Goal: Task Accomplishment & Management: Use online tool/utility

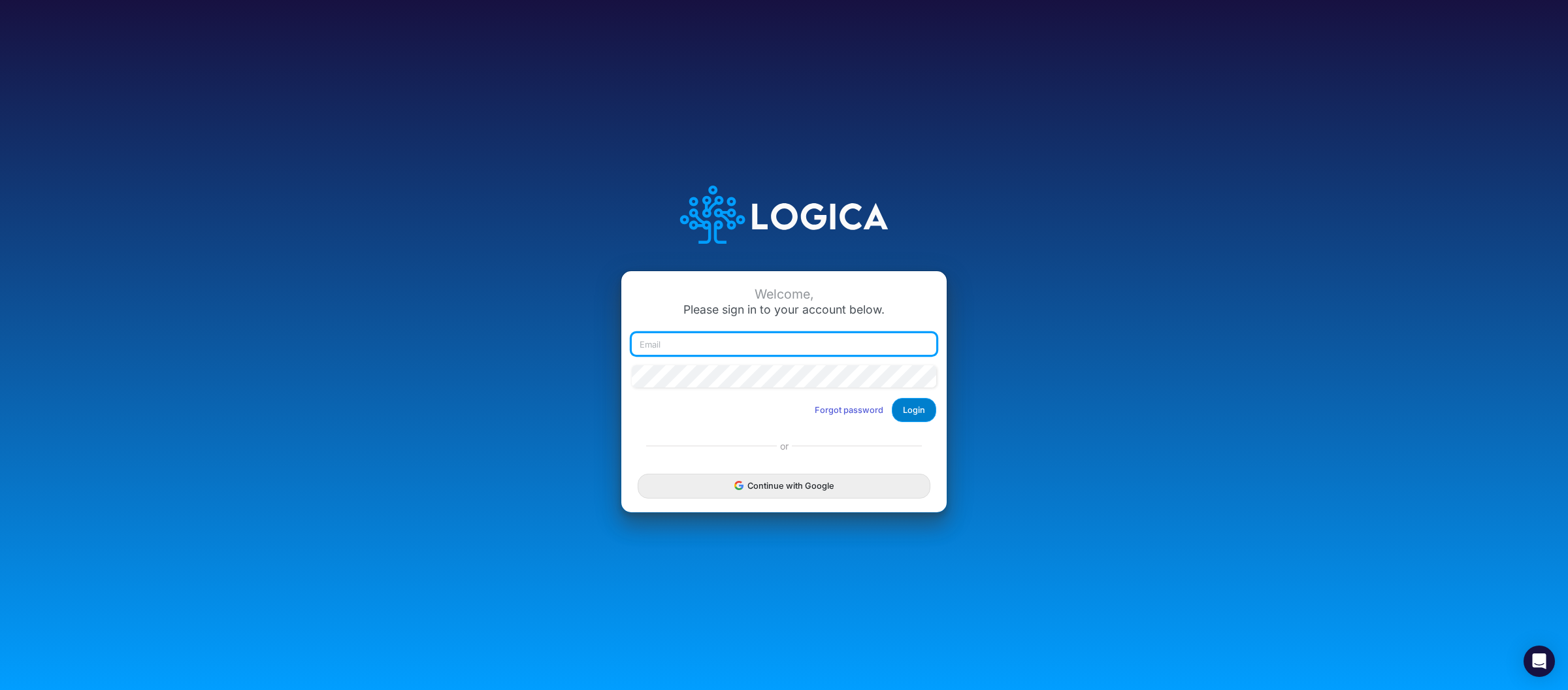
type input "[PERSON_NAME][EMAIL_ADDRESS][DOMAIN_NAME]"
click at [914, 408] on button "Login" at bounding box center [914, 410] width 45 height 24
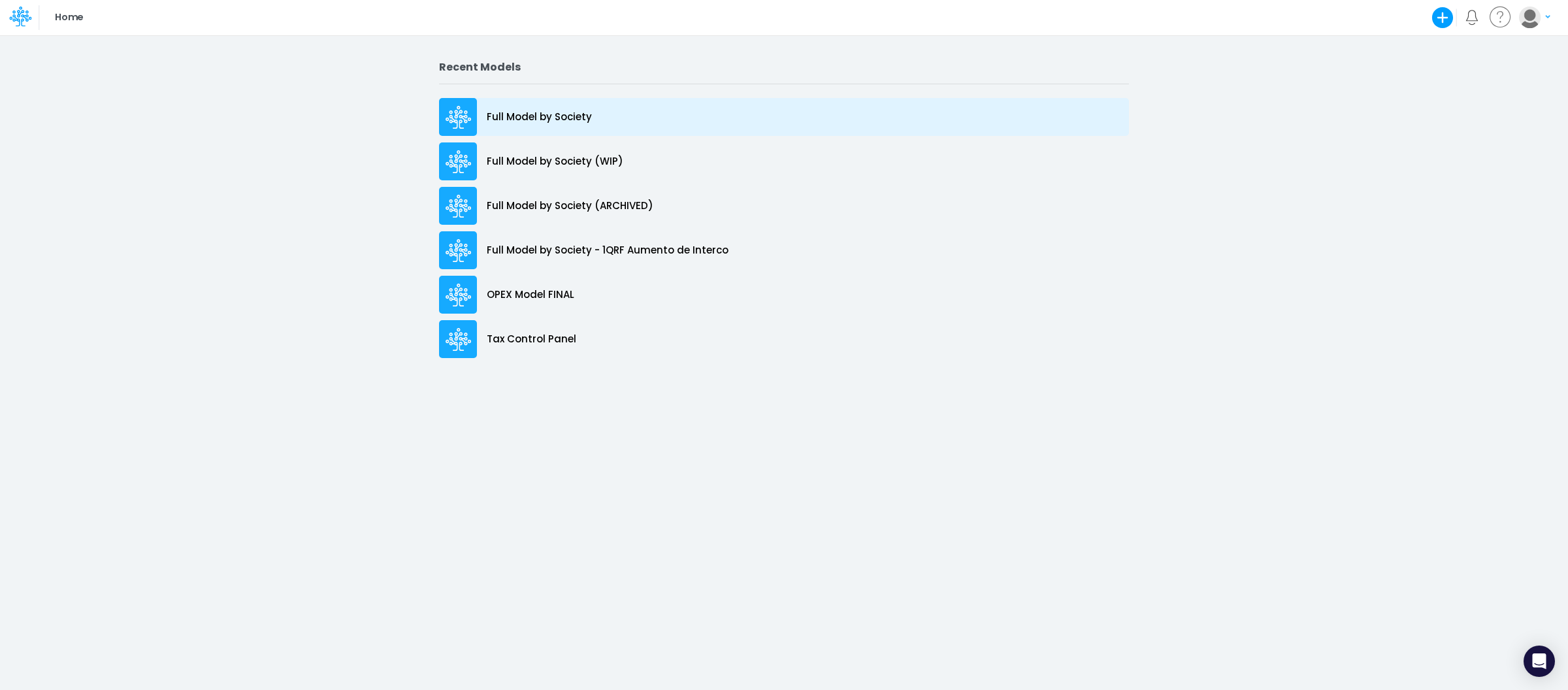
click at [529, 117] on p "Full Model by Society" at bounding box center [539, 117] width 106 height 15
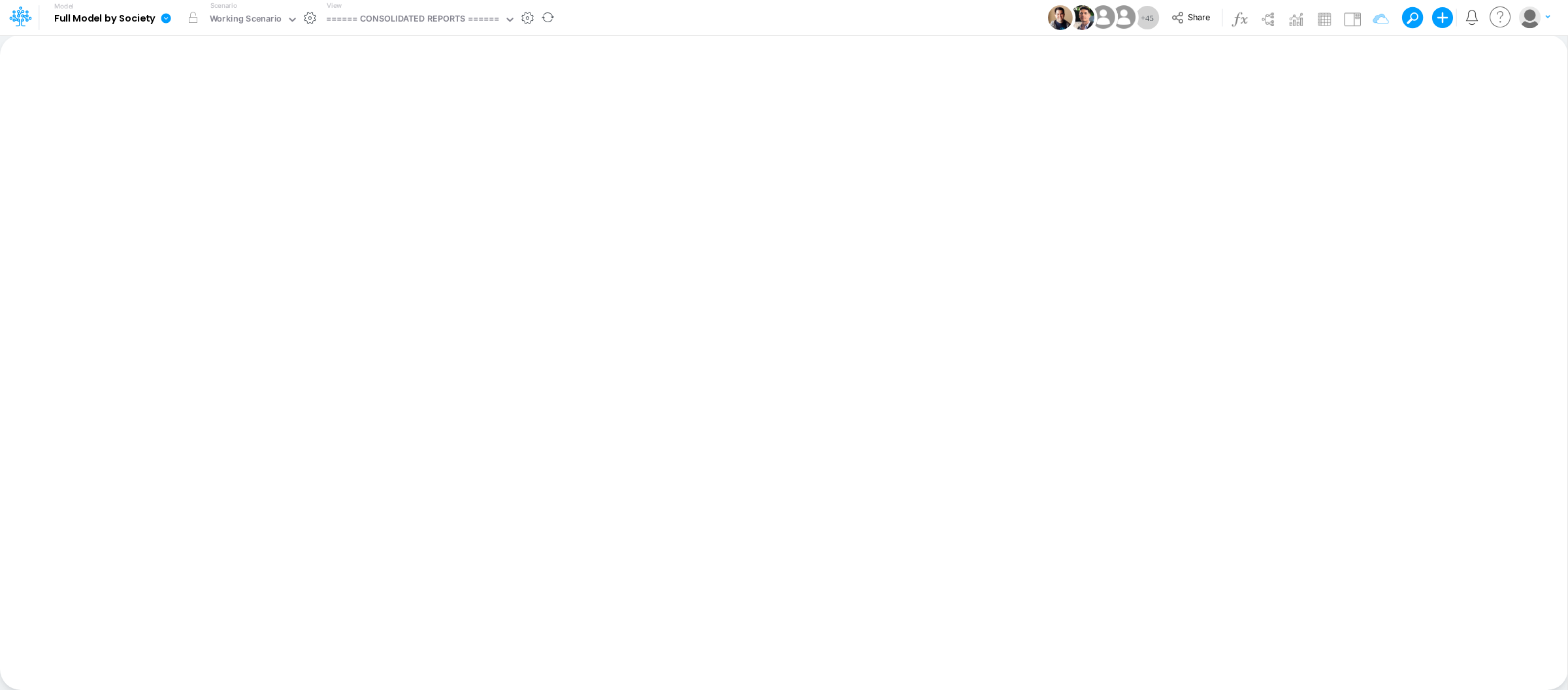
click at [160, 21] on icon at bounding box center [166, 18] width 11 height 11
click at [200, 136] on button "View model info" at bounding box center [232, 135] width 140 height 20
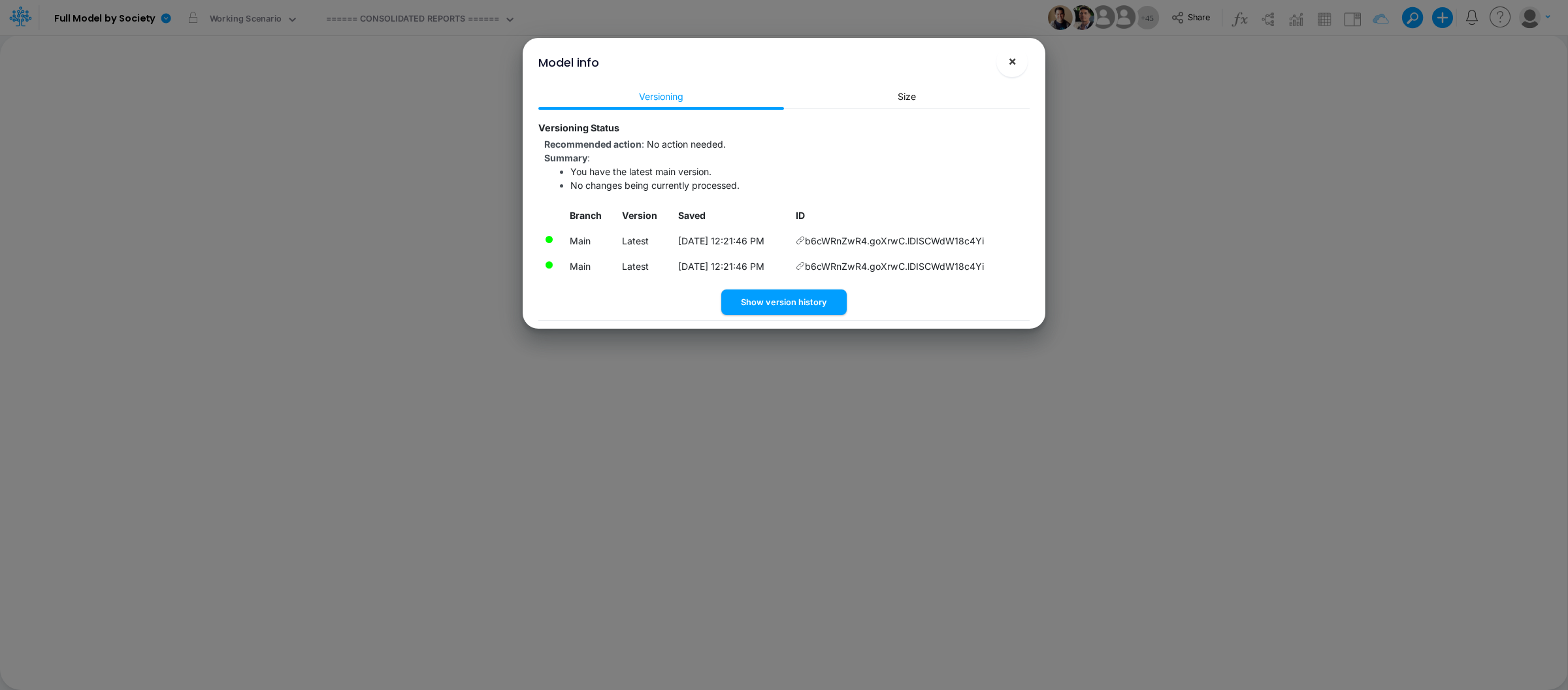
click at [1022, 60] on button "×" at bounding box center [1012, 61] width 32 height 32
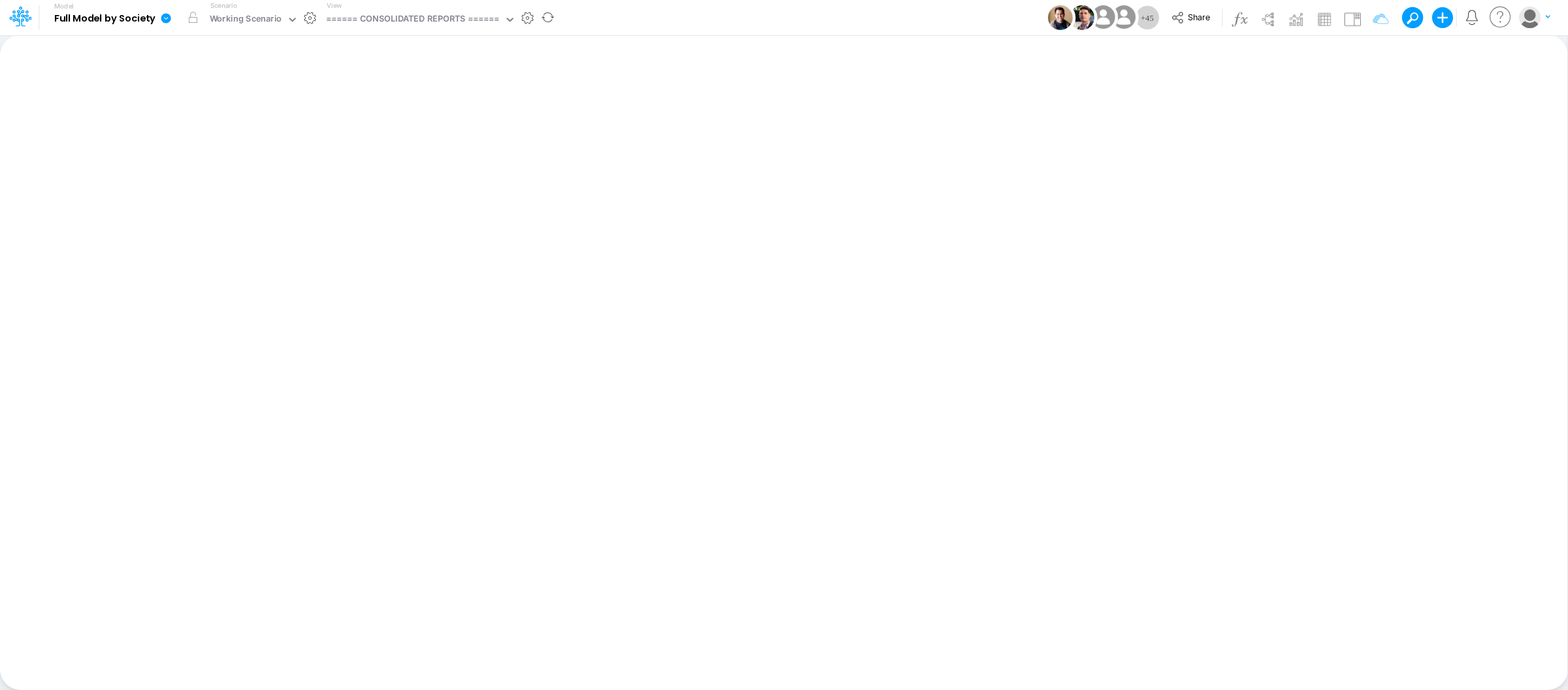
click at [169, 12] on icon at bounding box center [166, 18] width 11 height 11
click at [242, 111] on button "Export" at bounding box center [232, 114] width 140 height 22
click at [385, 133] on div "Excel" at bounding box center [373, 122] width 141 height 33
click at [384, 121] on button "Excel" at bounding box center [372, 122] width 140 height 20
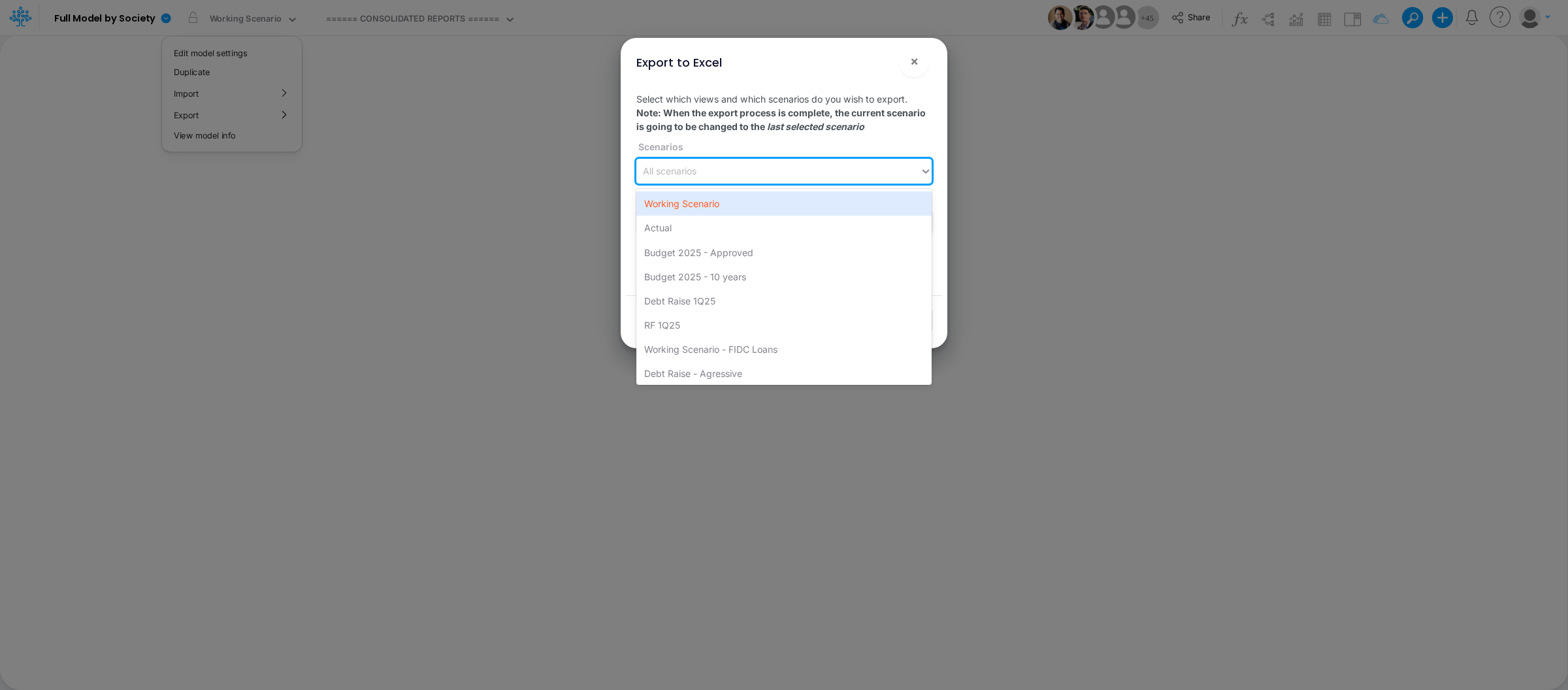
click at [744, 172] on div "All scenarios" at bounding box center [778, 171] width 283 height 22
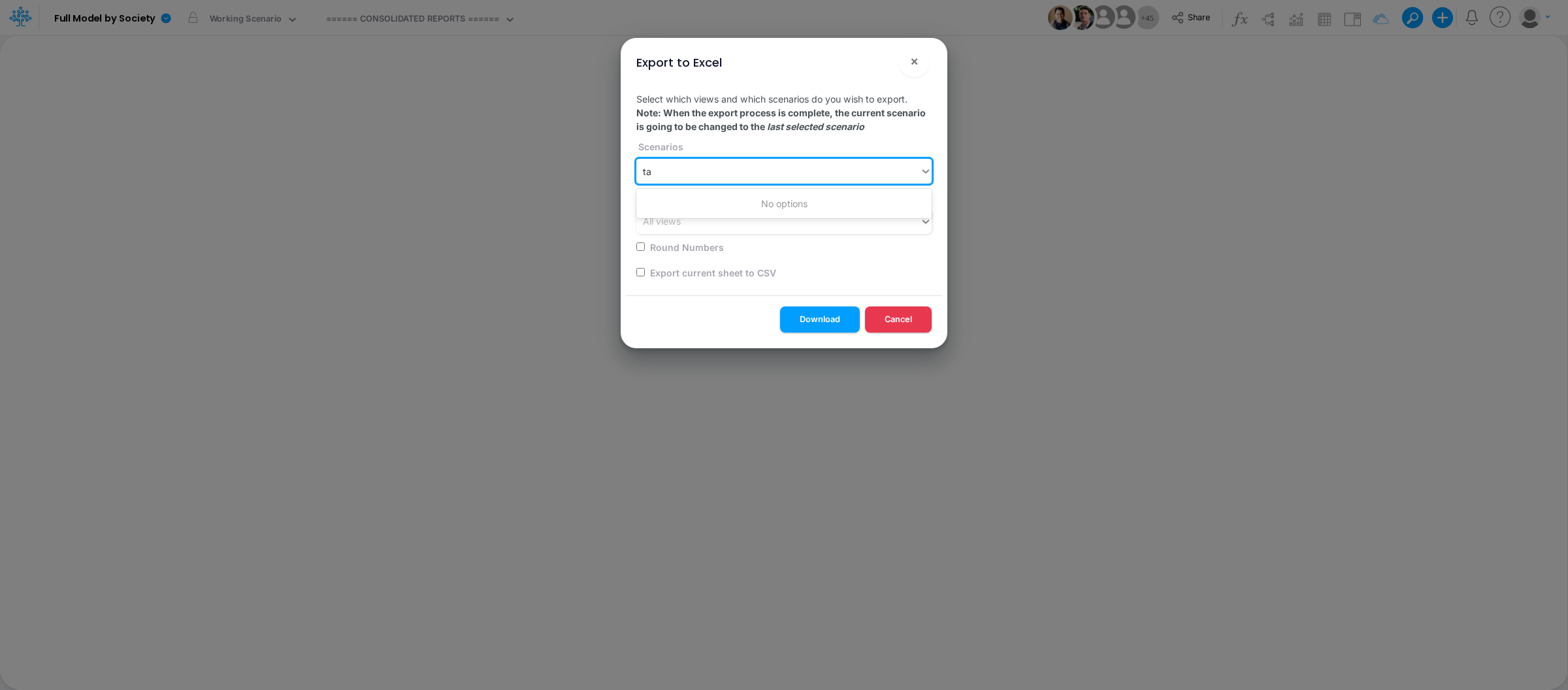
type input "t"
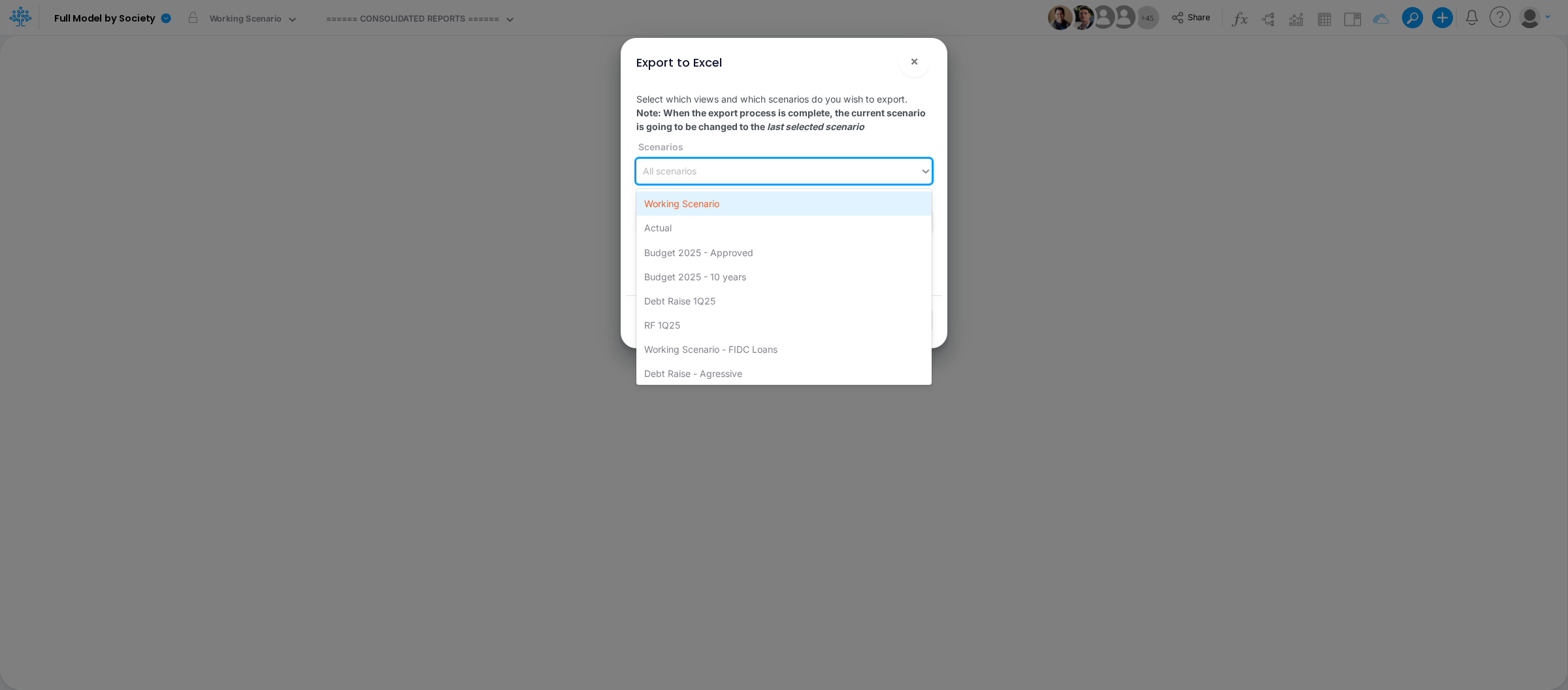
click at [702, 199] on div "Working Scenario" at bounding box center [784, 204] width 296 height 24
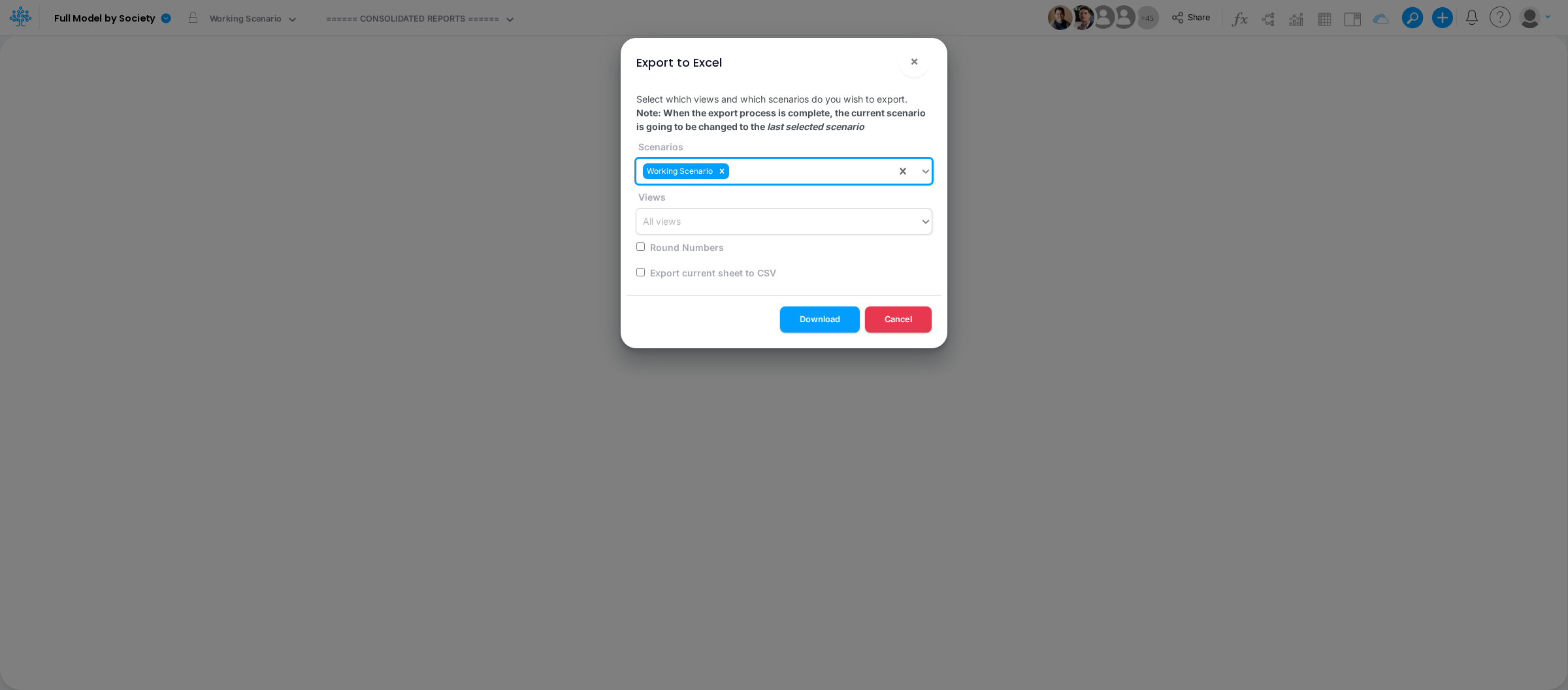
click at [703, 215] on div "All views" at bounding box center [778, 222] width 283 height 22
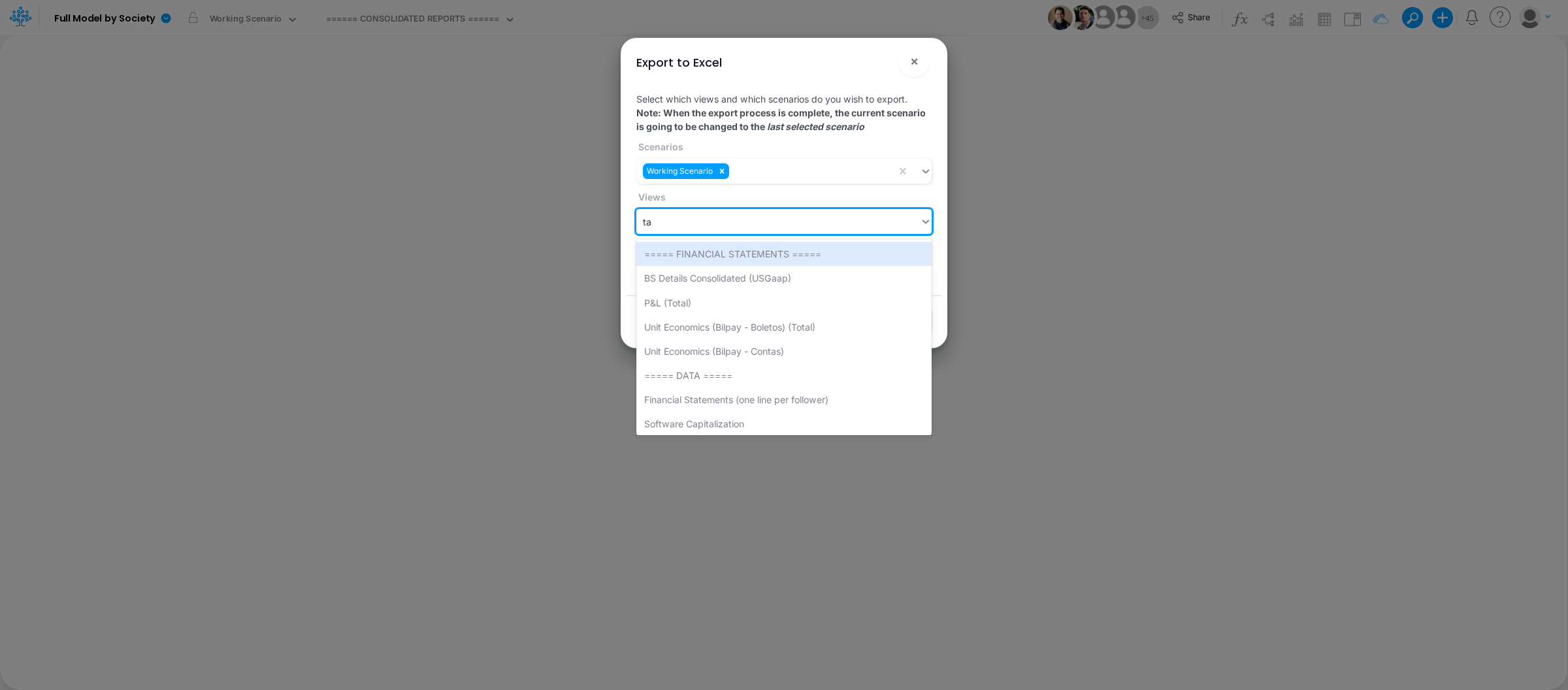
type input "tax"
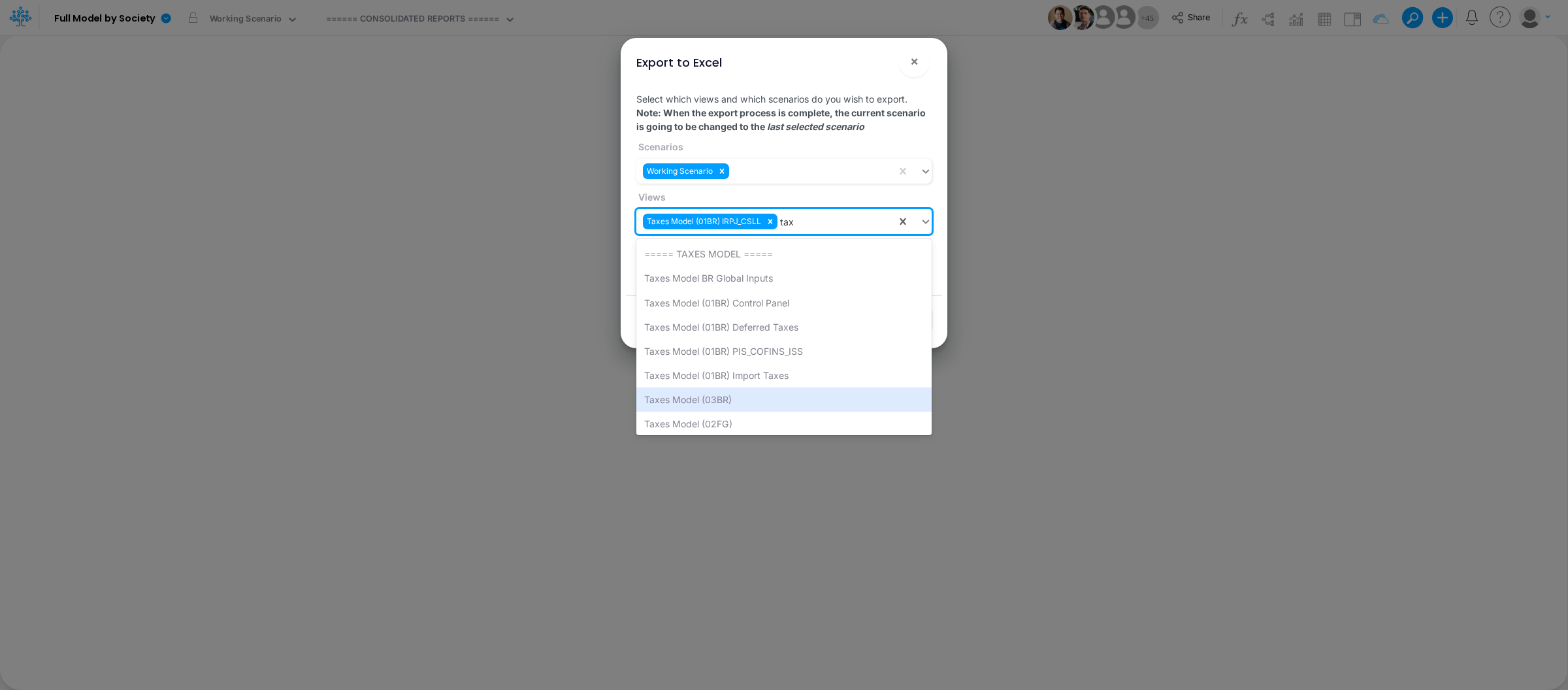
scroll to position [8, 0]
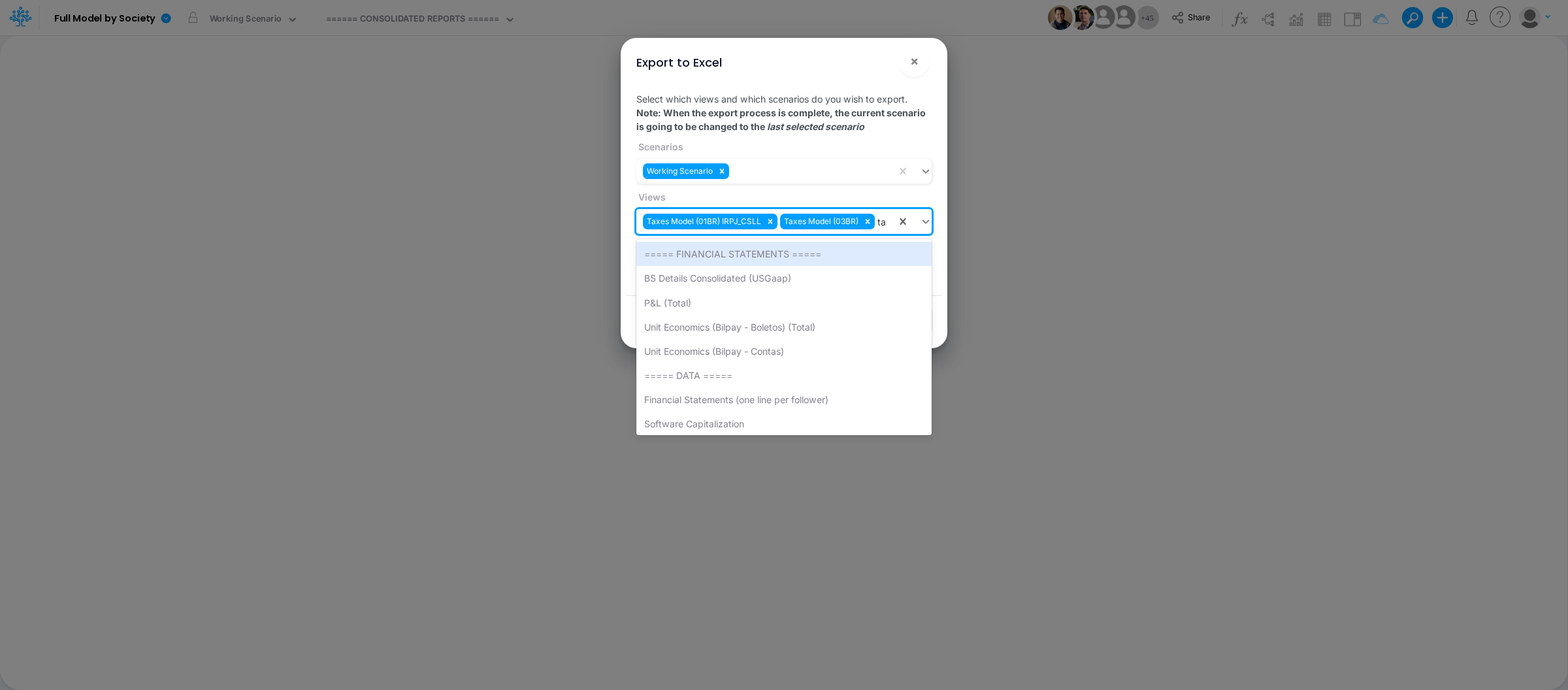
type input "tax"
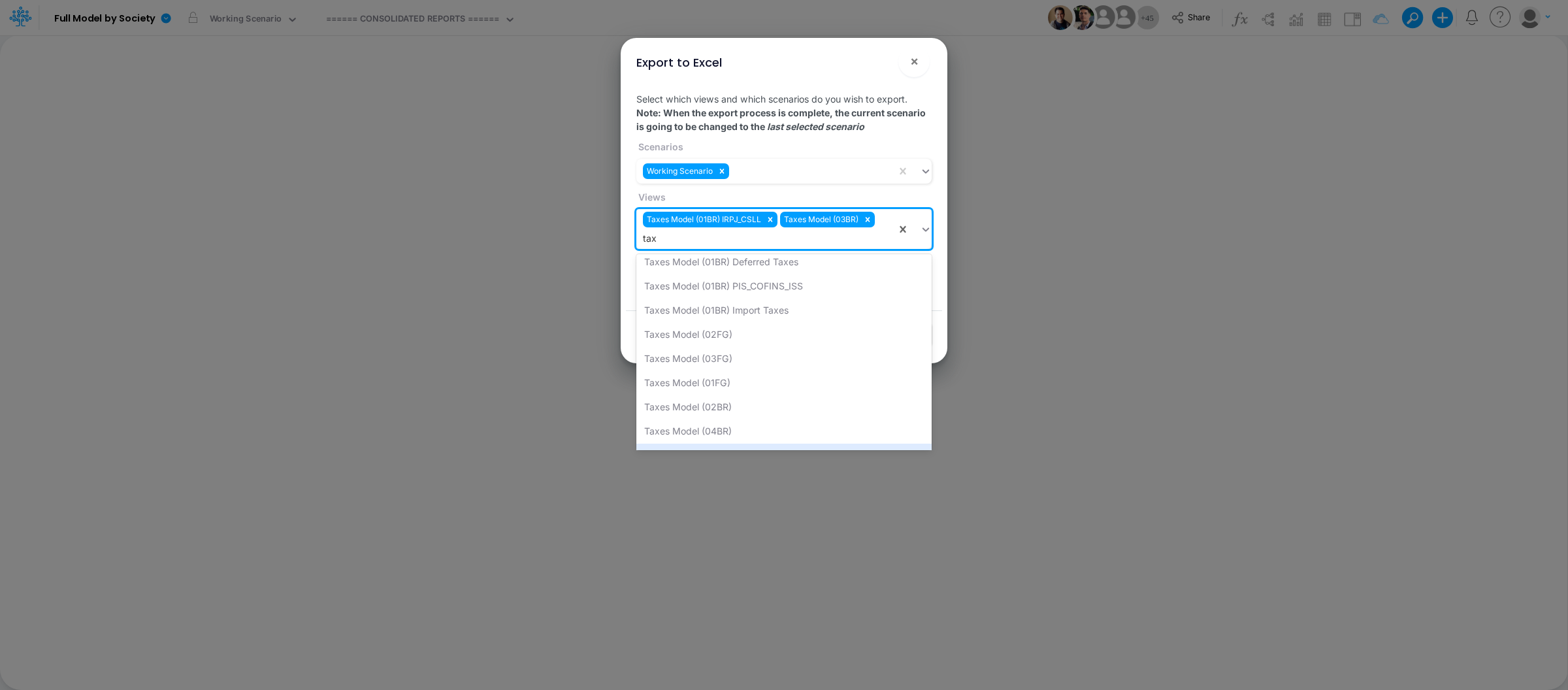
scroll to position [106, 0]
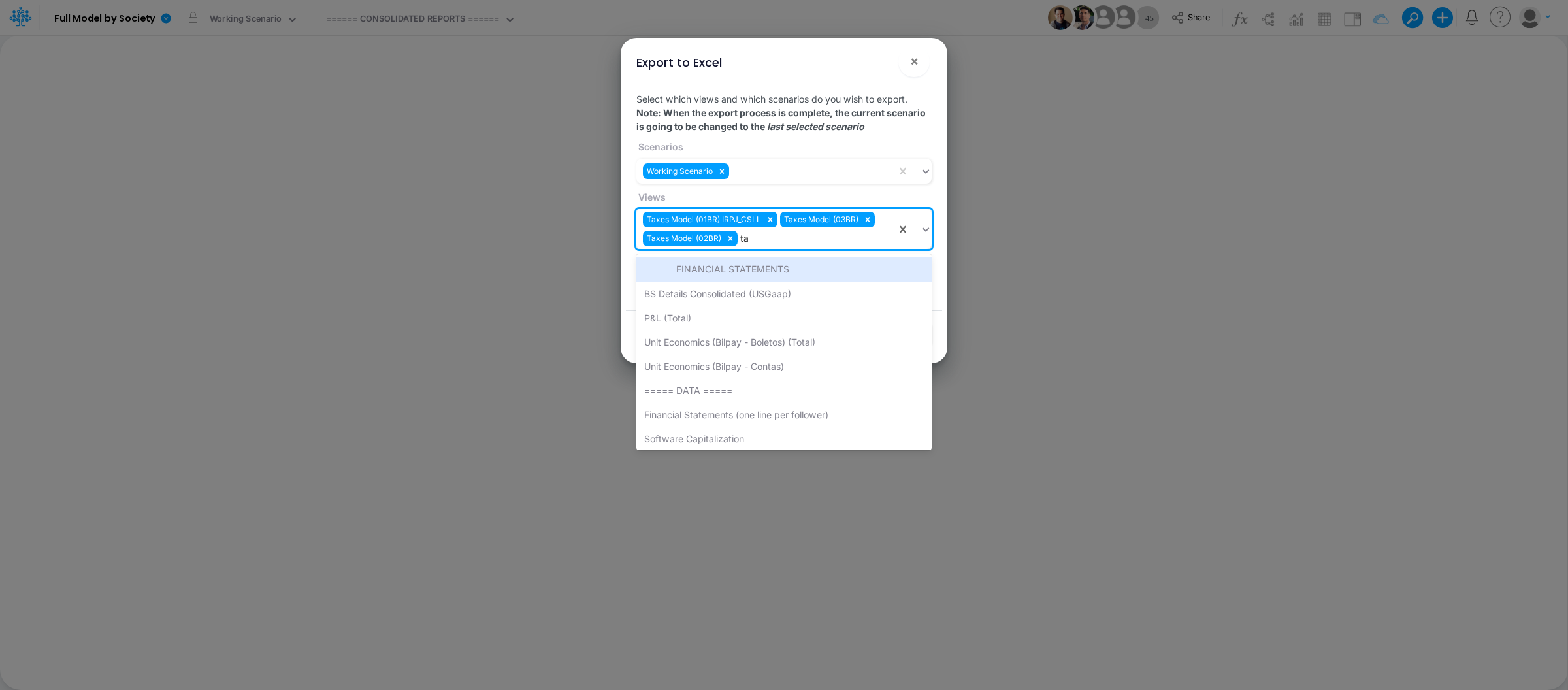
type input "tax"
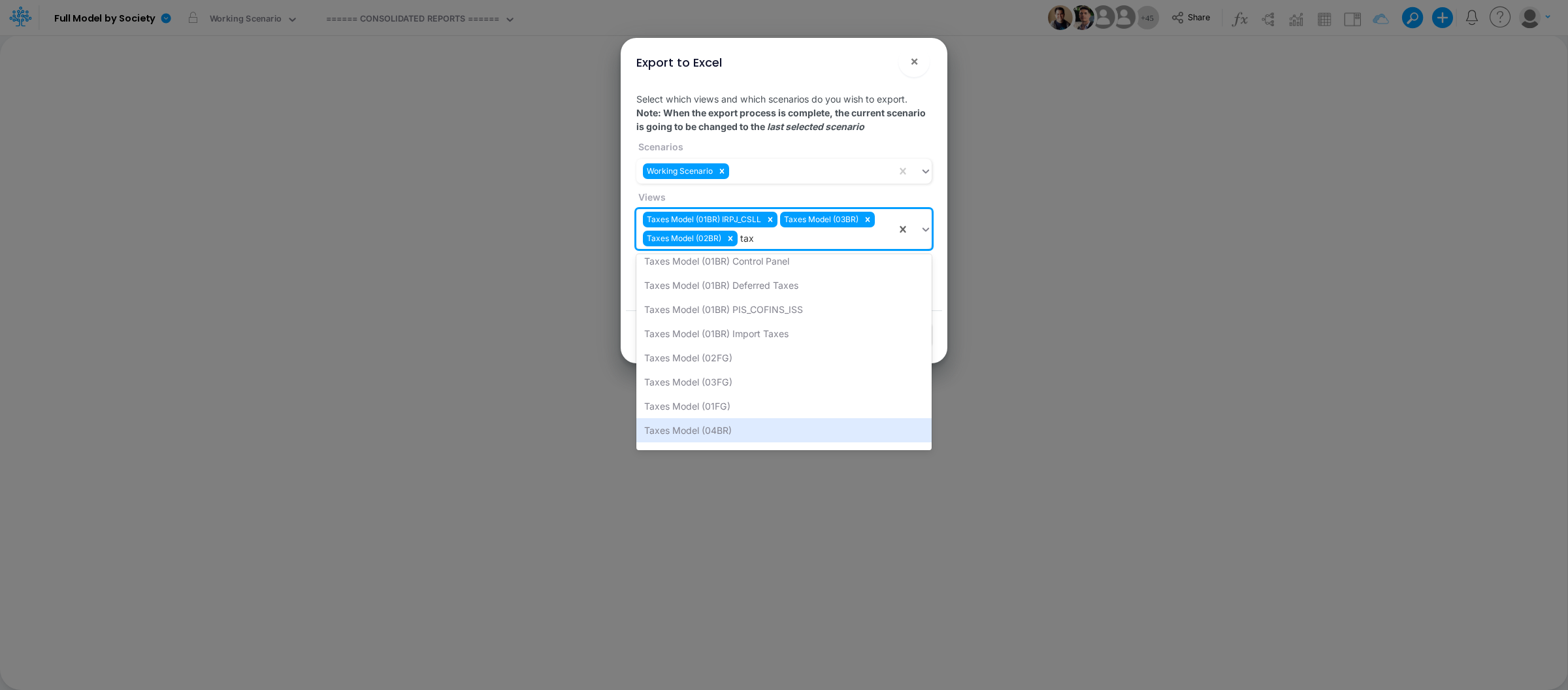
scroll to position [80, 0]
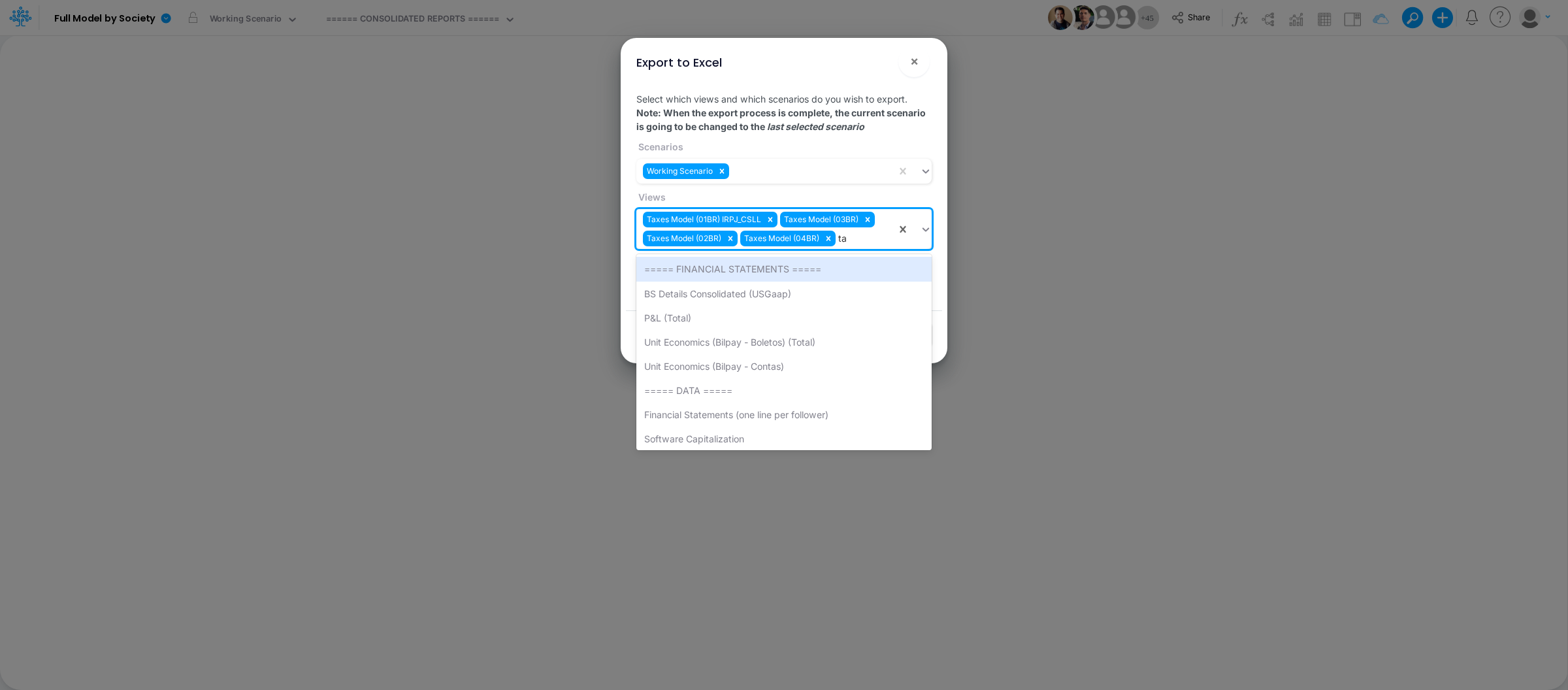
type input "tax"
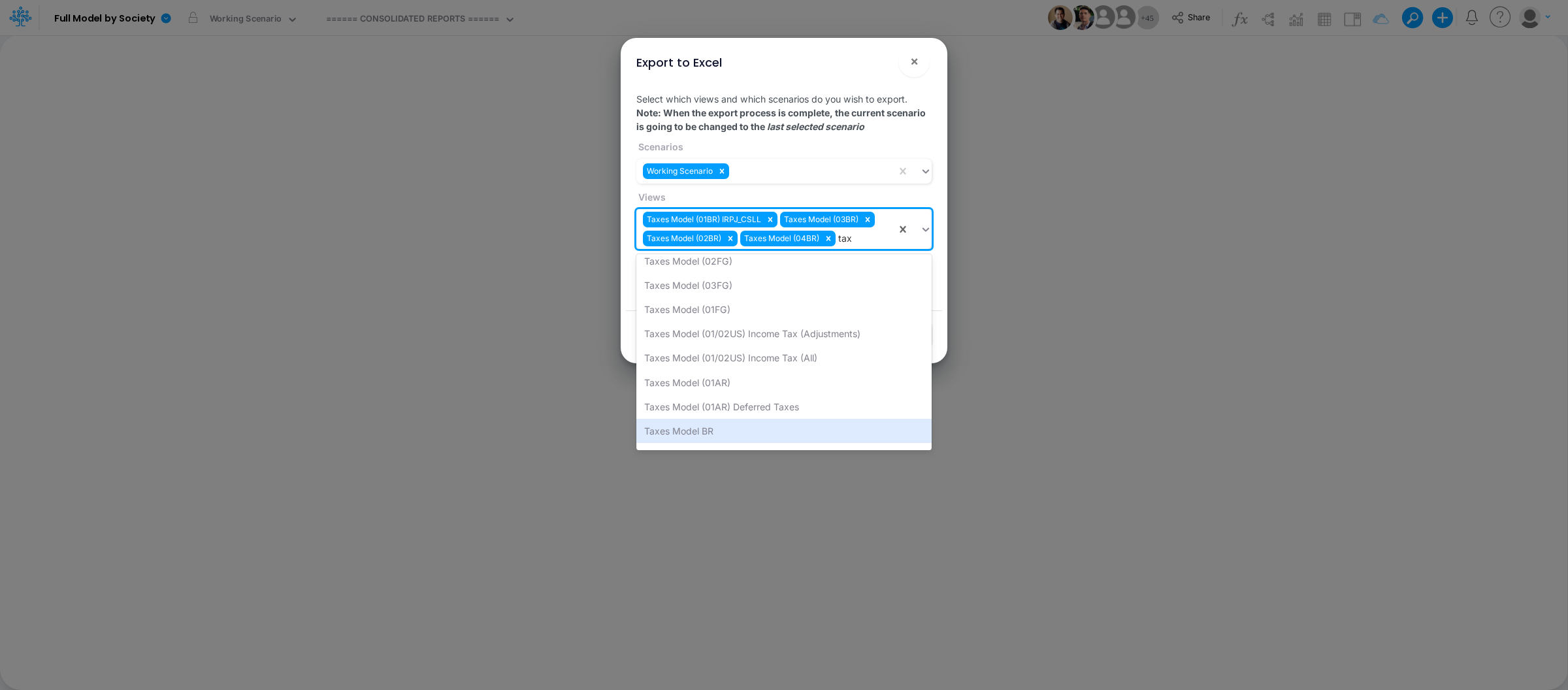
scroll to position [178, 0]
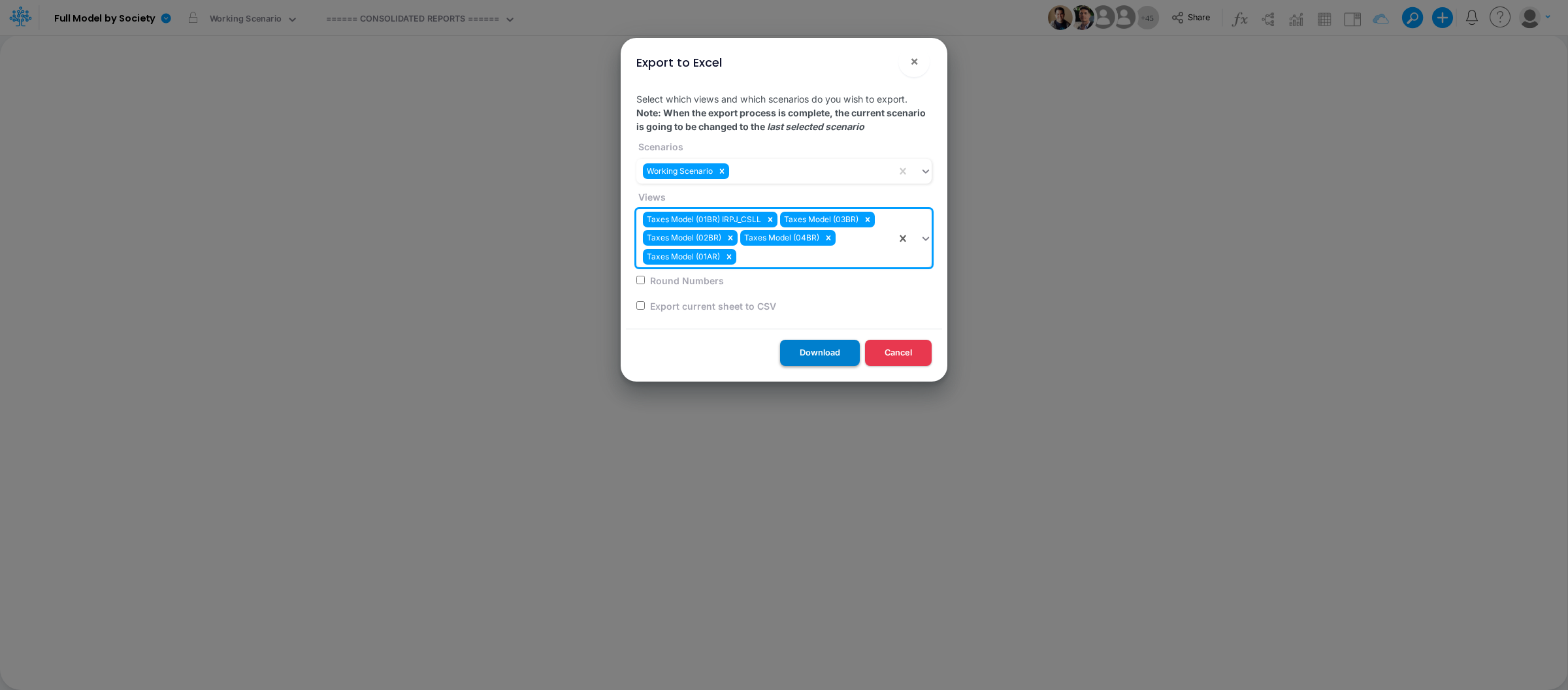
click at [828, 349] on button "Download" at bounding box center [820, 351] width 80 height 25
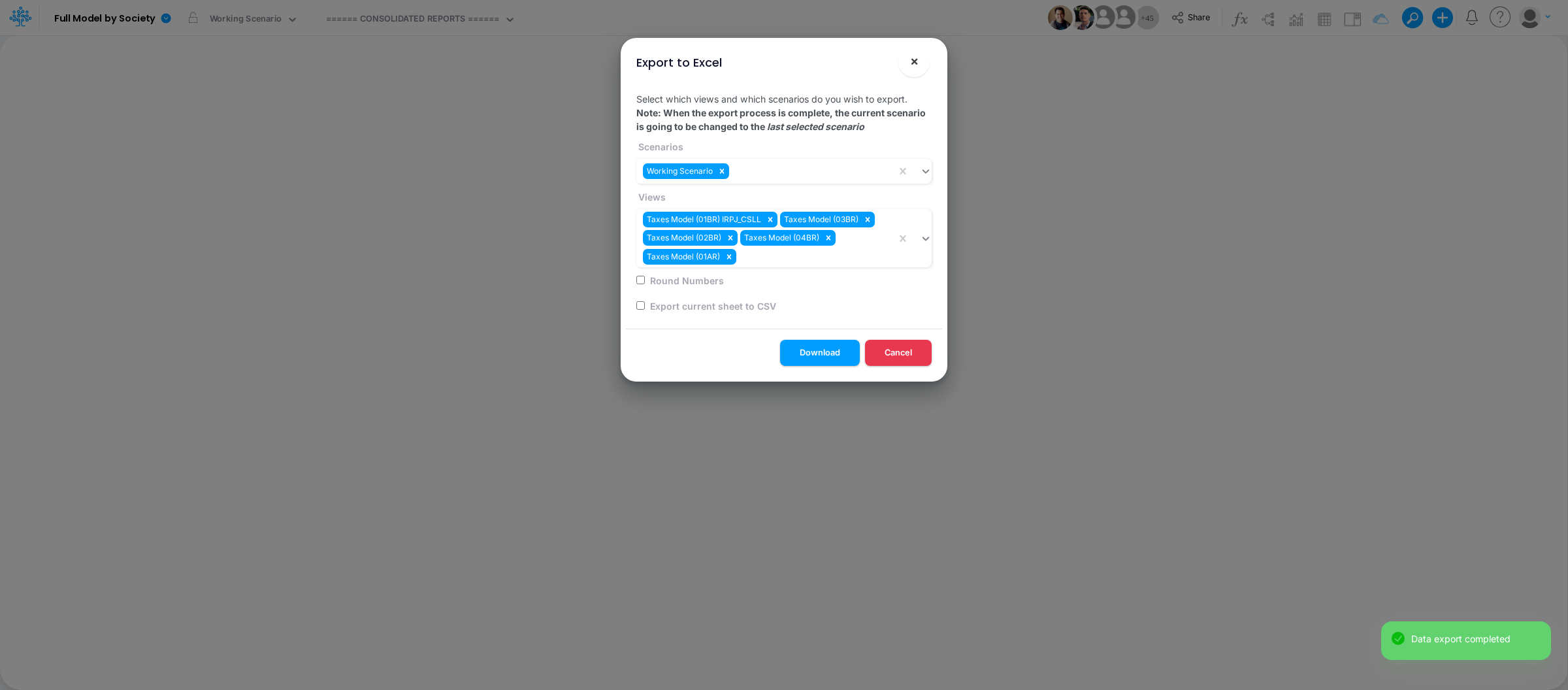
click at [921, 65] on button "×" at bounding box center [914, 61] width 32 height 32
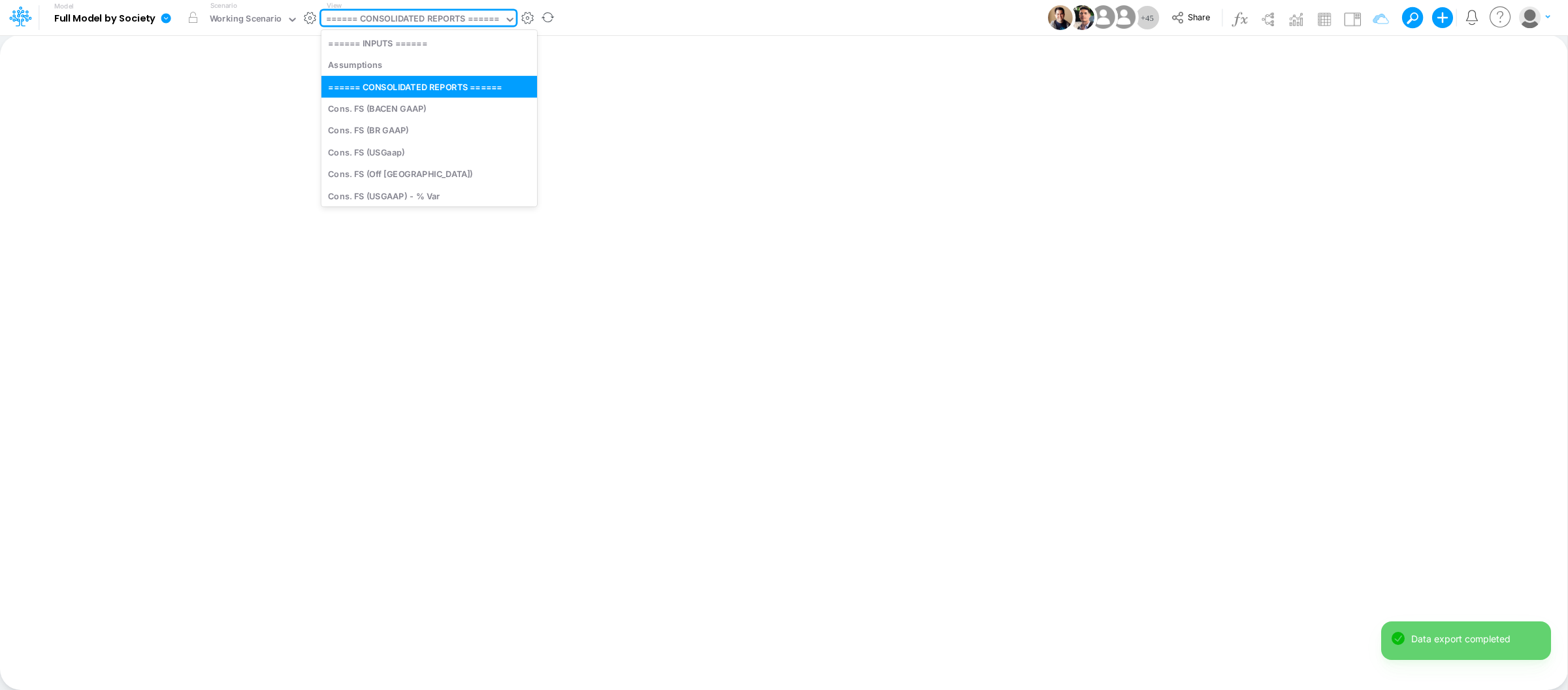
click at [404, 11] on div "====== CONSOLIDATED REPORTS ======" at bounding box center [413, 20] width 183 height 19
type input "fs"
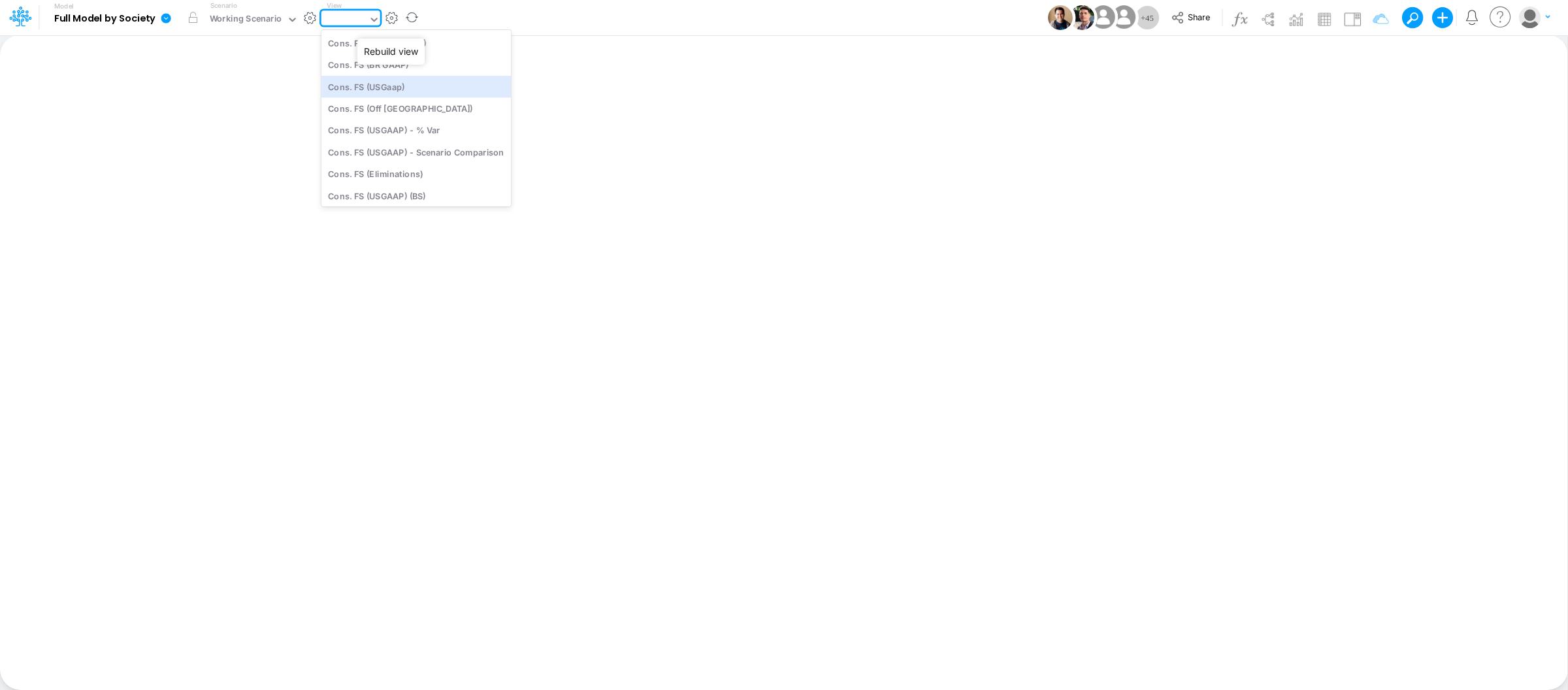
type input "Consolidated FS - USGAAP"
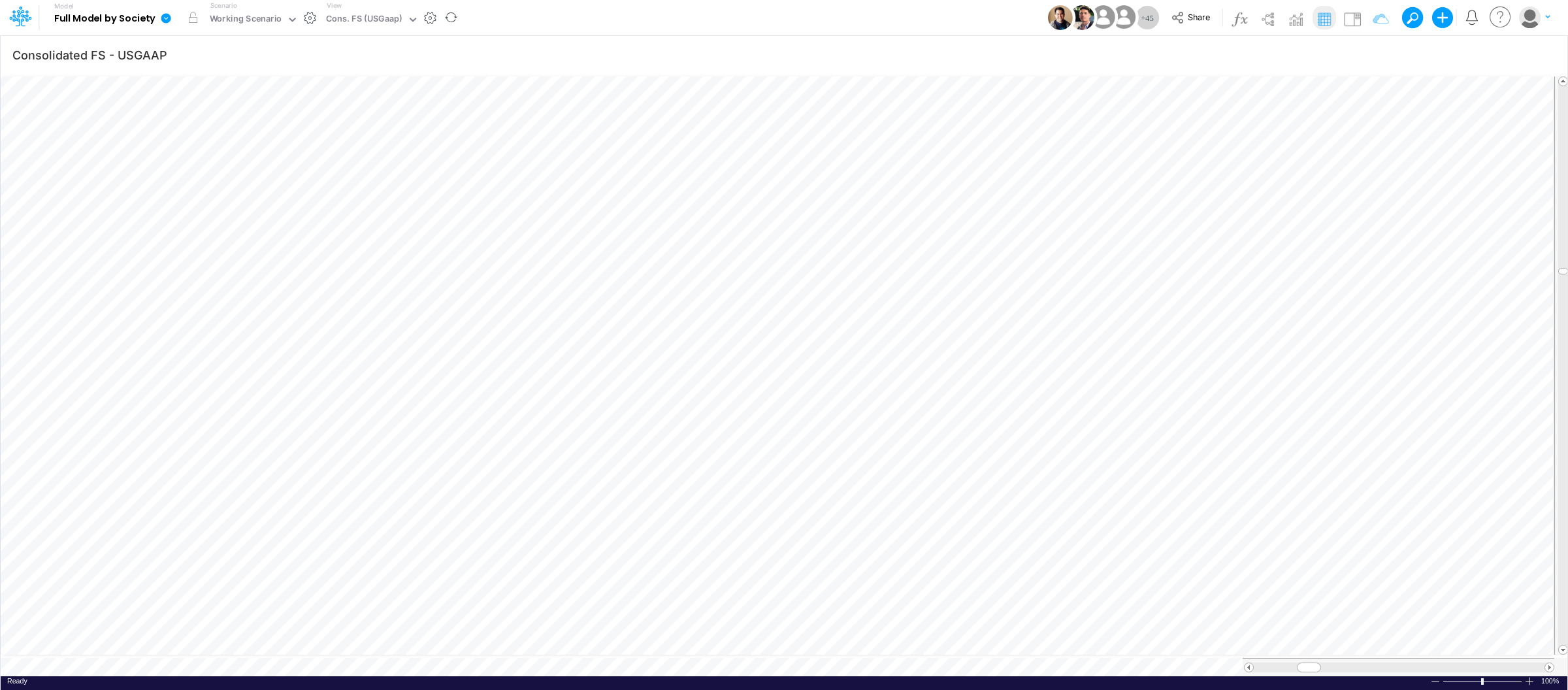
scroll to position [0, 1]
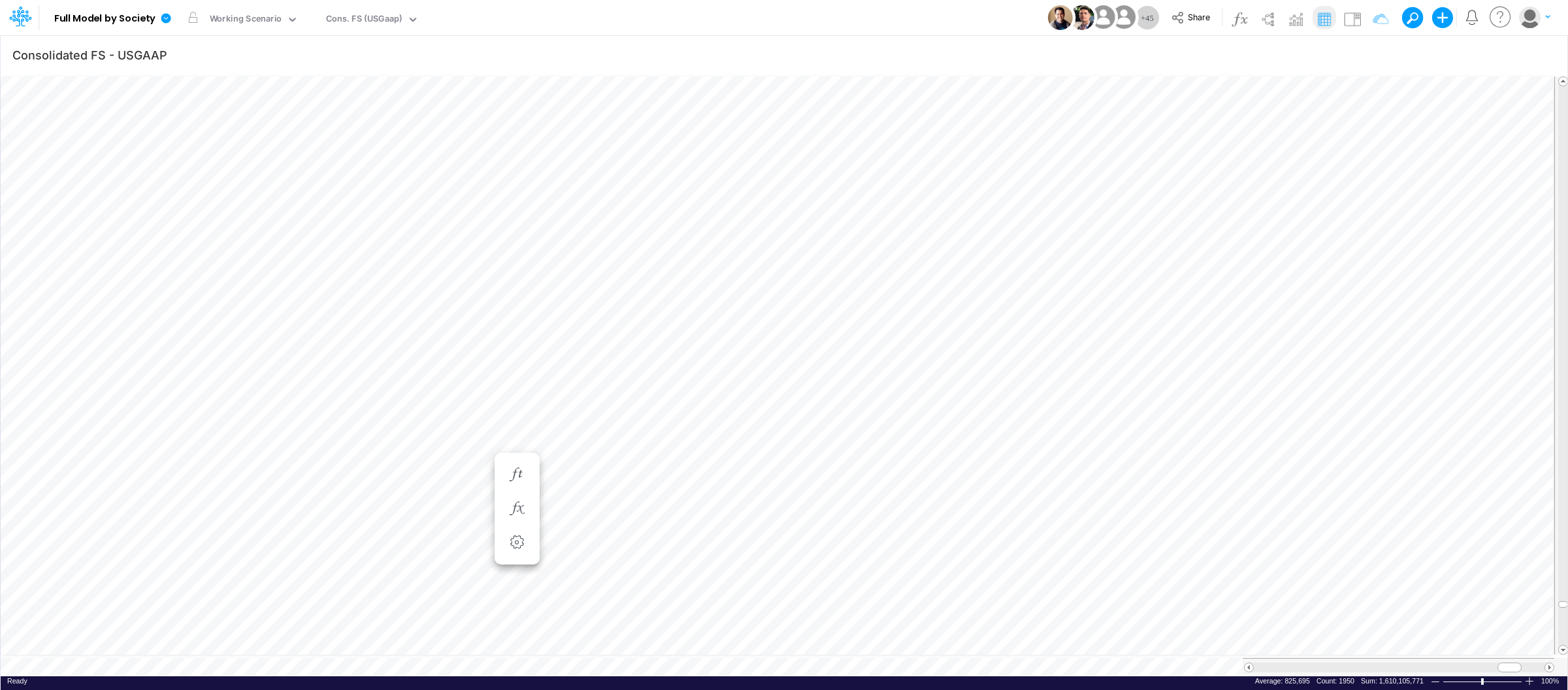
click at [365, 676] on div "Ready 100% Sum: 1,610,105,771 Max: 76,171,158 Min: (63,758,781) Numerical Count…" at bounding box center [784, 684] width 1566 height 16
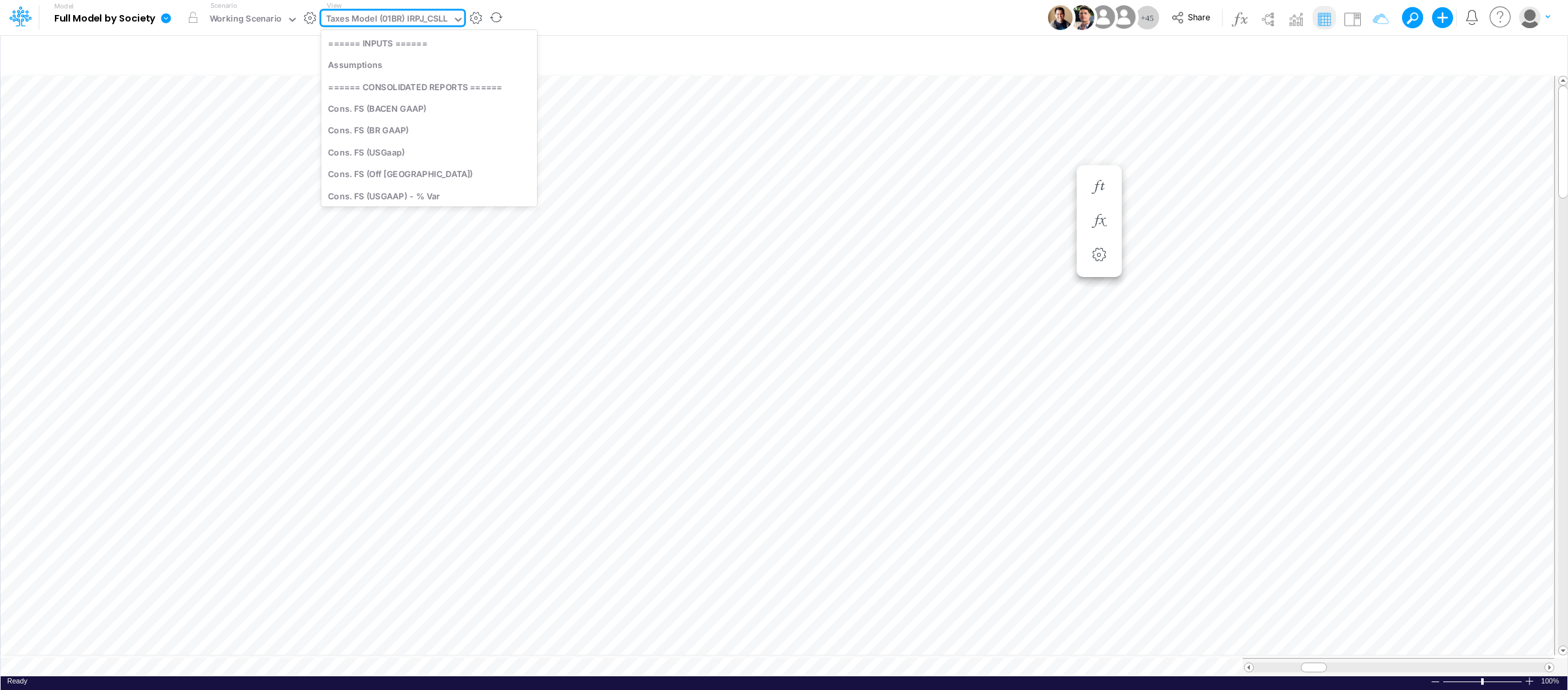
click at [409, 26] on div "Taxes Model (01BR) IRPJ_CSLL" at bounding box center [387, 19] width 122 height 15
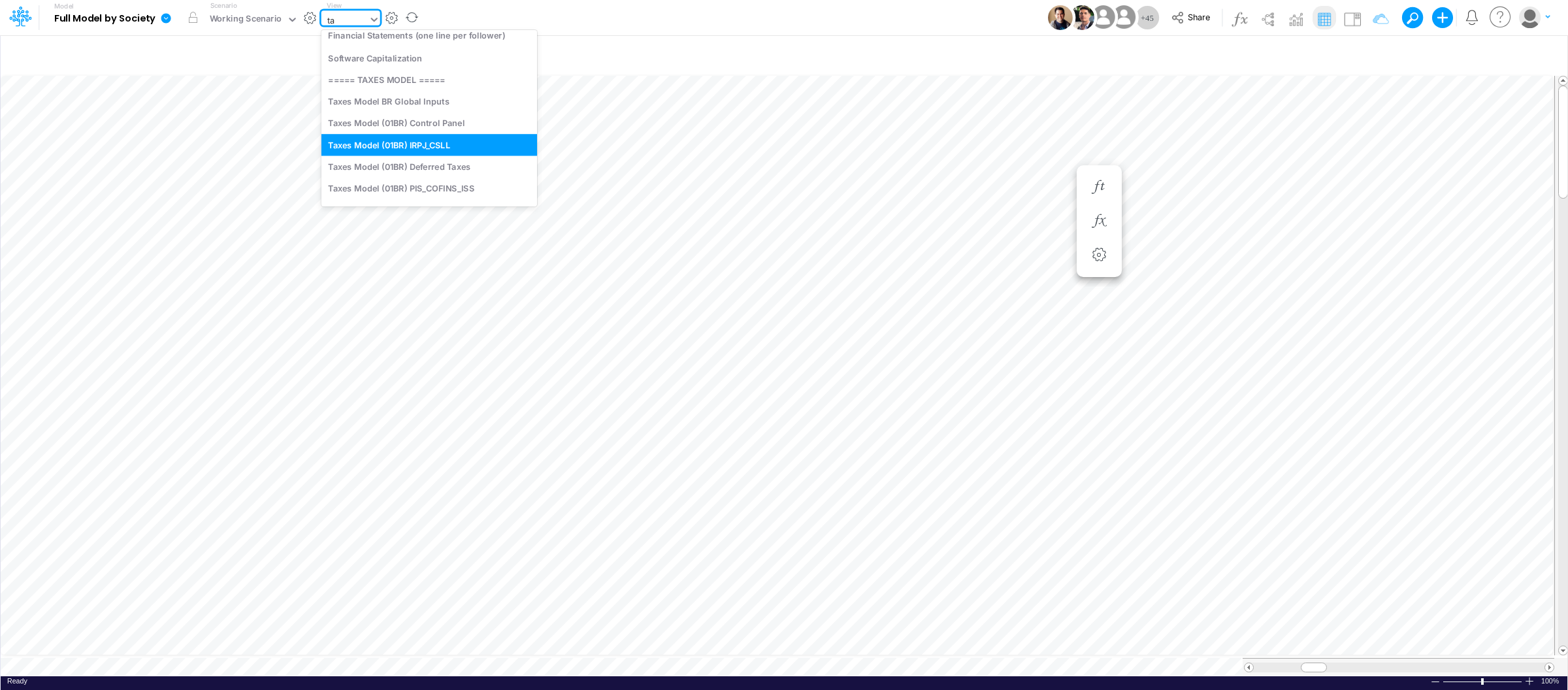
type input "tax"
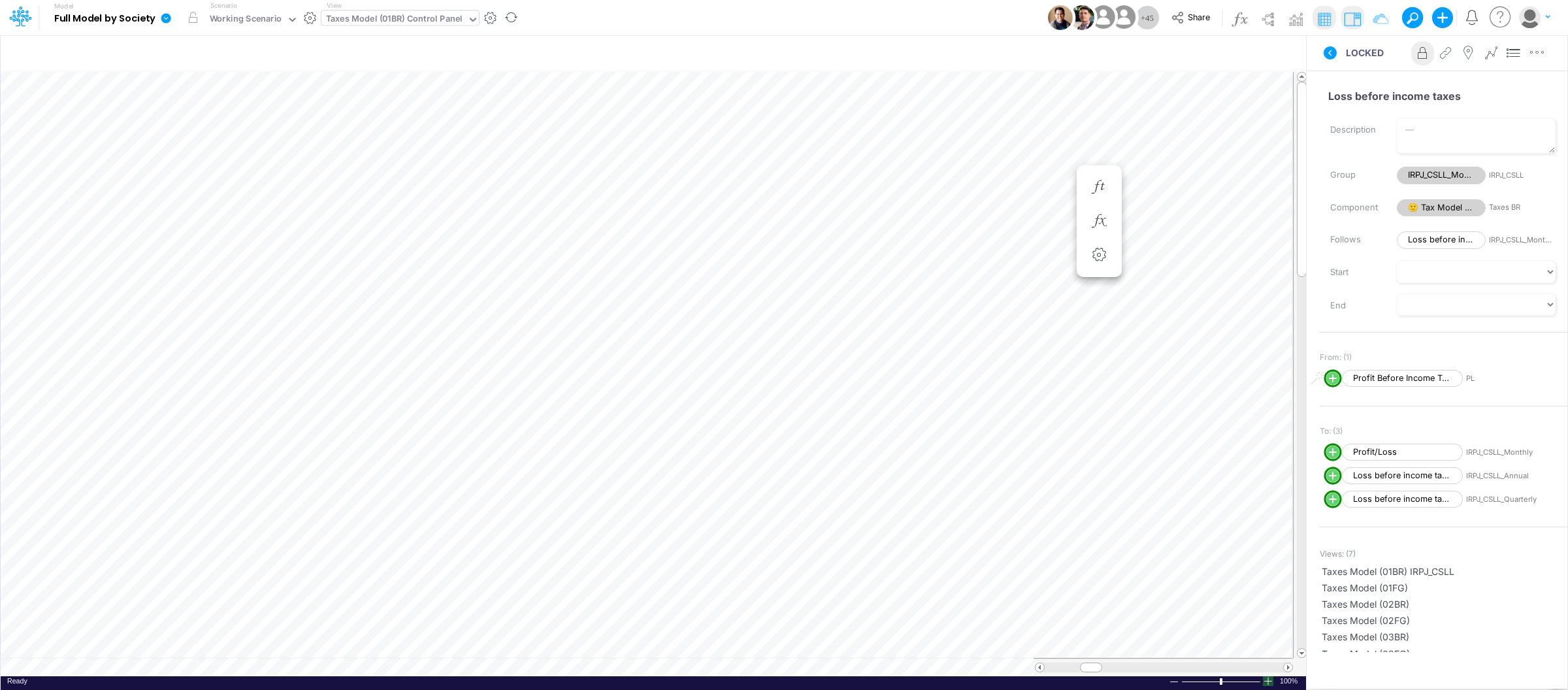
click at [1266, 682] on div at bounding box center [1268, 681] width 11 height 10
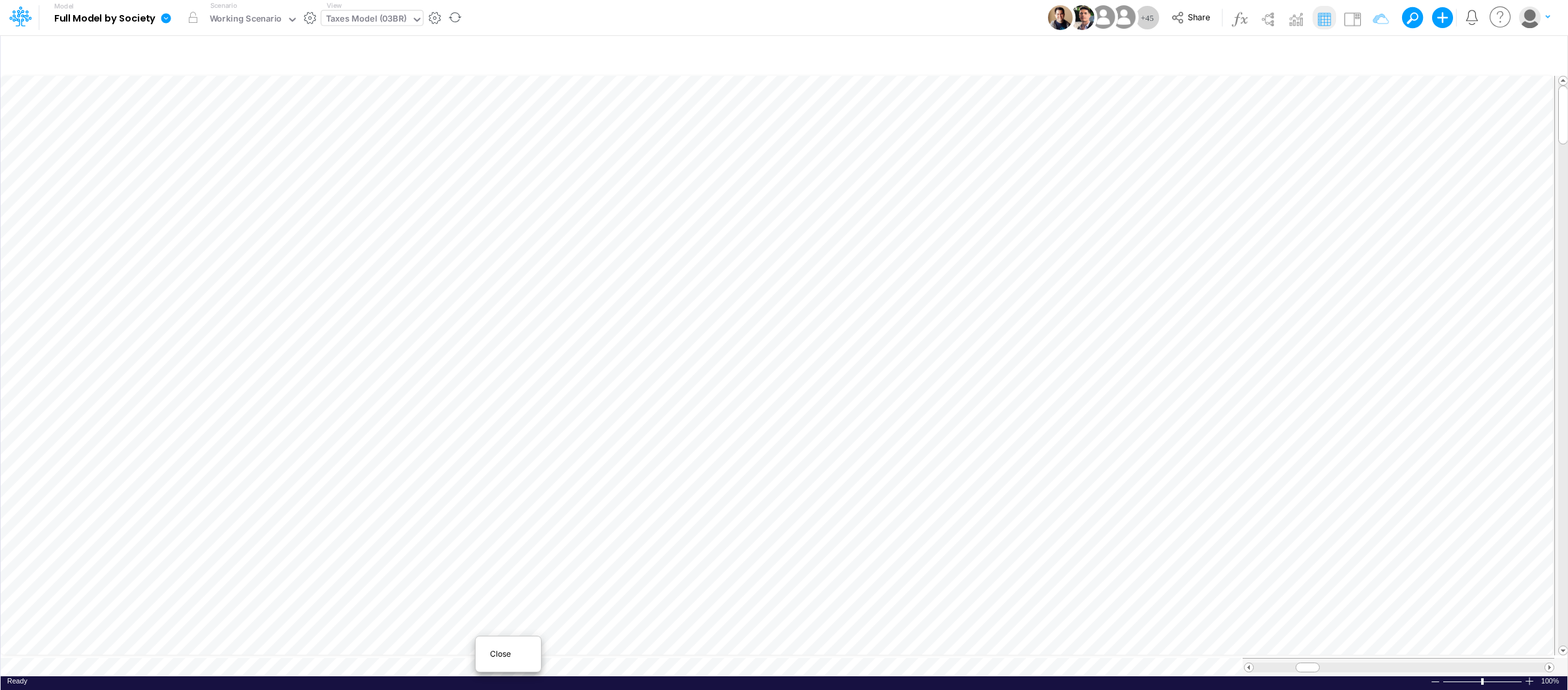
click at [499, 657] on span "Close" at bounding box center [508, 653] width 36 height 11
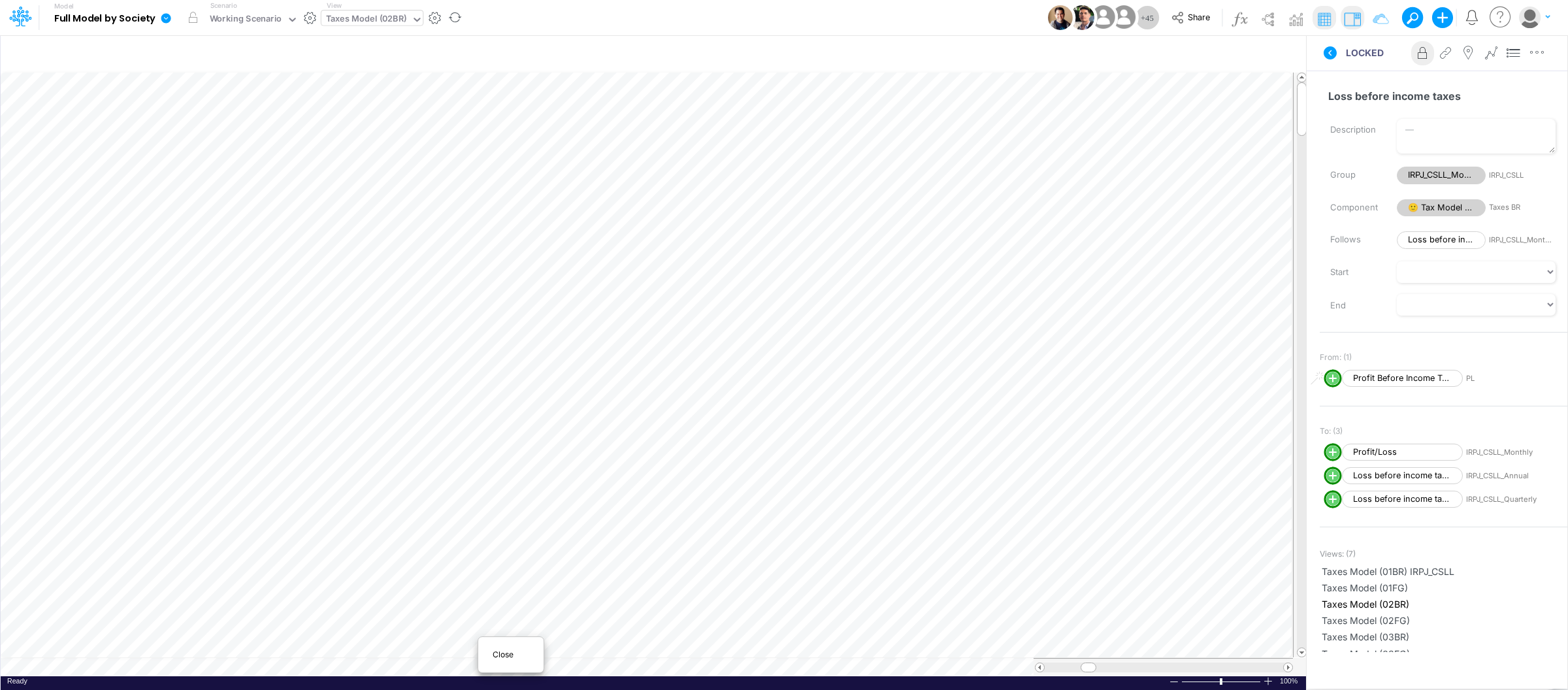
click at [498, 655] on span "Close" at bounding box center [511, 654] width 36 height 11
click at [493, 649] on span "Close" at bounding box center [504, 649] width 36 height 11
click at [490, 657] on span "Close" at bounding box center [502, 653] width 36 height 11
type input "Consolidated FS - USGAAP"
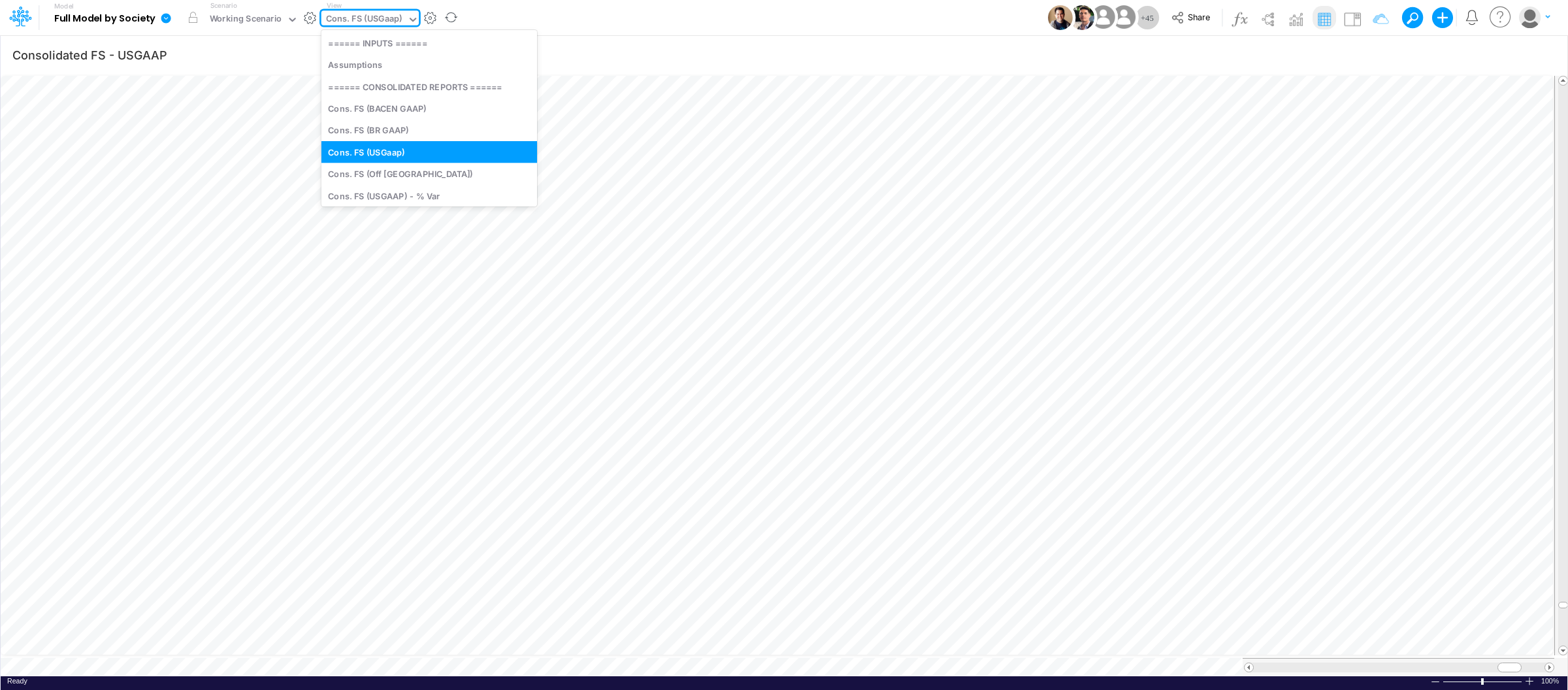
click at [387, 18] on div "Cons. FS (USGaap)" at bounding box center [364, 19] width 76 height 15
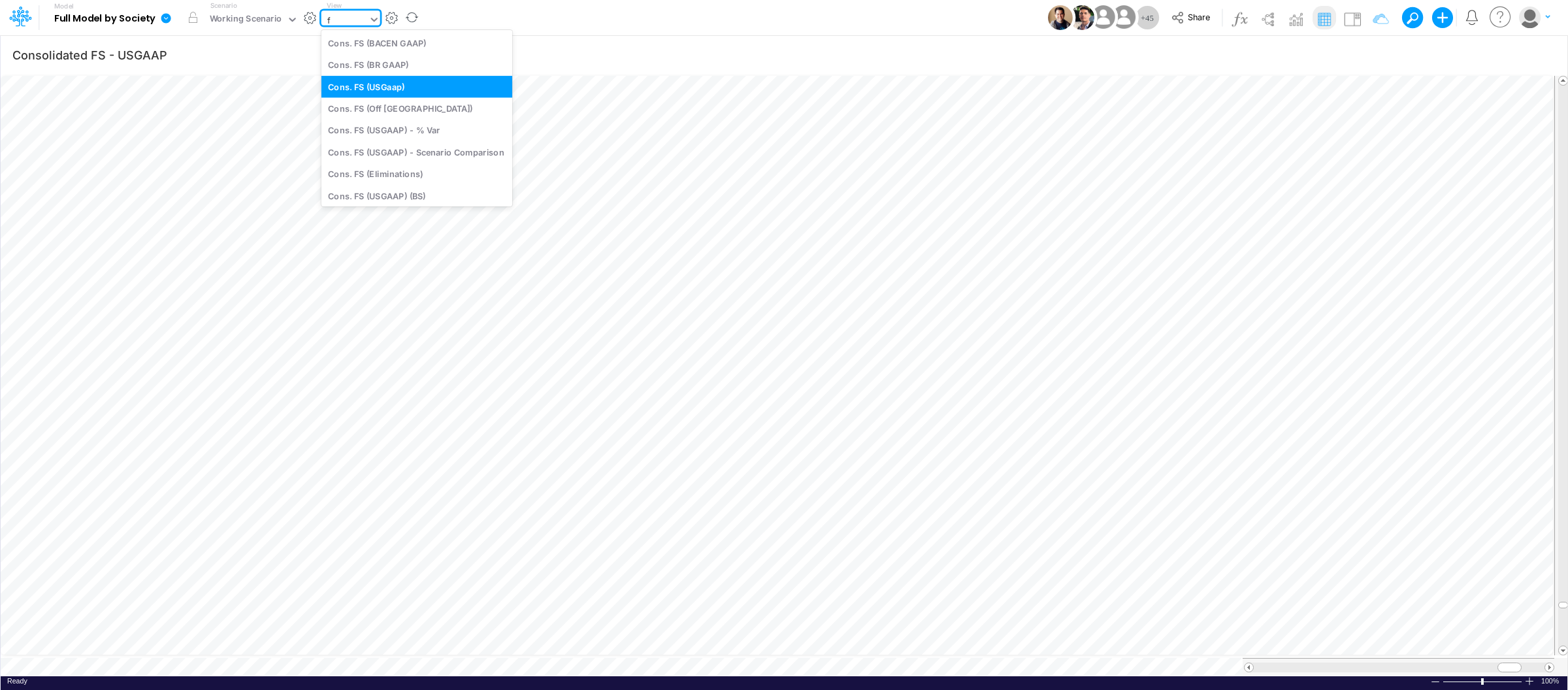
type input "fs"
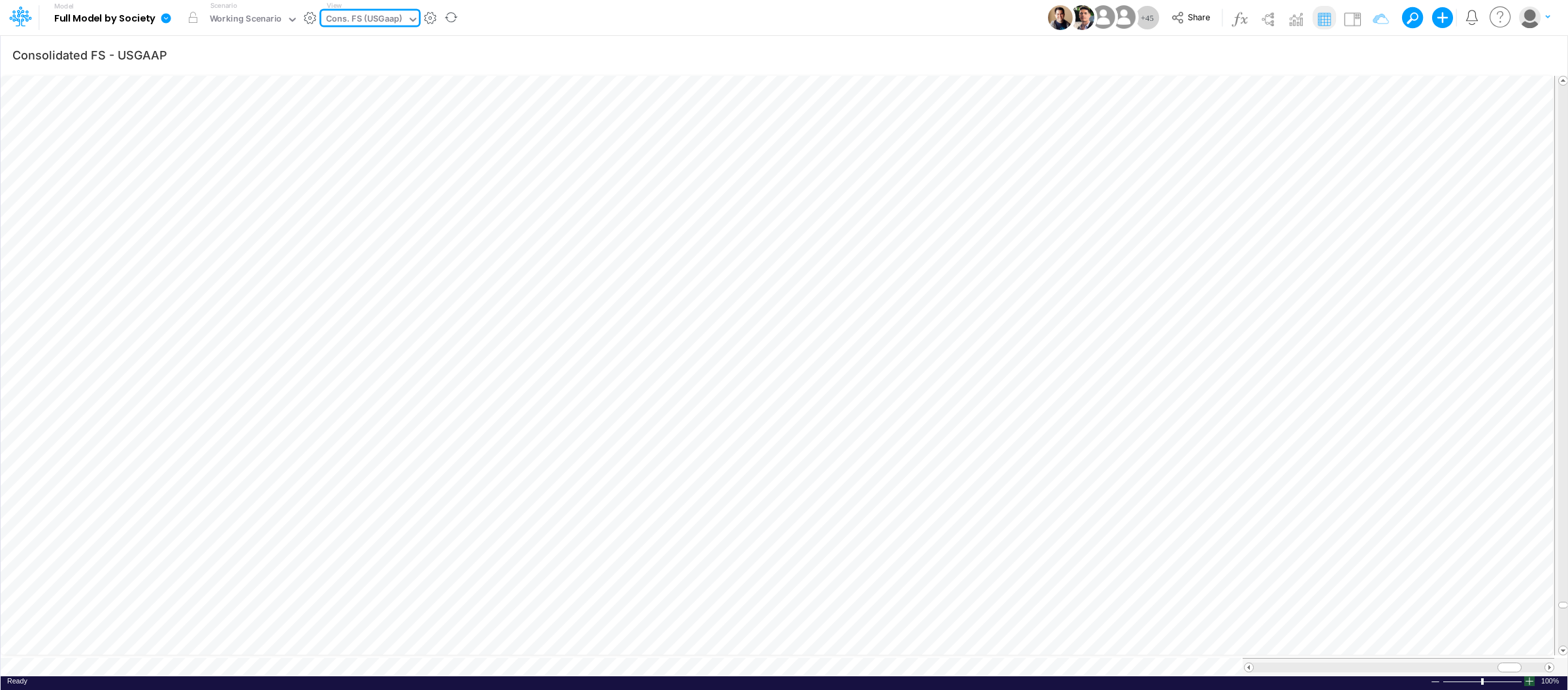
click at [1530, 676] on div at bounding box center [1529, 681] width 11 height 10
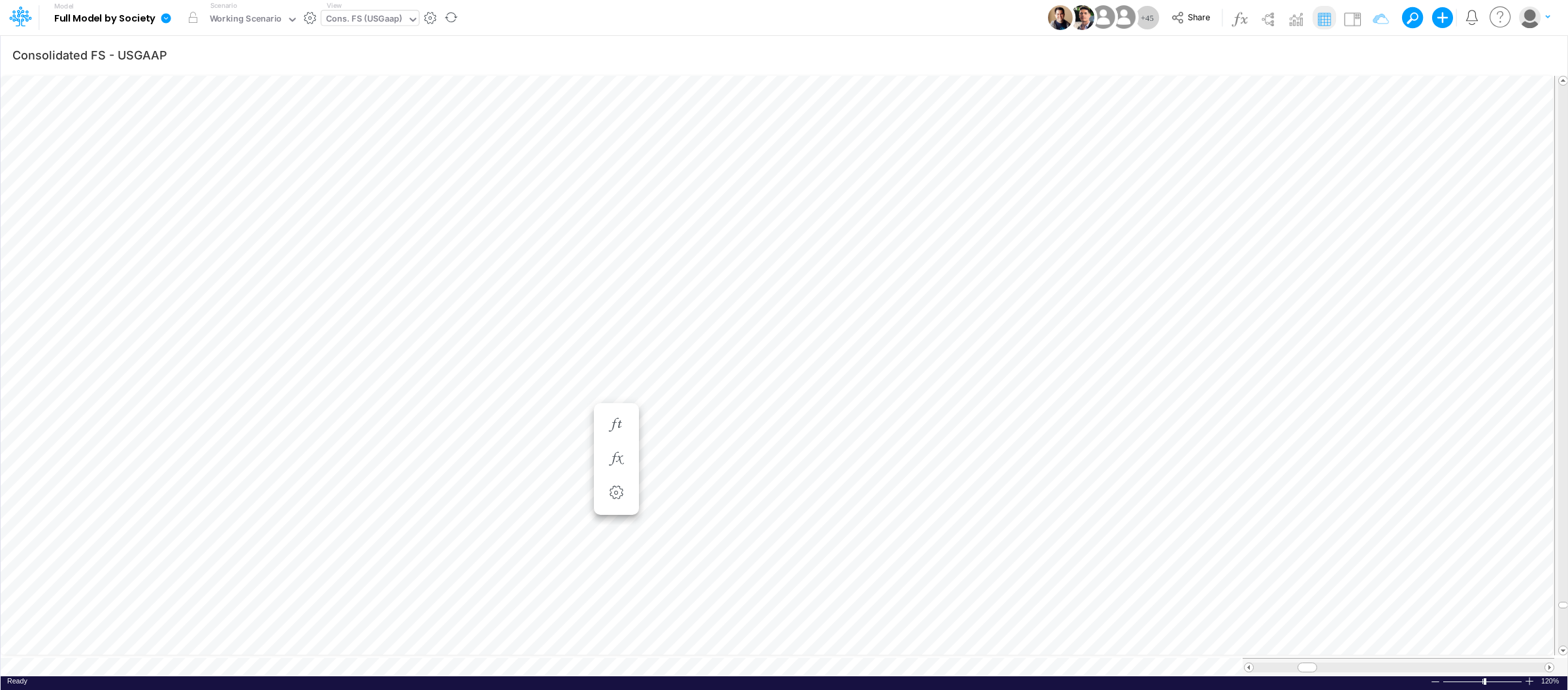
scroll to position [0, 1]
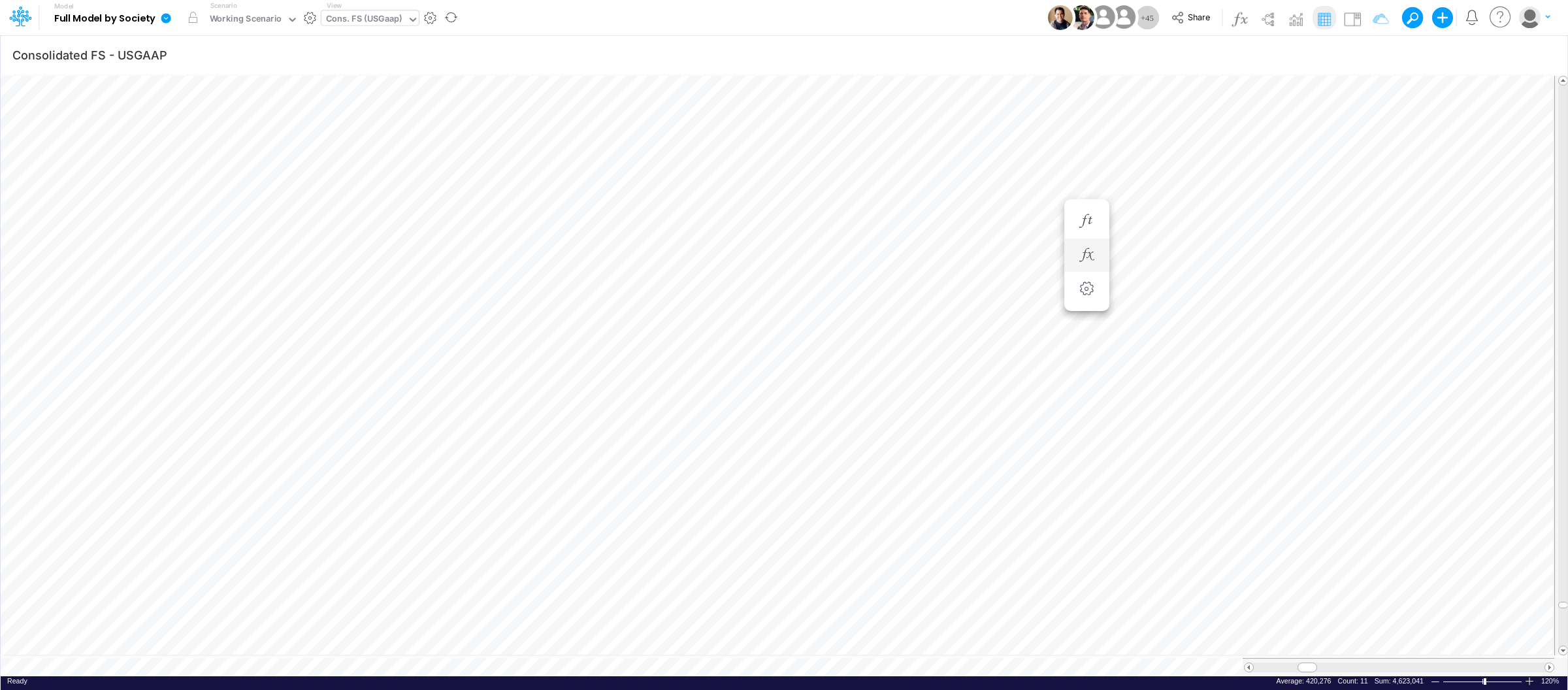
scroll to position [0, 1]
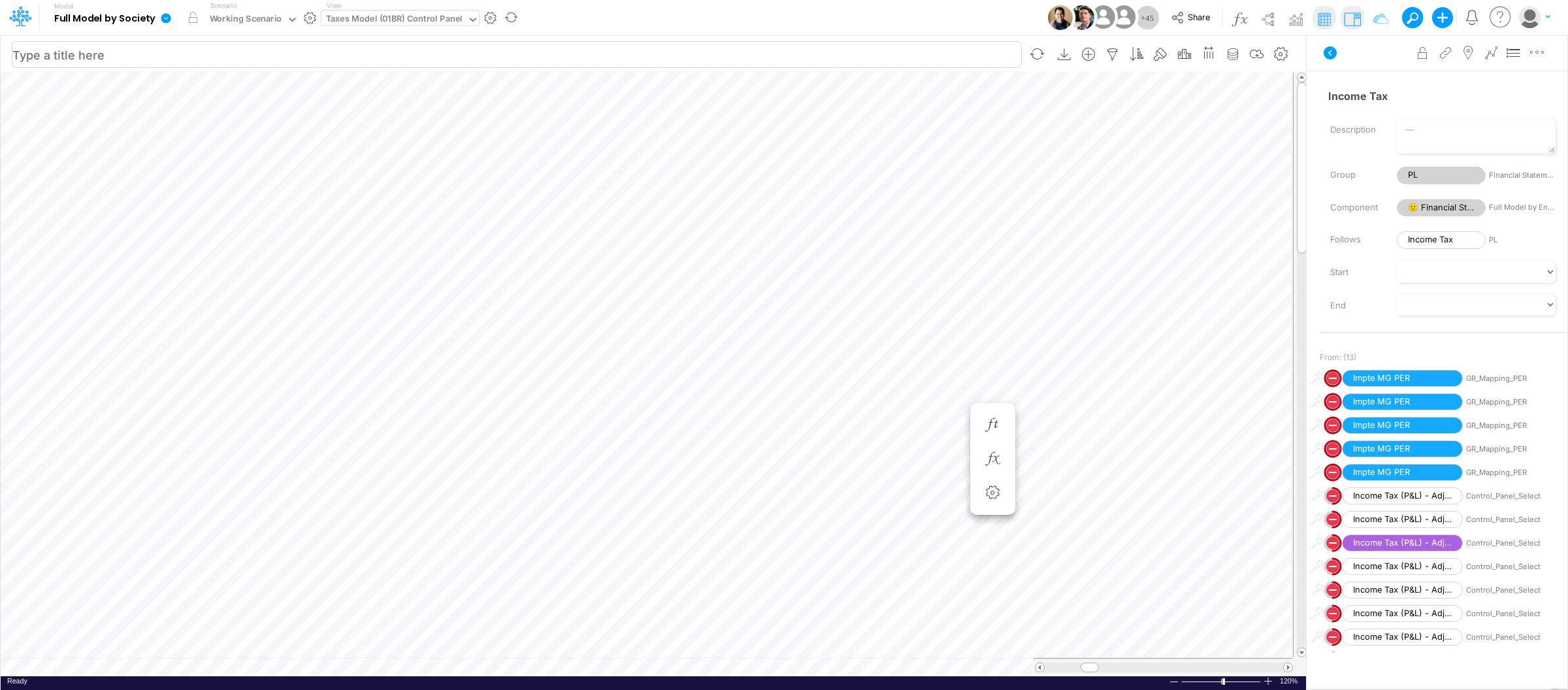
scroll to position [0, 1]
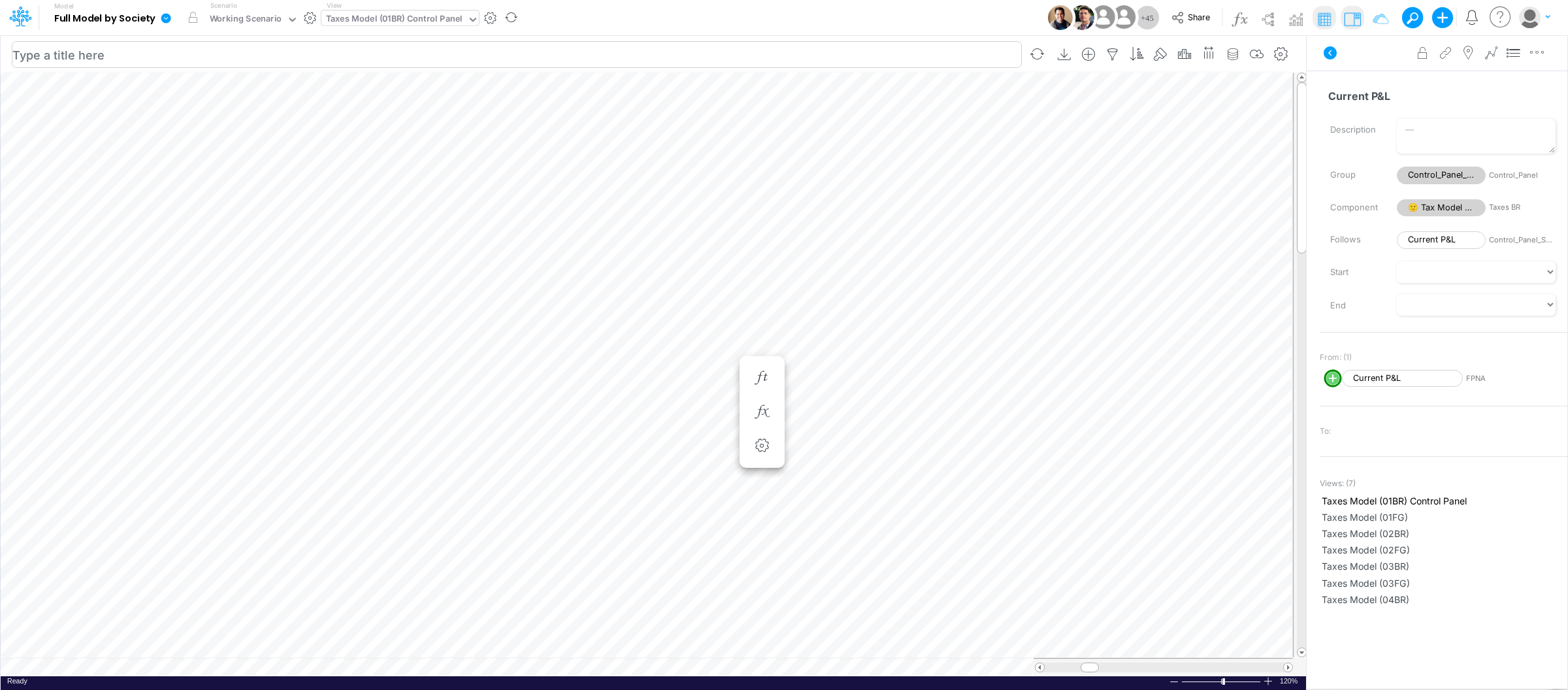
scroll to position [0, 1]
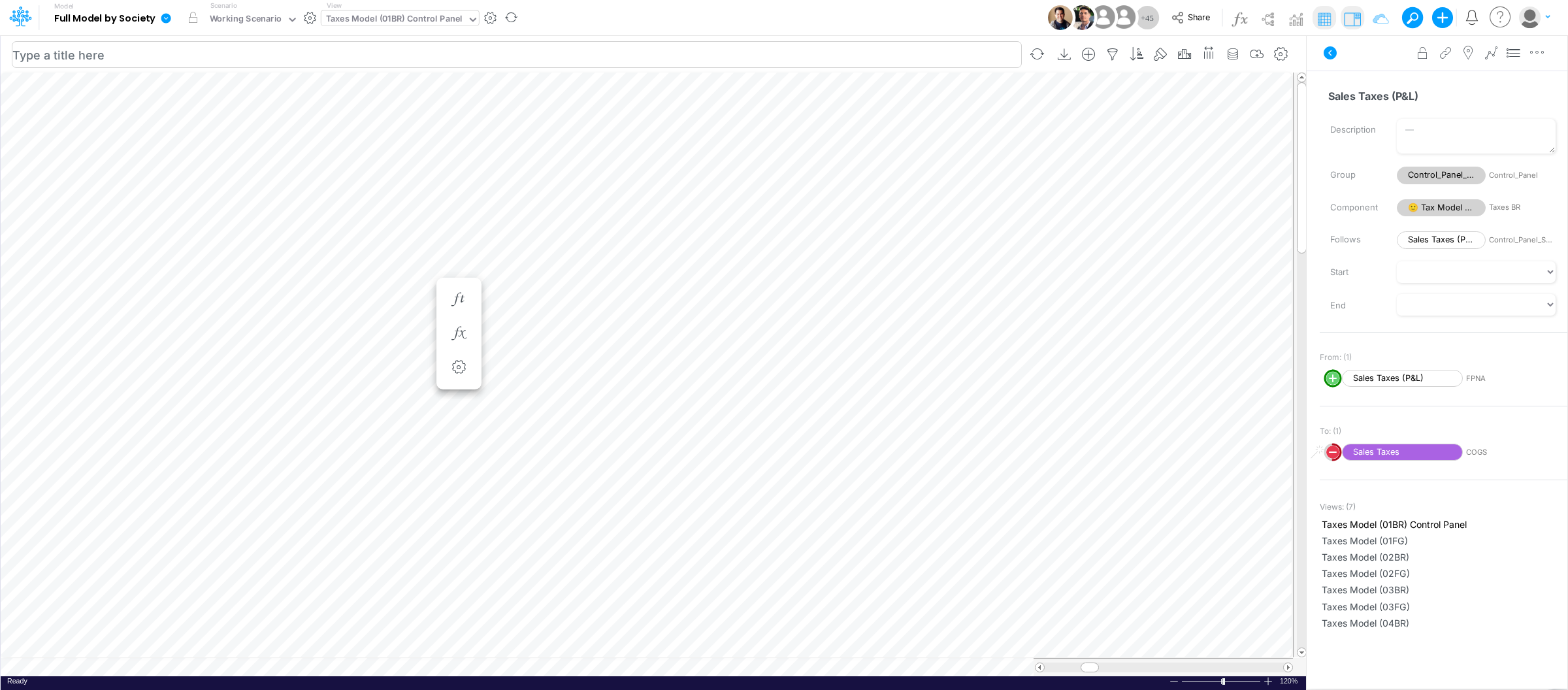
scroll to position [0, 1]
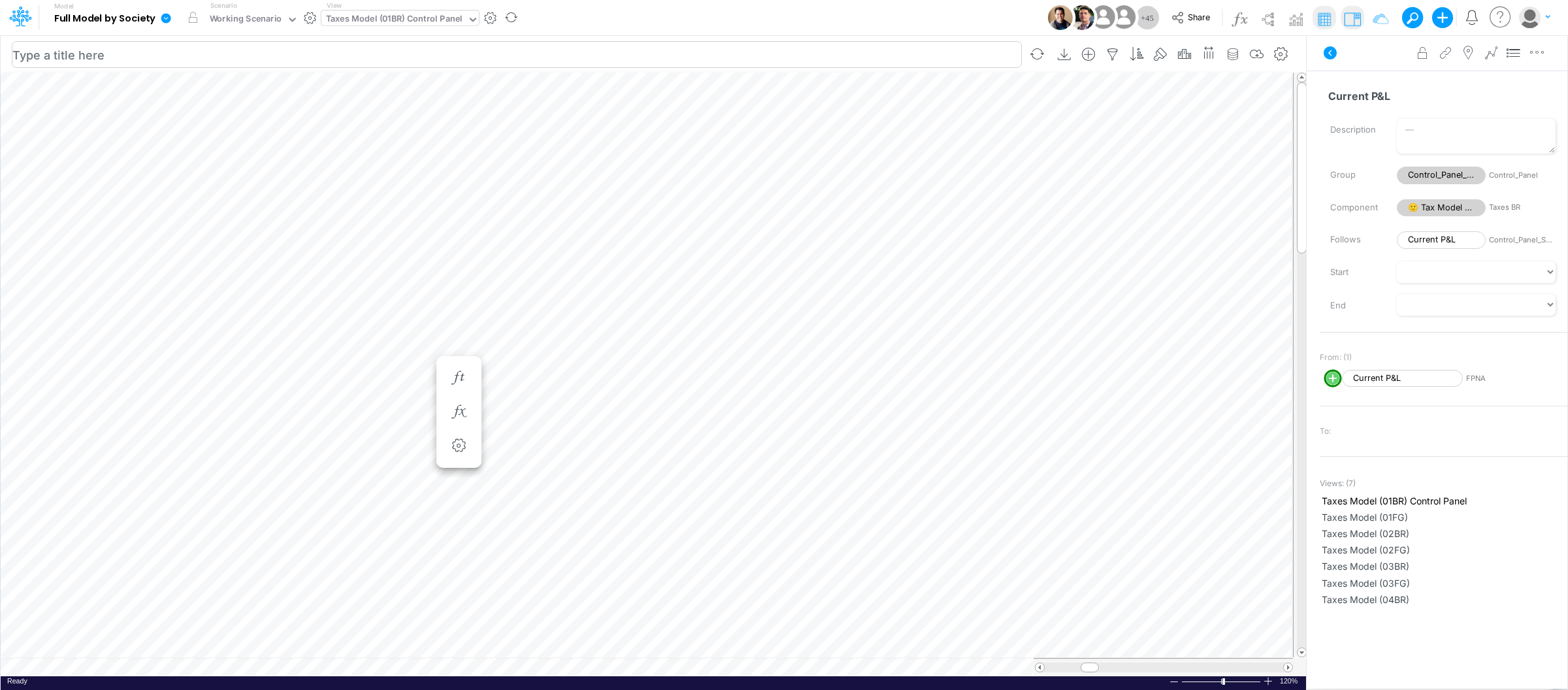
scroll to position [0, 1]
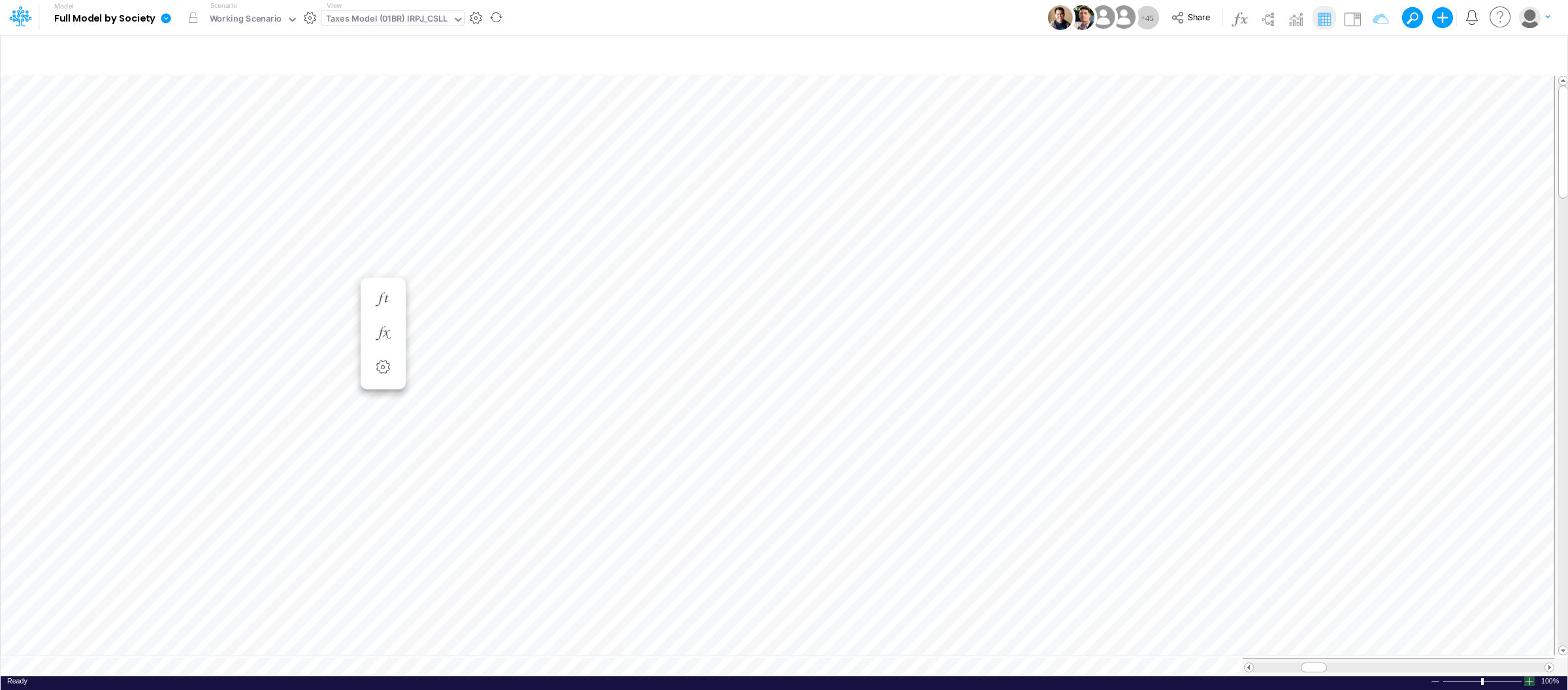
click at [1531, 676] on div at bounding box center [1529, 681] width 11 height 10
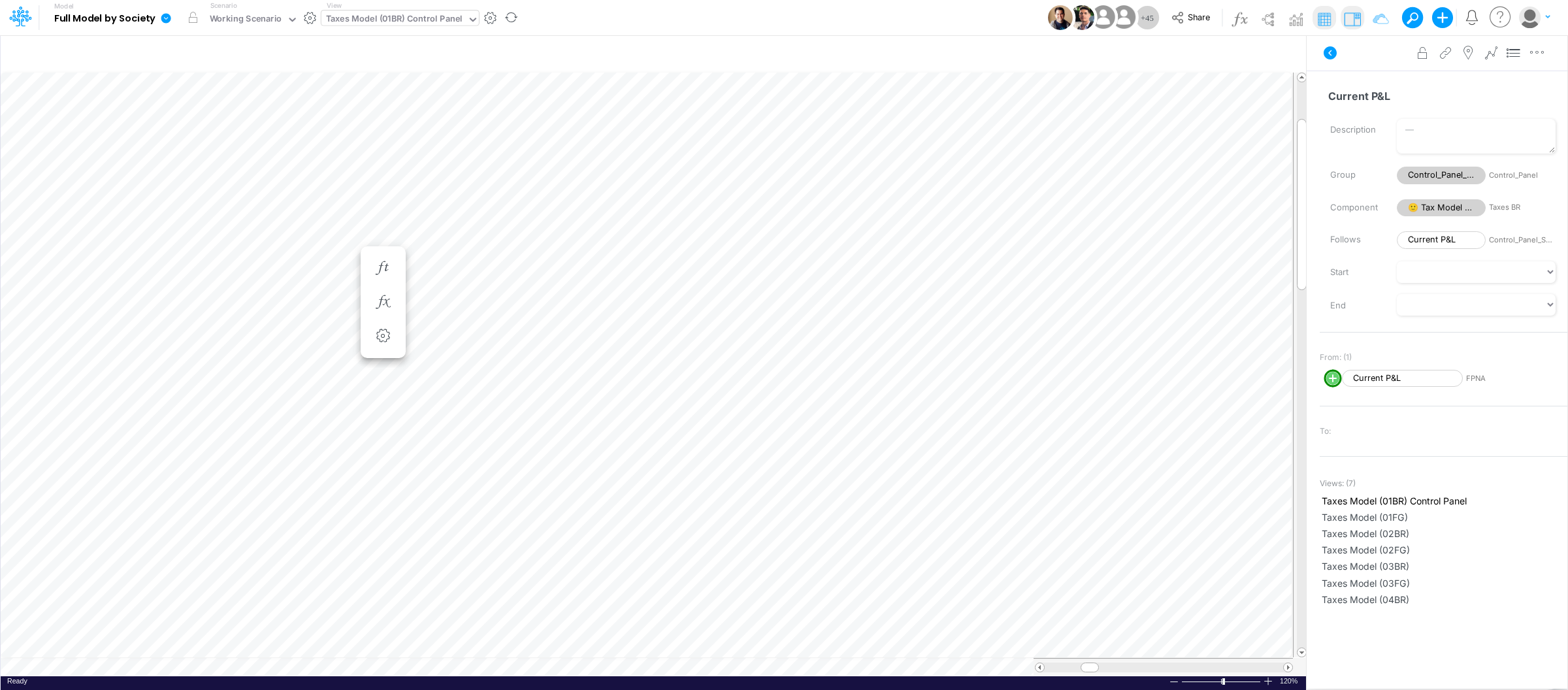
click at [585, 676] on div "Ready 120% Sum: null Max: null Min: null Numerical Count: null Count: null Aver…" at bounding box center [653, 684] width 1305 height 16
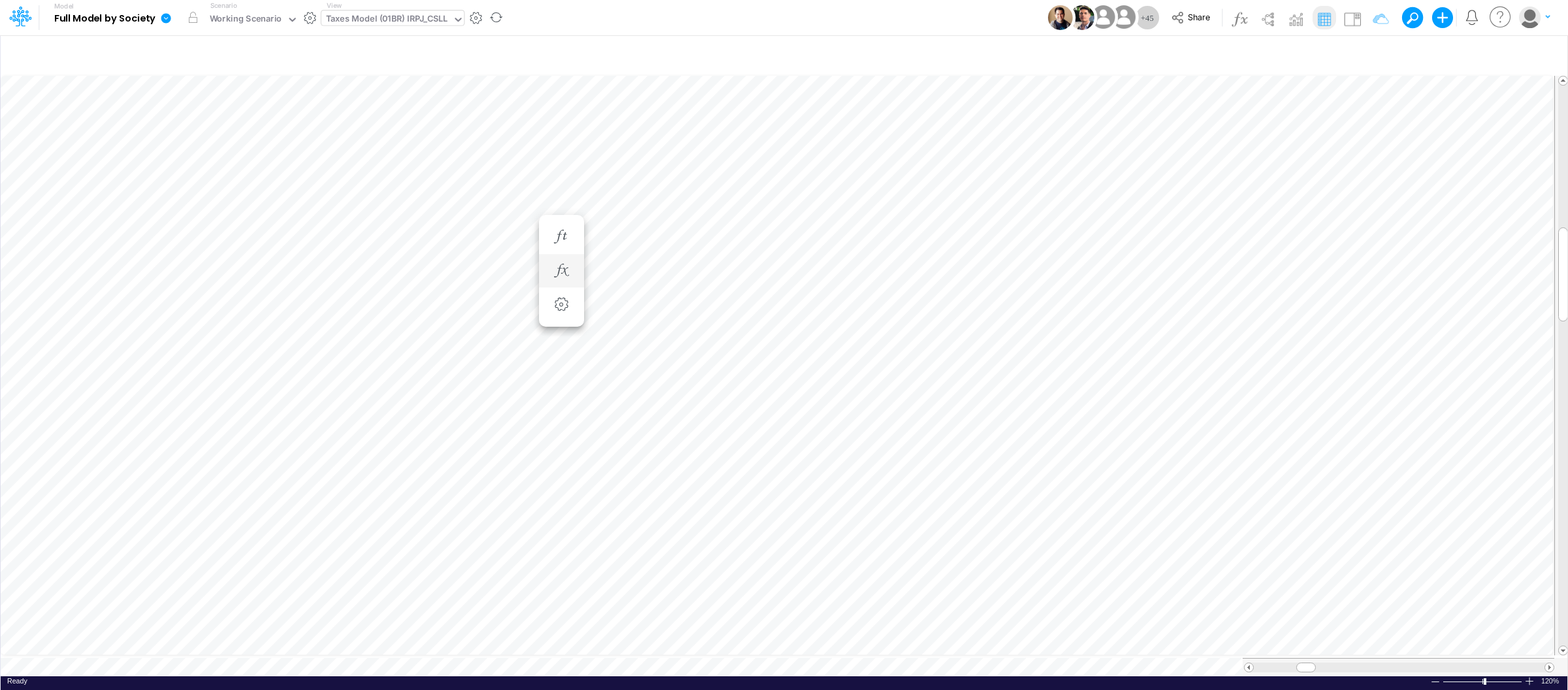
scroll to position [0, 1]
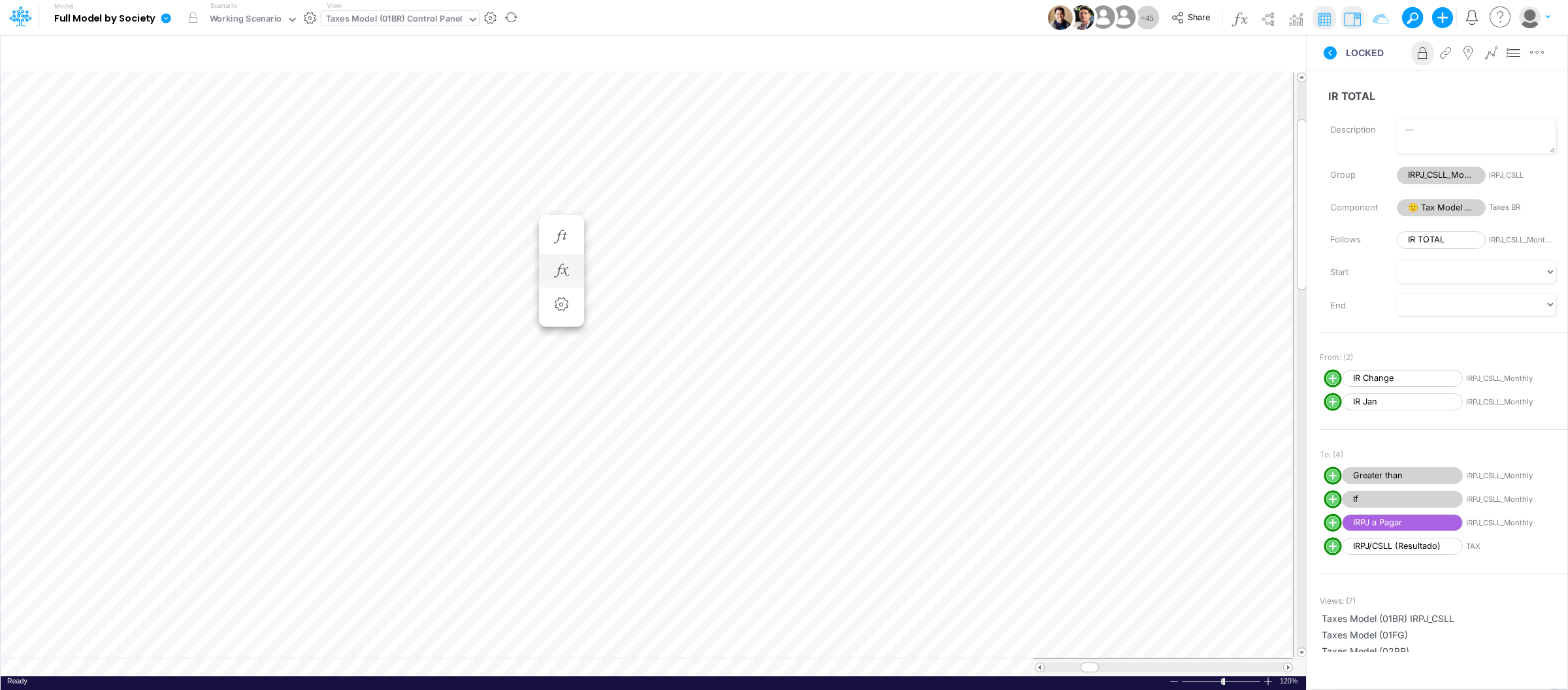
scroll to position [0, 1]
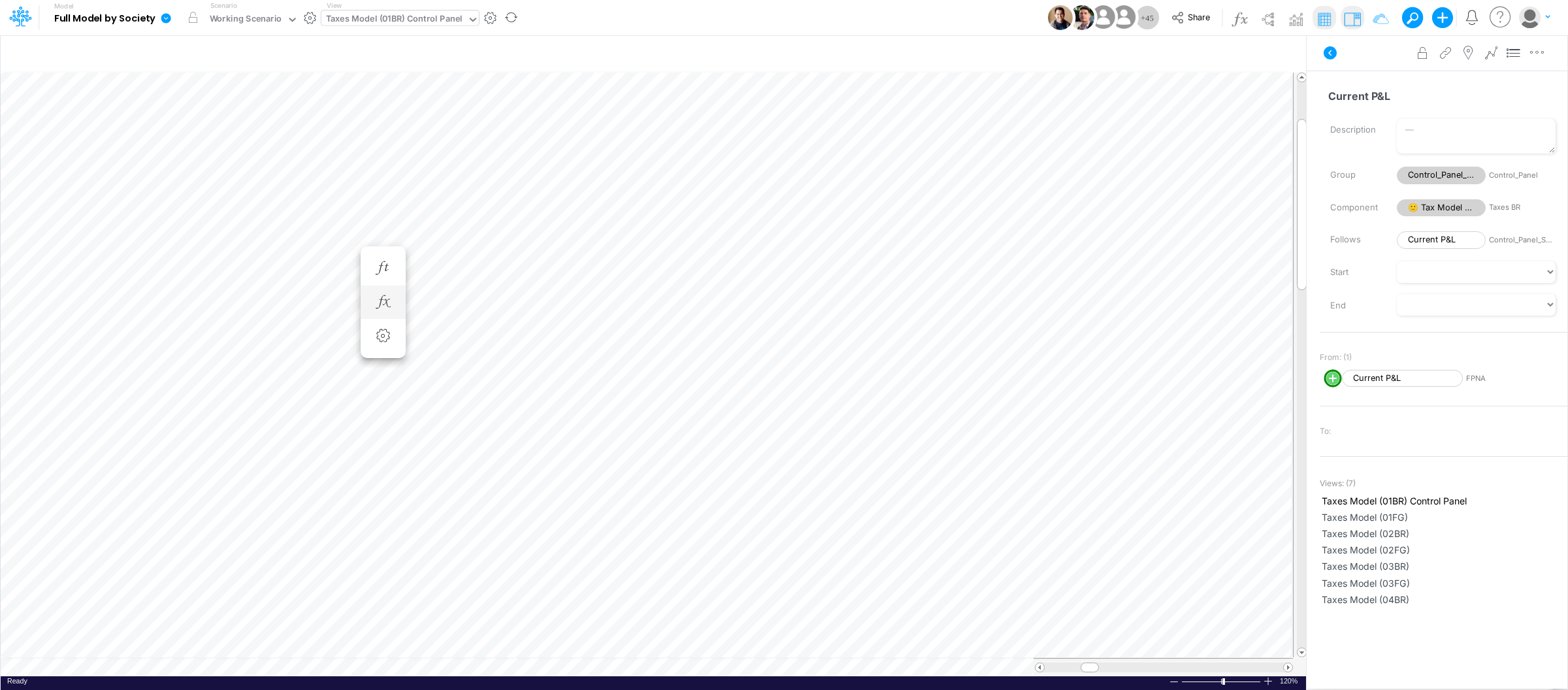
scroll to position [0, 1]
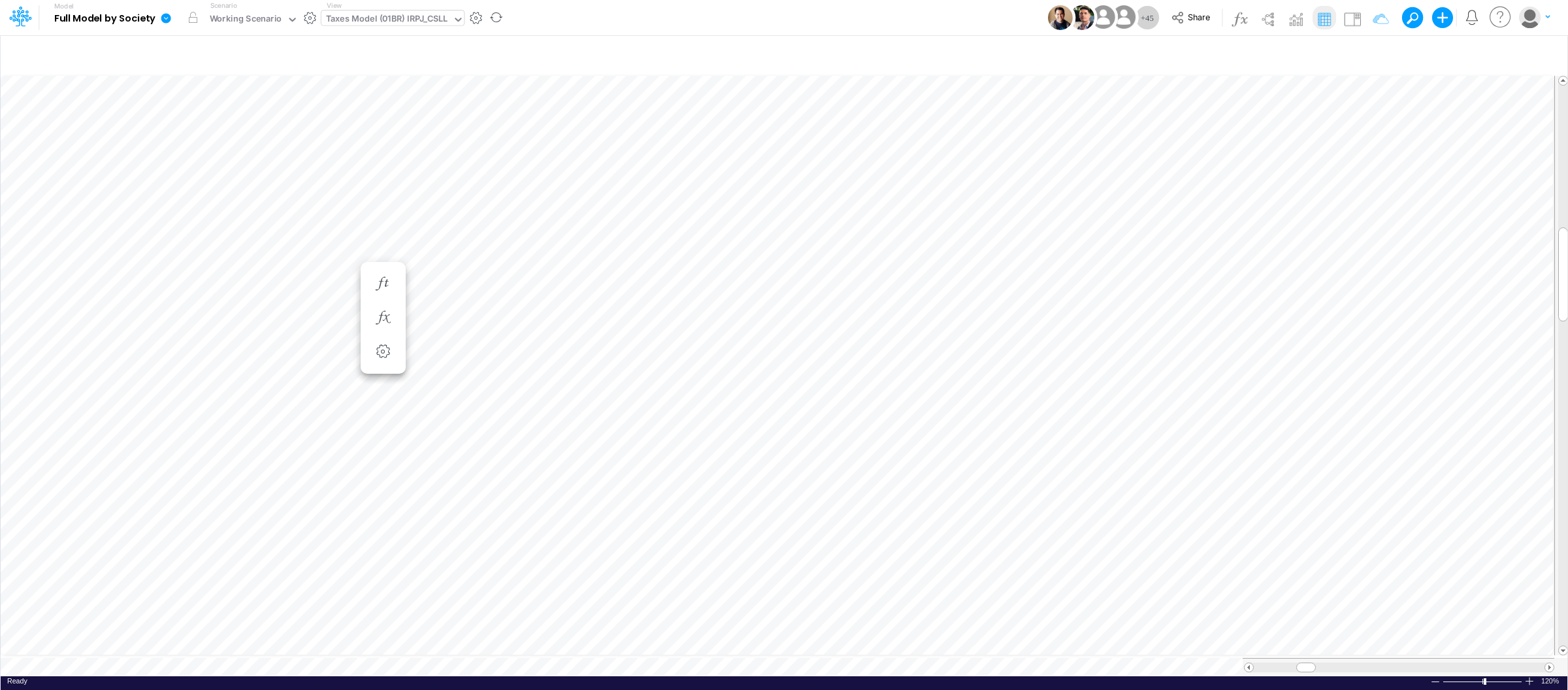
scroll to position [0, 1]
type input "Consolidated FS - USGAAP"
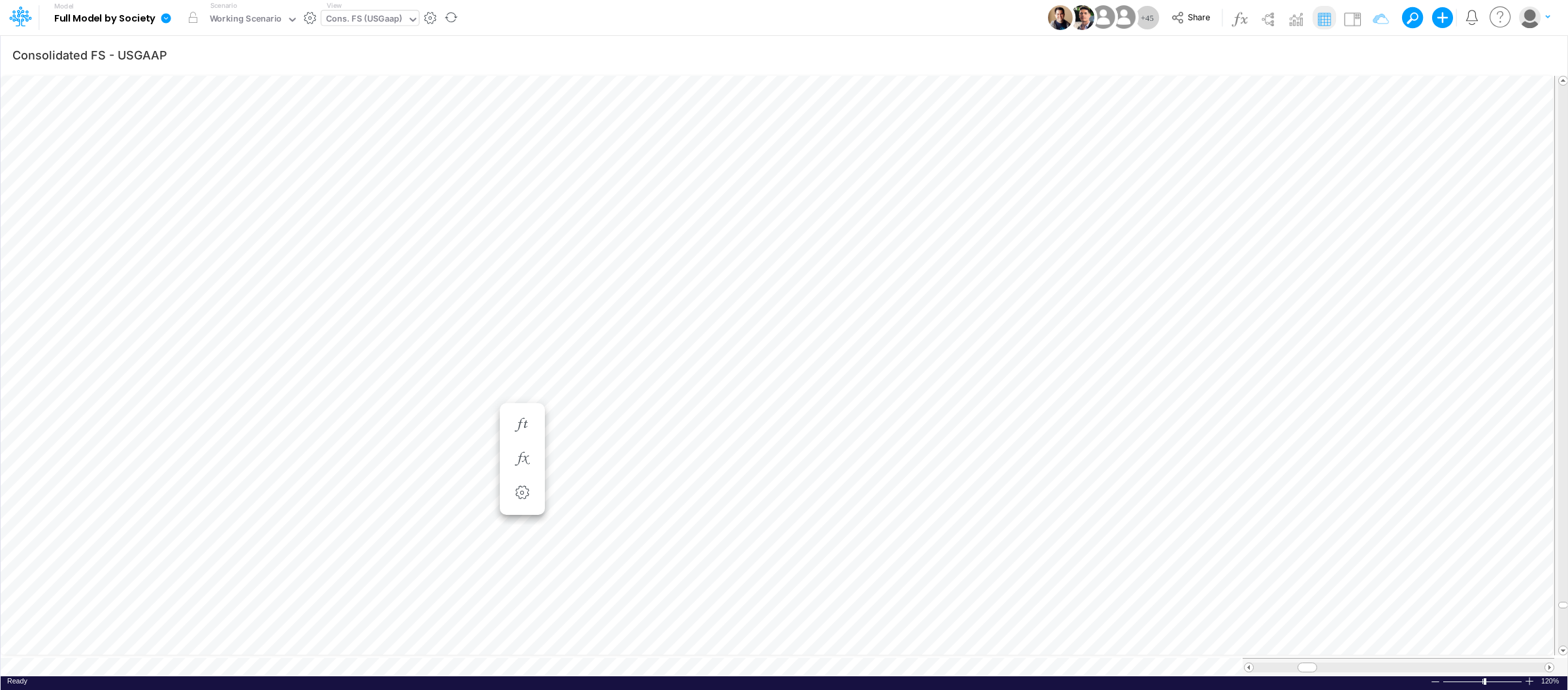
scroll to position [0, 1]
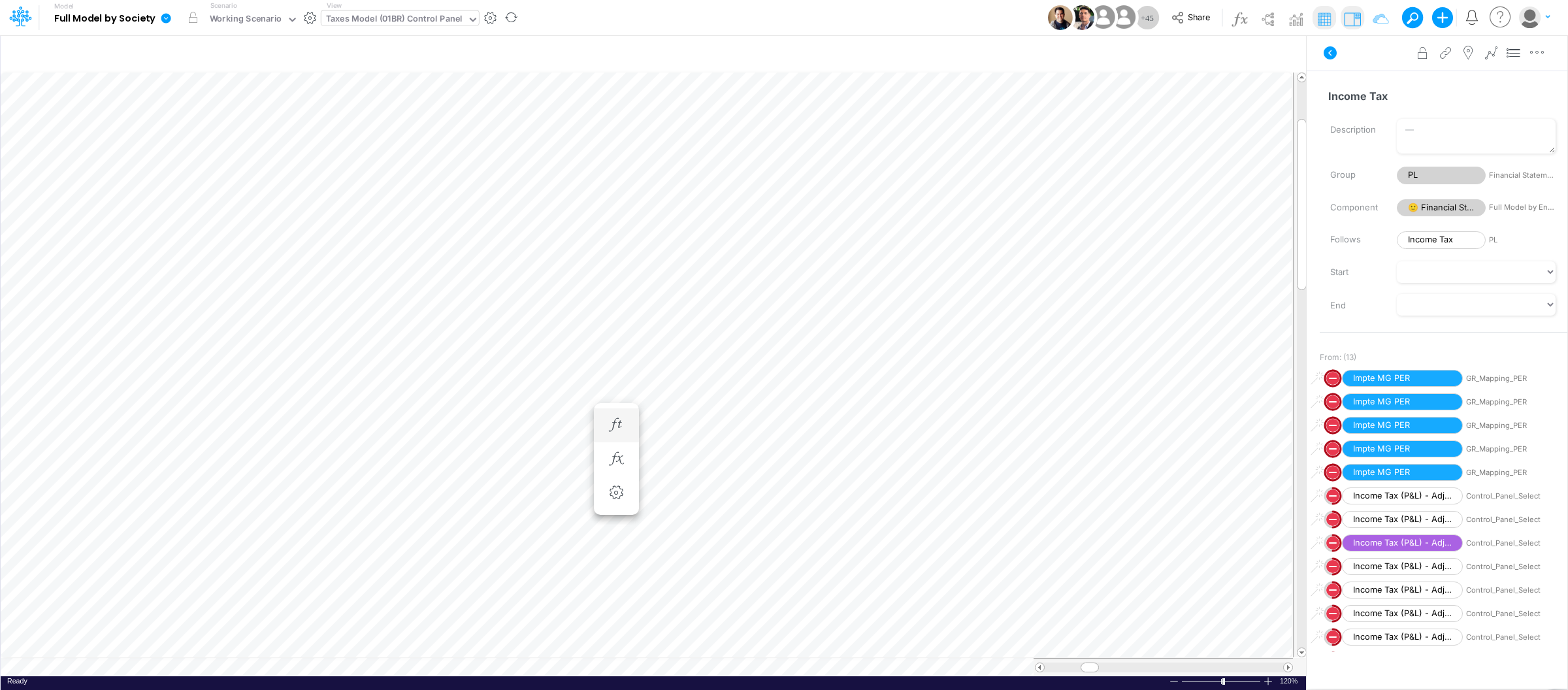
scroll to position [0, 1]
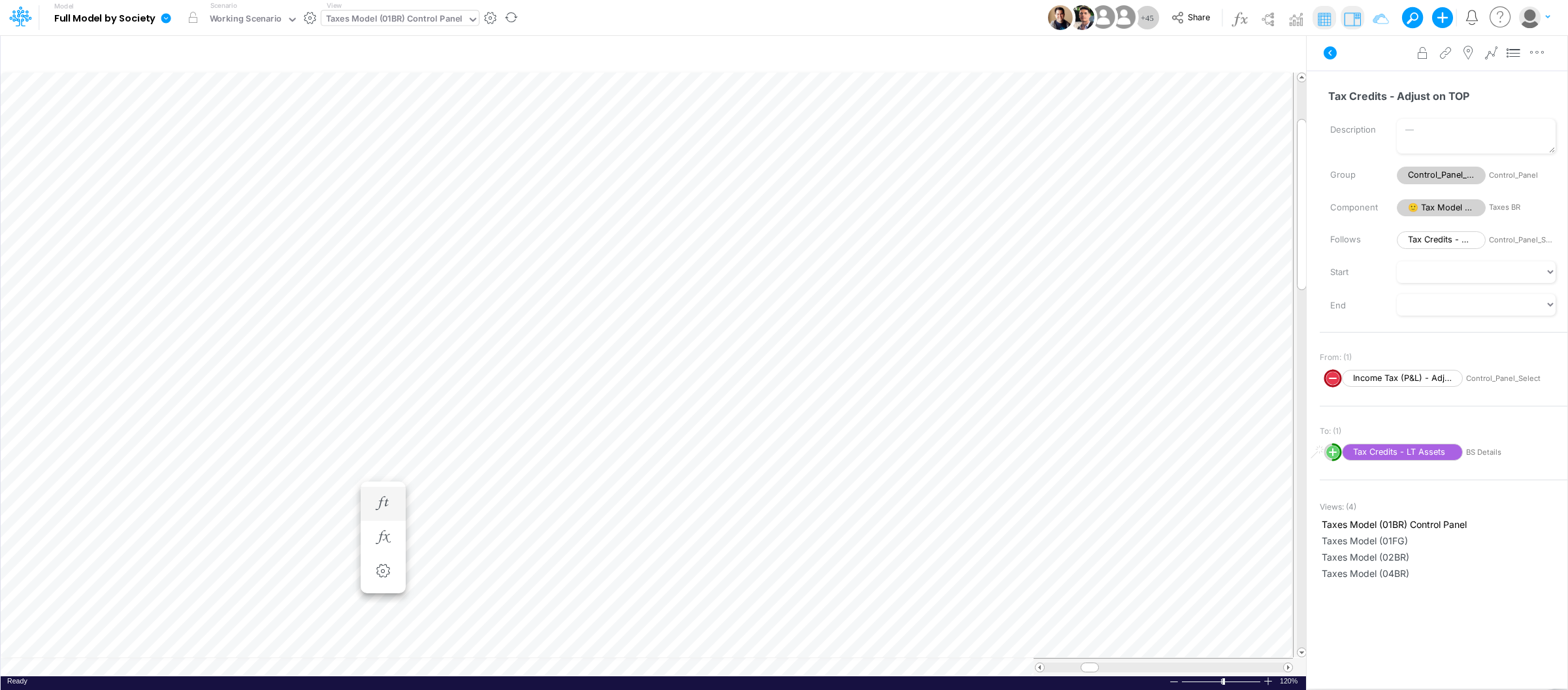
scroll to position [0, 1]
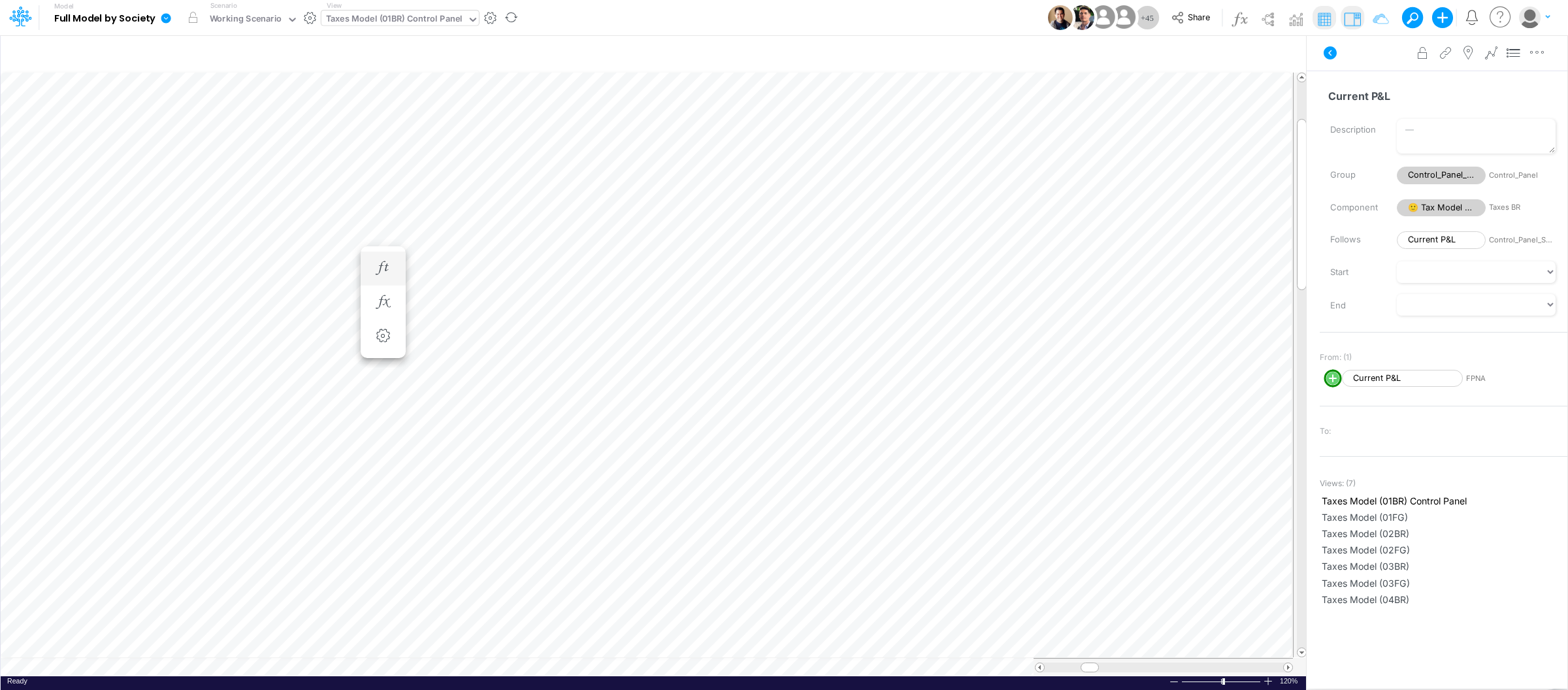
scroll to position [0, 1]
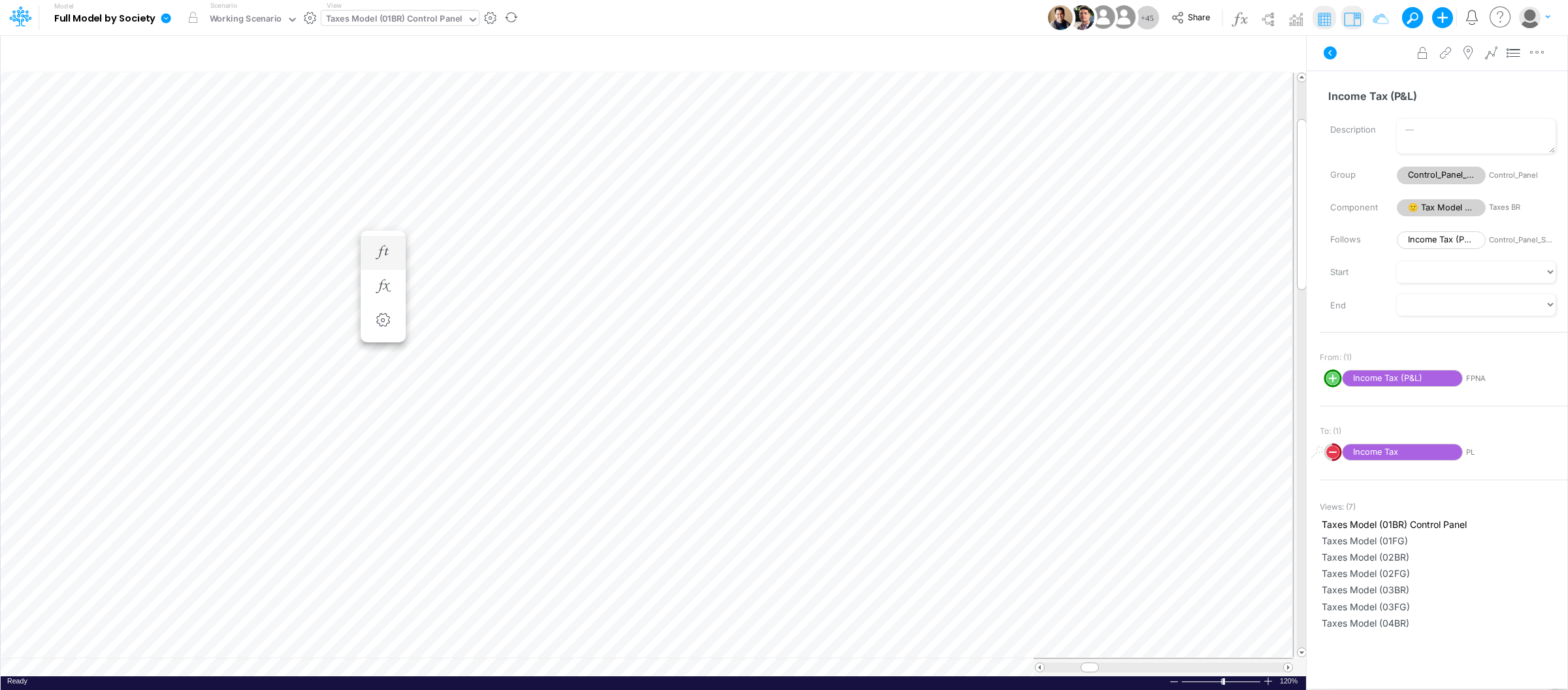
scroll to position [0, 1]
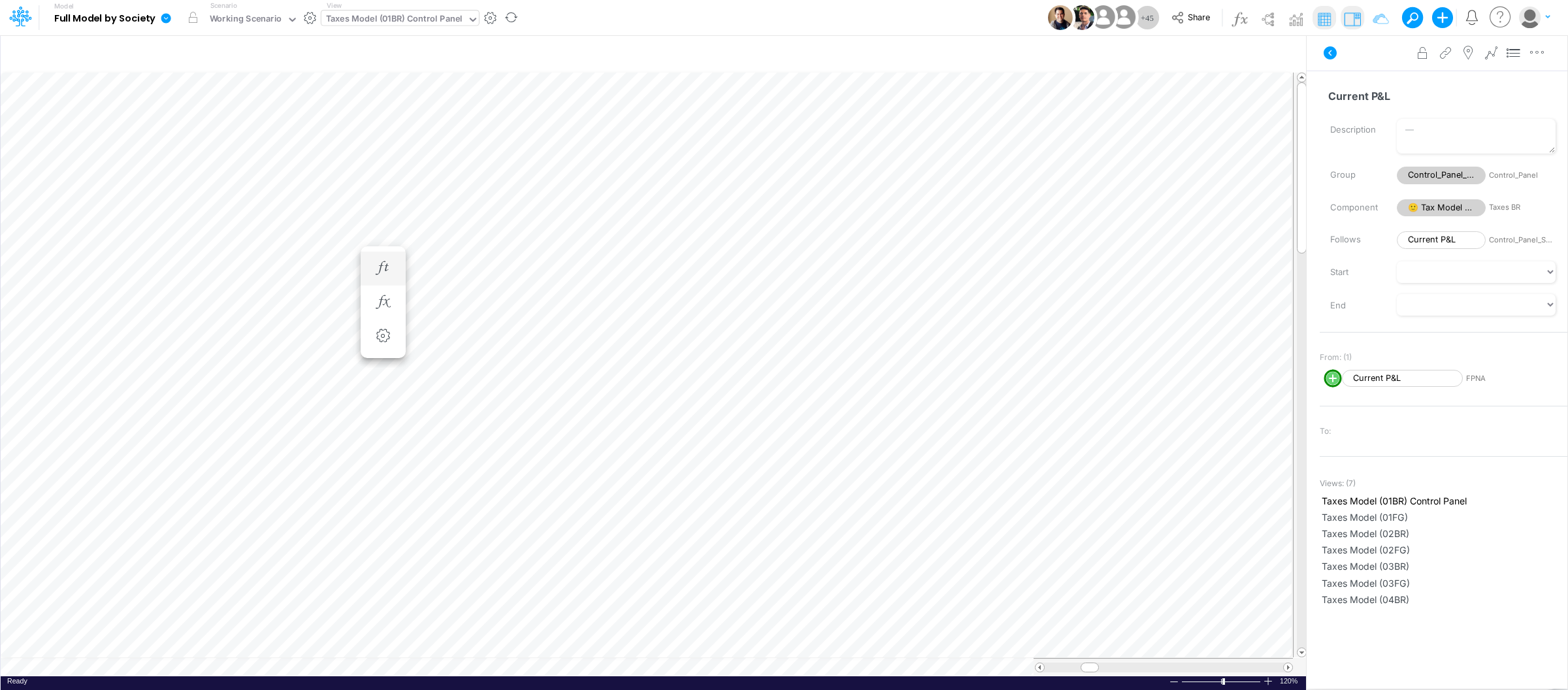
scroll to position [0, 1]
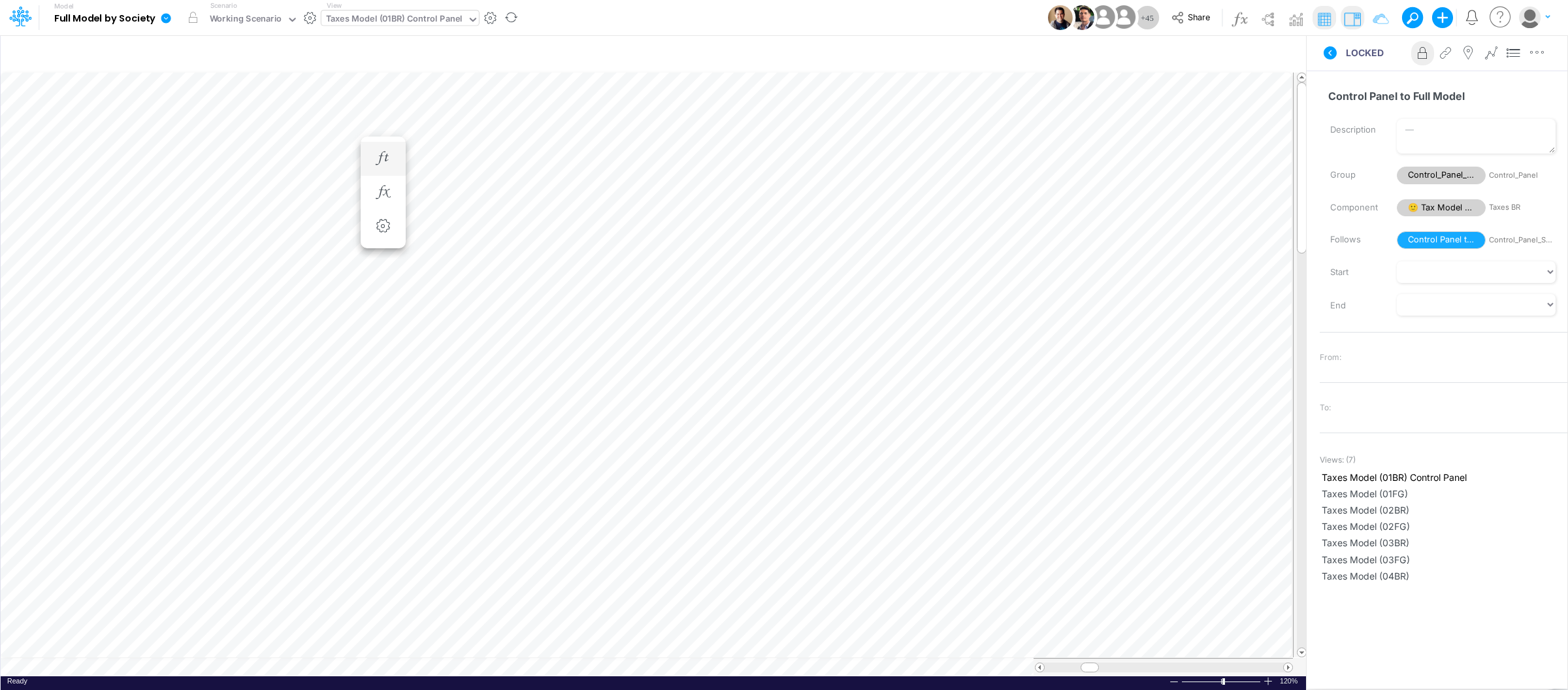
scroll to position [0, 1]
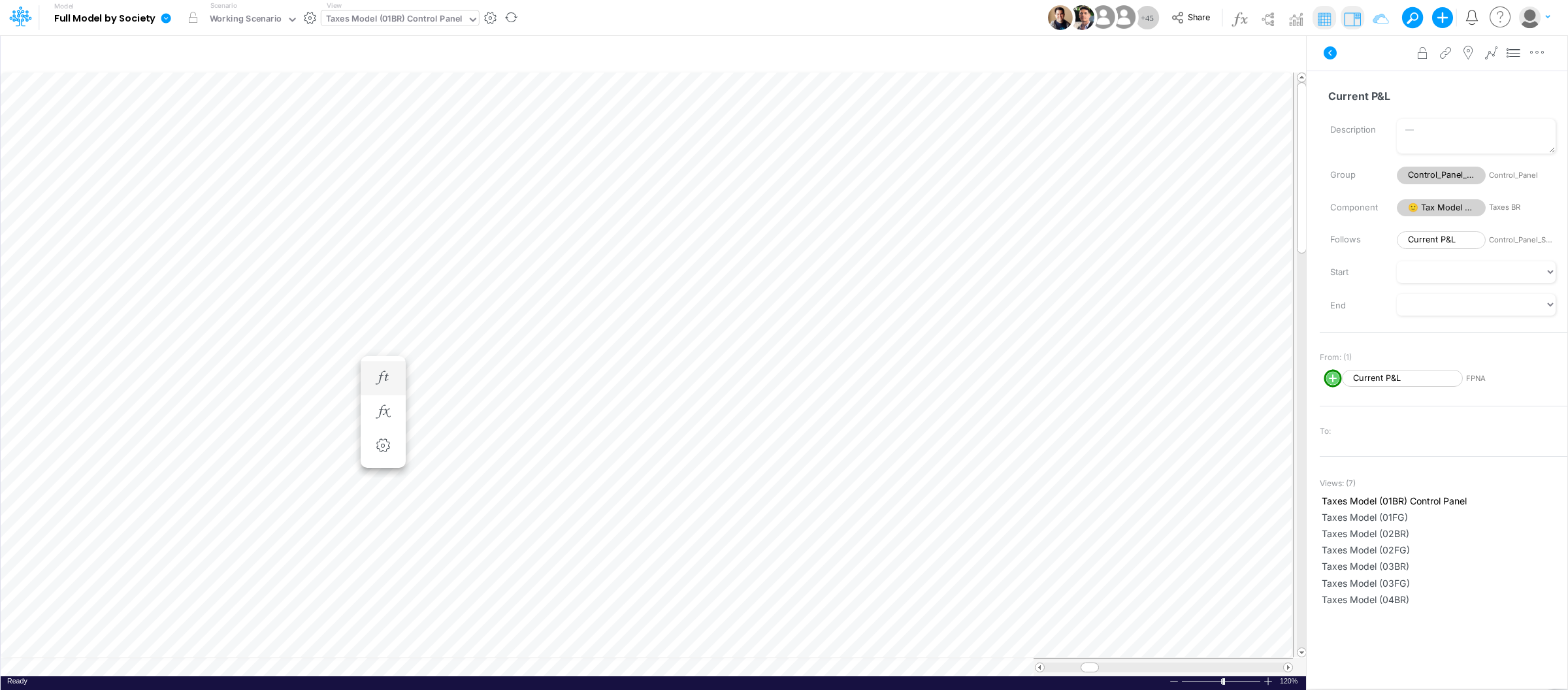
scroll to position [0, 1]
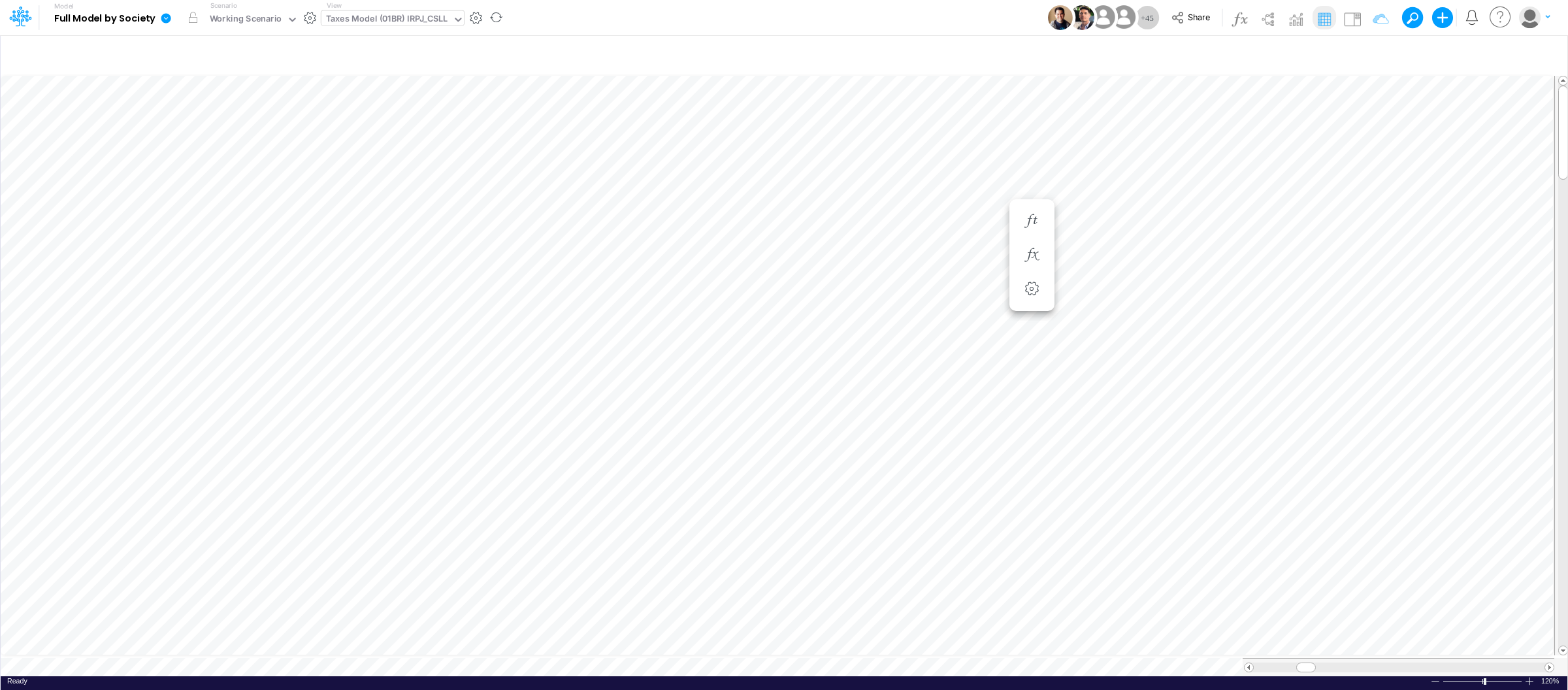
scroll to position [0, 1]
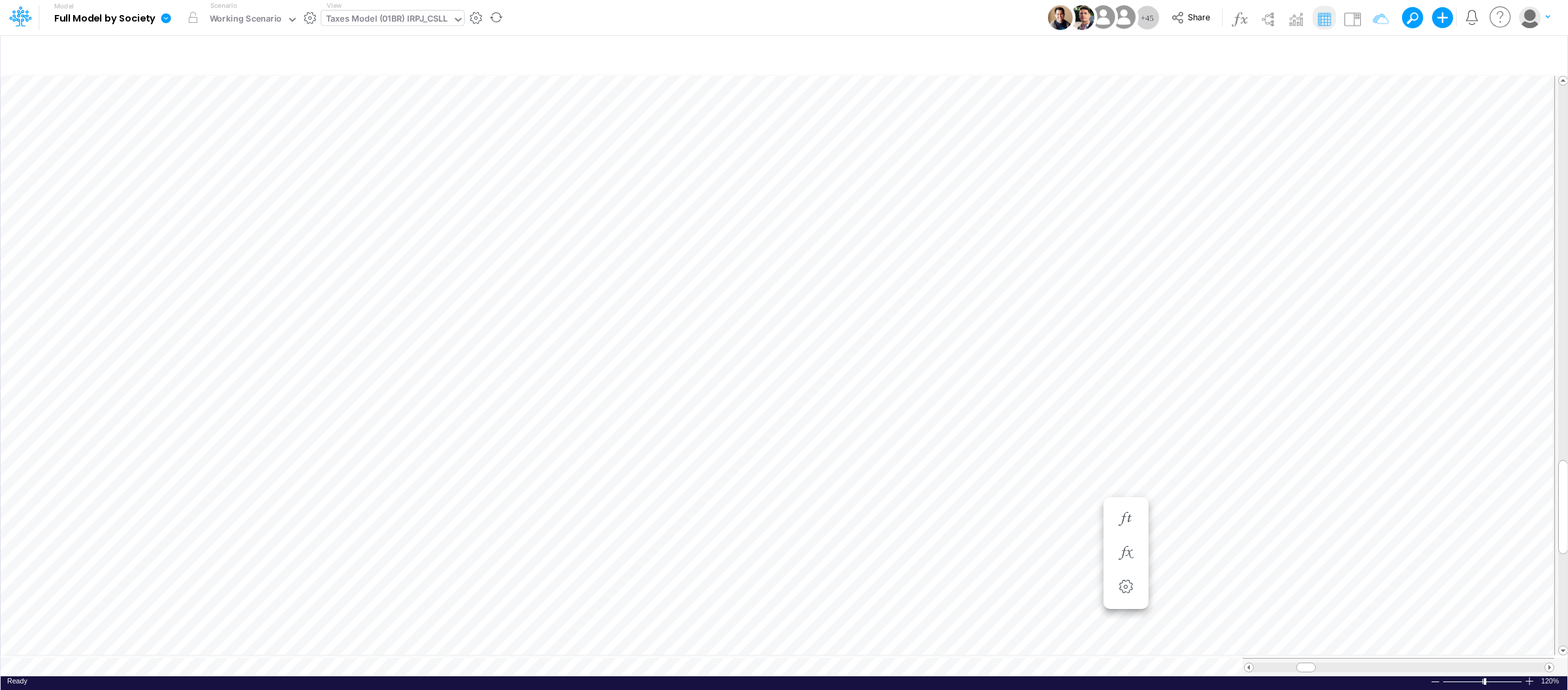
scroll to position [0, 1]
click at [164, 19] on icon at bounding box center [166, 18] width 10 height 10
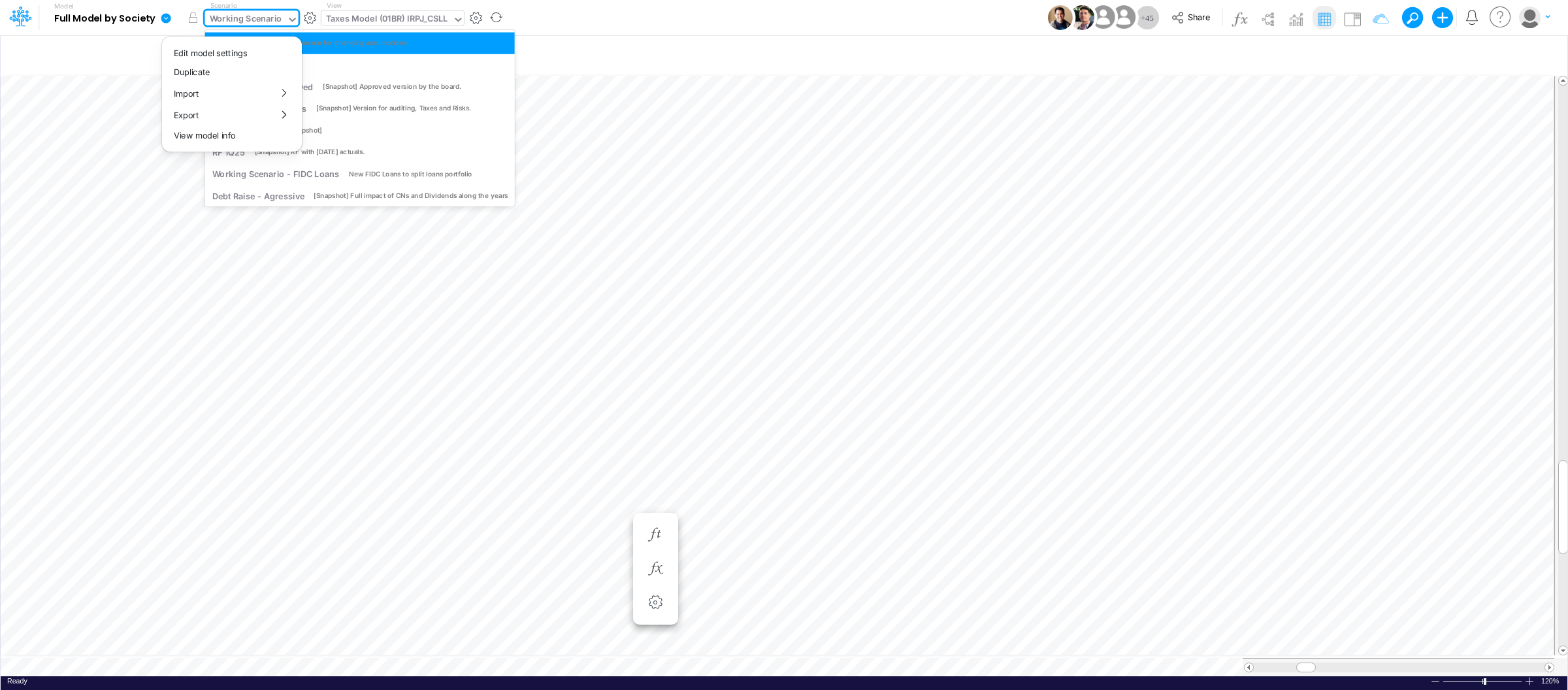
click at [245, 20] on div "Working Scenario" at bounding box center [245, 19] width 72 height 15
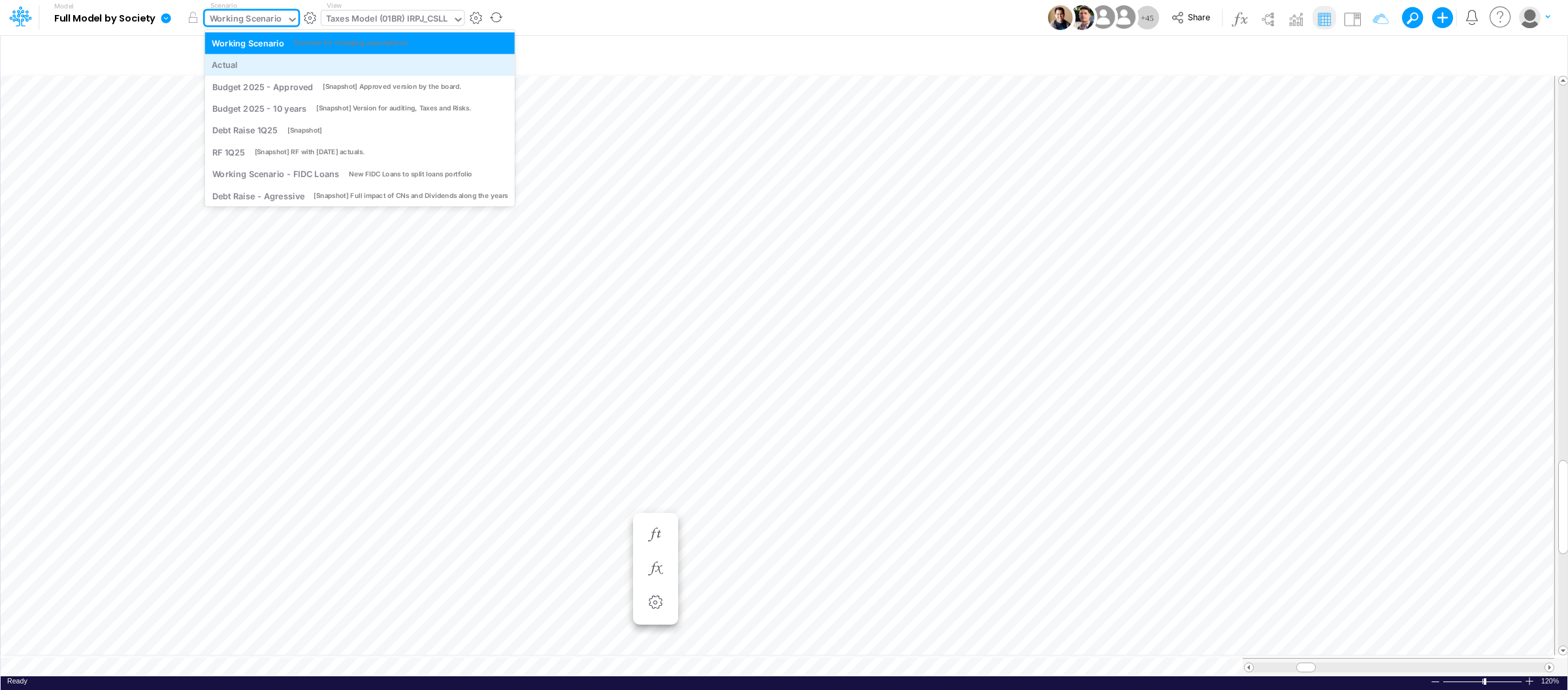
click at [232, 66] on div "Actual" at bounding box center [225, 64] width 26 height 12
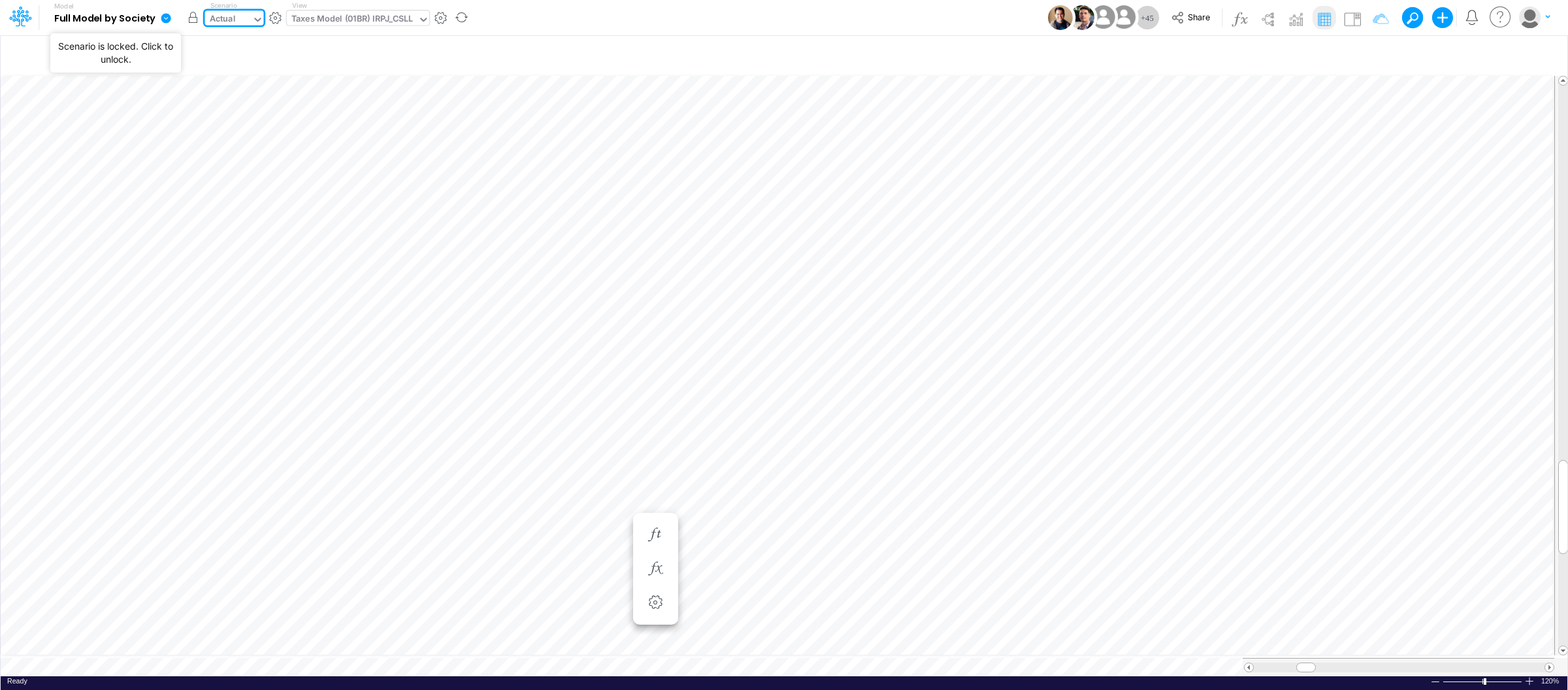
click at [186, 20] on button "button" at bounding box center [193, 17] width 24 height 24
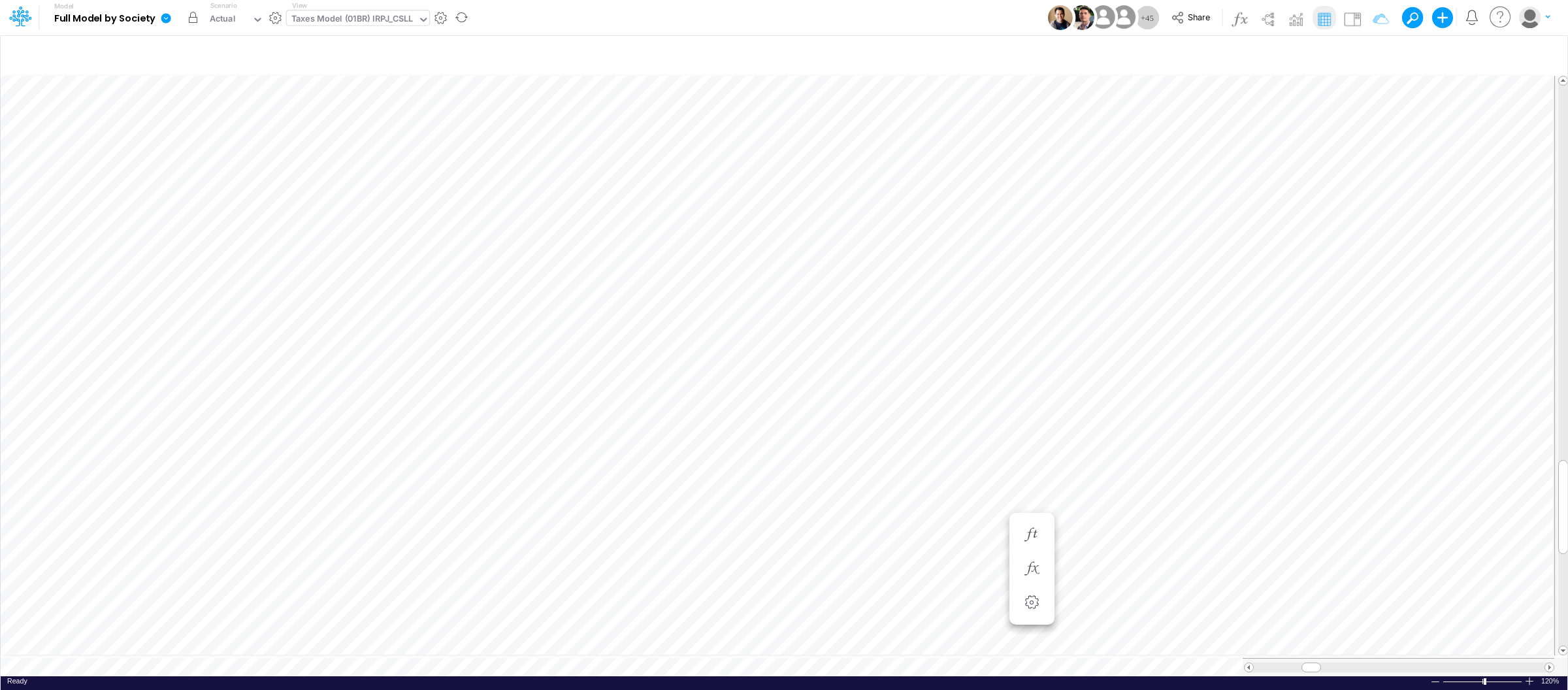
scroll to position [0, 1]
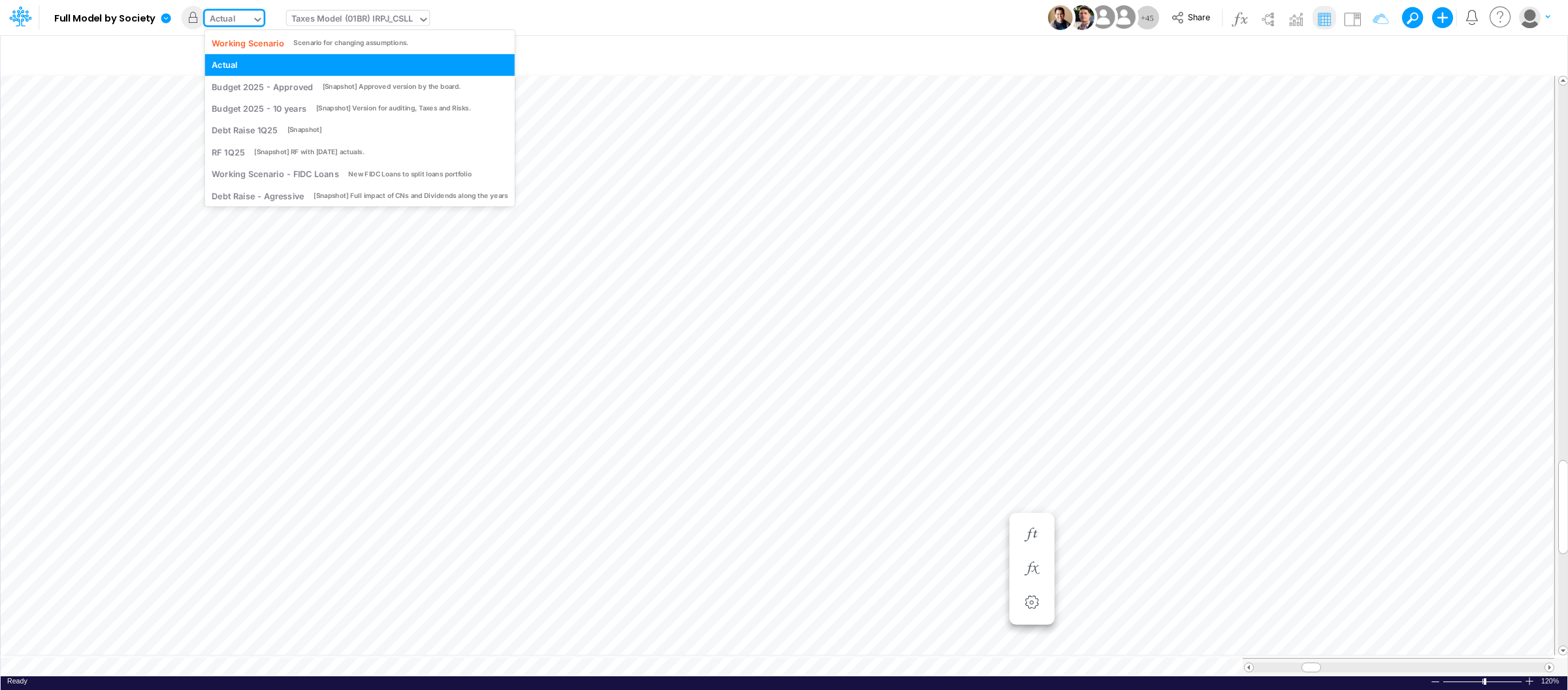
click at [249, 19] on div "Actual" at bounding box center [229, 20] width 47 height 19
click at [247, 43] on div "Working Scenario" at bounding box center [248, 42] width 72 height 12
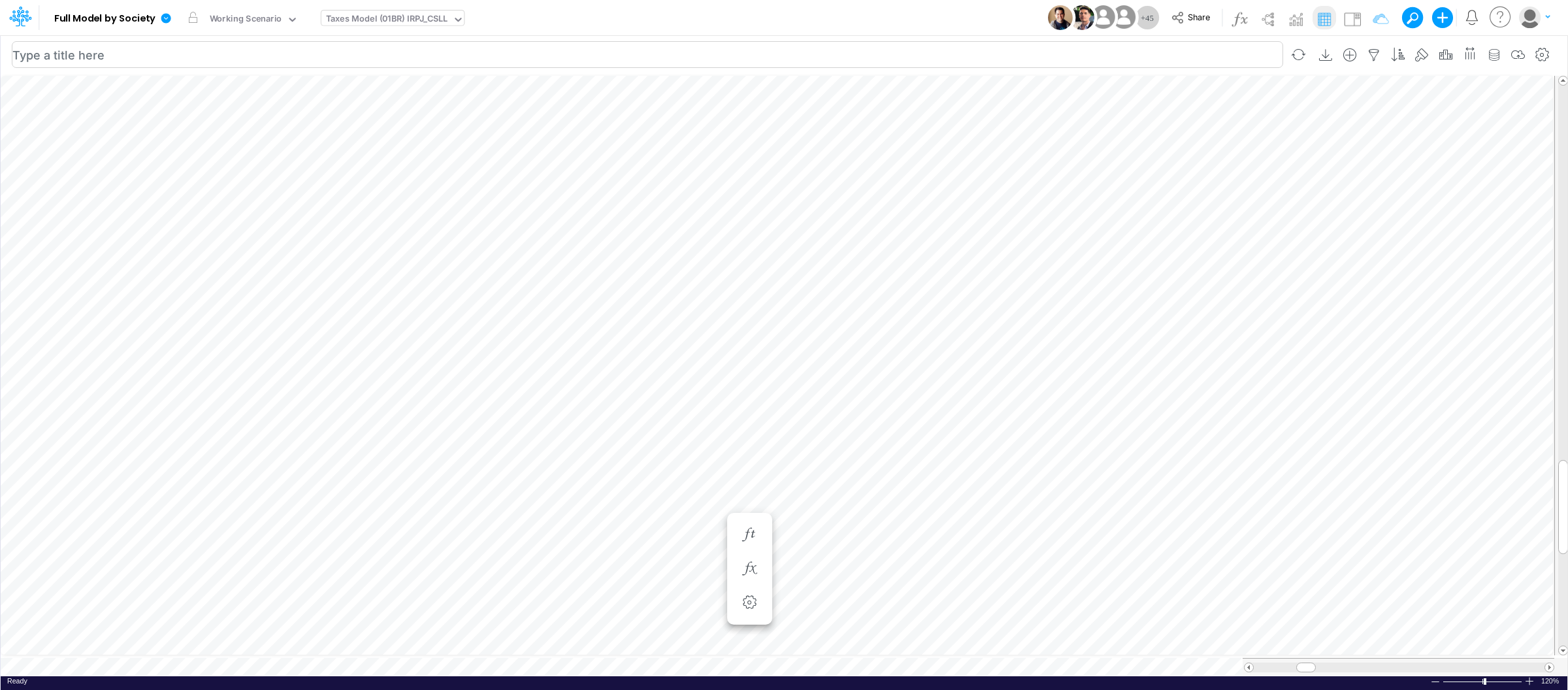
scroll to position [0, 0]
click at [1328, 597] on li at bounding box center [1314, 600] width 45 height 34
click at [1316, 601] on icon "button" at bounding box center [1314, 599] width 19 height 14
click at [1562, 646] on span at bounding box center [1563, 650] width 8 height 8
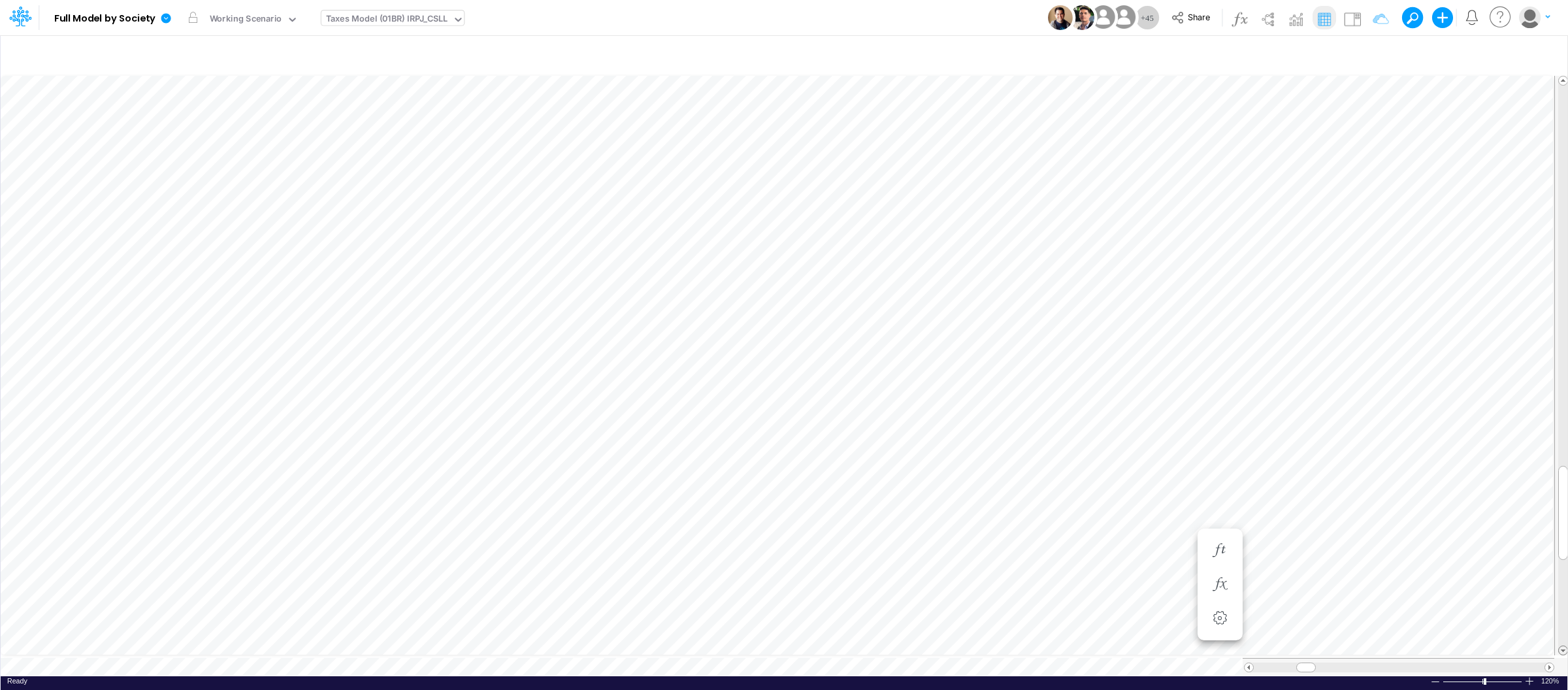
click at [1562, 646] on span at bounding box center [1563, 650] width 8 height 8
click at [1223, 489] on icon "button" at bounding box center [1220, 489] width 19 height 14
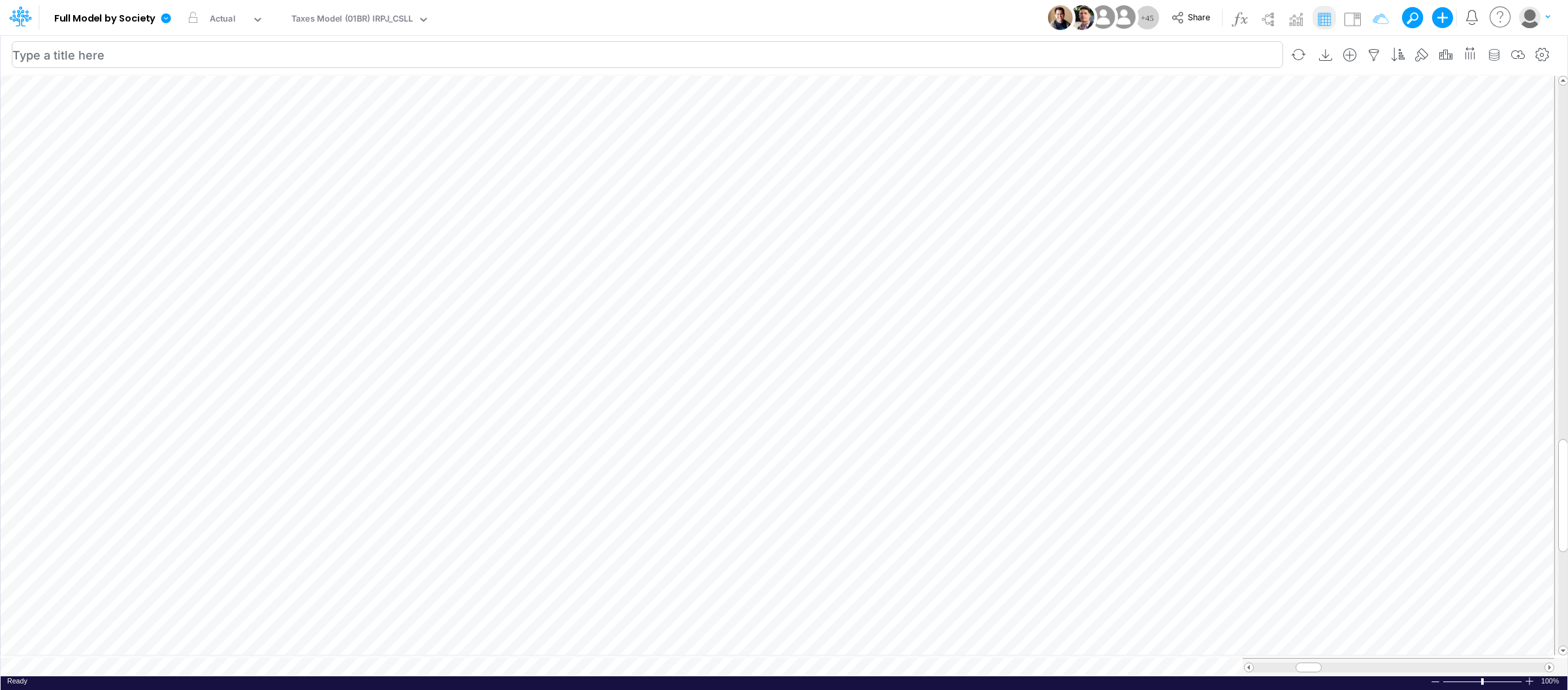
scroll to position [0, 1]
click at [934, 513] on button "button" at bounding box center [943, 522] width 24 height 26
click at [996, 556] on line "circle with outer border" at bounding box center [994, 556] width 6 height 0
click at [1356, 15] on img at bounding box center [1352, 19] width 21 height 21
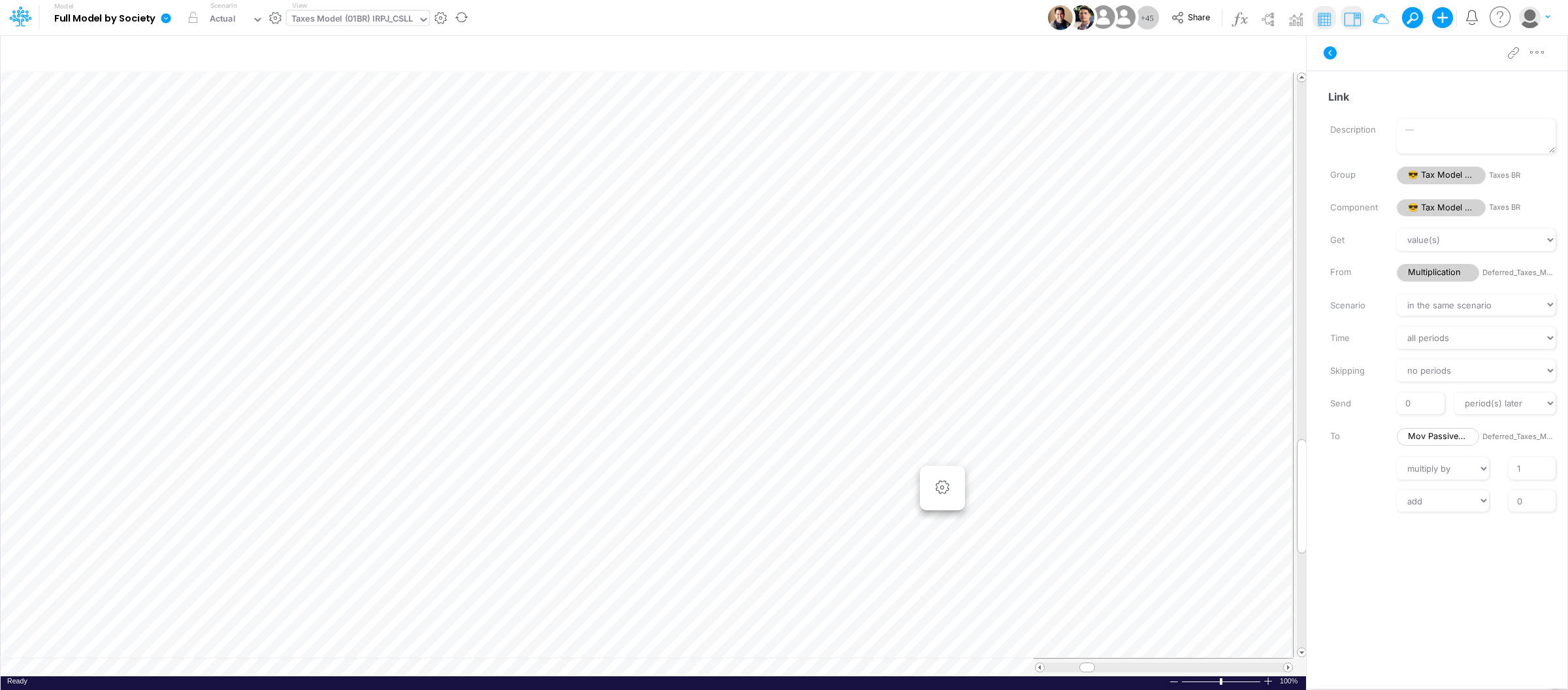
click at [335, 23] on div "Taxes Model (01BR) IRPJ_CSLL" at bounding box center [352, 19] width 122 height 15
type input "tax"
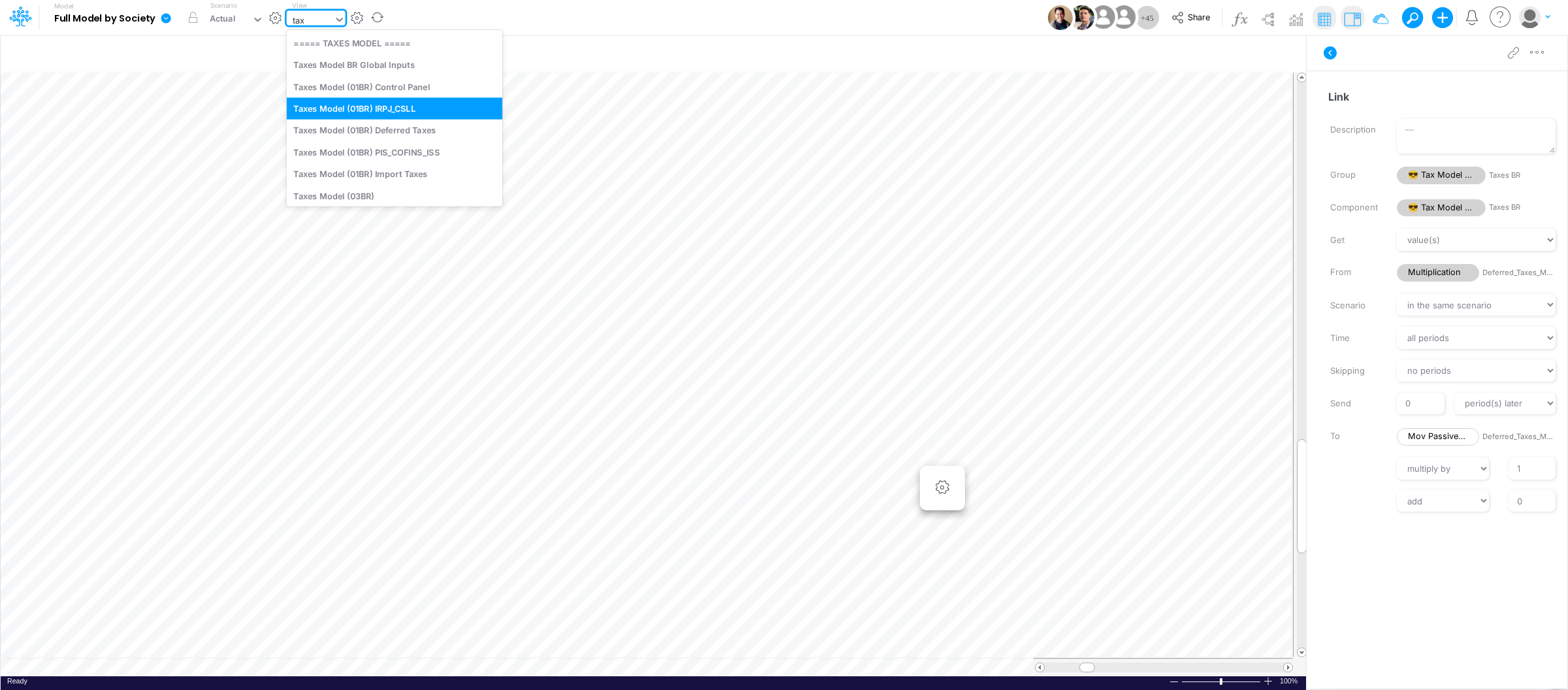
scroll to position [317, 0]
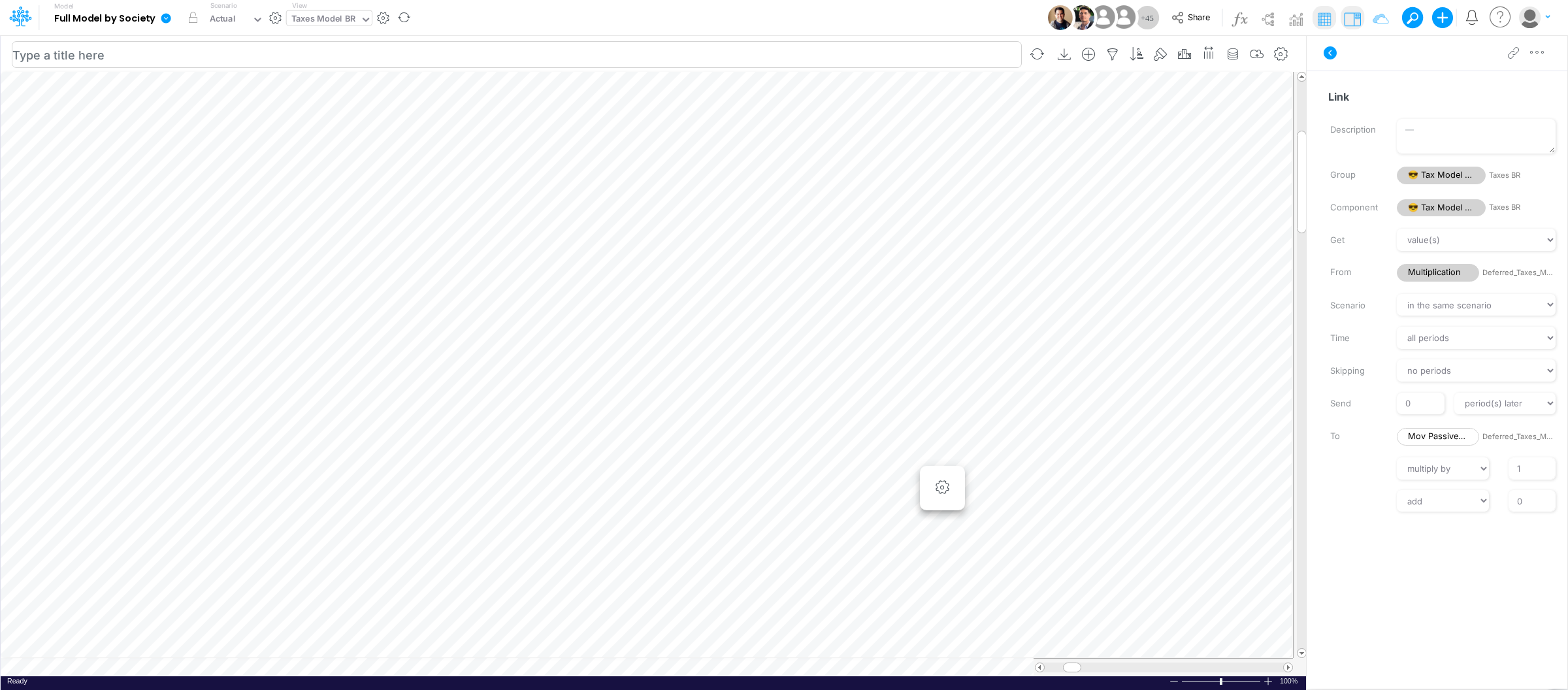
scroll to position [0, 1]
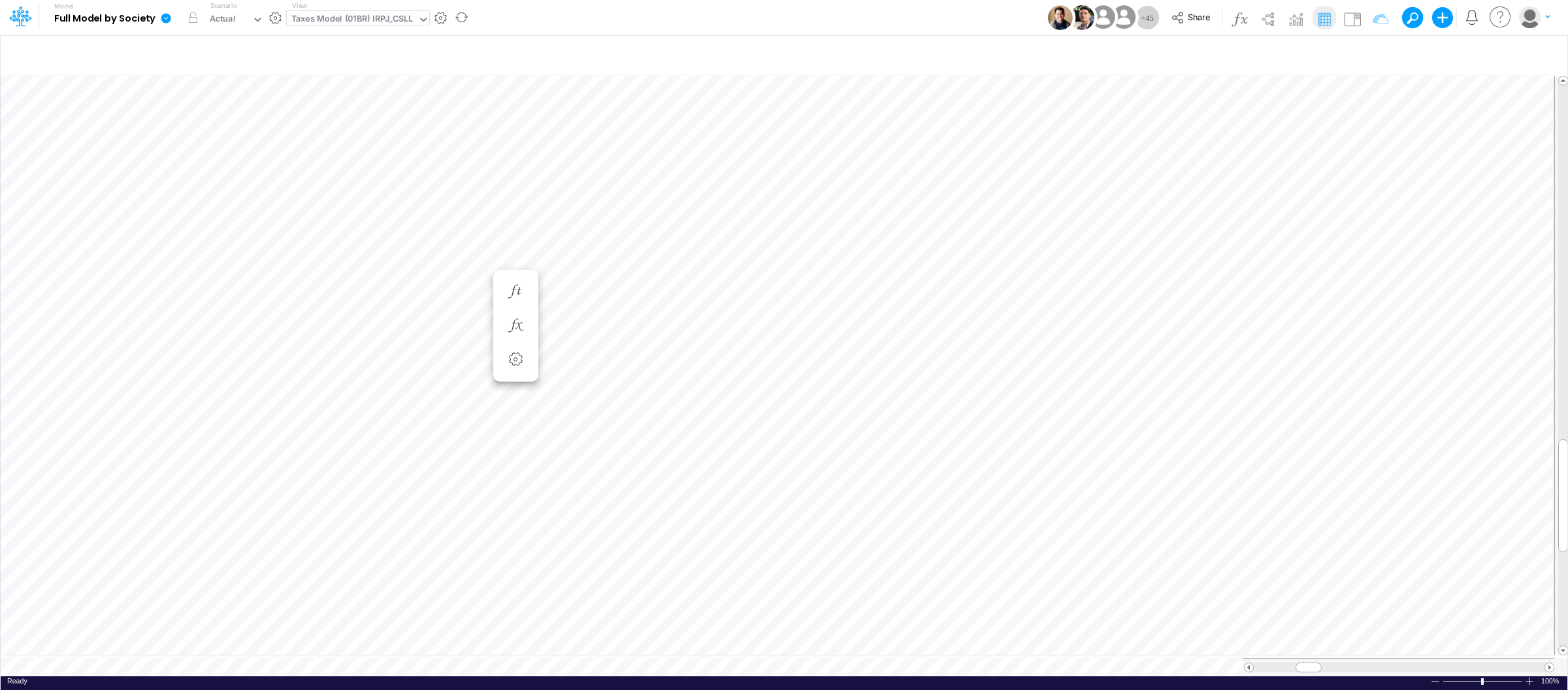
scroll to position [0, 1]
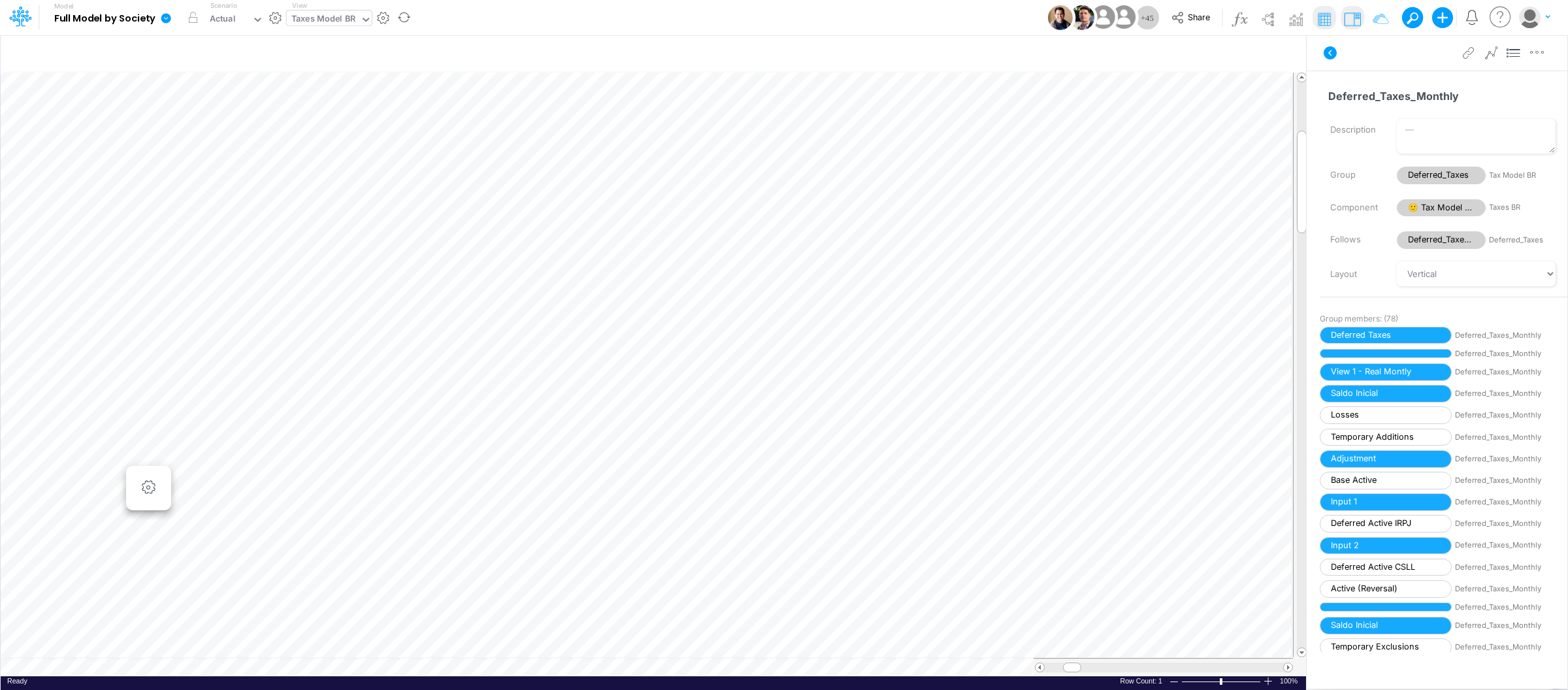
scroll to position [0, 1]
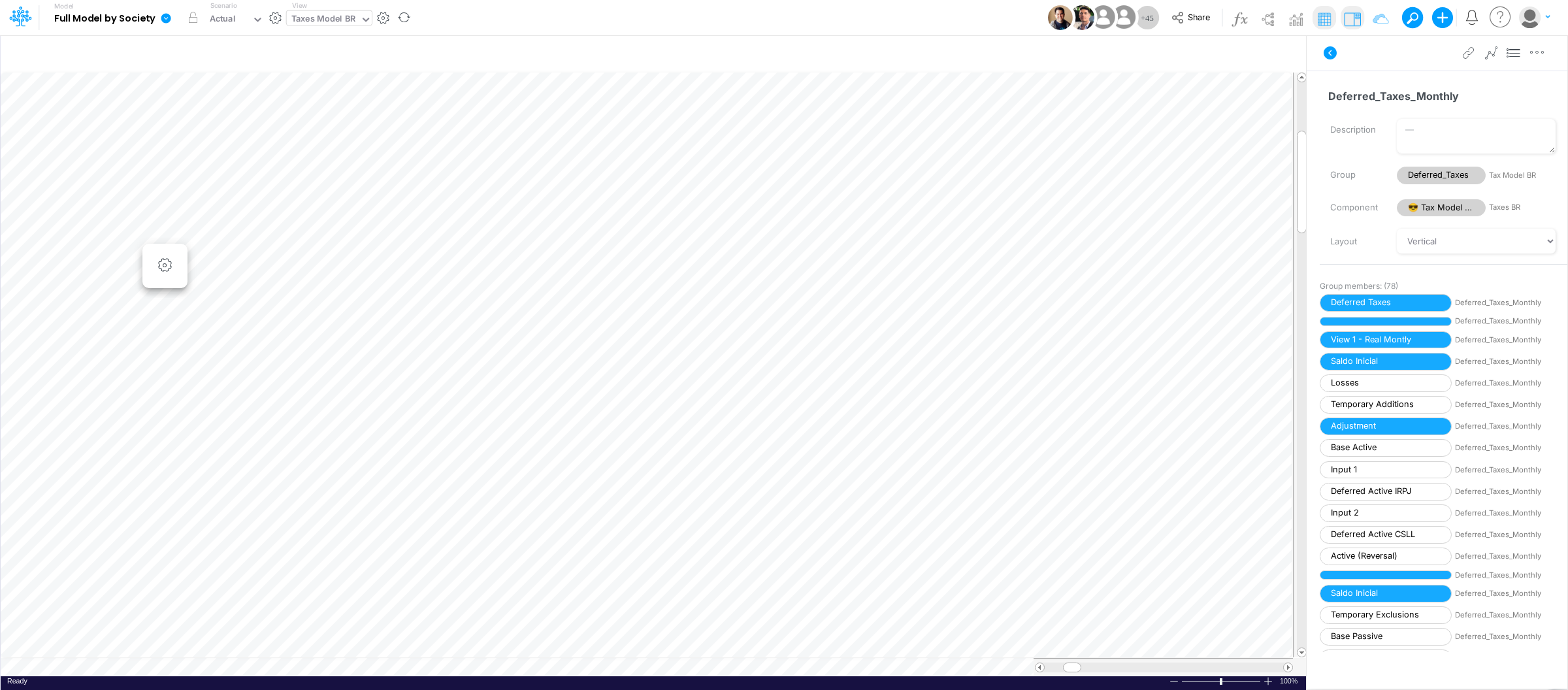
scroll to position [0, 1]
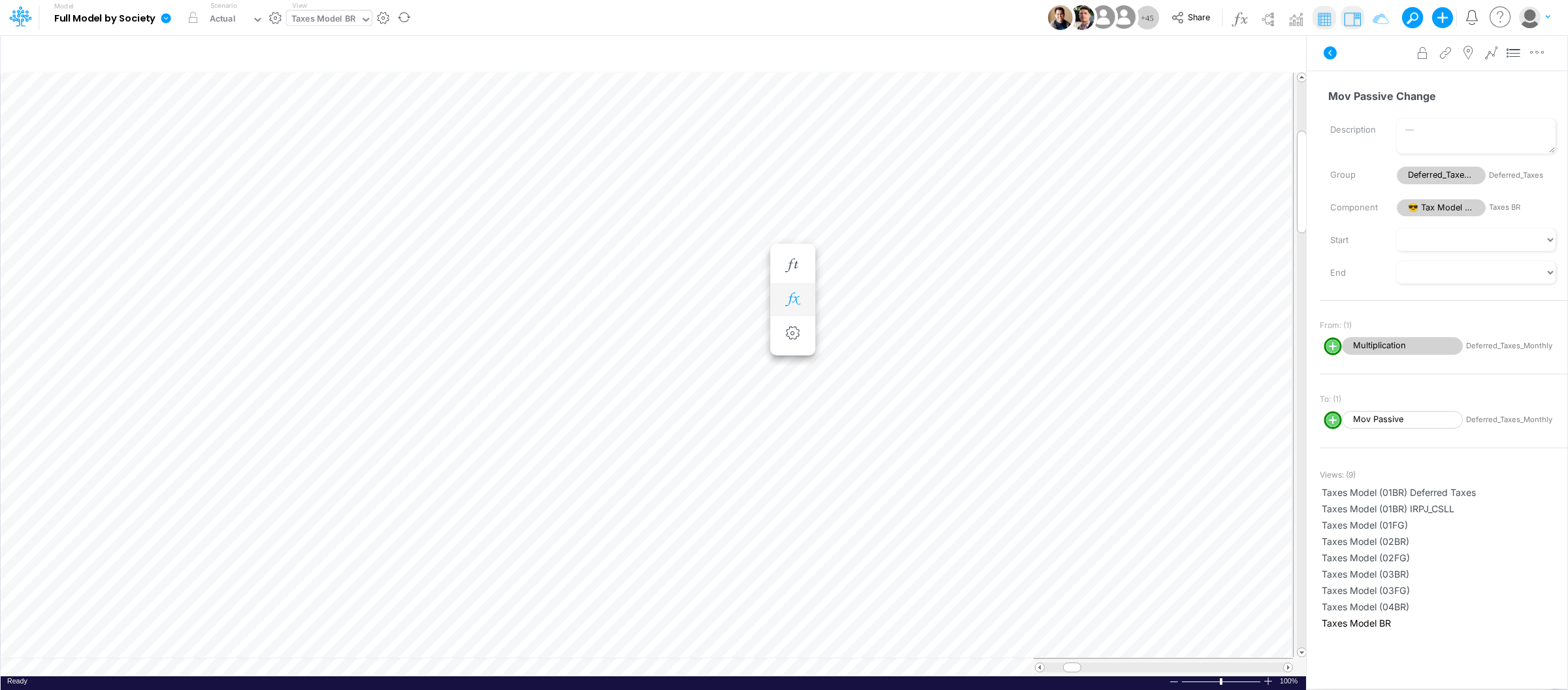
click at [788, 292] on icon "button" at bounding box center [793, 299] width 19 height 14
click at [844, 336] on line "circle with outer border" at bounding box center [844, 334] width 0 height 6
select select "1"
select select "Multiply"
select select "Add"
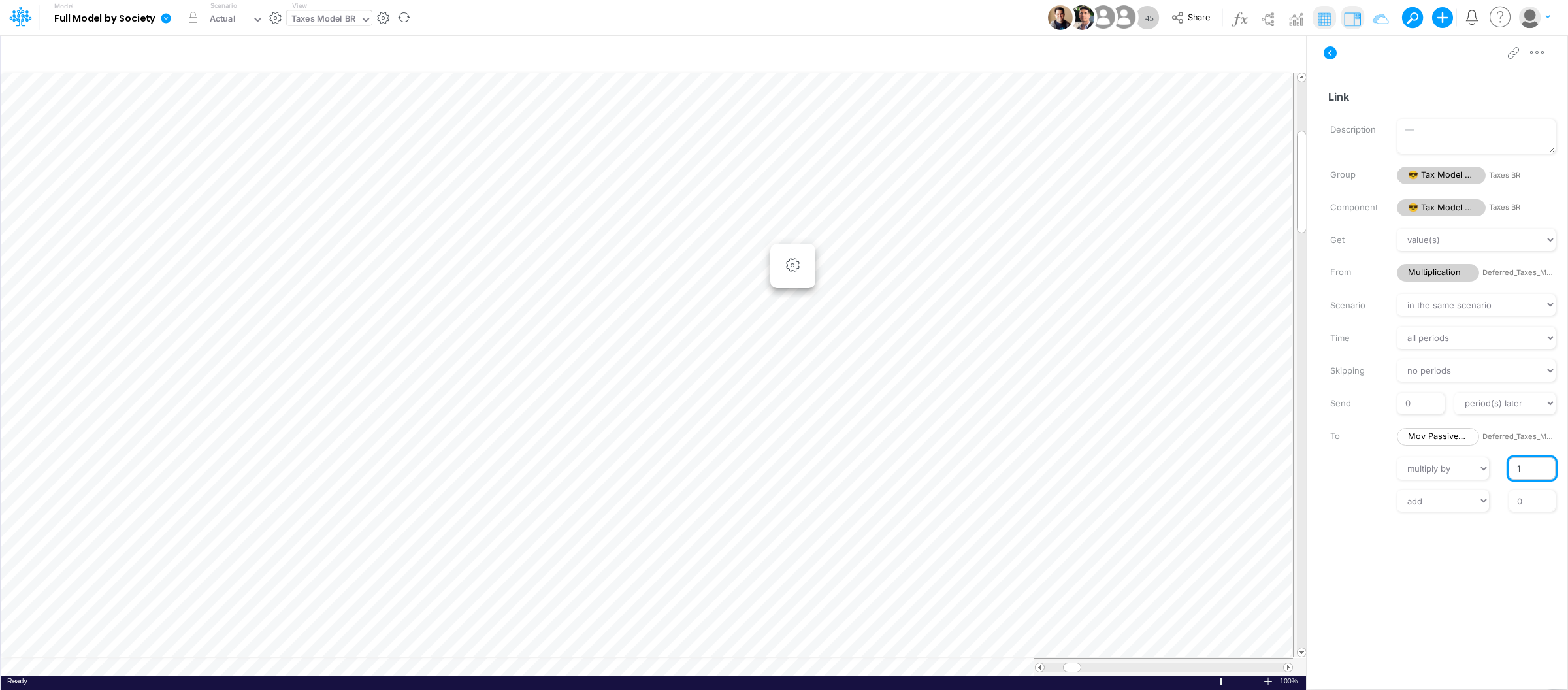
click at [1518, 466] on input "1" at bounding box center [1532, 468] width 47 height 22
type input "-1"
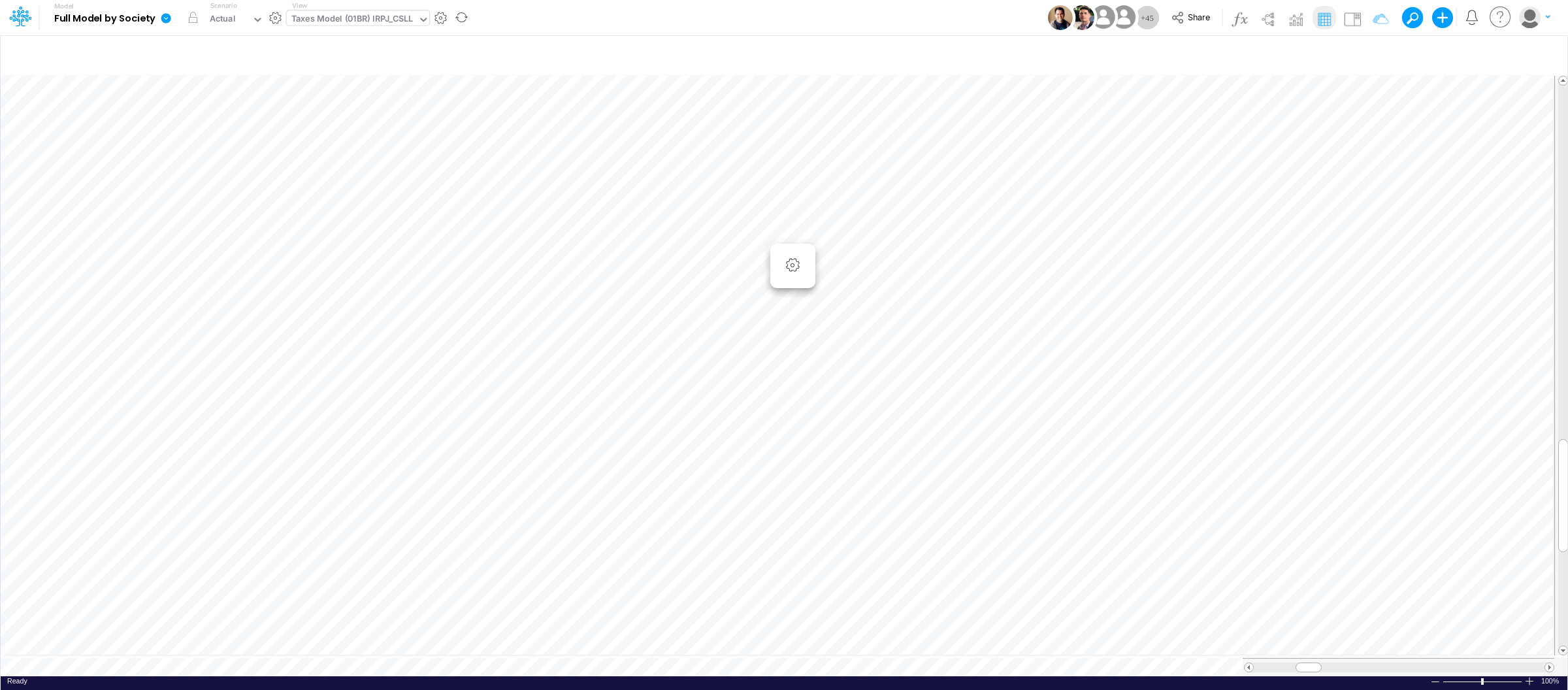
scroll to position [0, 1]
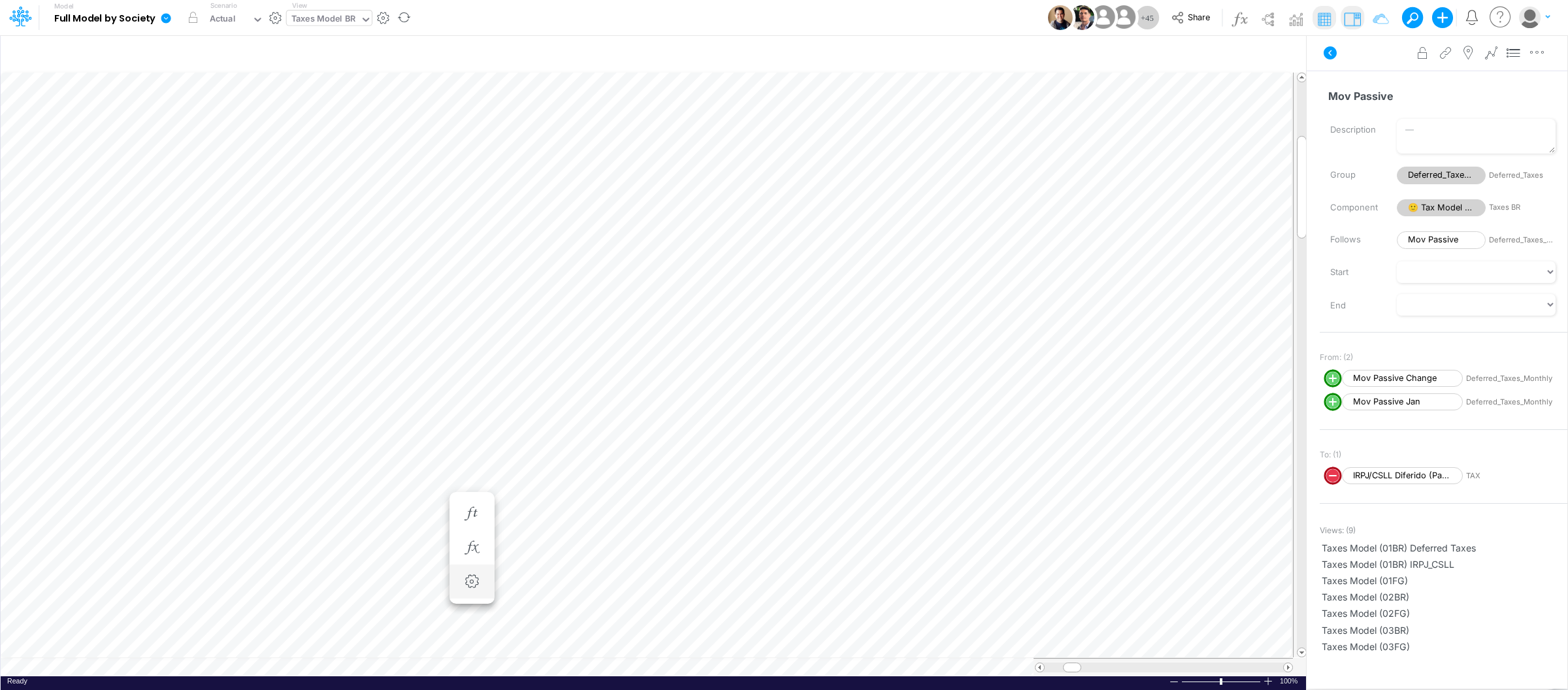
scroll to position [0, 1]
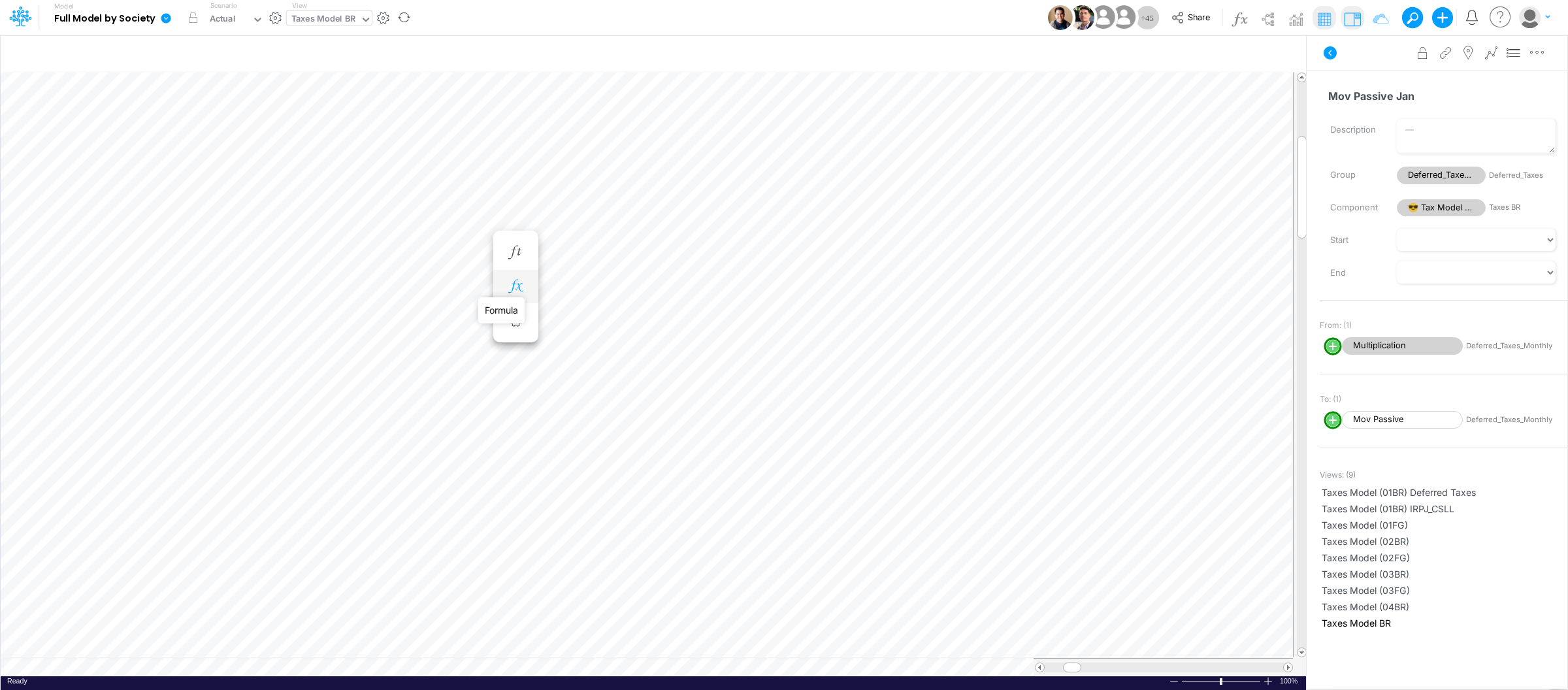
click at [508, 289] on icon "button" at bounding box center [516, 286] width 19 height 14
click at [563, 322] on circle "circle with outer border" at bounding box center [568, 321] width 13 height 13
select select "1"
select select "Multiply"
select select "Add"
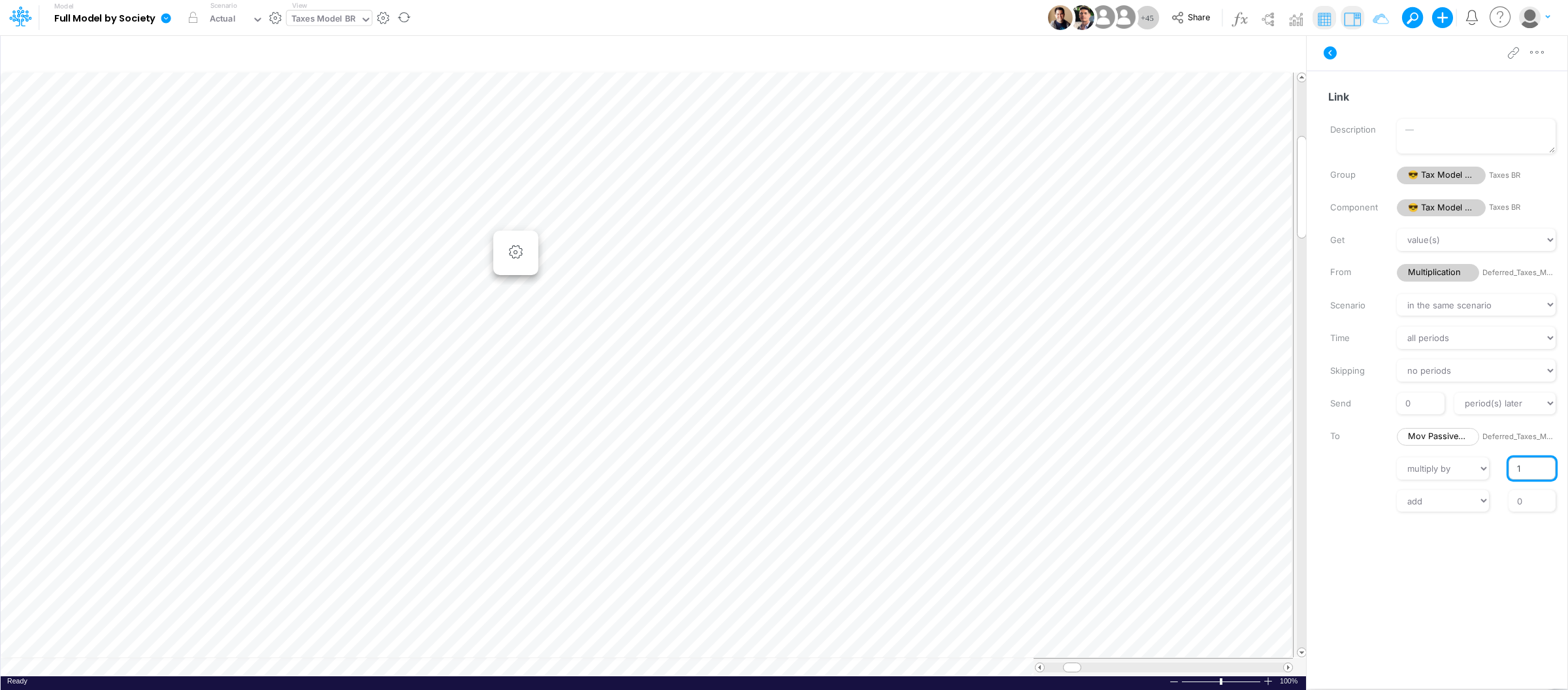
click at [1518, 469] on input "1" at bounding box center [1532, 468] width 47 height 22
type input "-1"
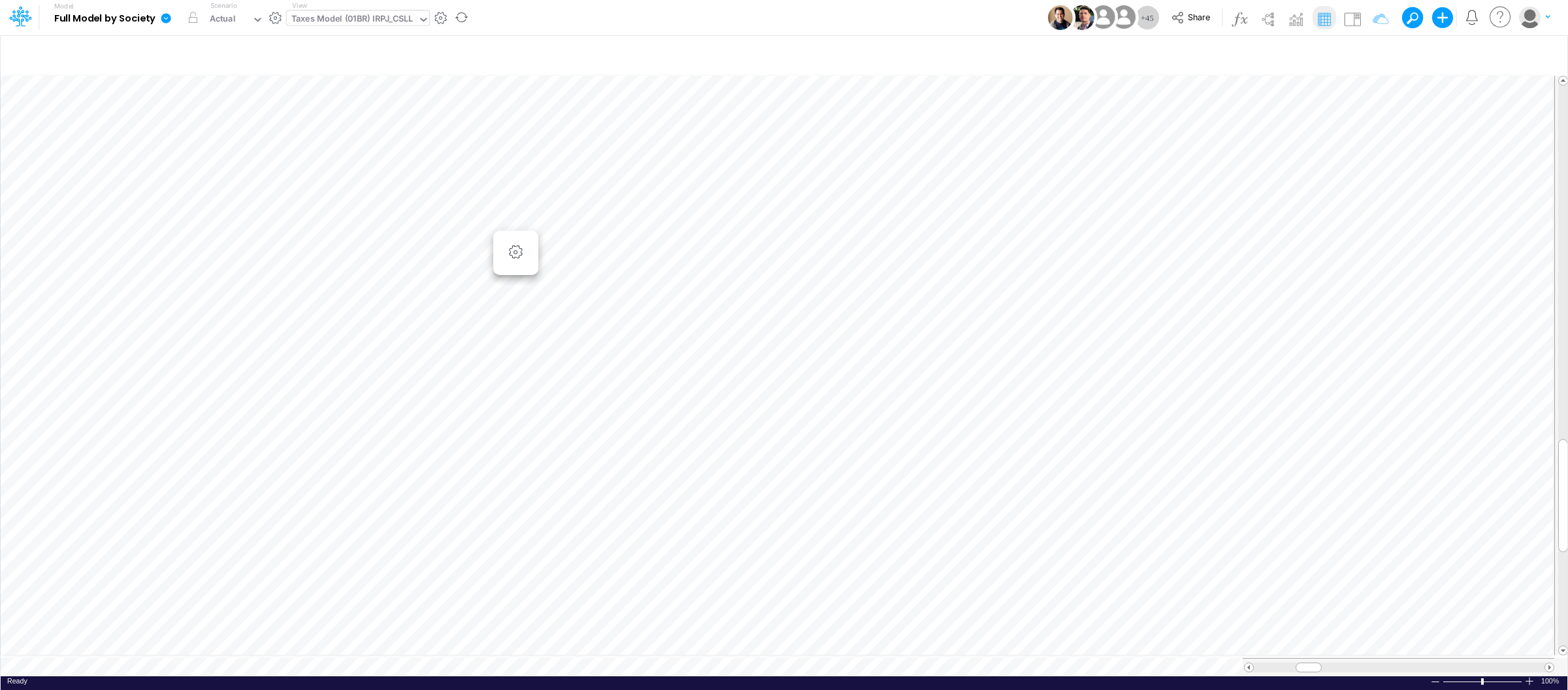
scroll to position [0, 1]
click at [162, 19] on icon at bounding box center [166, 18] width 10 height 10
click at [209, 136] on button "View model info" at bounding box center [232, 135] width 140 height 20
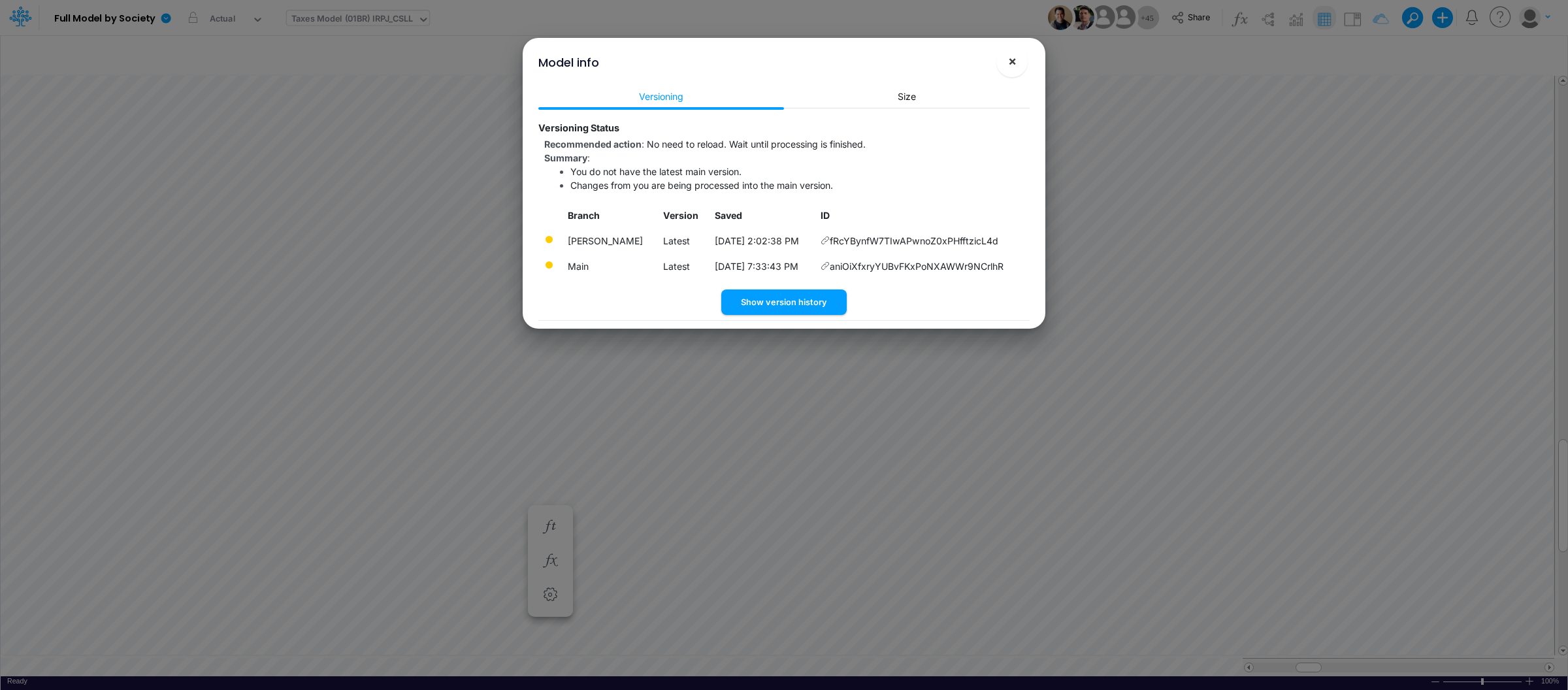
click at [1020, 68] on button "×" at bounding box center [1012, 61] width 32 height 32
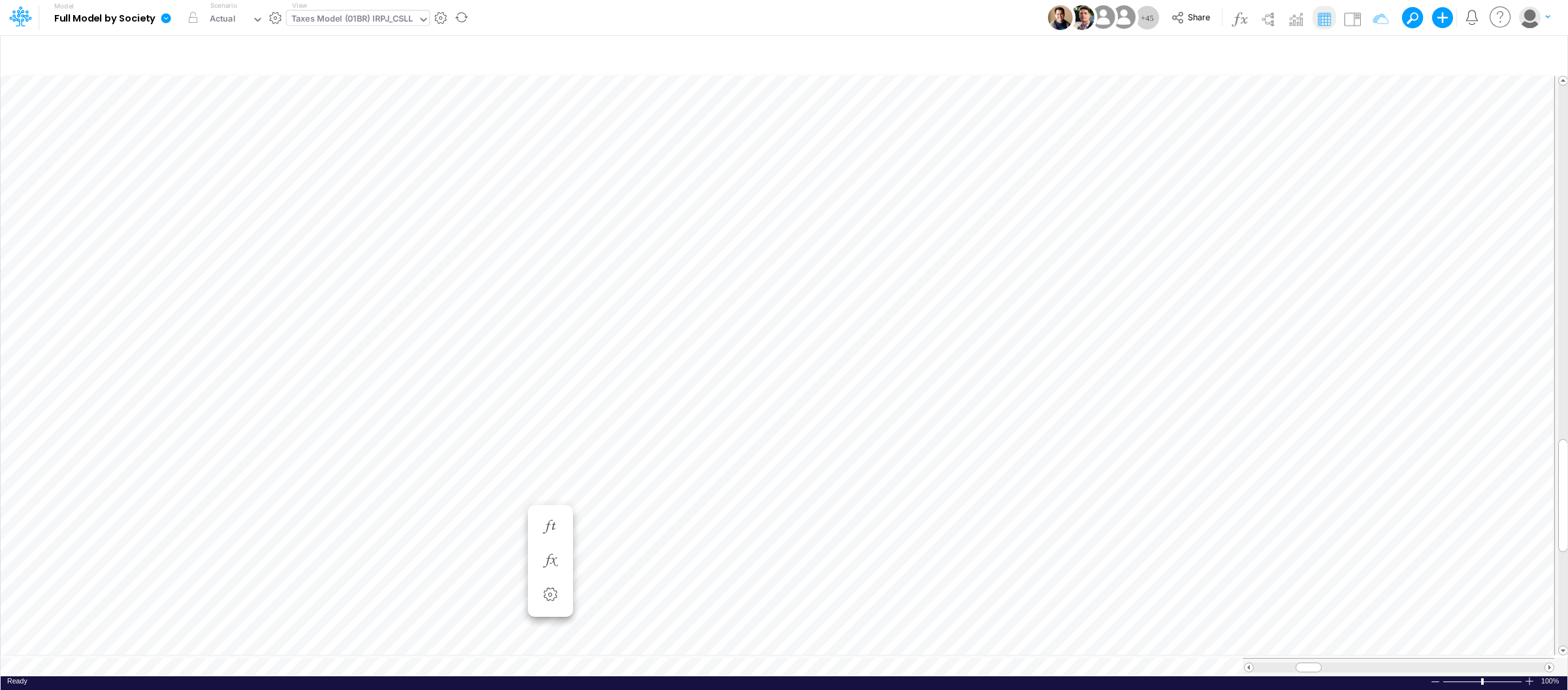
click at [167, 18] on icon at bounding box center [166, 18] width 11 height 11
click at [217, 128] on button "View model info" at bounding box center [232, 135] width 140 height 20
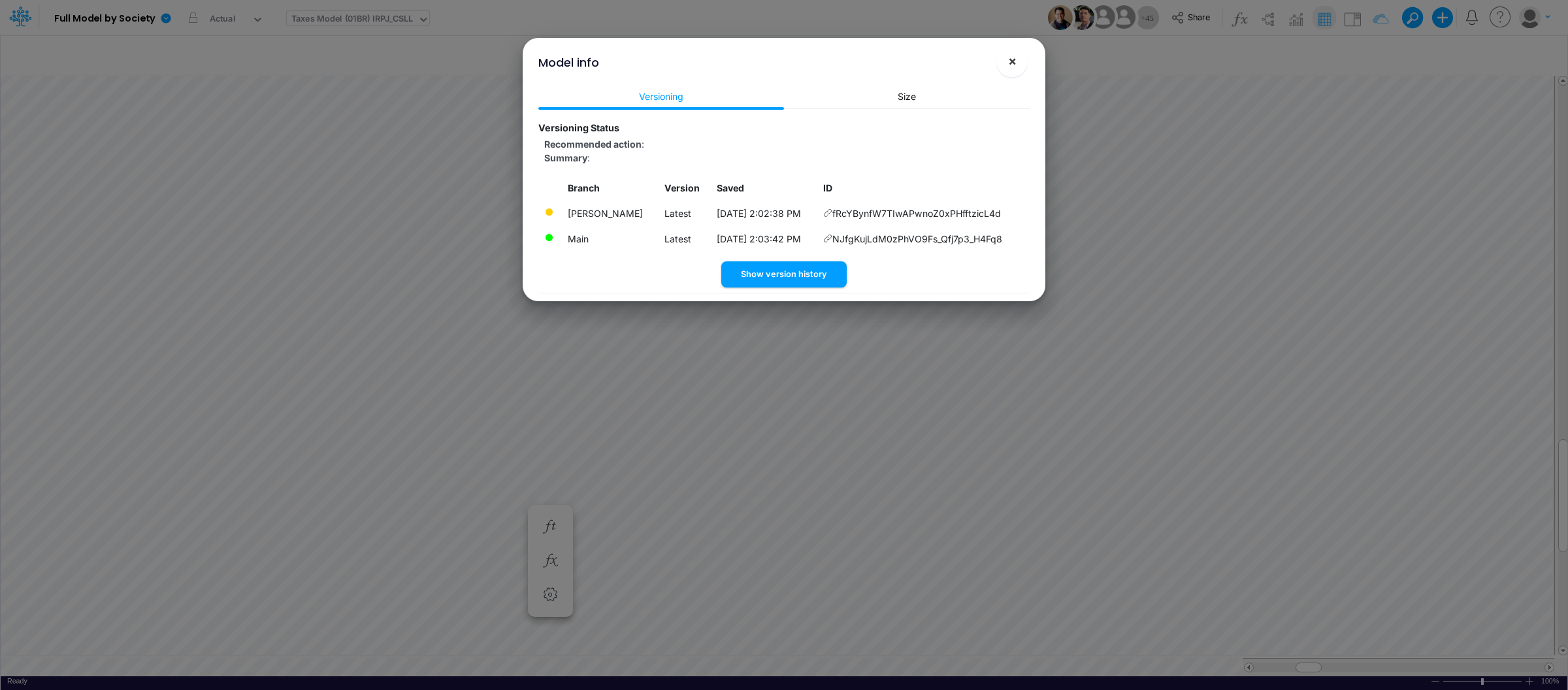
click at [1010, 63] on span "×" at bounding box center [1012, 60] width 8 height 15
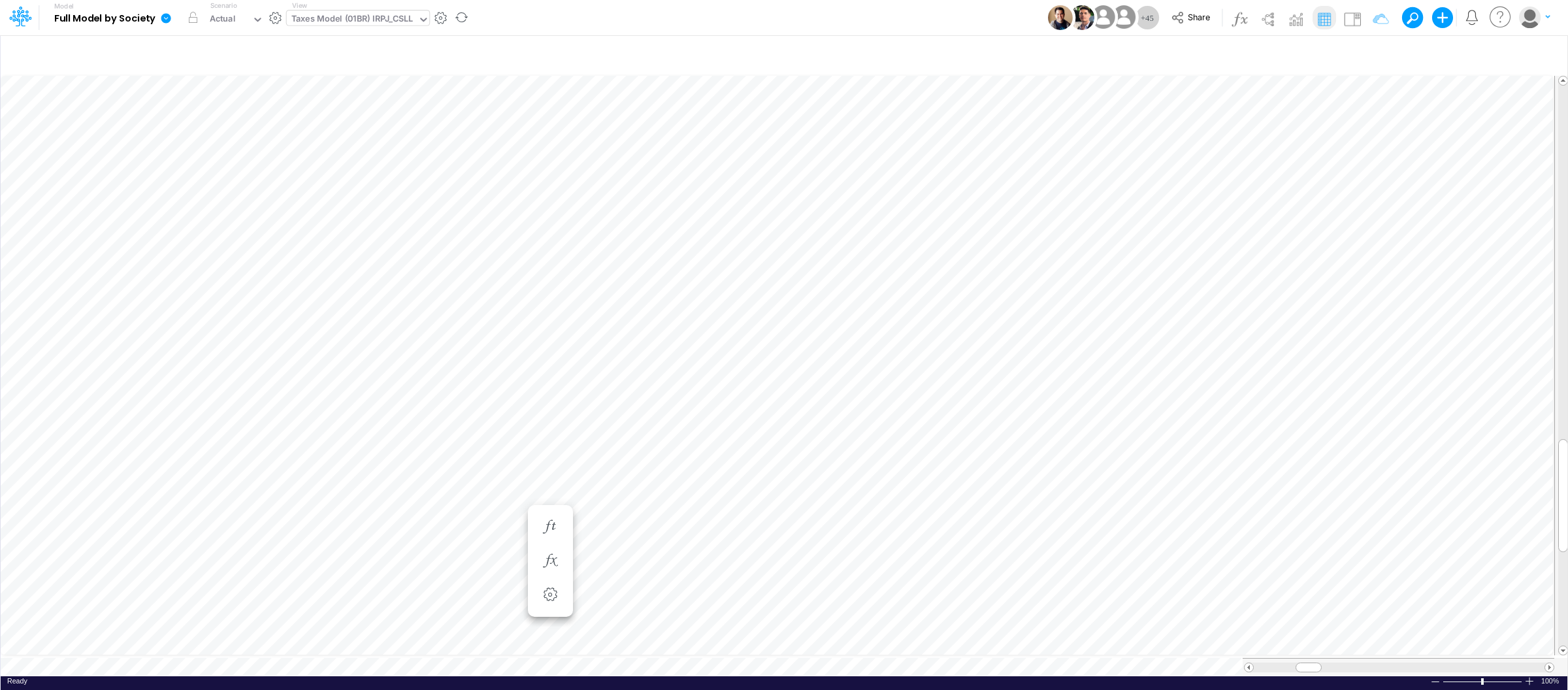
click at [171, 19] on icon at bounding box center [166, 18] width 11 height 11
click at [202, 132] on button "View model info" at bounding box center [232, 135] width 140 height 20
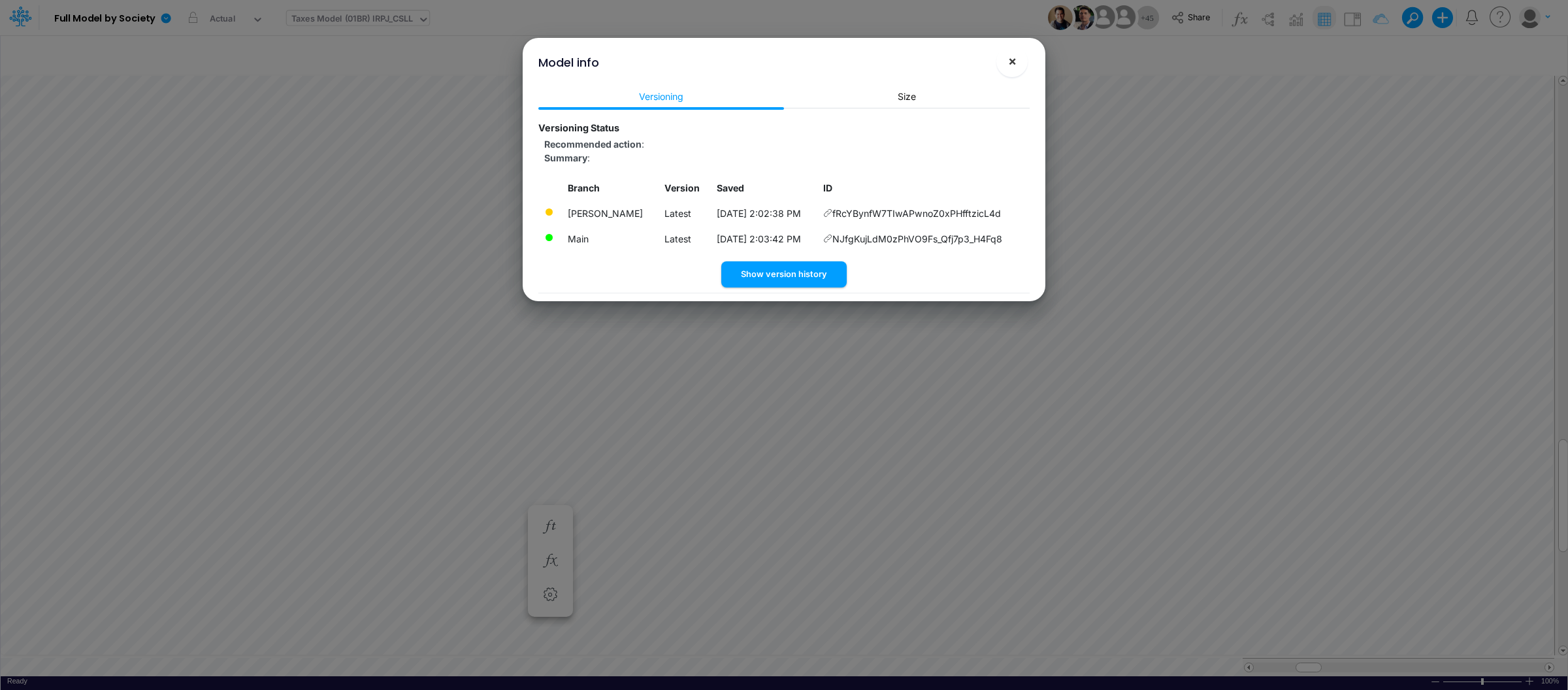
click at [1016, 58] on span "×" at bounding box center [1012, 60] width 8 height 15
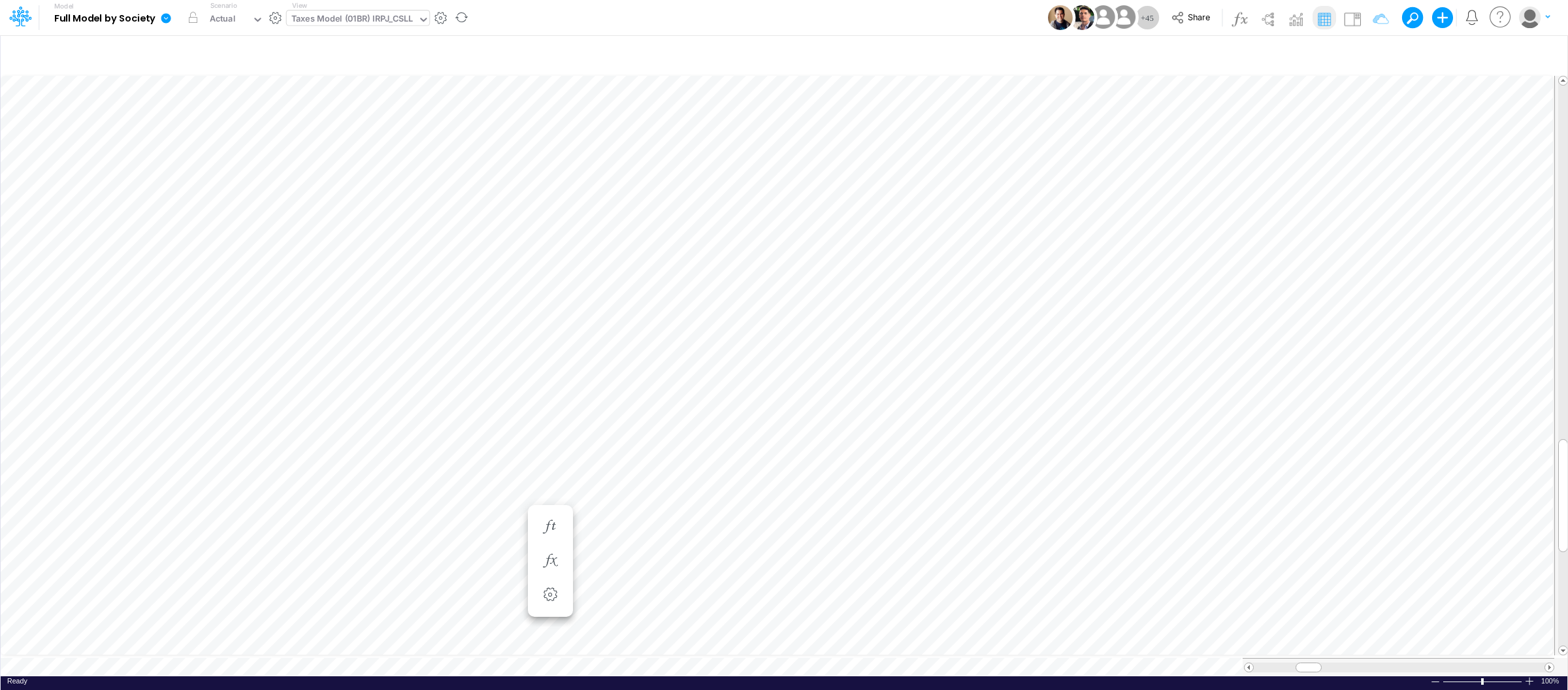
click at [167, 15] on icon at bounding box center [166, 18] width 10 height 10
click at [196, 136] on button "View model info" at bounding box center [232, 135] width 140 height 20
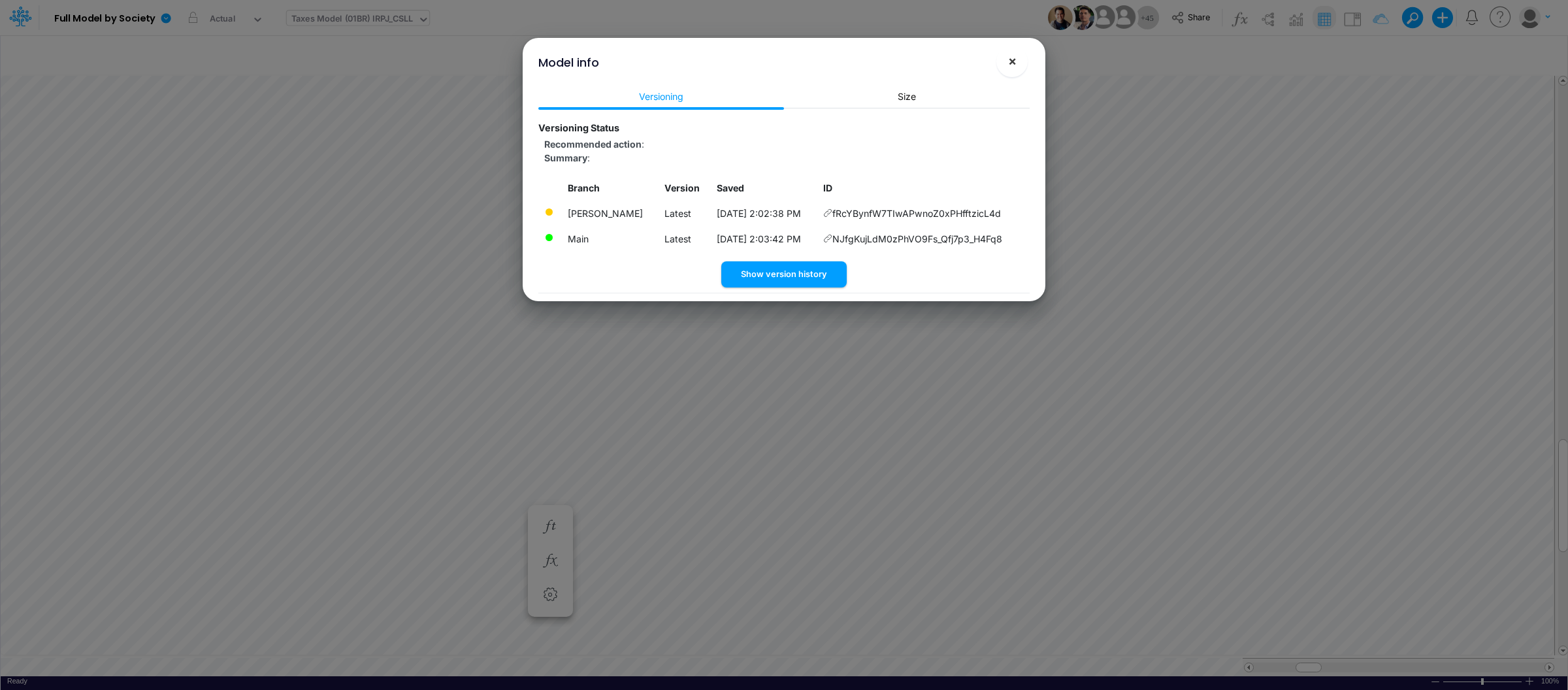
click at [1014, 66] on span "×" at bounding box center [1012, 60] width 8 height 15
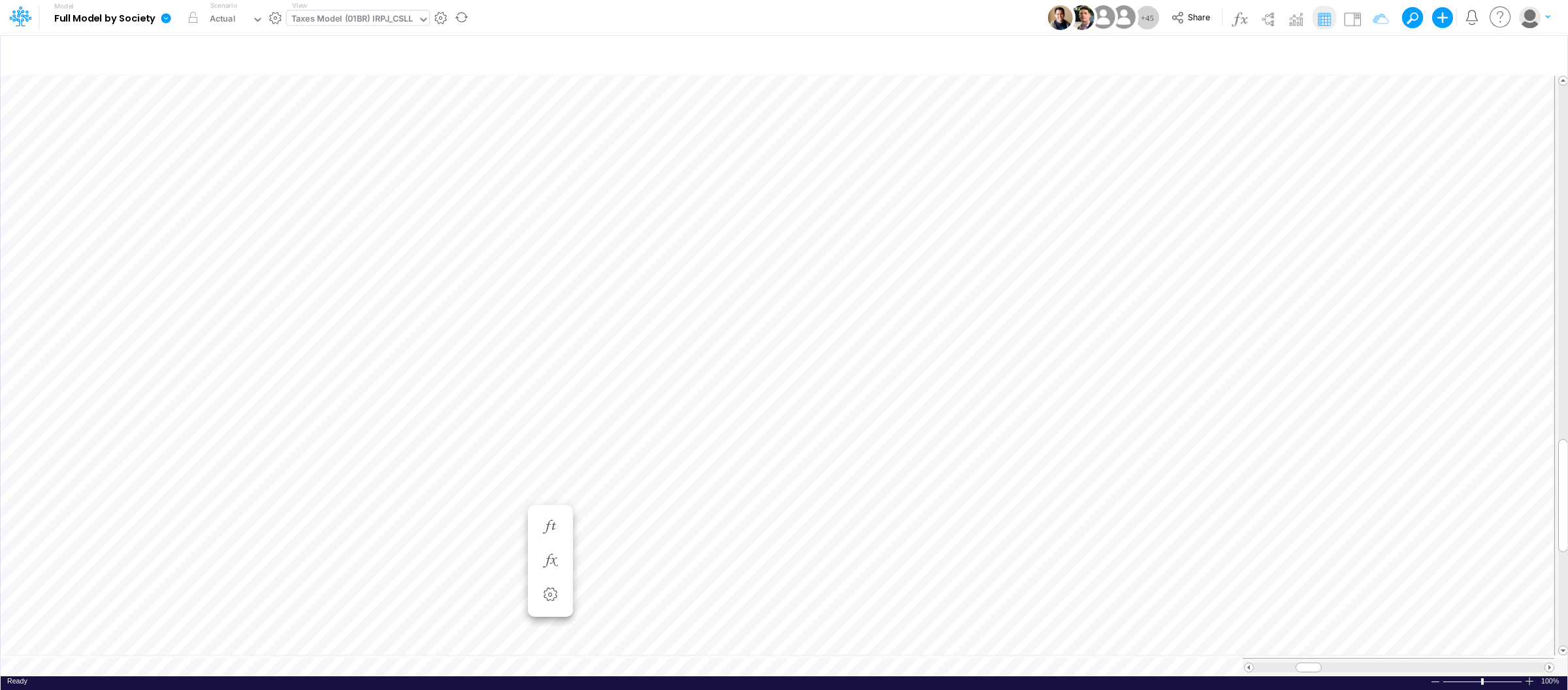
click at [164, 19] on icon at bounding box center [166, 18] width 10 height 10
click at [197, 135] on button "View model info" at bounding box center [232, 135] width 140 height 20
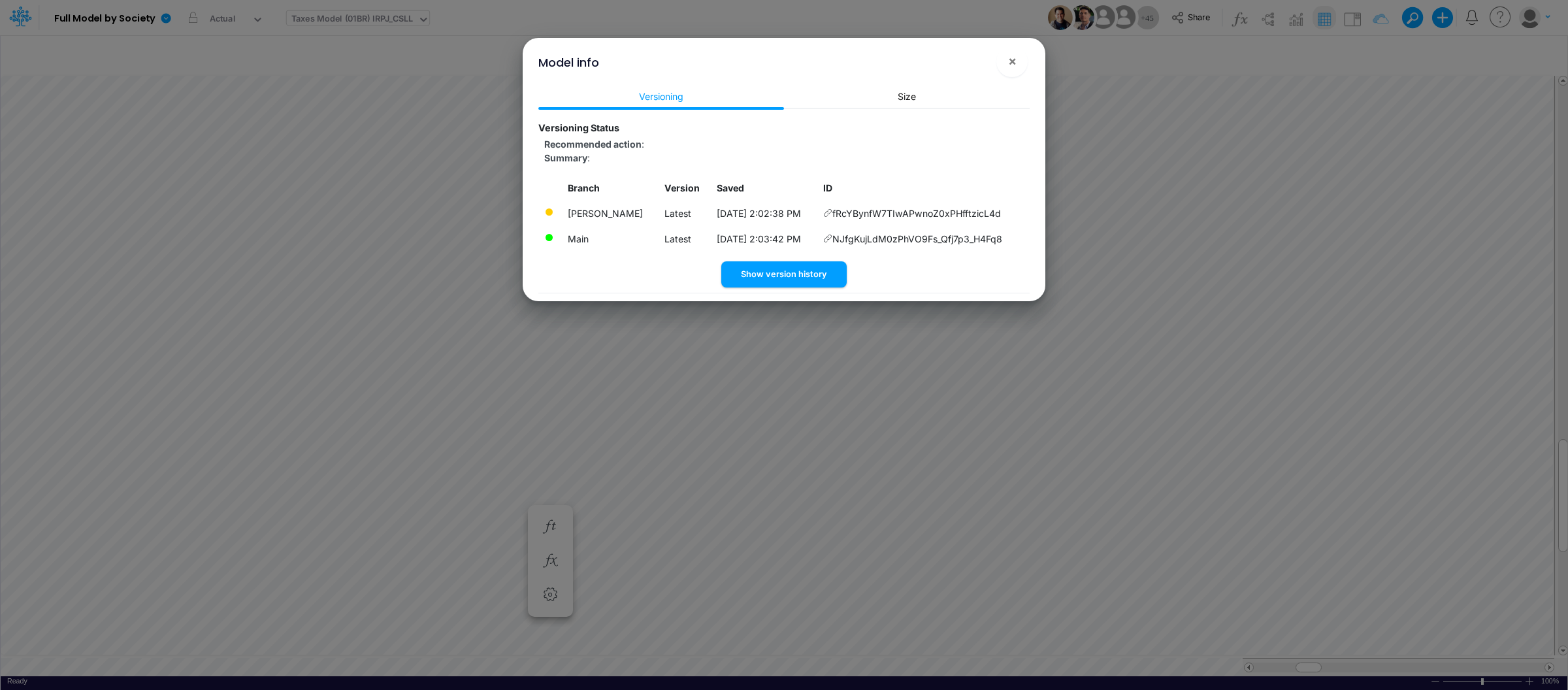
click at [901, 144] on div "Recommended action : Summary :" at bounding box center [784, 151] width 491 height 28
click at [1017, 71] on button "×" at bounding box center [1012, 61] width 32 height 32
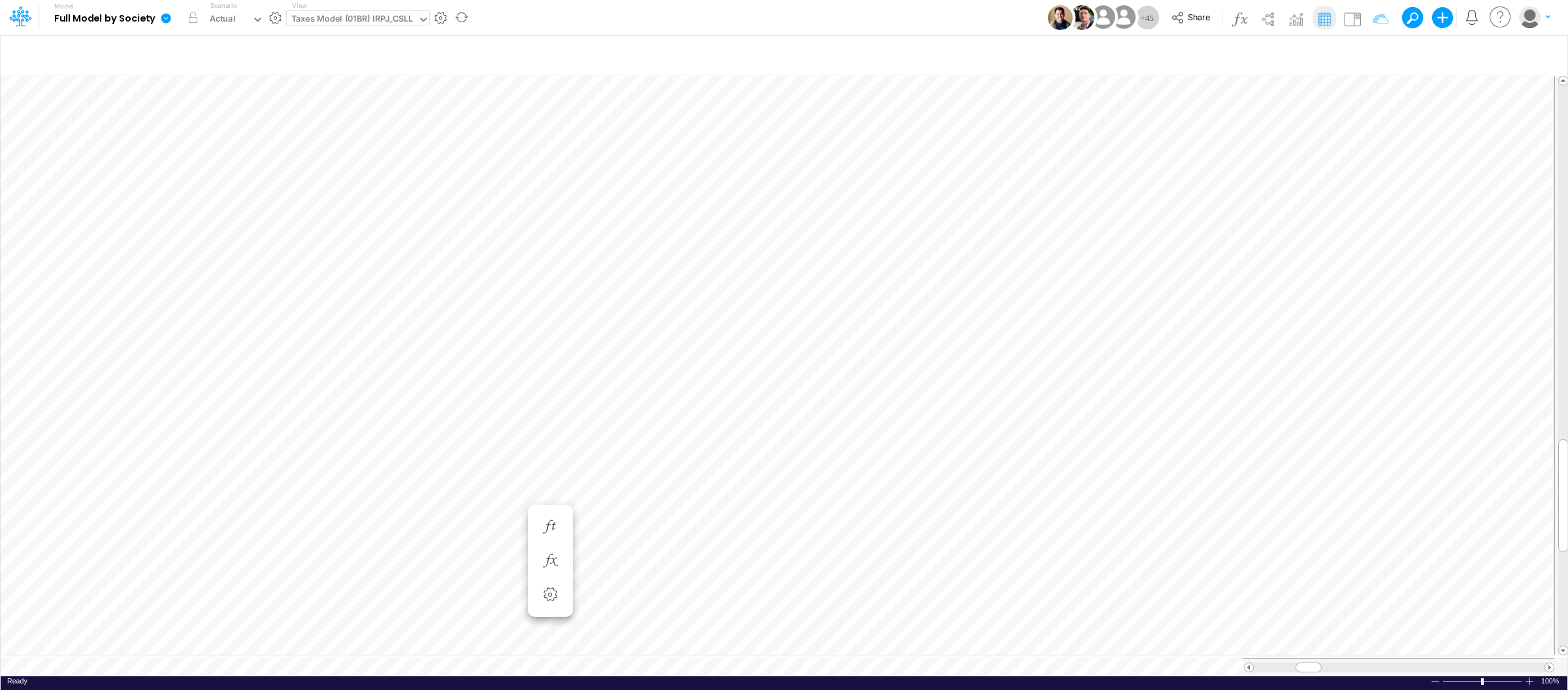
click at [163, 8] on link at bounding box center [168, 18] width 26 height 34
click at [211, 136] on button "View model info" at bounding box center [232, 135] width 140 height 20
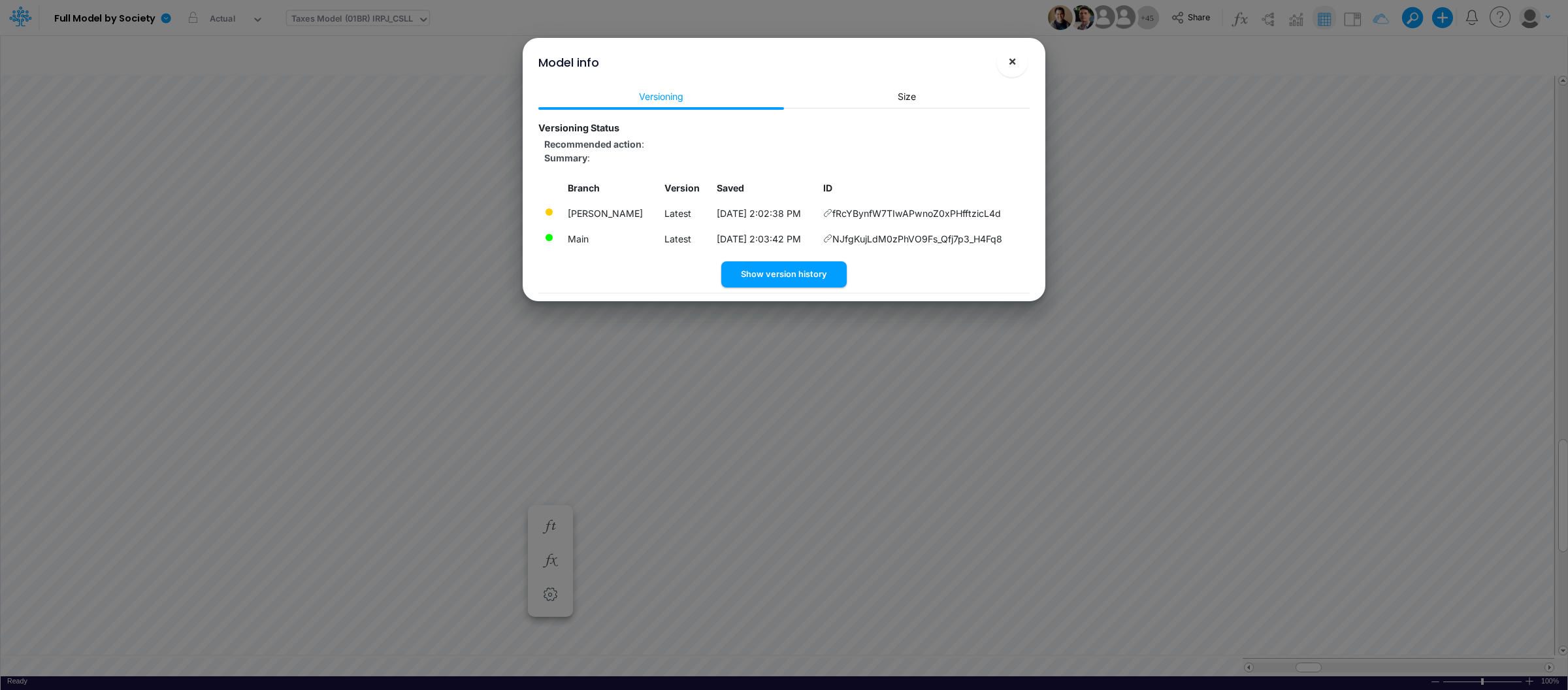
click at [1011, 64] on span "×" at bounding box center [1012, 60] width 8 height 15
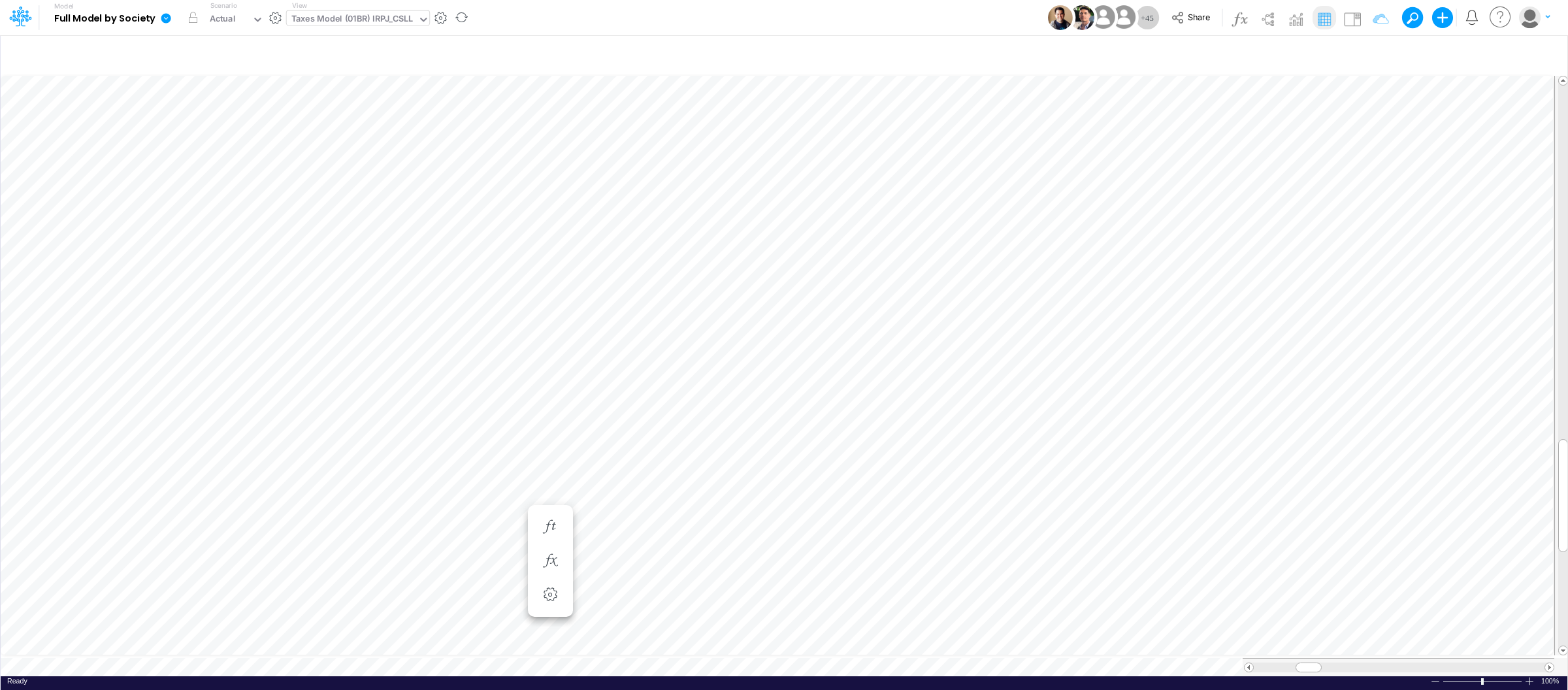
click at [162, 15] on icon at bounding box center [166, 18] width 10 height 10
click at [195, 127] on button "View model info" at bounding box center [232, 135] width 140 height 20
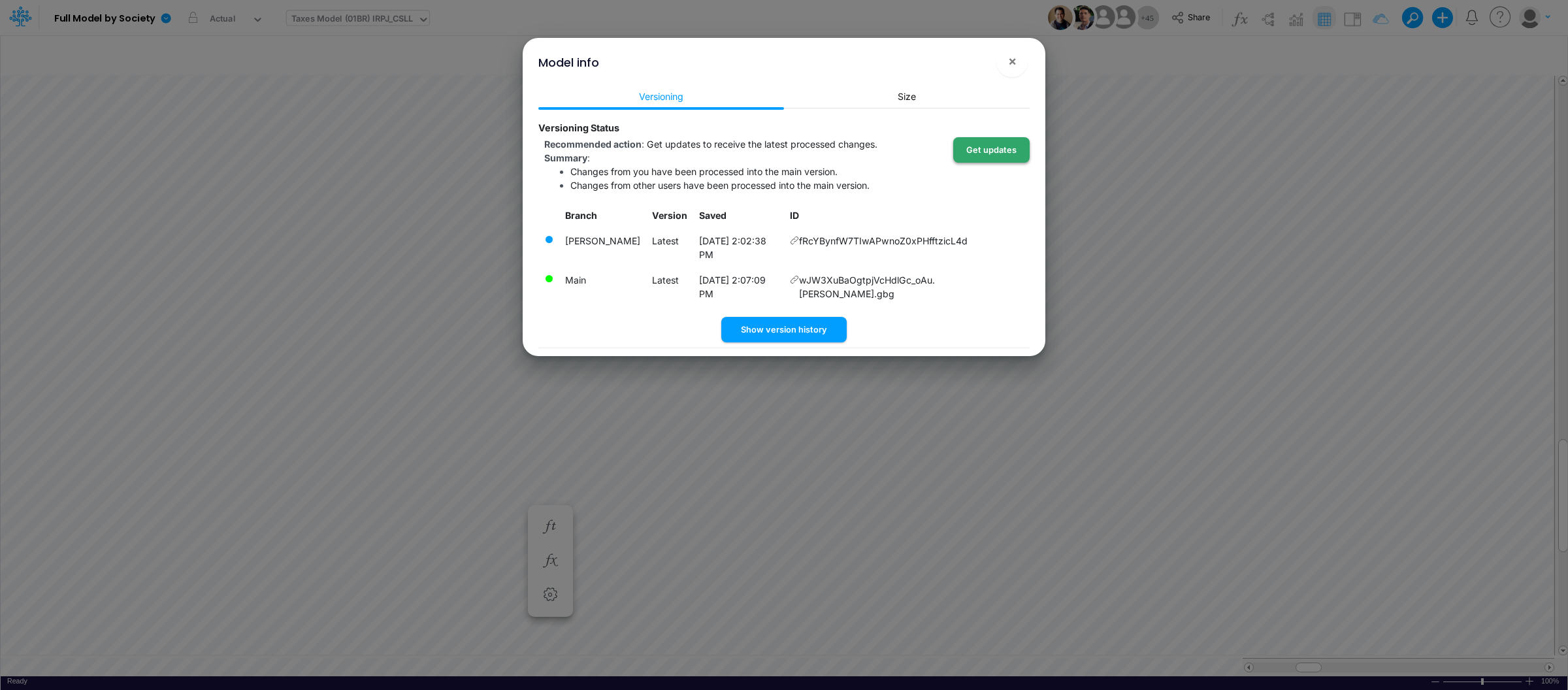
click at [984, 149] on button "Get updates" at bounding box center [991, 149] width 76 height 25
click at [1008, 63] on span "×" at bounding box center [1012, 60] width 8 height 15
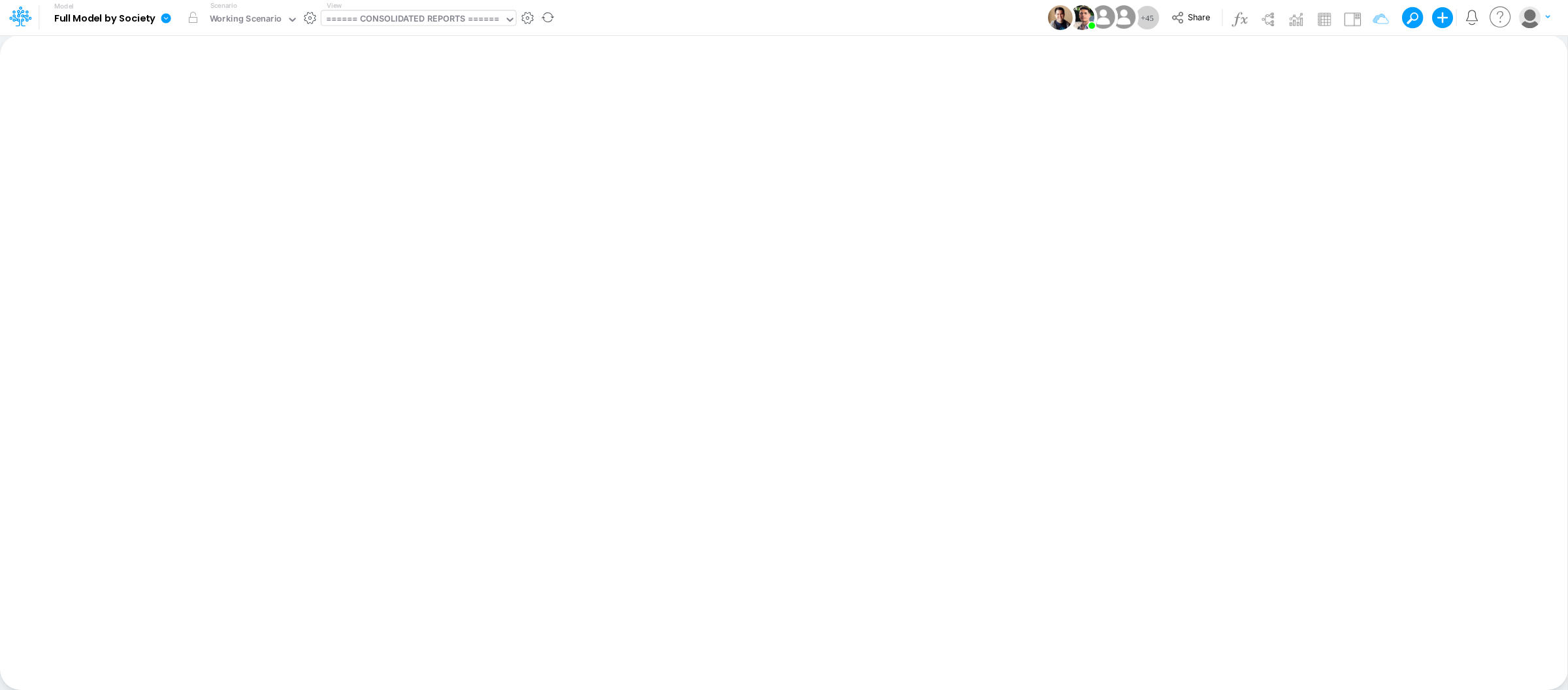
click at [444, 18] on div "====== CONSOLIDATED REPORTS ======" at bounding box center [412, 19] width 173 height 15
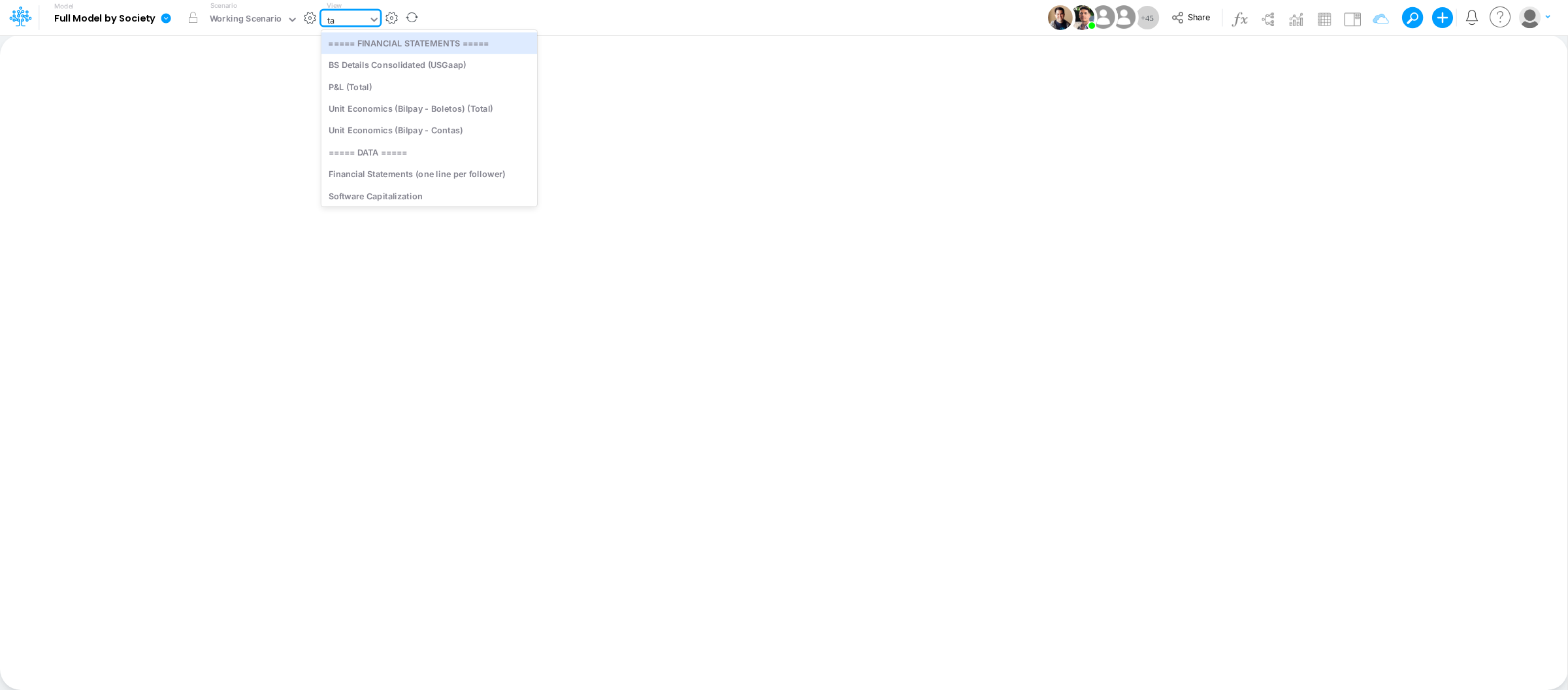
type input "tax"
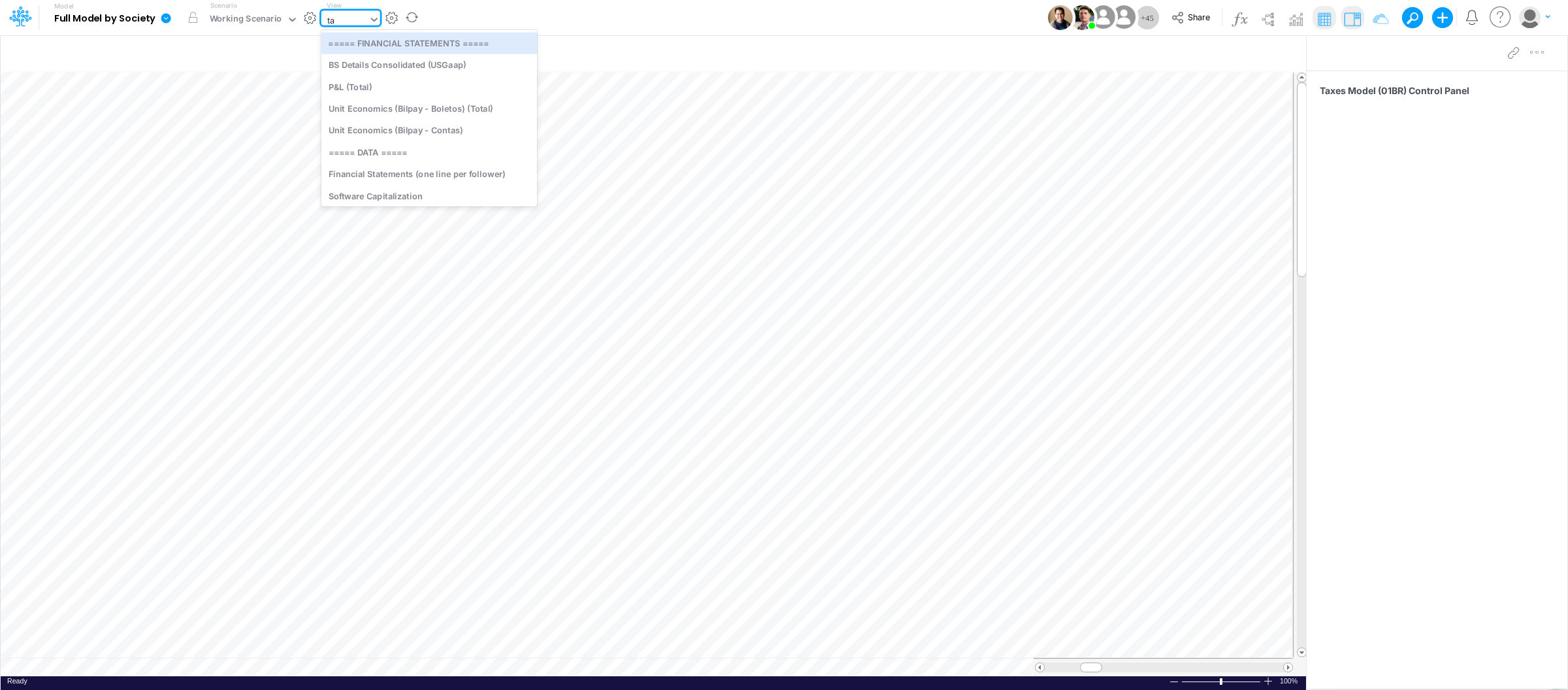
type input "tax"
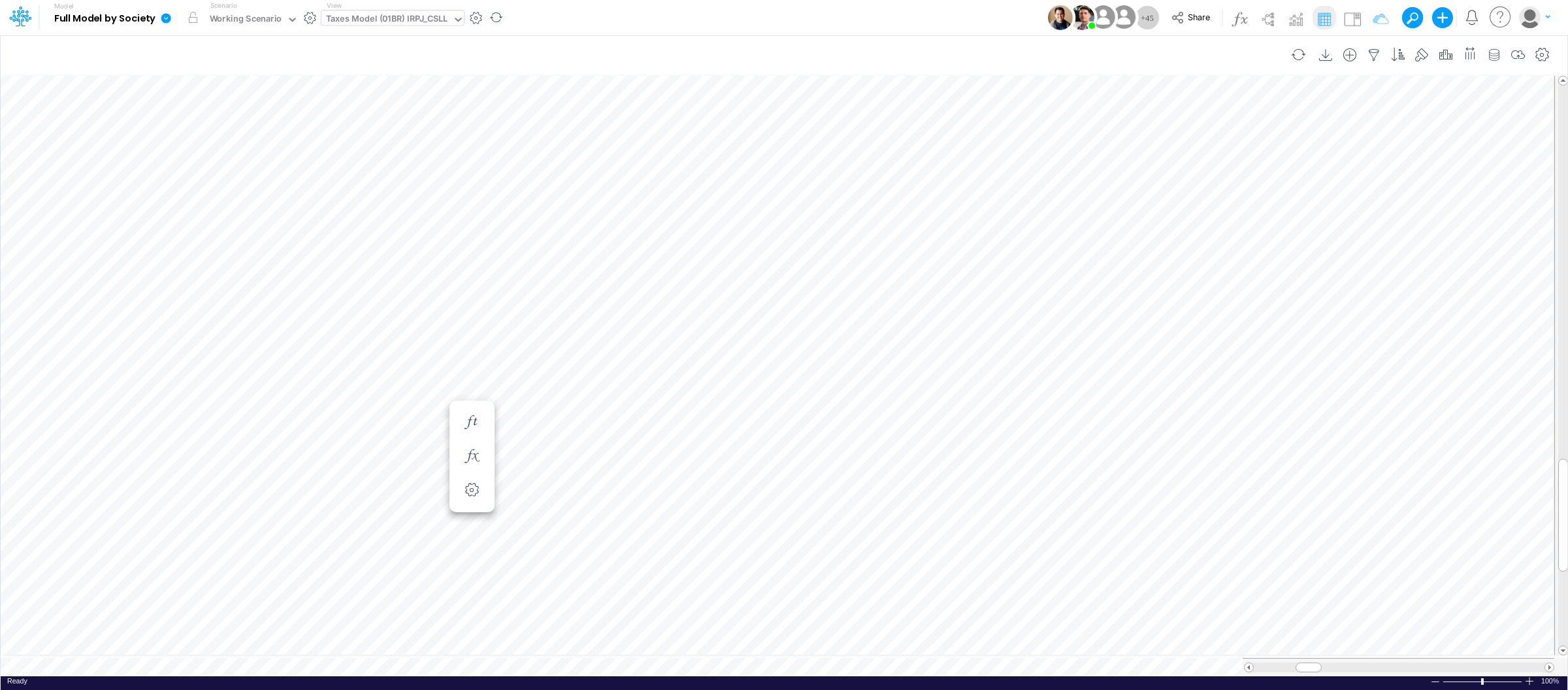
scroll to position [0, 1]
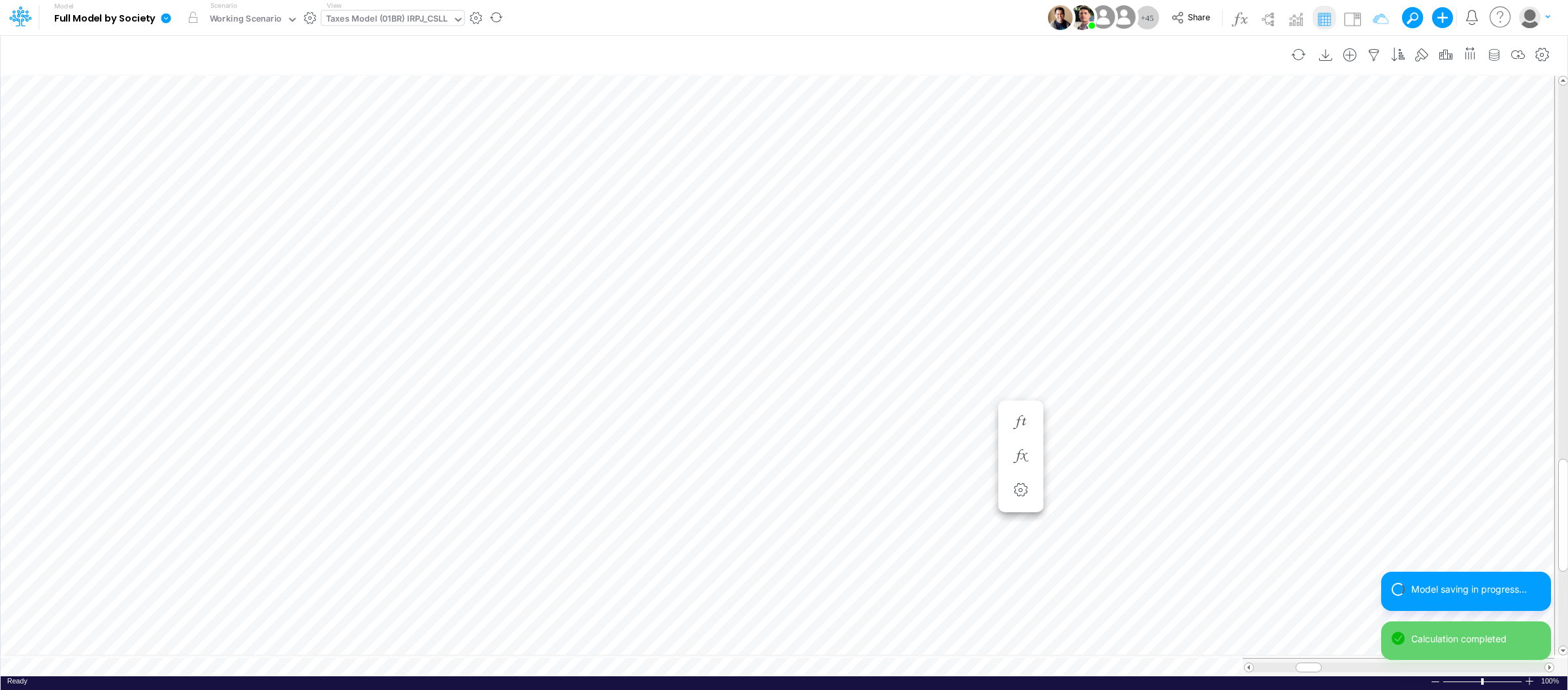
scroll to position [0, 1]
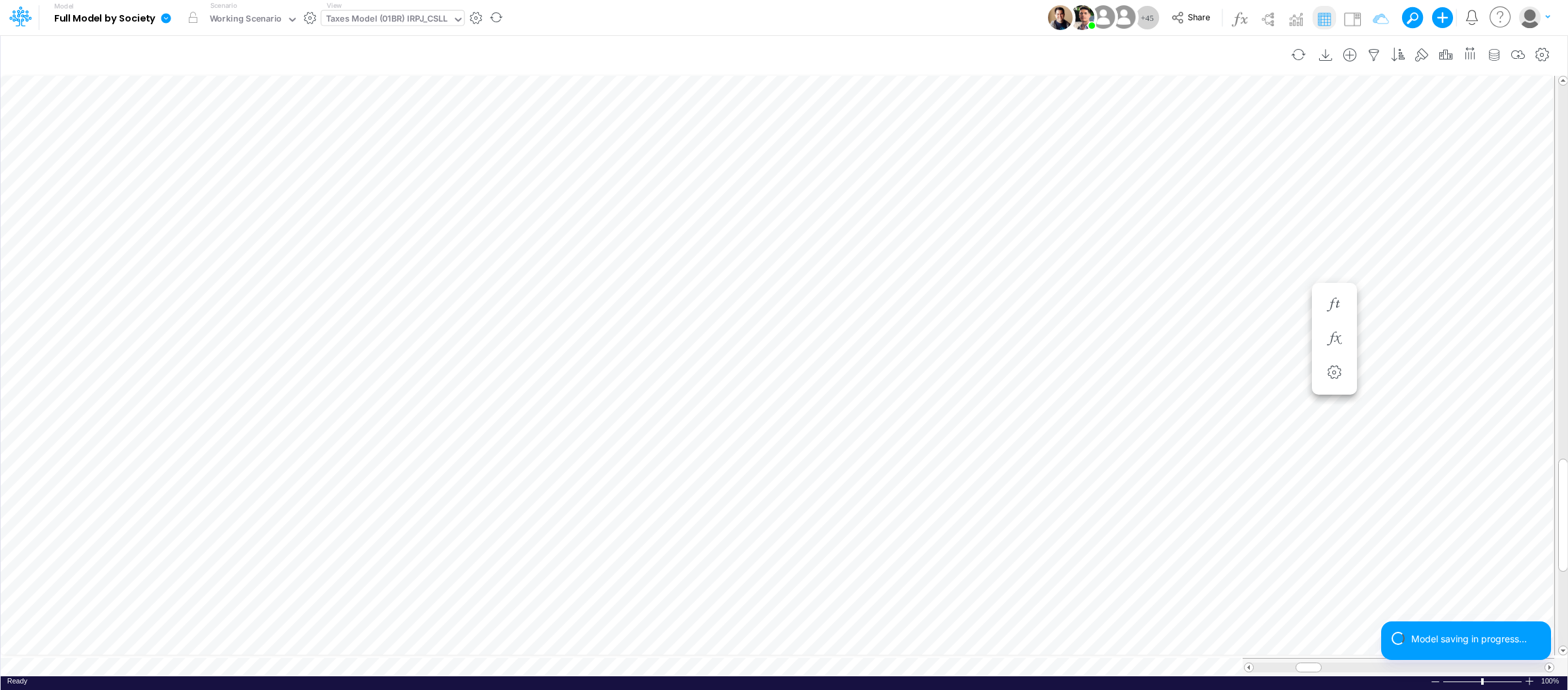
scroll to position [0, 1]
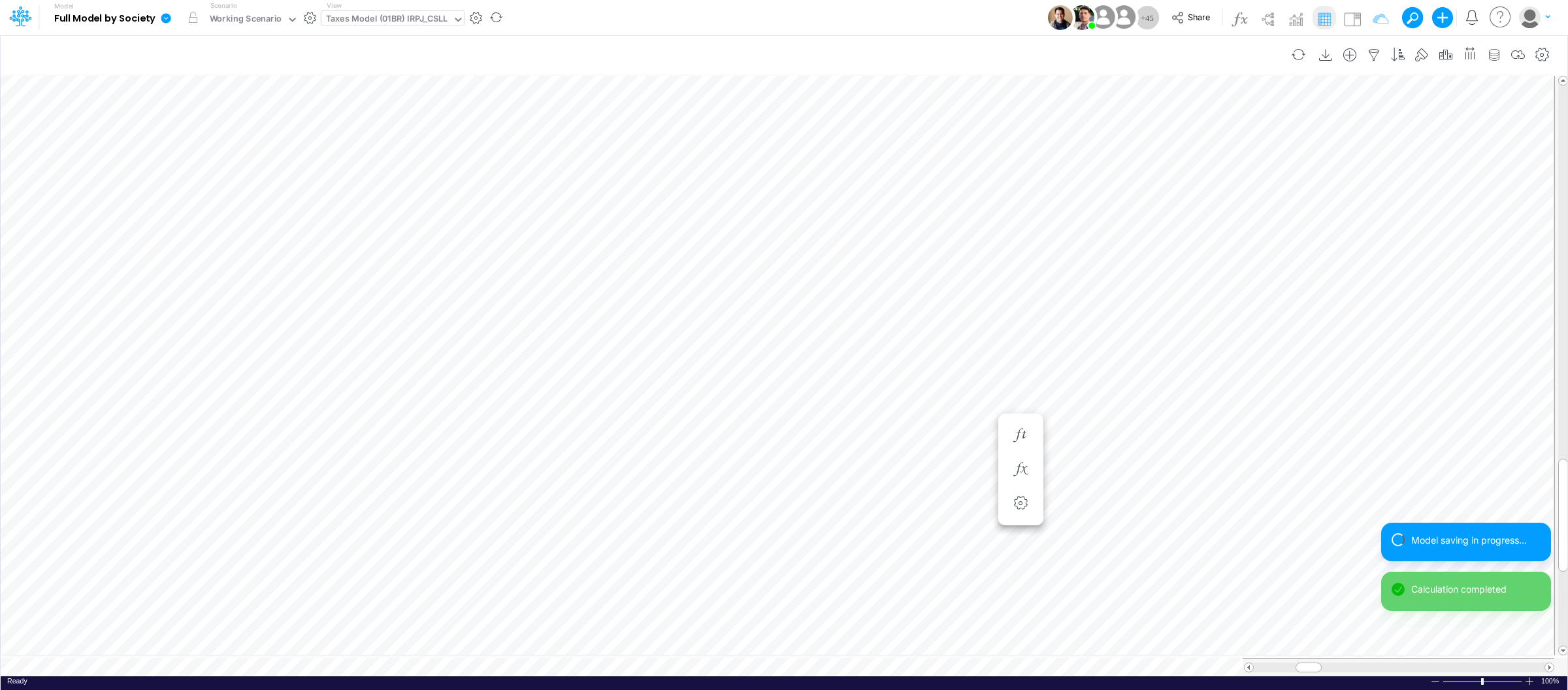
scroll to position [0, 1]
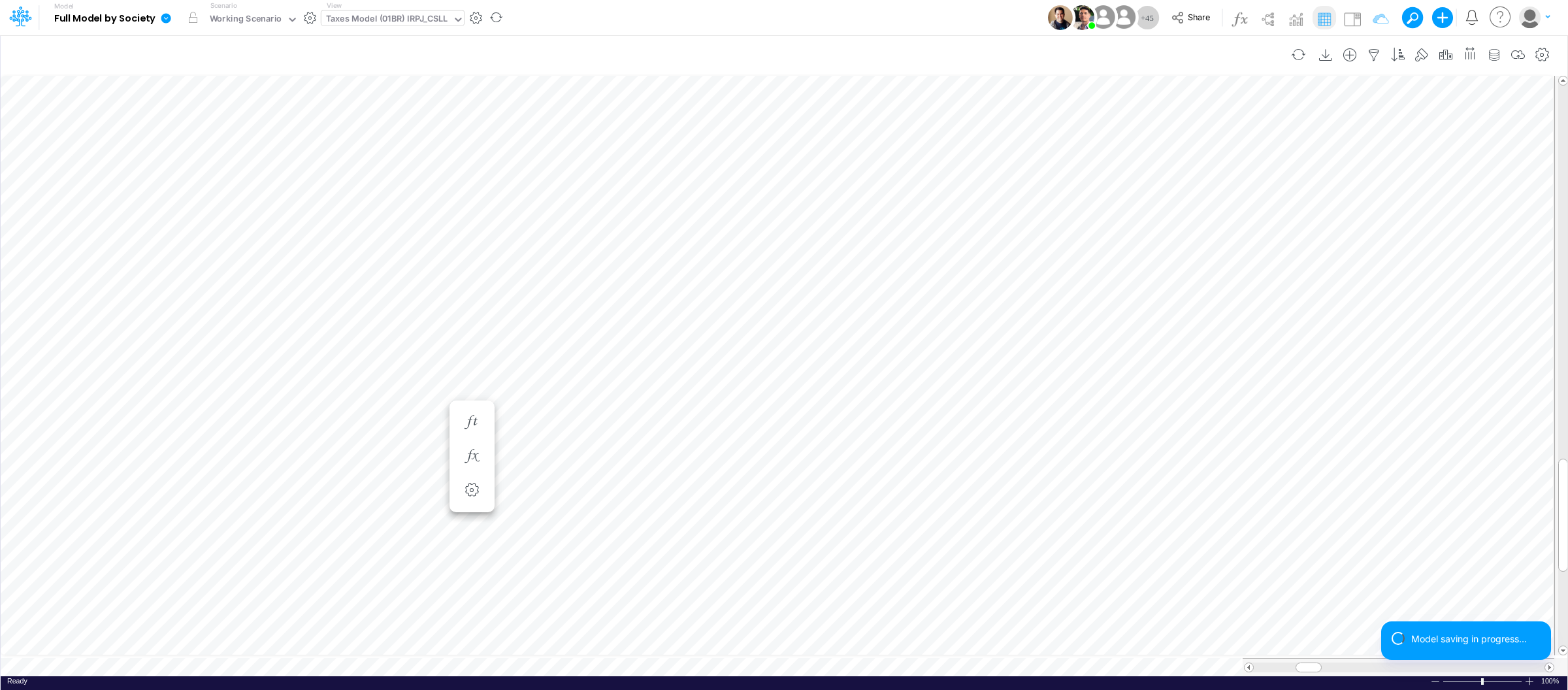
scroll to position [0, 1]
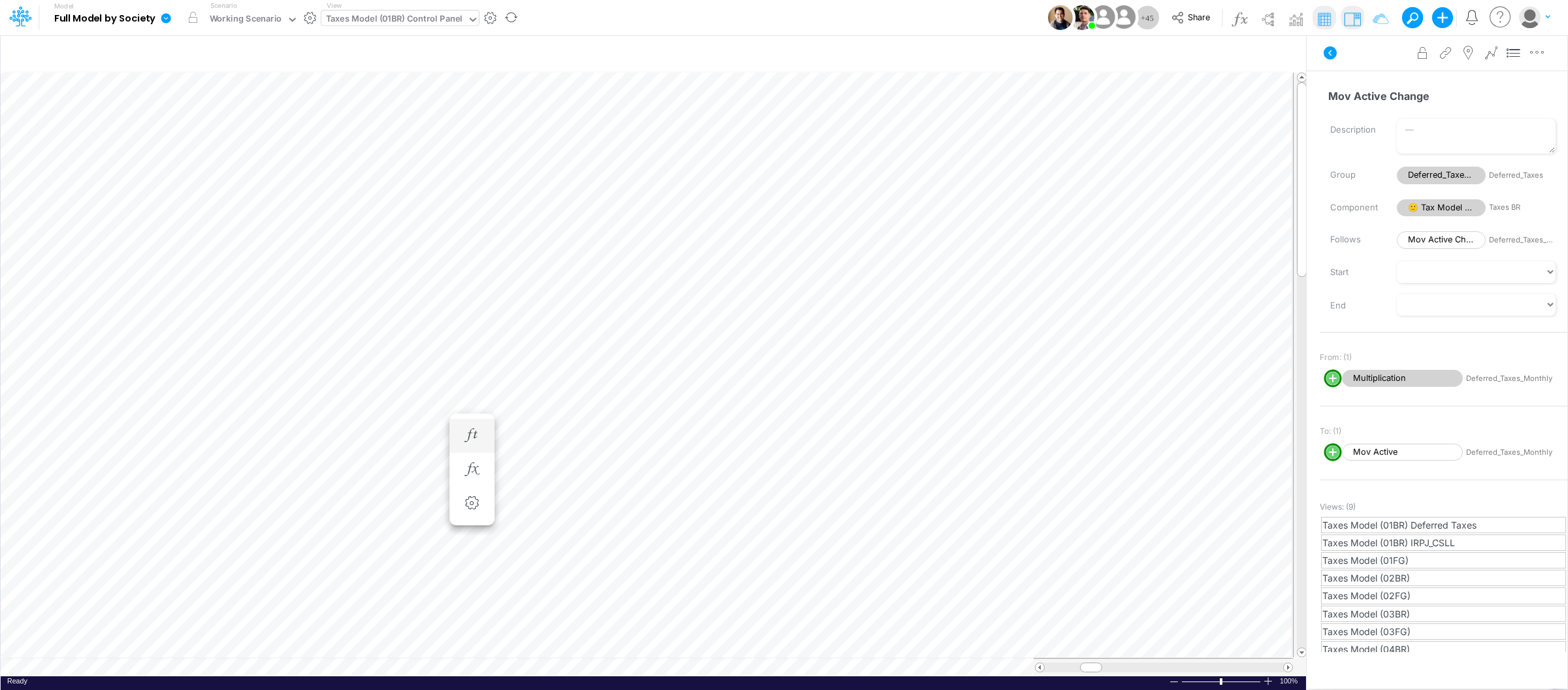
scroll to position [0, 1]
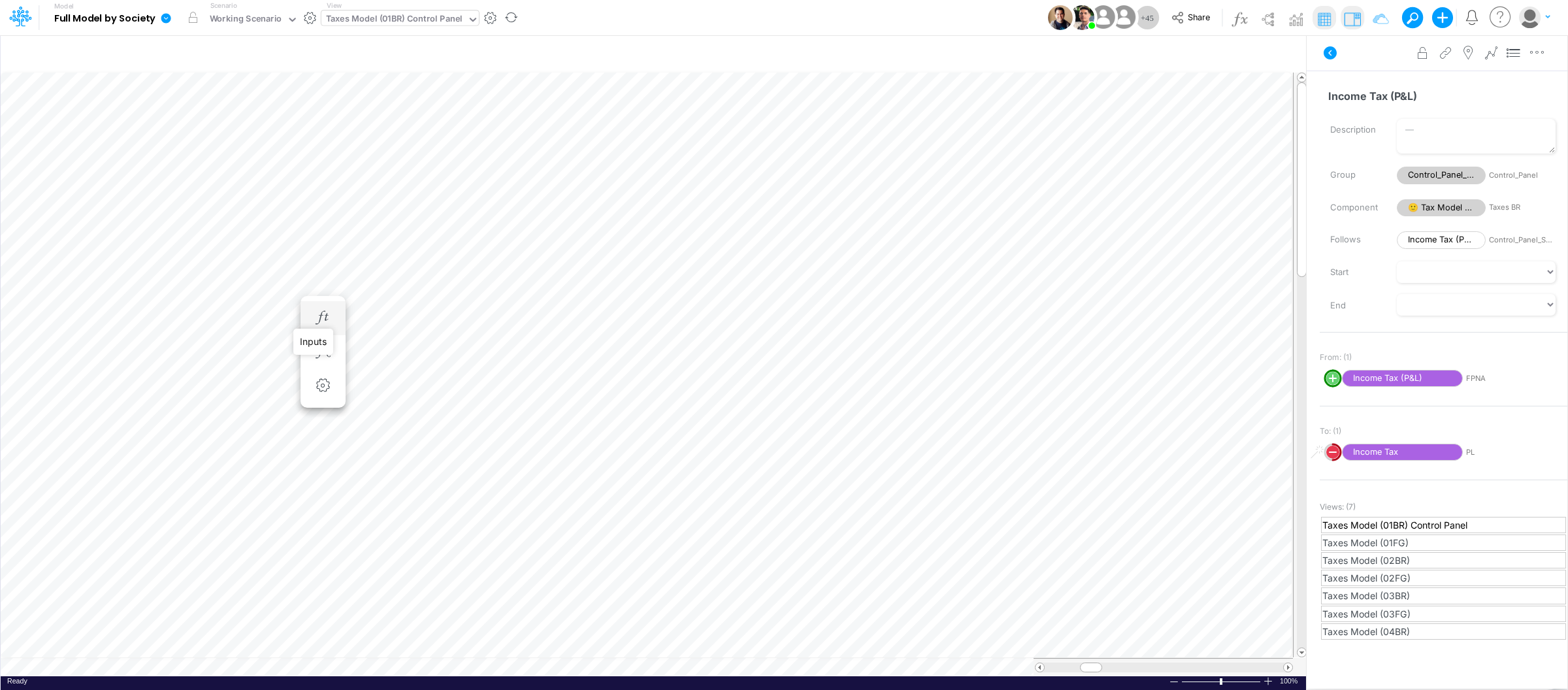
scroll to position [0, 1]
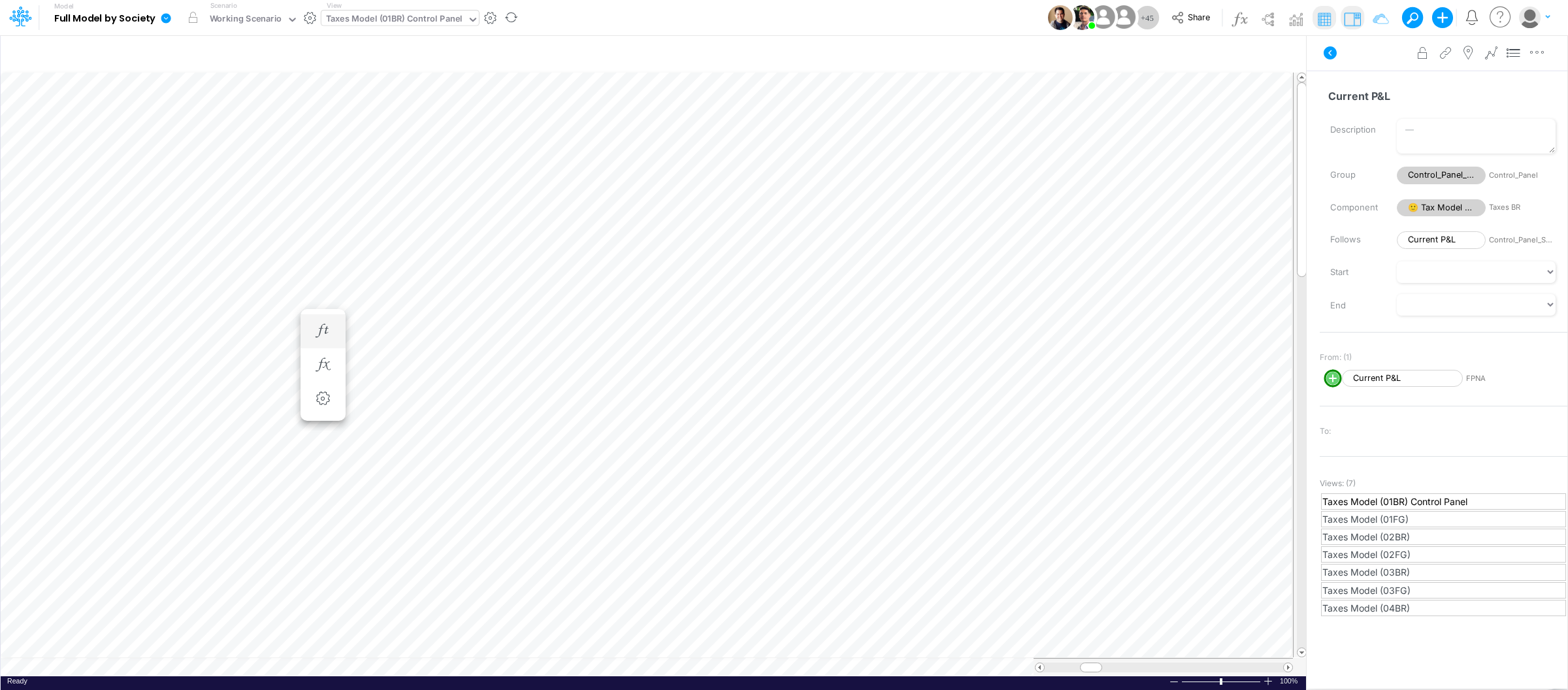
scroll to position [0, 1]
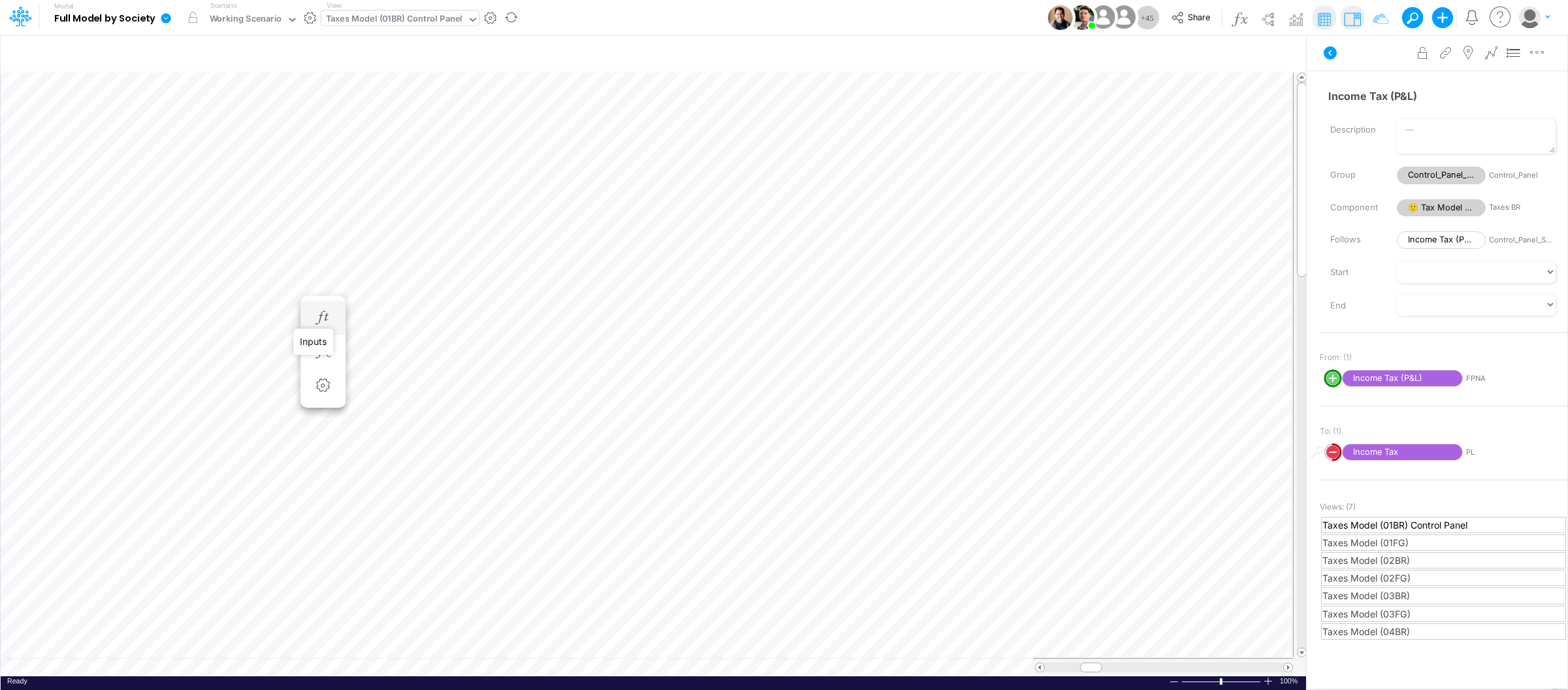
scroll to position [0, 1]
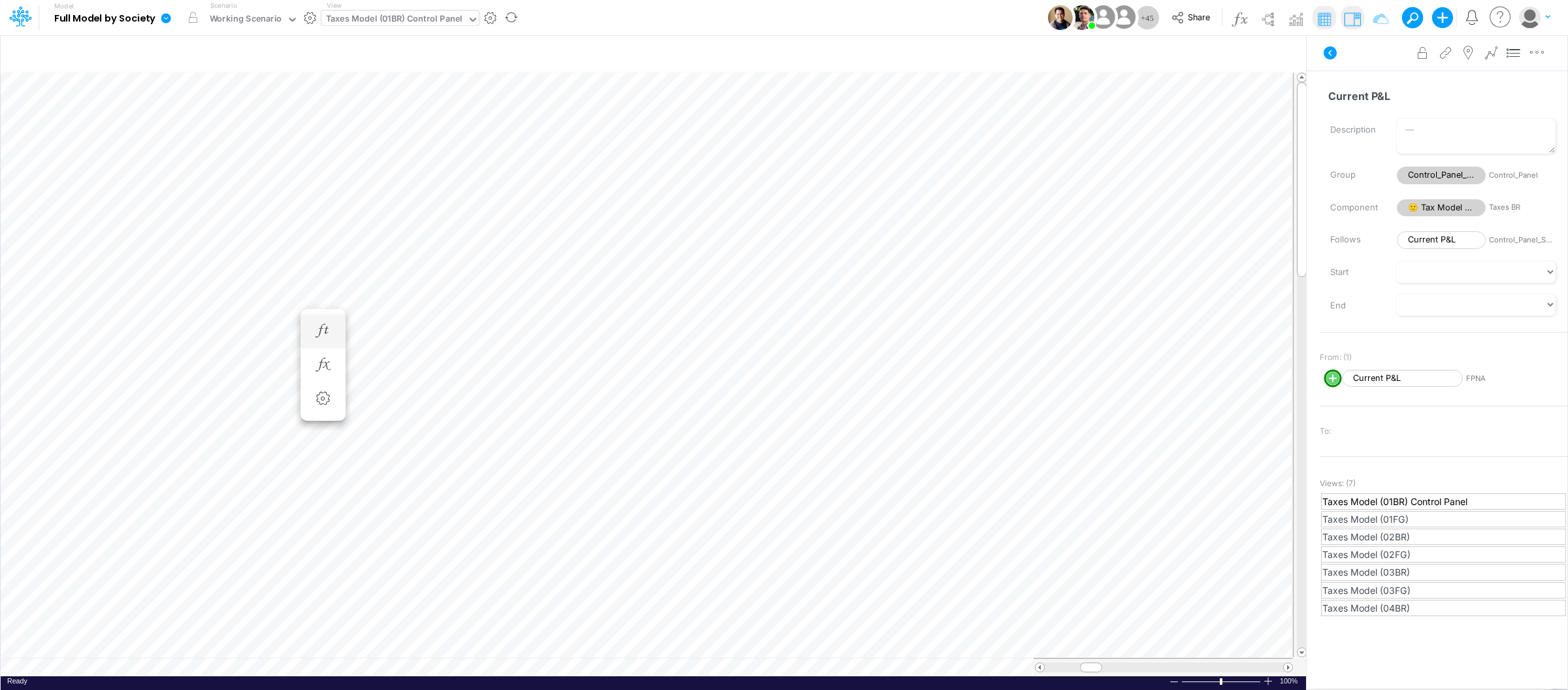
scroll to position [0, 1]
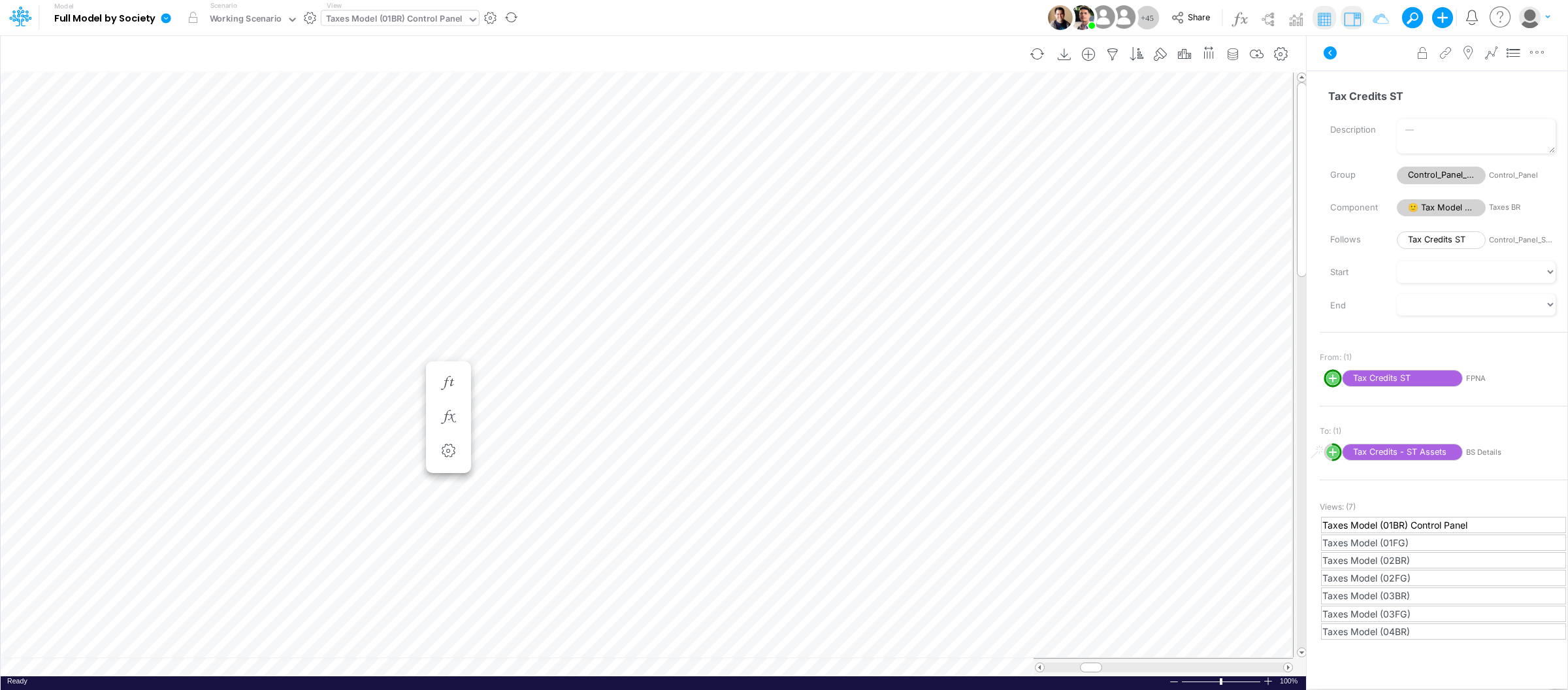
scroll to position [0, 1]
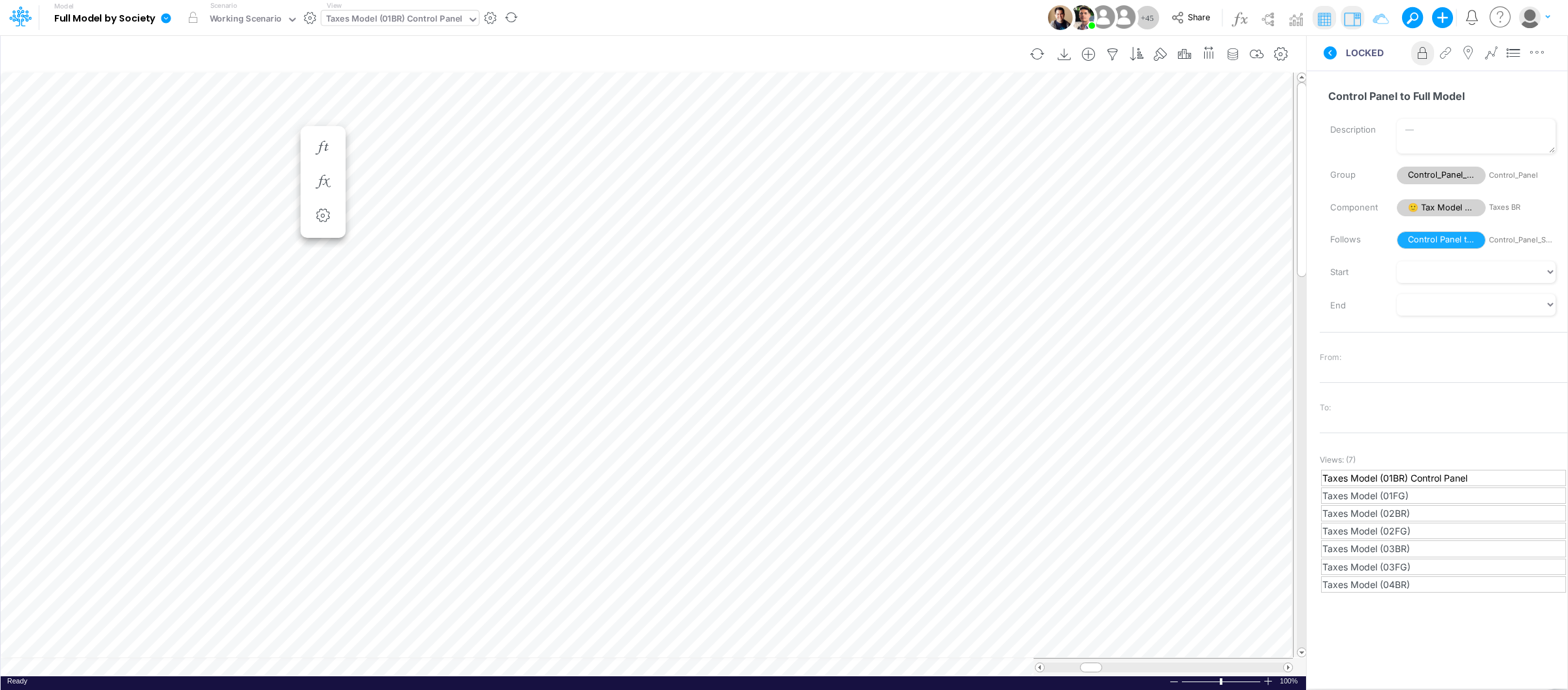
scroll to position [0, 1]
click at [166, 19] on icon at bounding box center [166, 18] width 11 height 11
click at [207, 114] on button "Export" at bounding box center [232, 114] width 140 height 22
click at [373, 113] on button "Excel" at bounding box center [372, 122] width 140 height 20
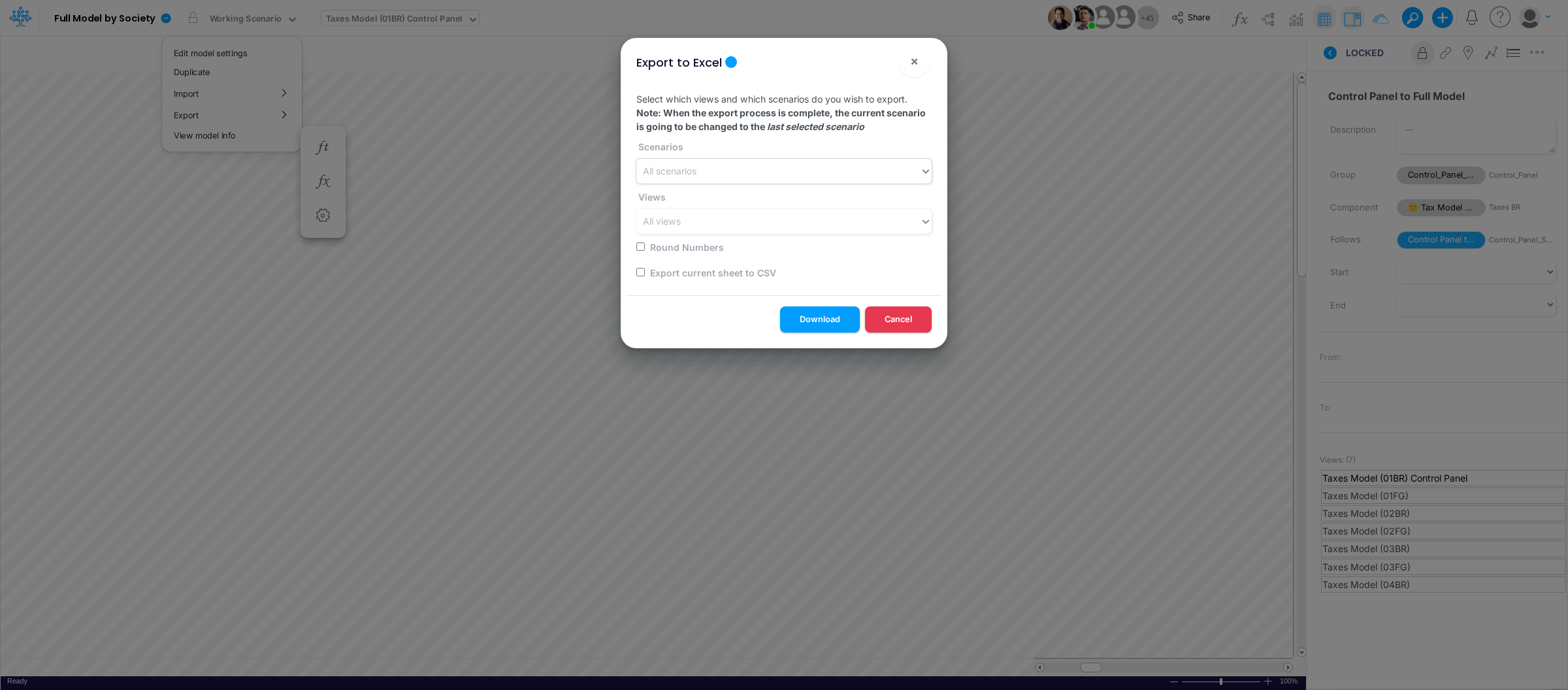
click at [706, 169] on div "All scenarios" at bounding box center [778, 171] width 283 height 22
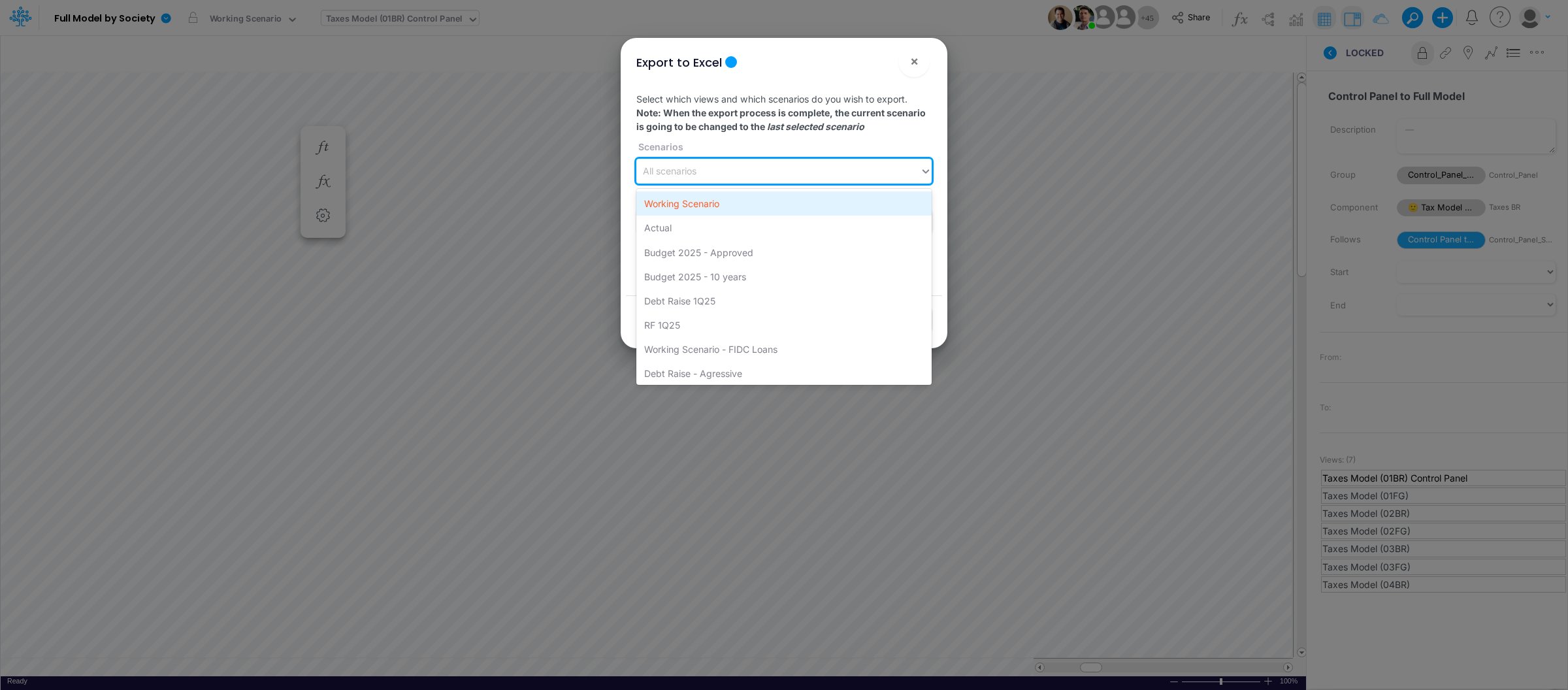
click at [697, 202] on div "Working Scenario" at bounding box center [784, 204] width 296 height 24
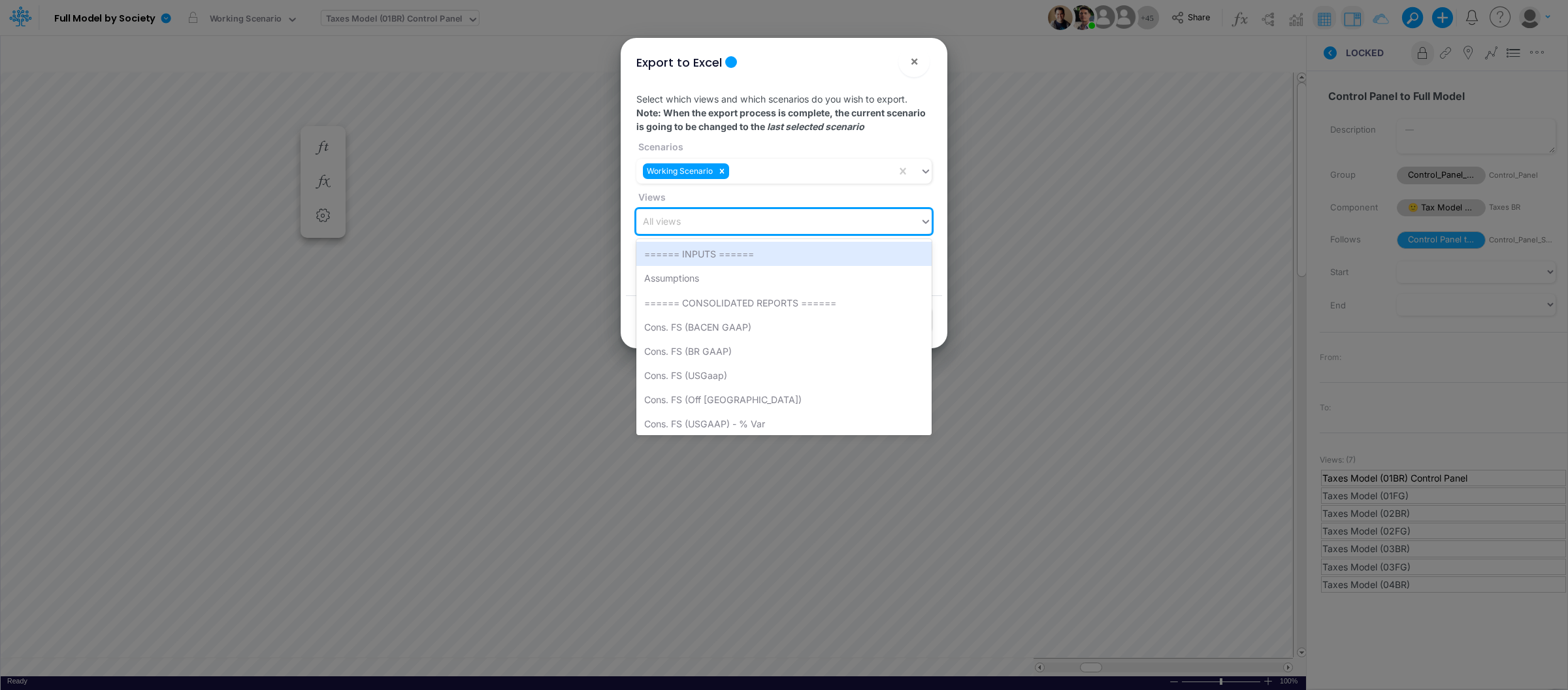
click at [690, 220] on div "All views" at bounding box center [778, 222] width 283 height 22
type input "tax"
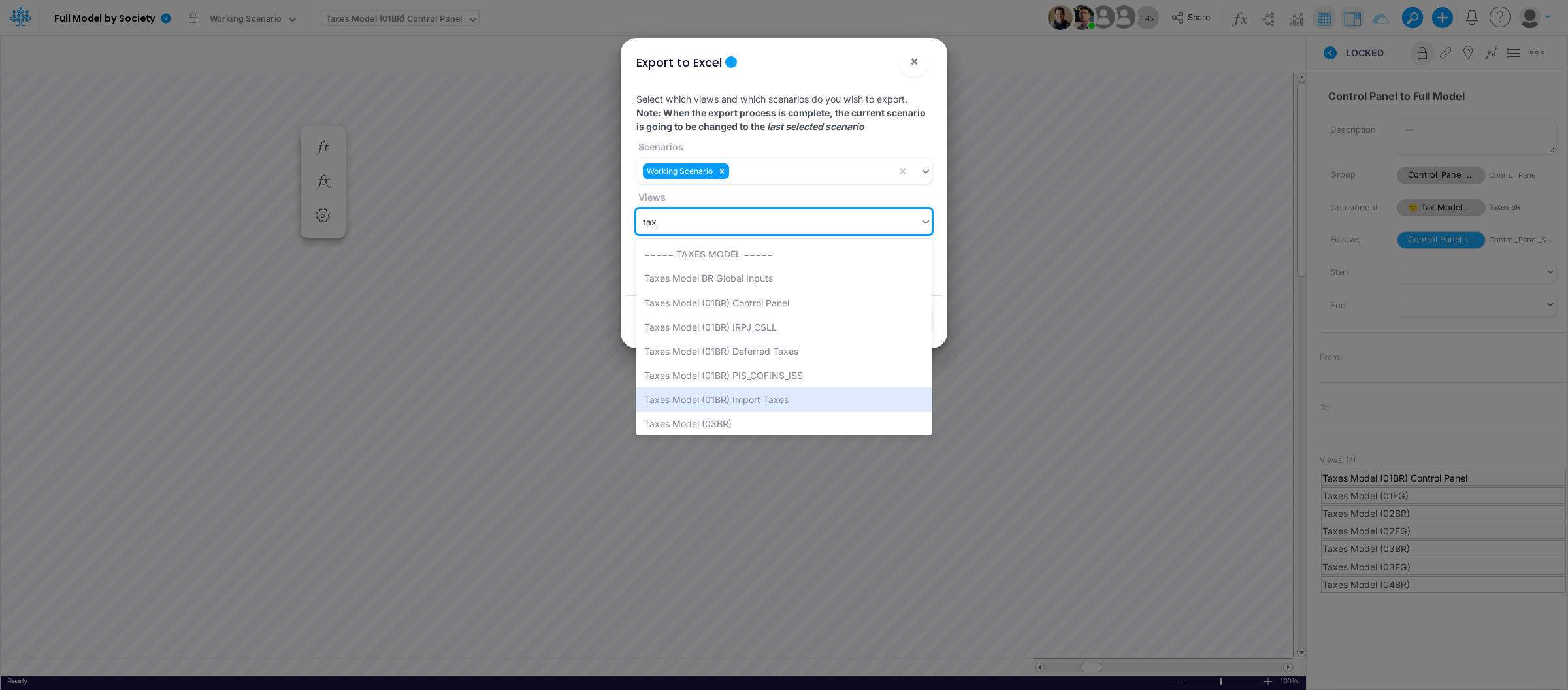
scroll to position [8, 0]
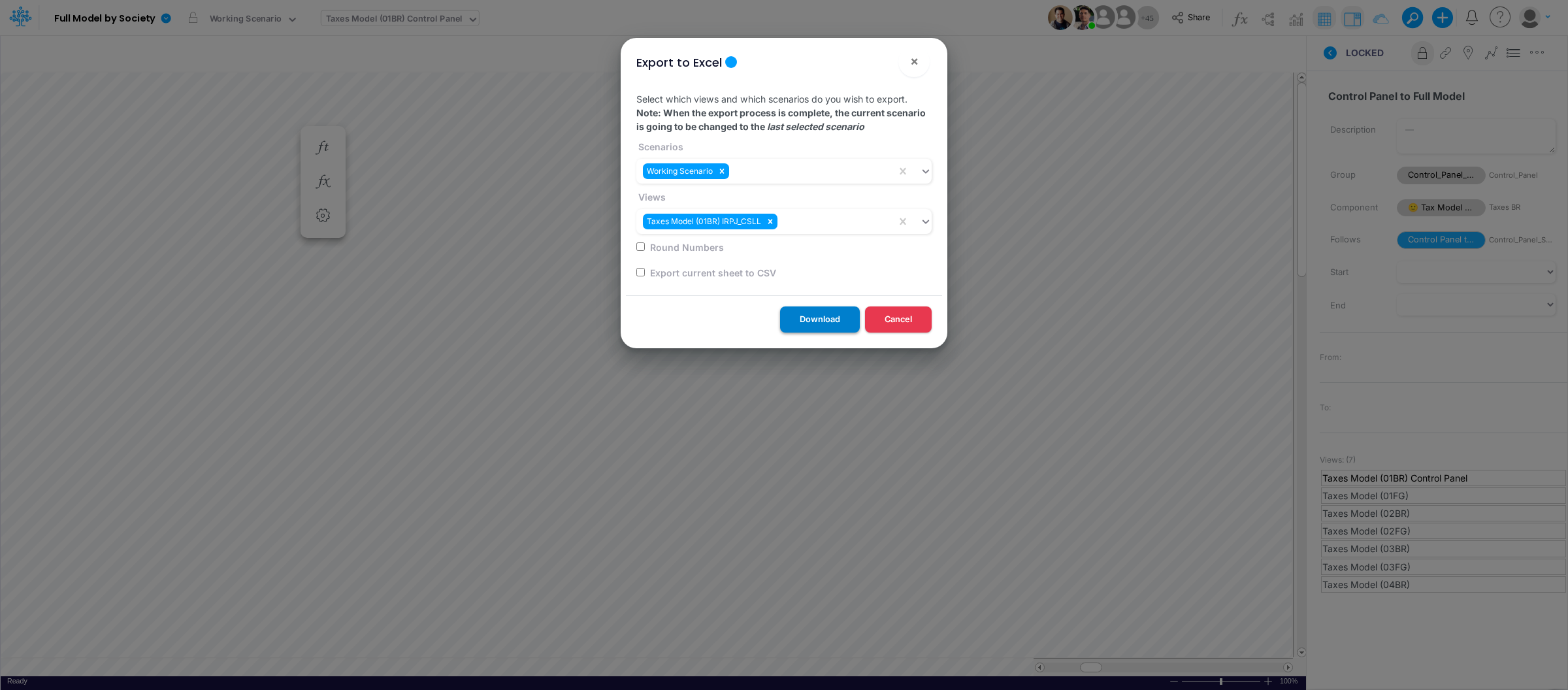
click at [833, 315] on button "Download" at bounding box center [820, 318] width 80 height 25
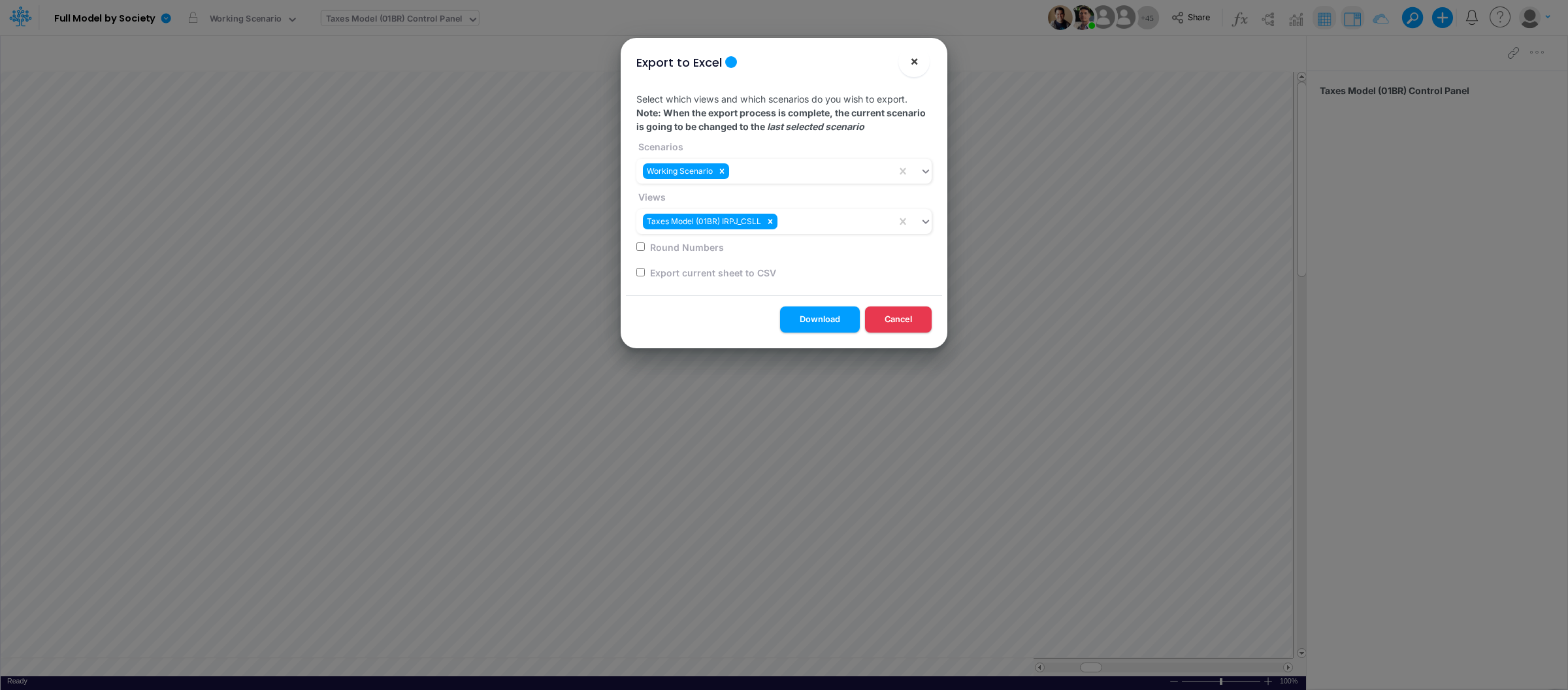
click at [918, 63] on button "×" at bounding box center [914, 61] width 32 height 32
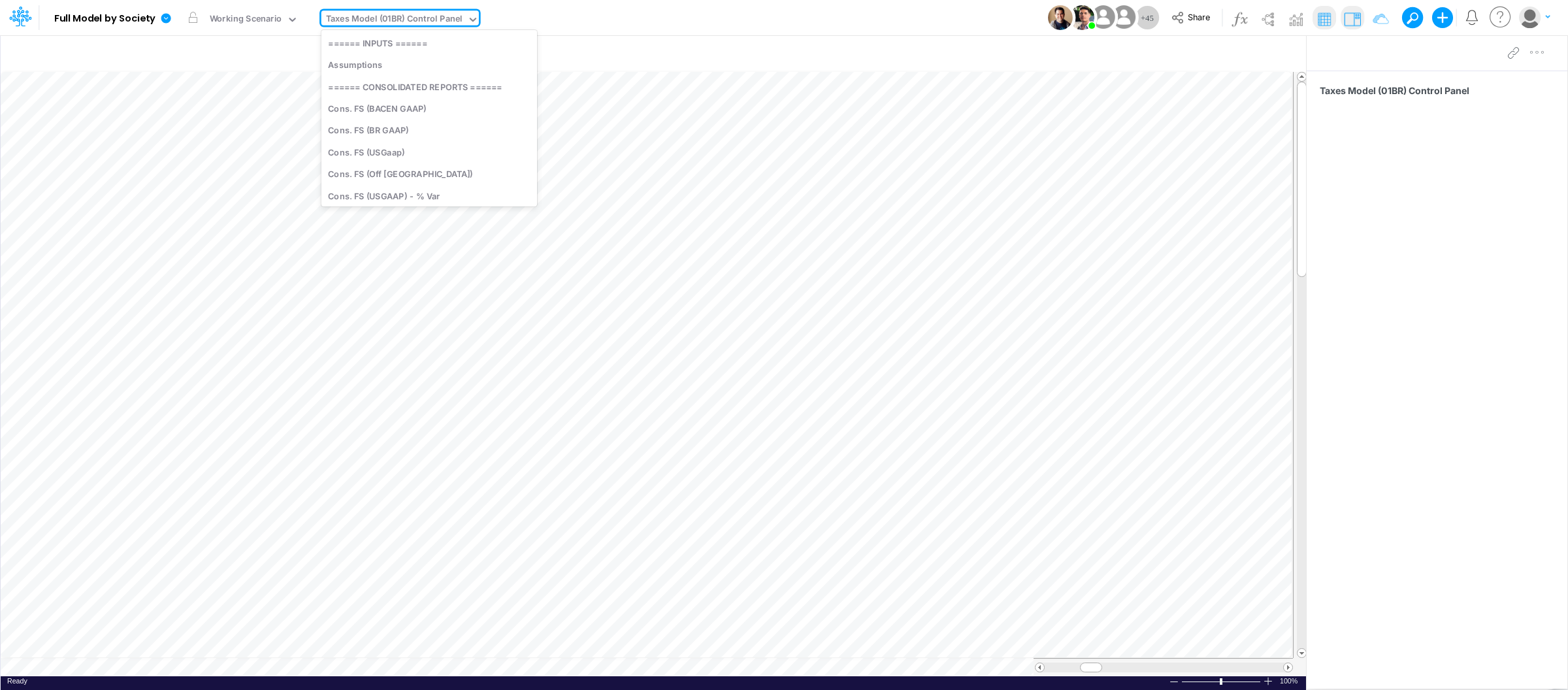
click at [443, 24] on div "Taxes Model (01BR) Control Panel" at bounding box center [394, 19] width 136 height 15
type input "fs"
type input "Consolidated FS - USGAAP"
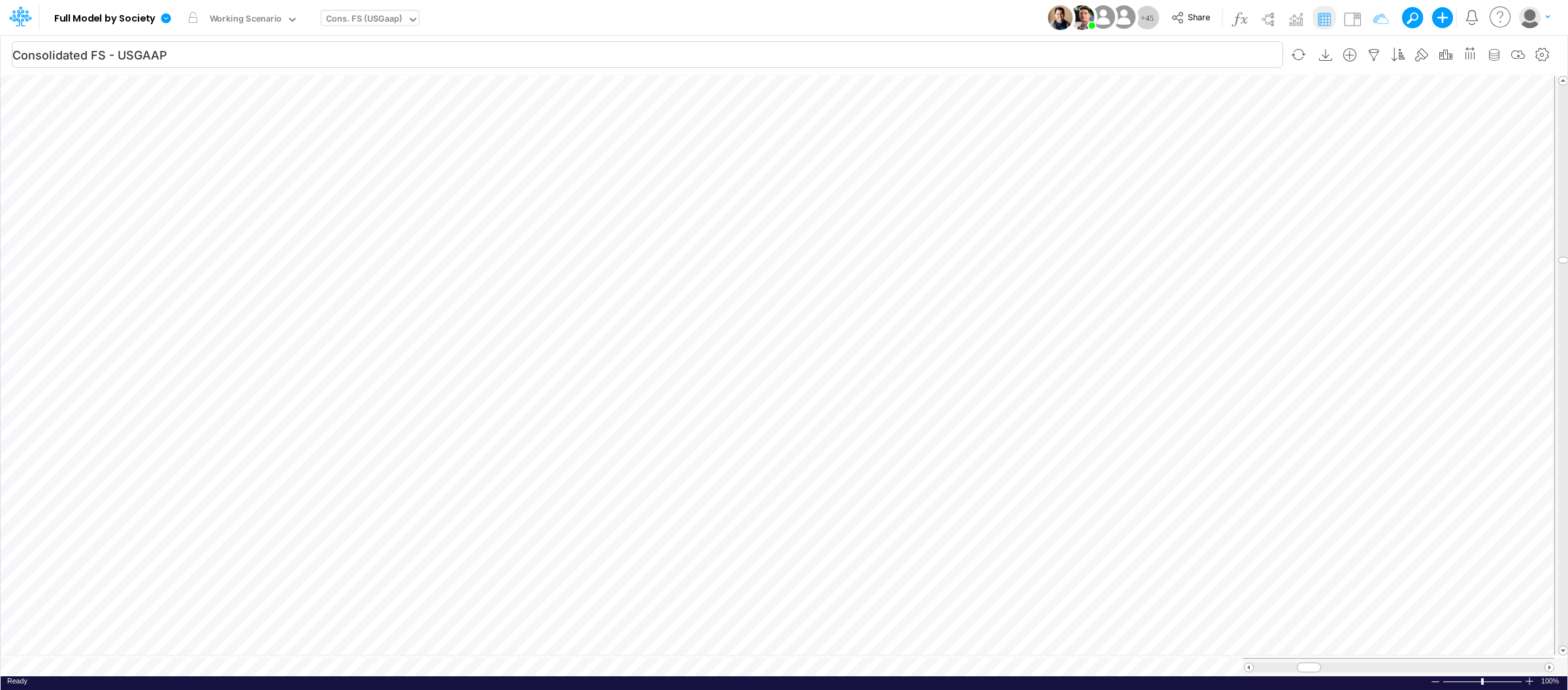
scroll to position [0, 1]
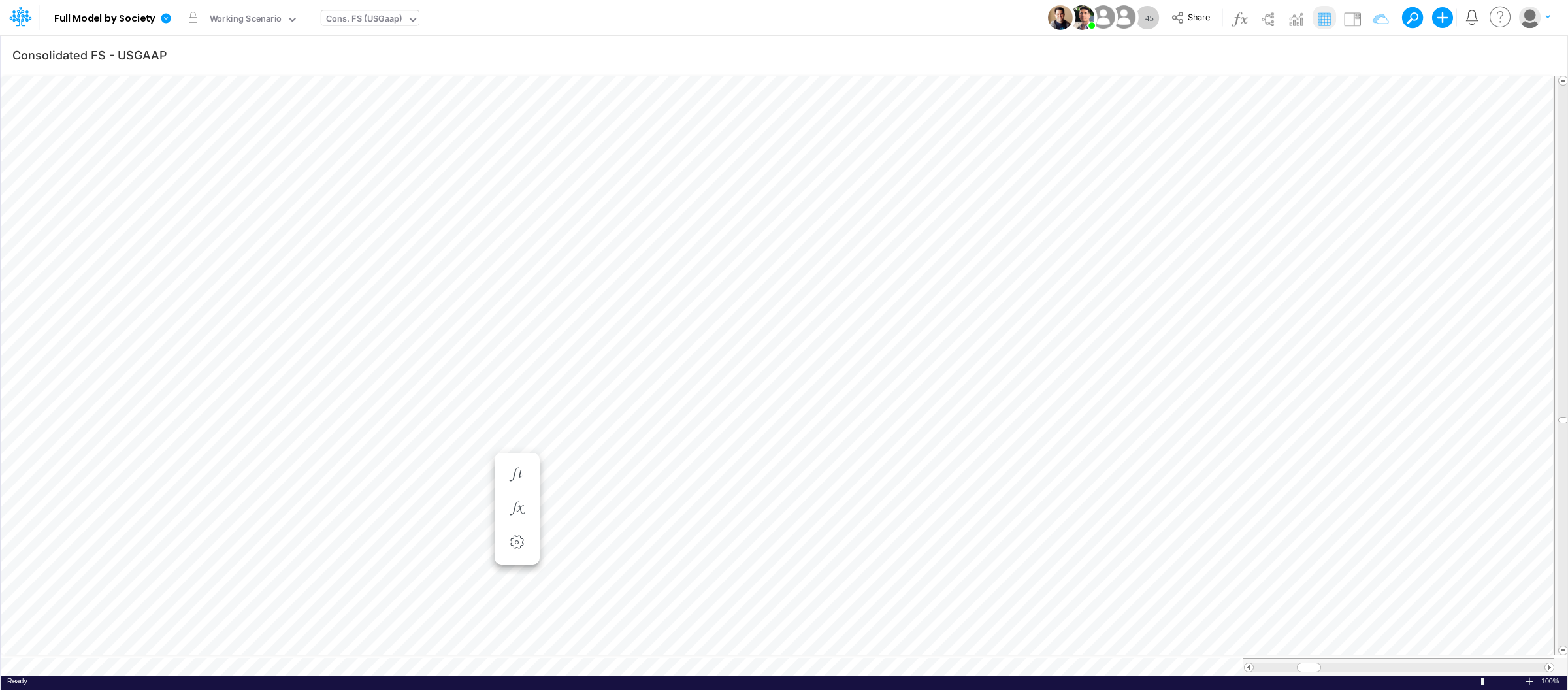
scroll to position [0, 1]
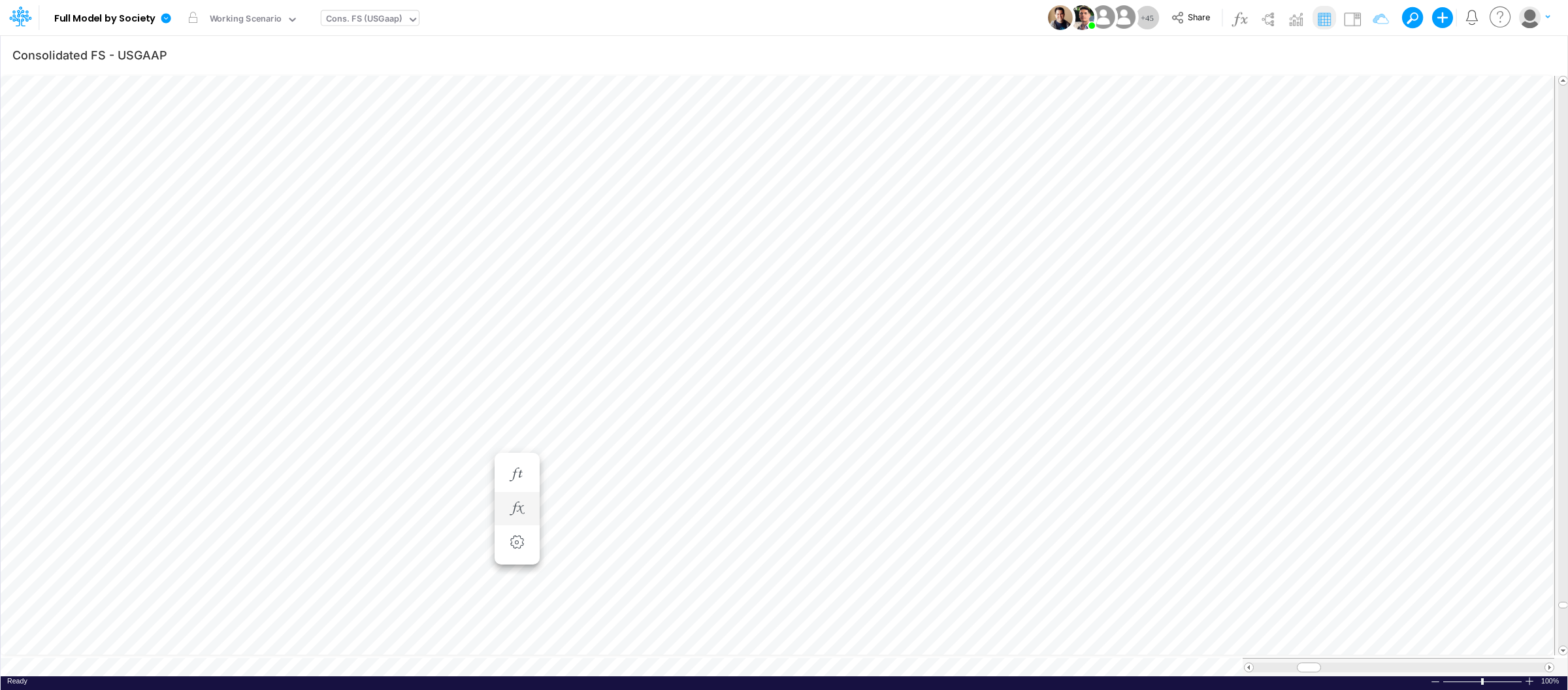
scroll to position [0, 1]
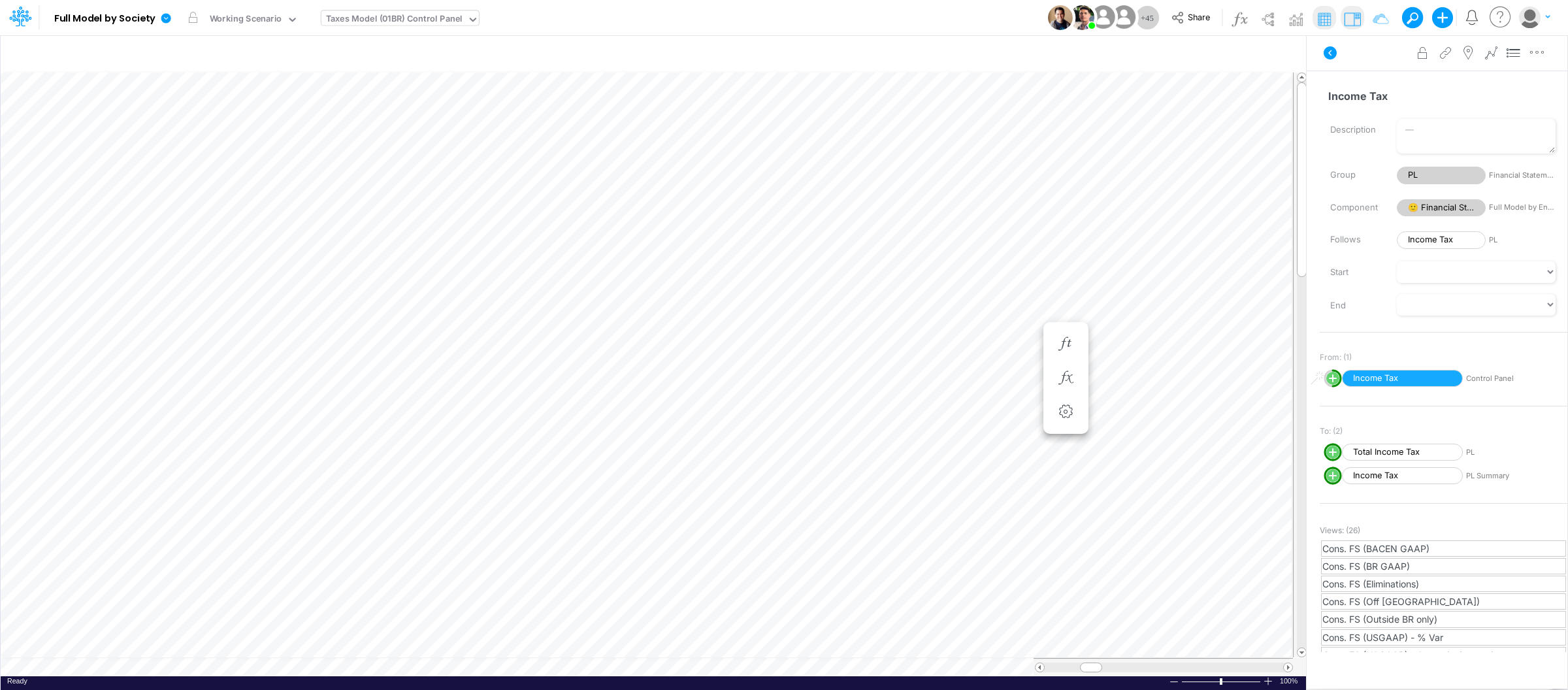
scroll to position [0, 1]
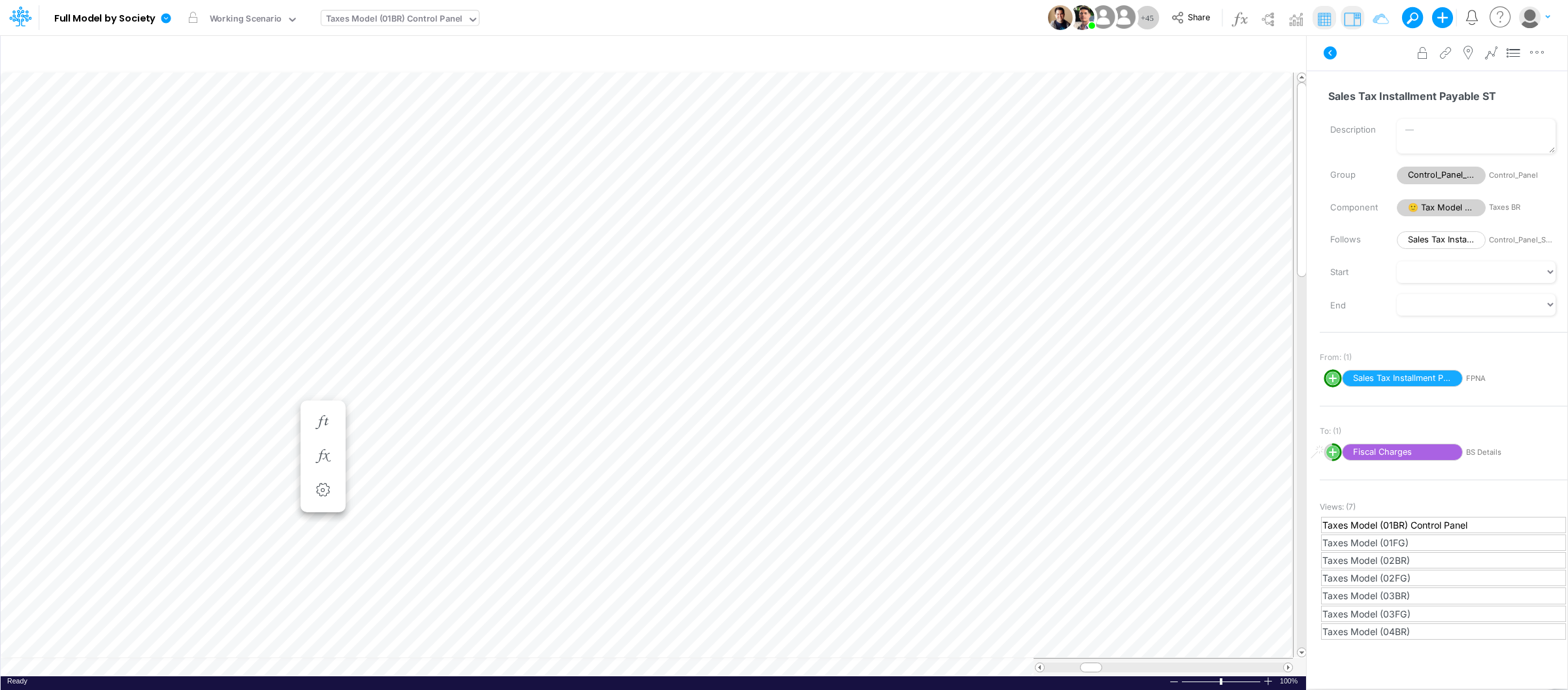
scroll to position [0, 1]
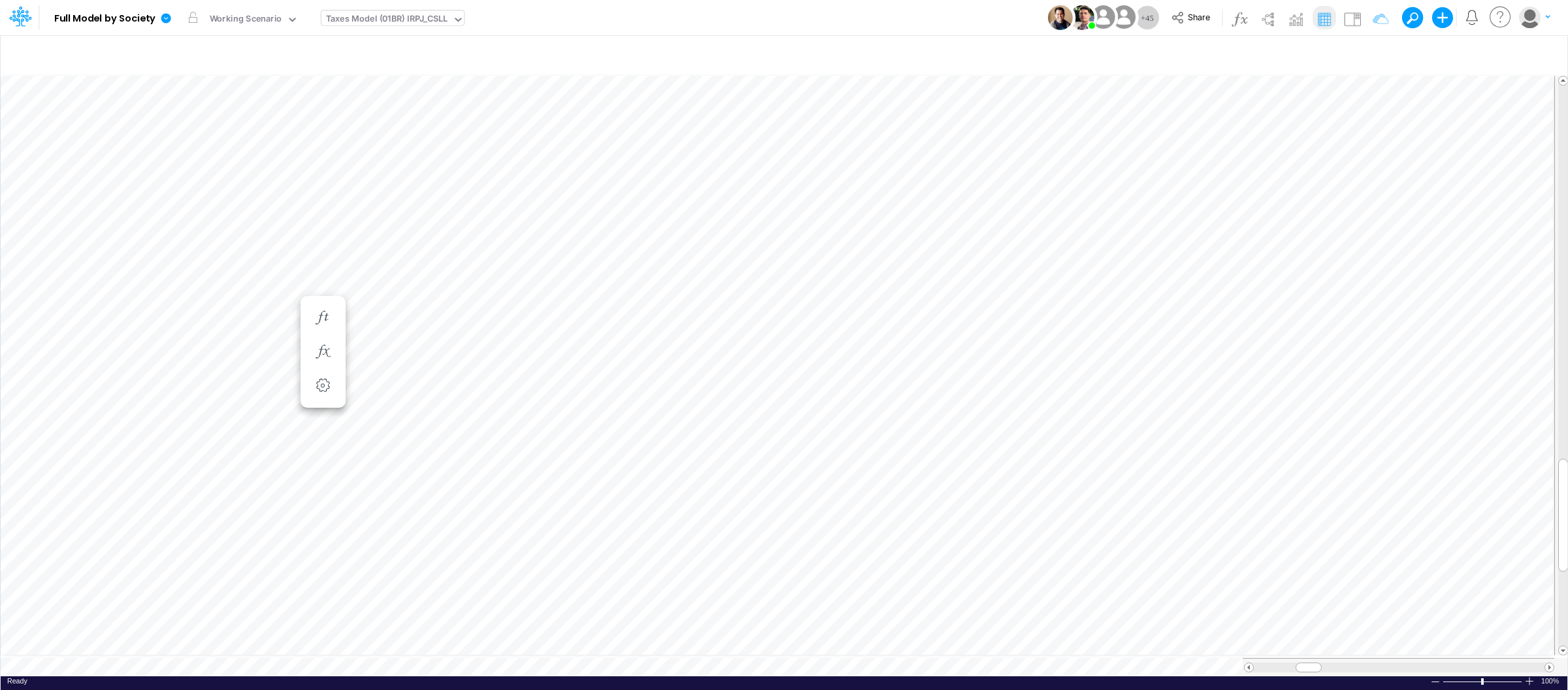
scroll to position [0, 1]
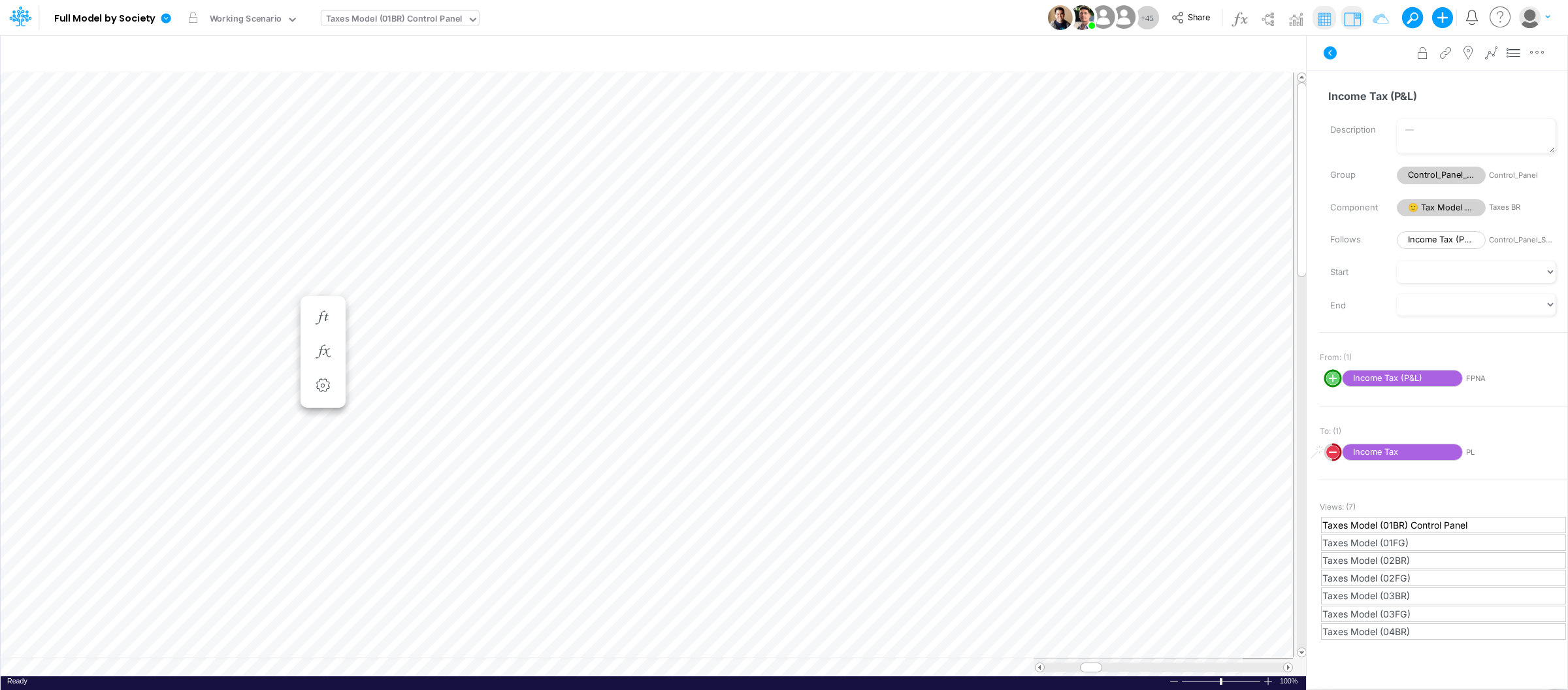
scroll to position [0, 1]
type input "Consolidated FS - USGAAP"
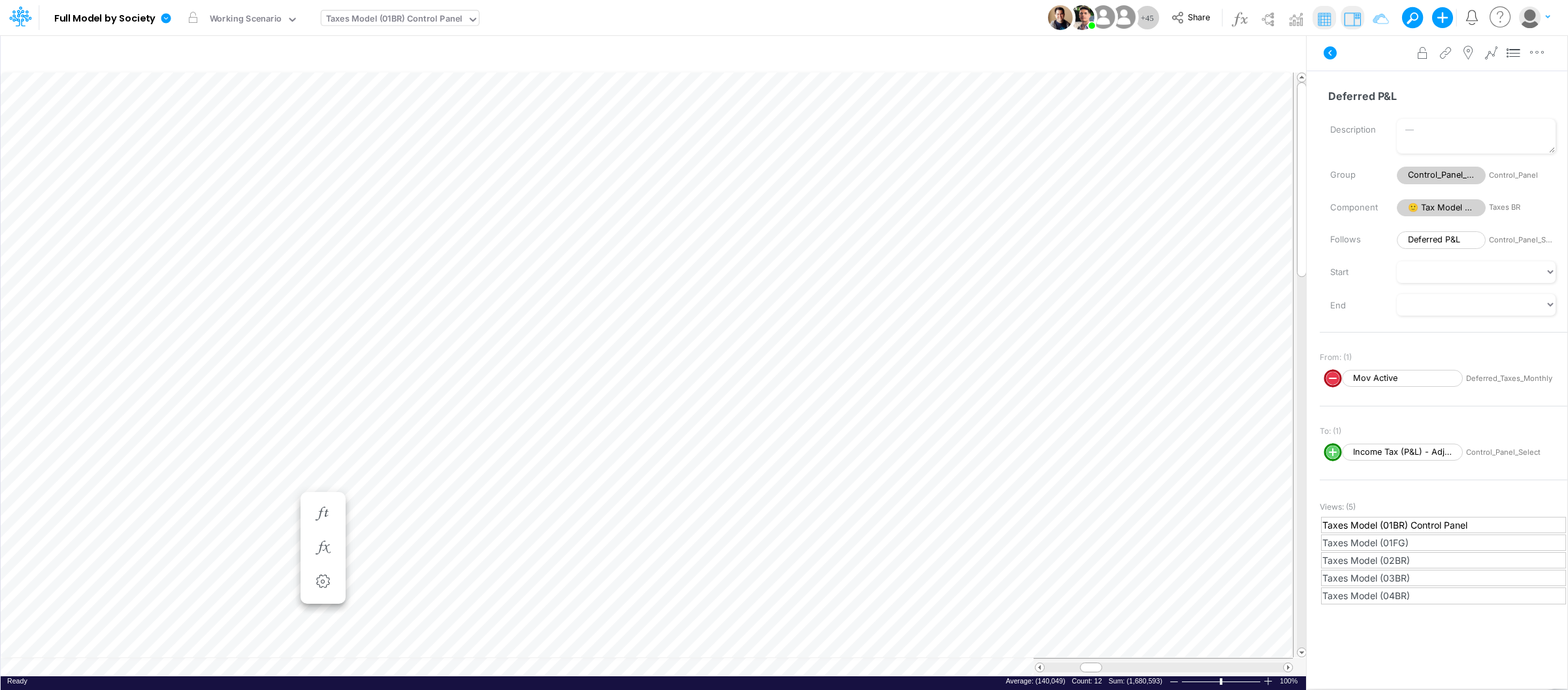
type input "Consolidated FS - USGAAP"
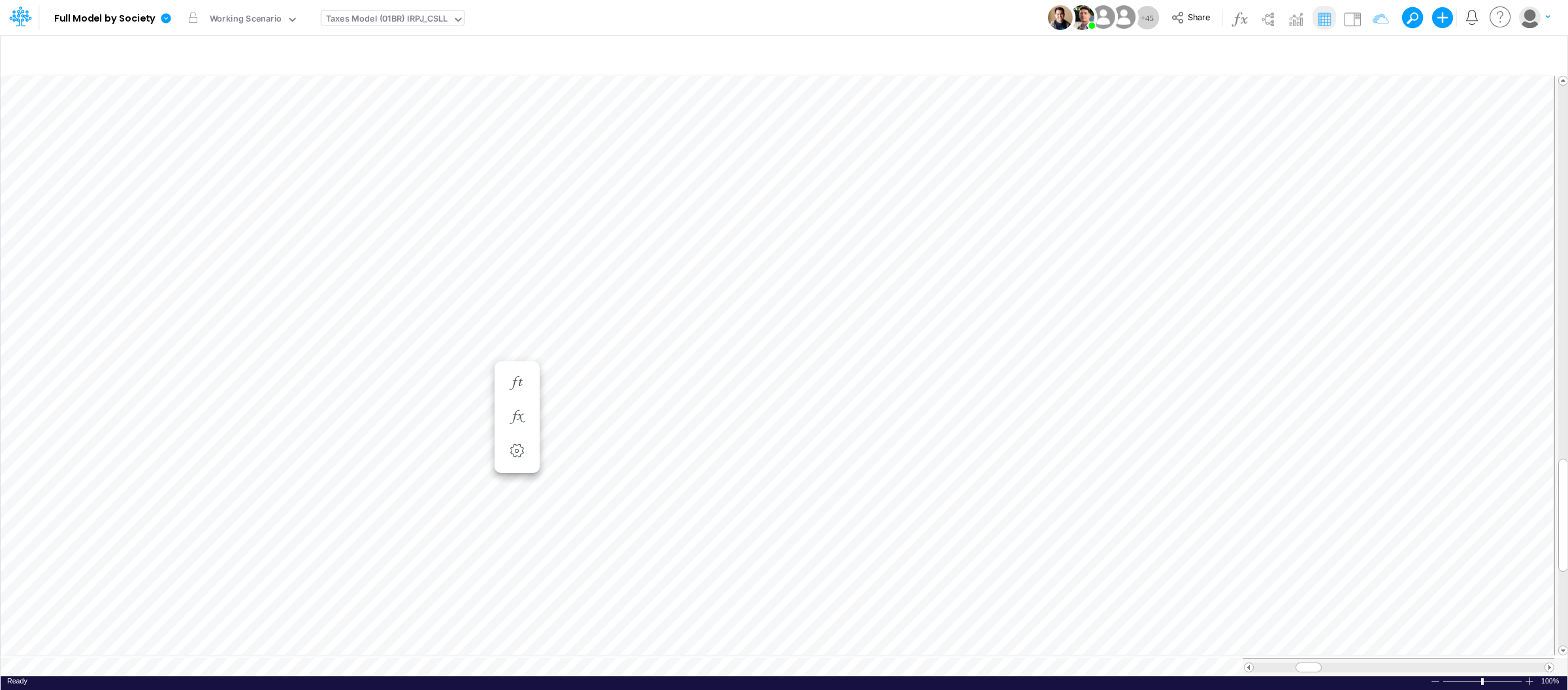
scroll to position [0, 1]
type input "Consolidated FS - USGAAP"
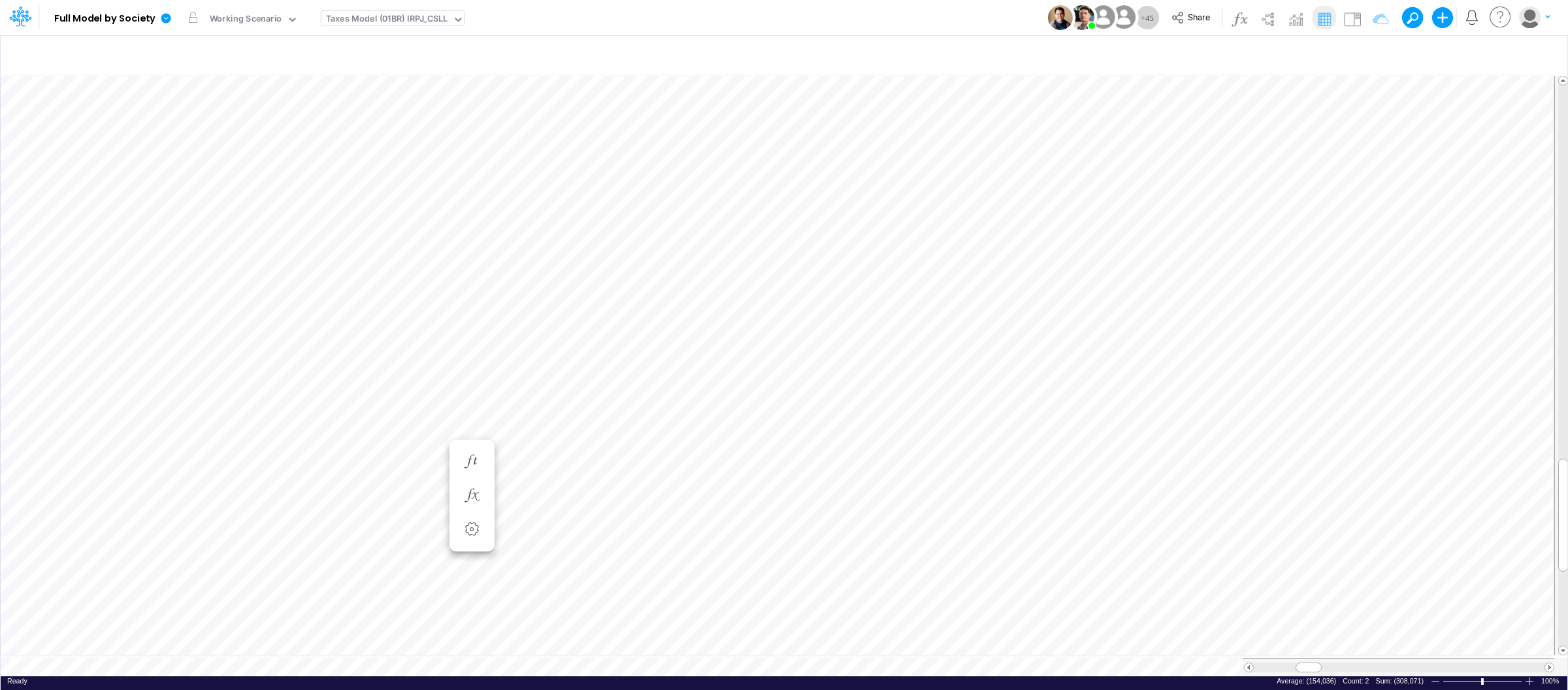
type input "Consolidated FS - USGAAP"
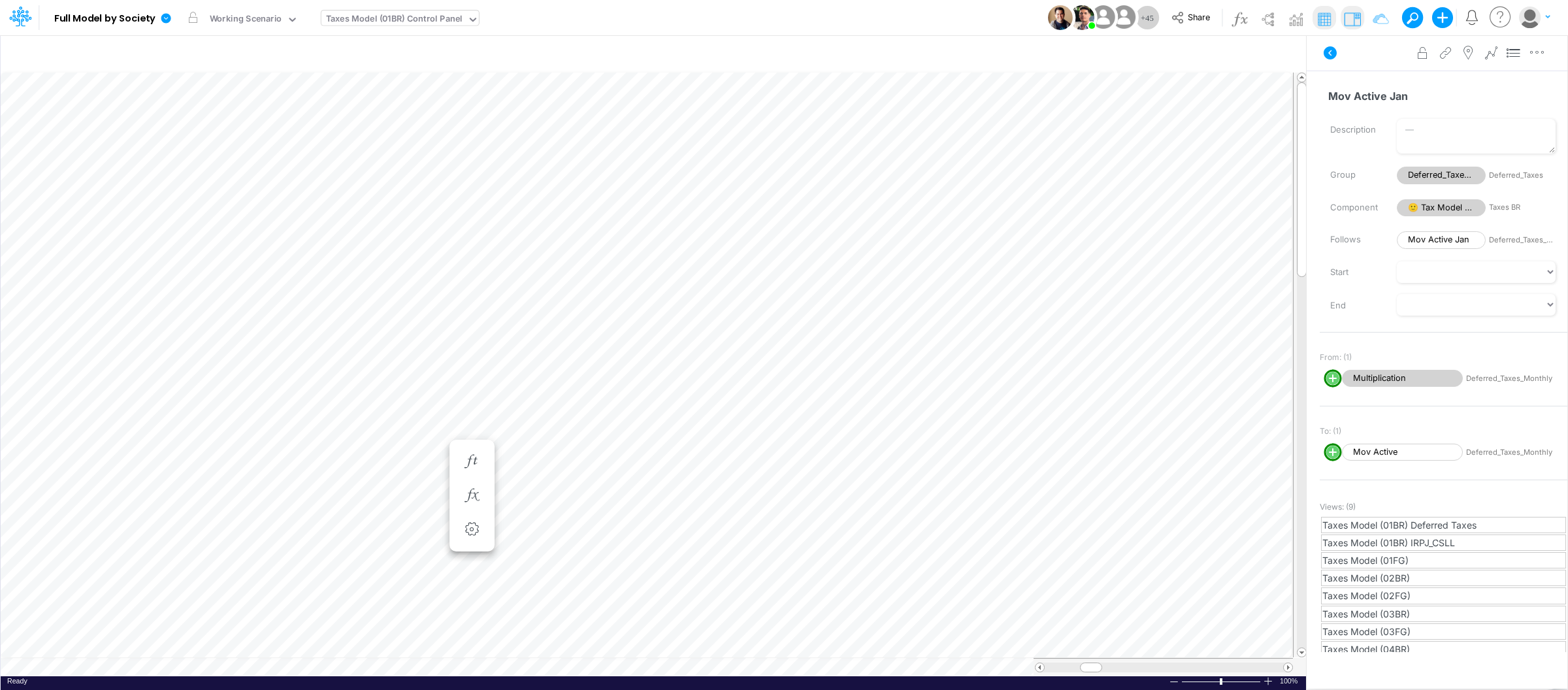
scroll to position [0, 1]
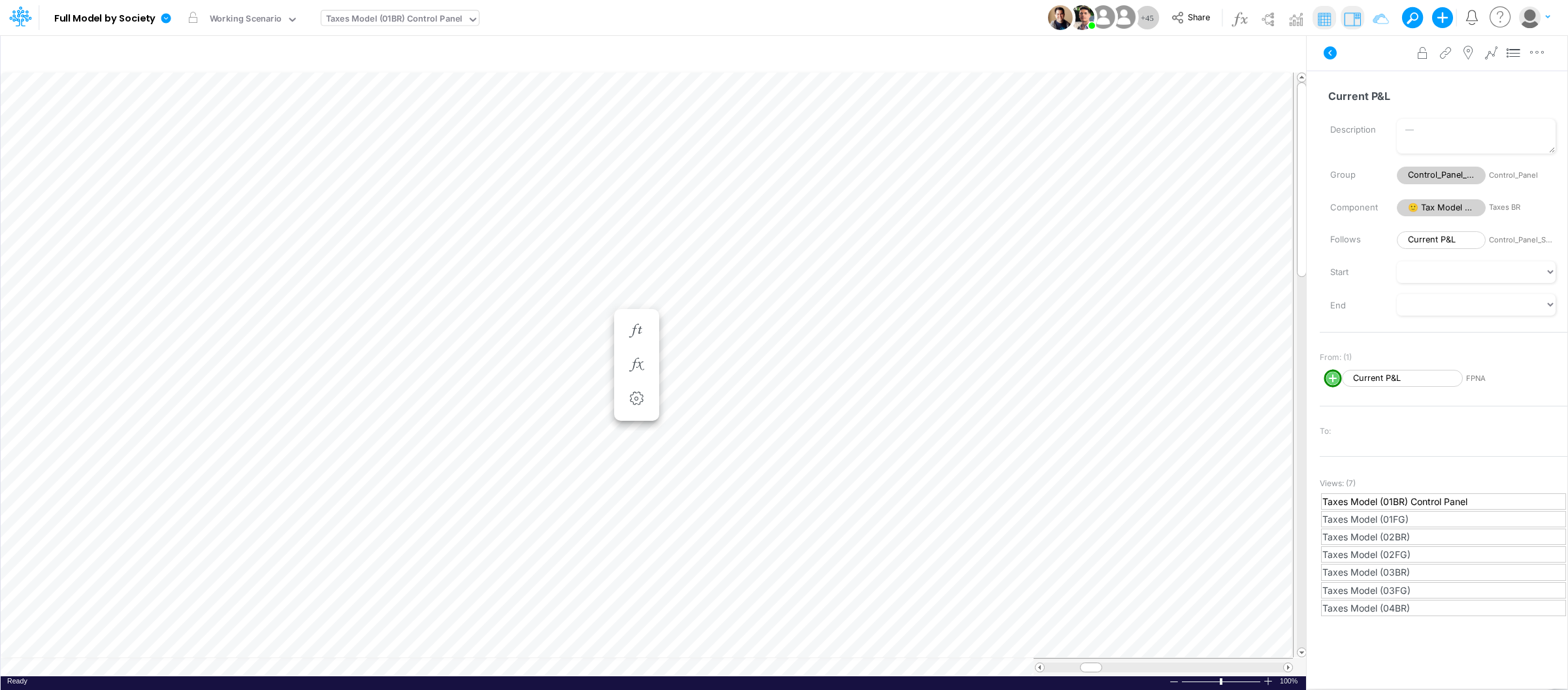
scroll to position [0, 1]
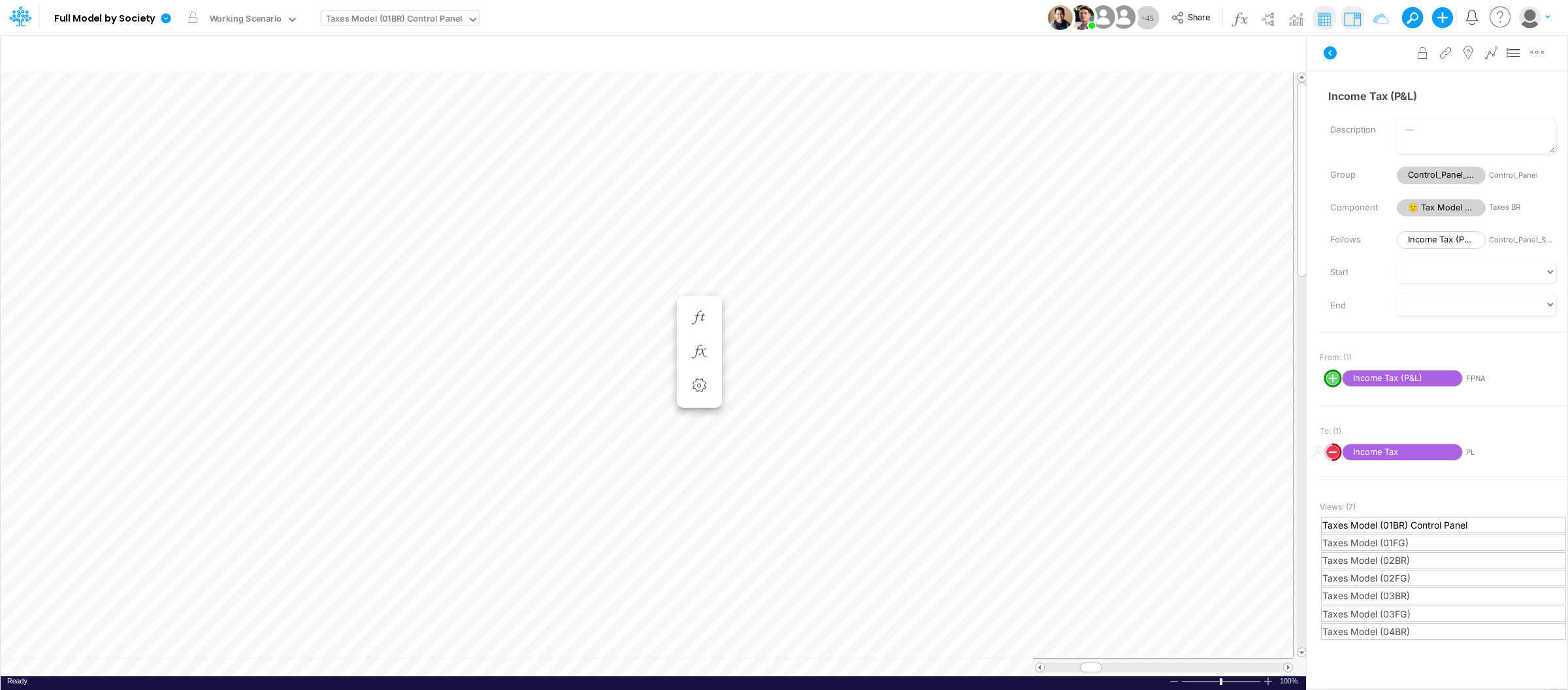
scroll to position [0, 1]
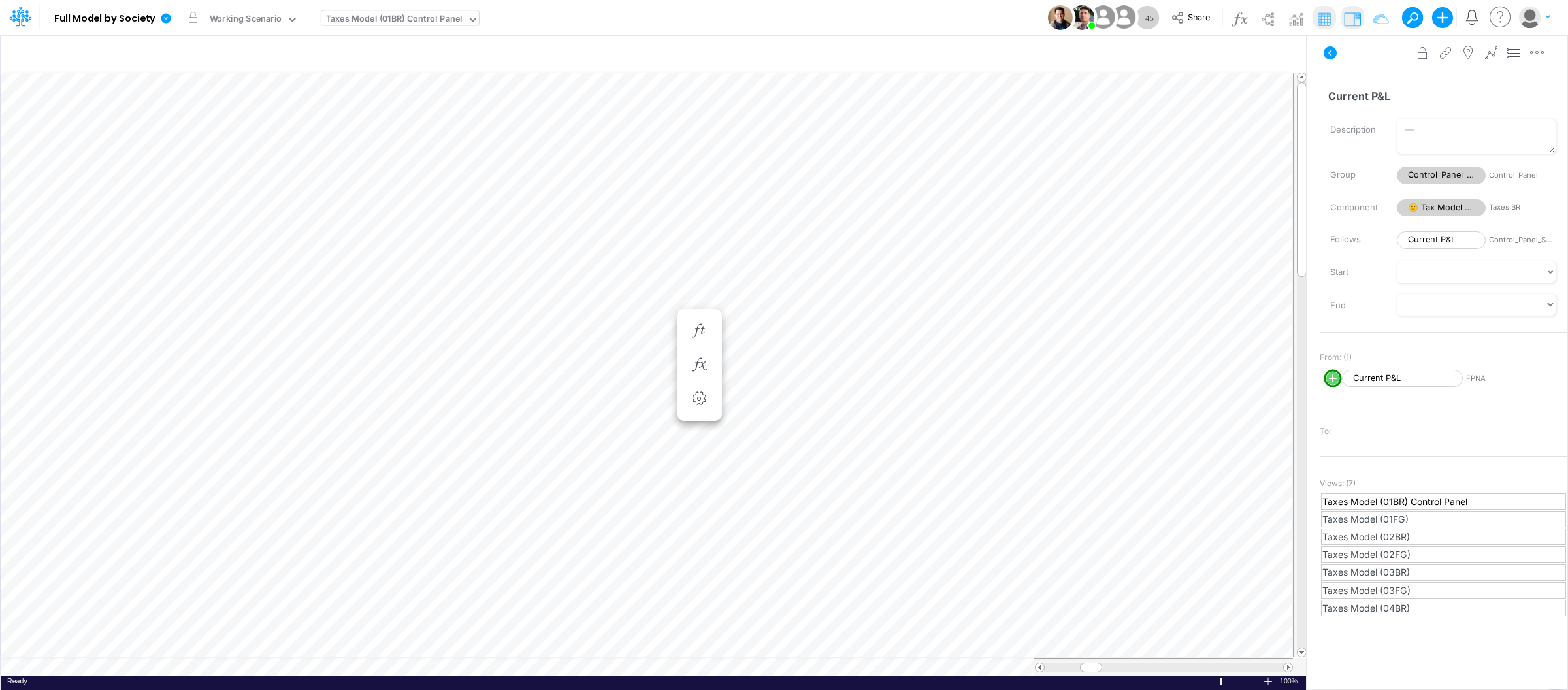
scroll to position [0, 1]
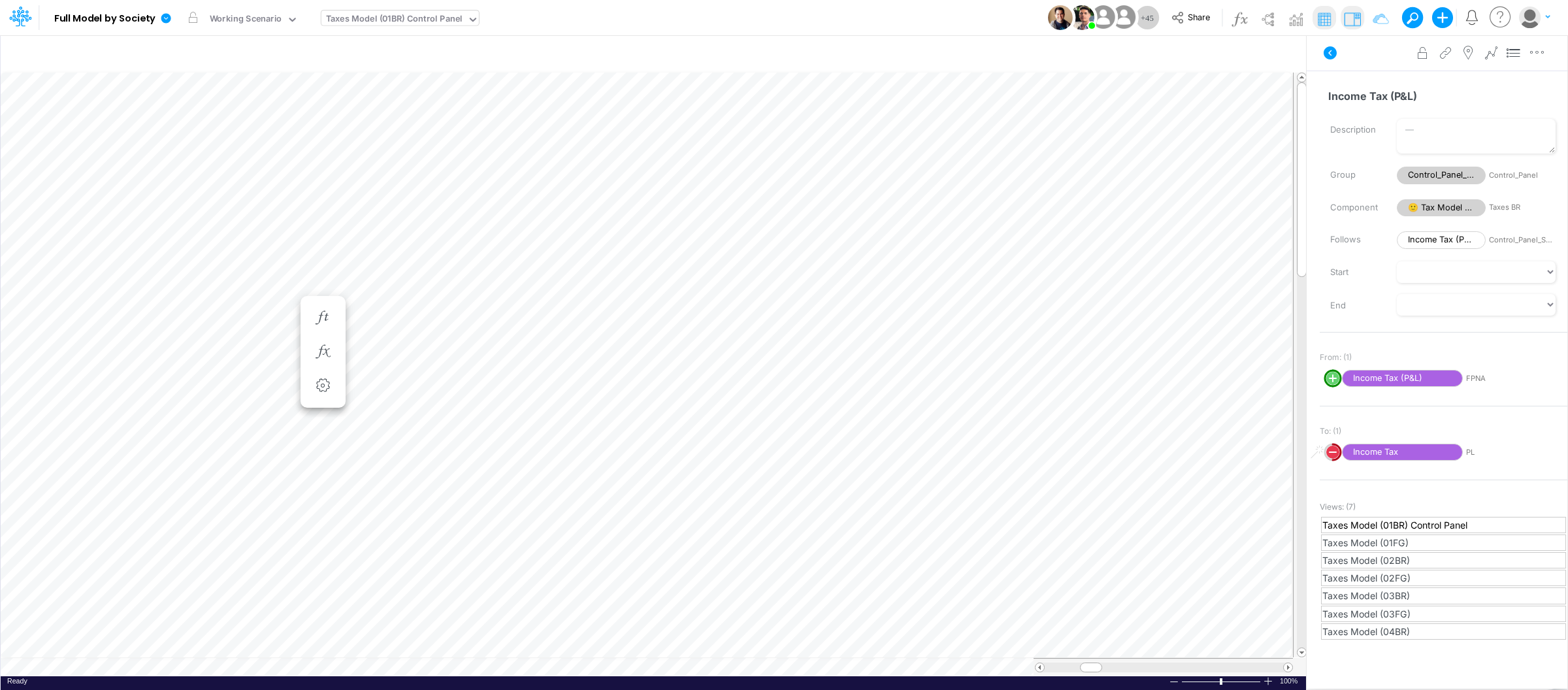
scroll to position [0, 1]
type input "Consolidated FS - USGAAP"
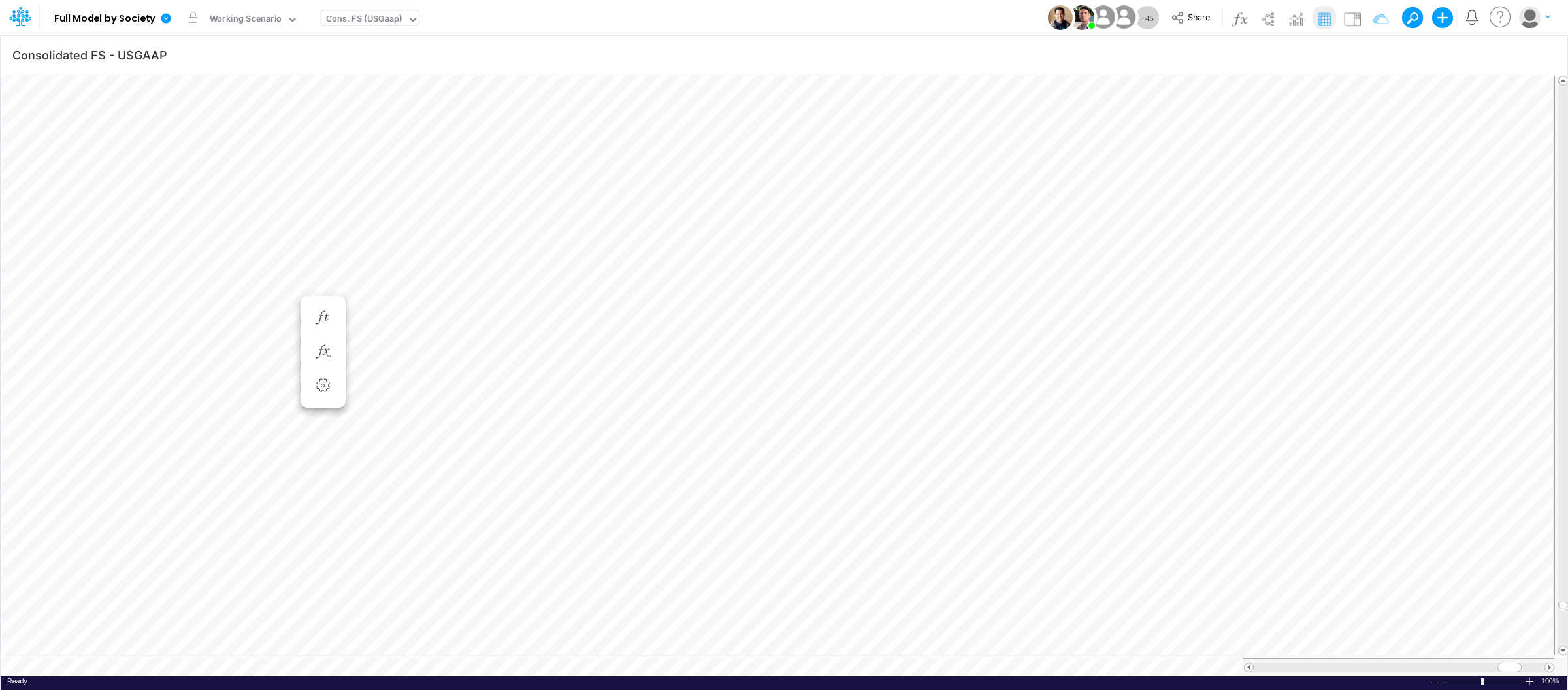
scroll to position [0, 1]
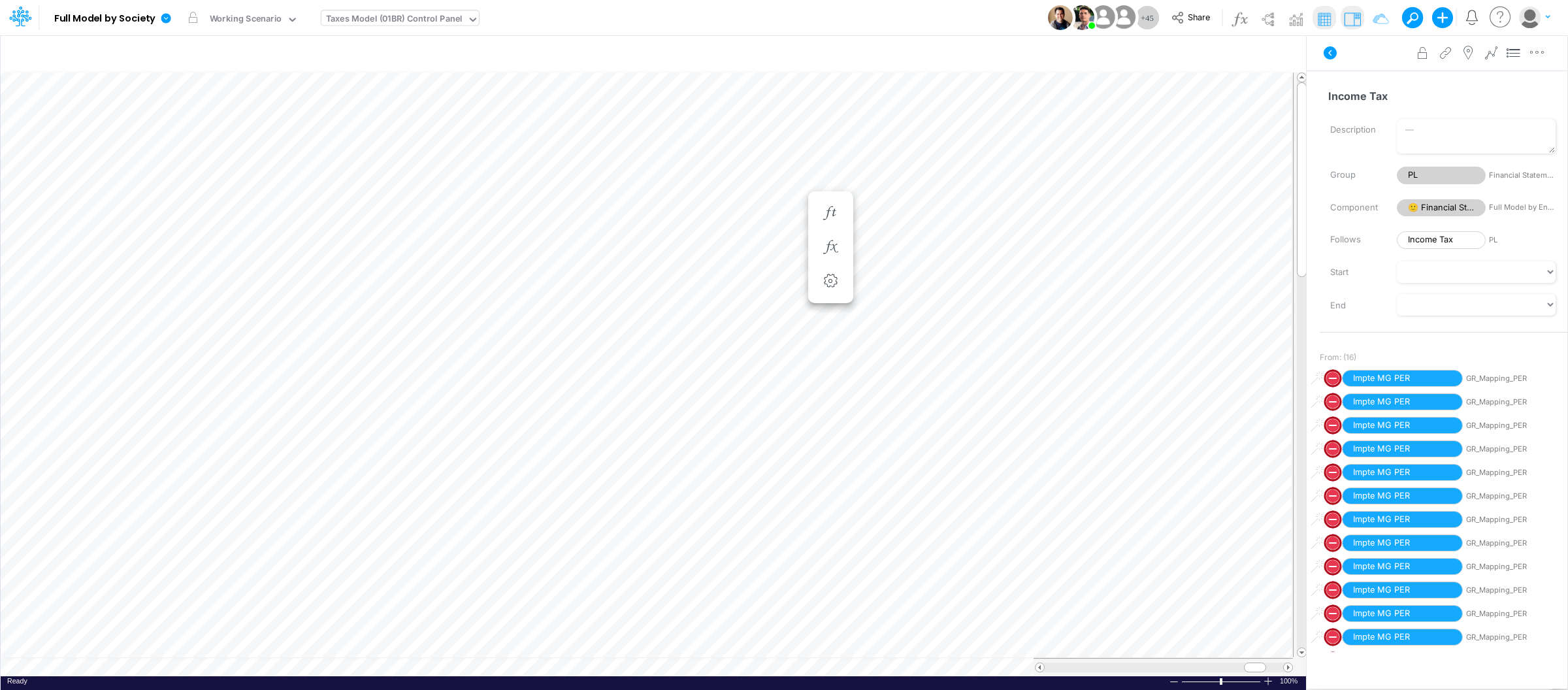
scroll to position [0, 1]
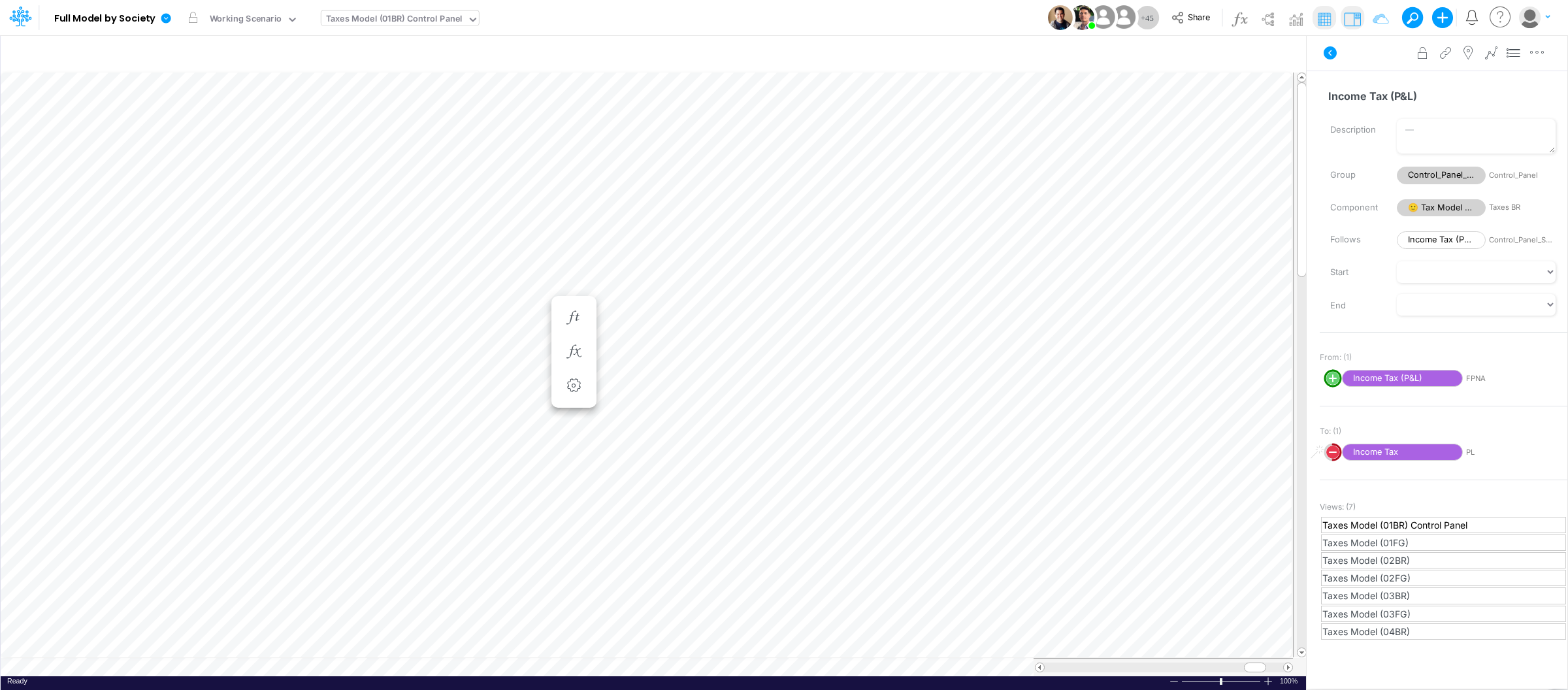
scroll to position [0, 1]
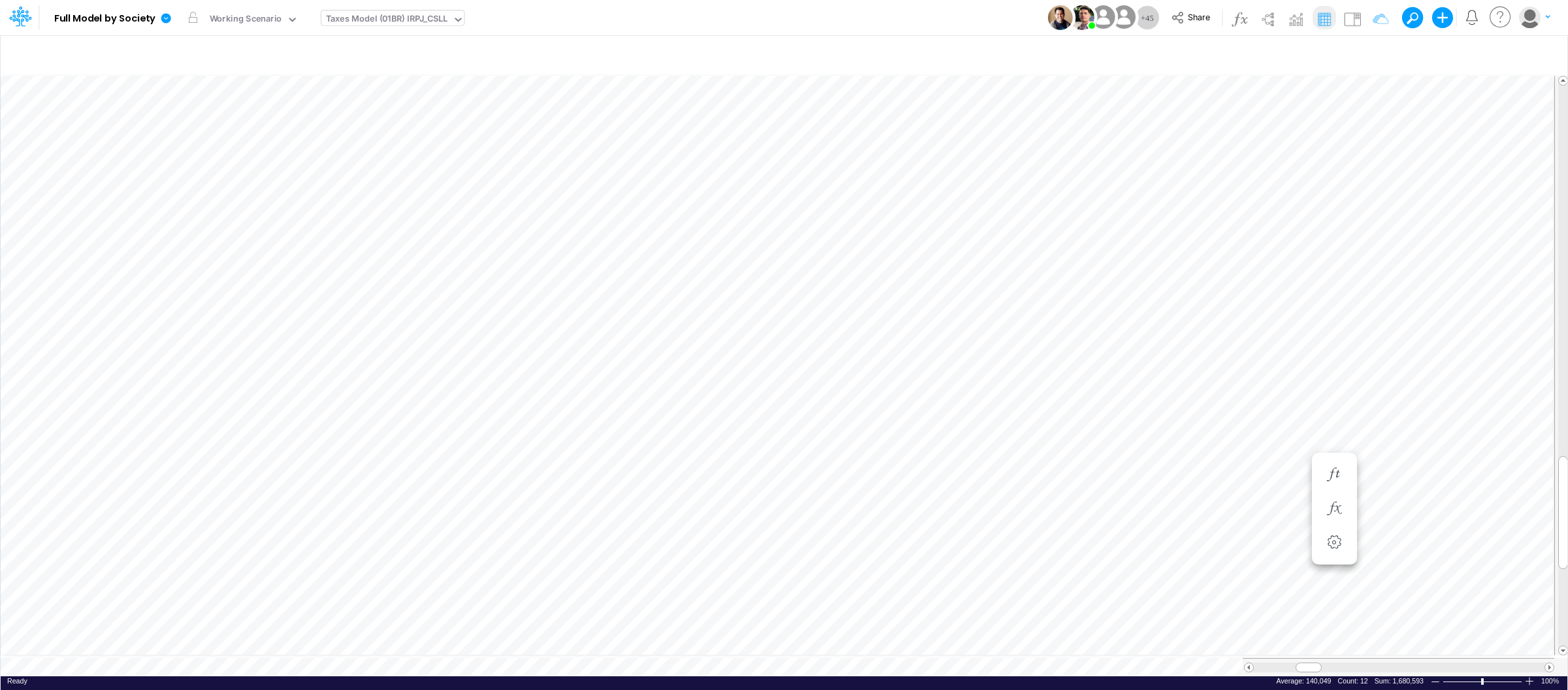
type input "Consolidated FS - USGAAP"
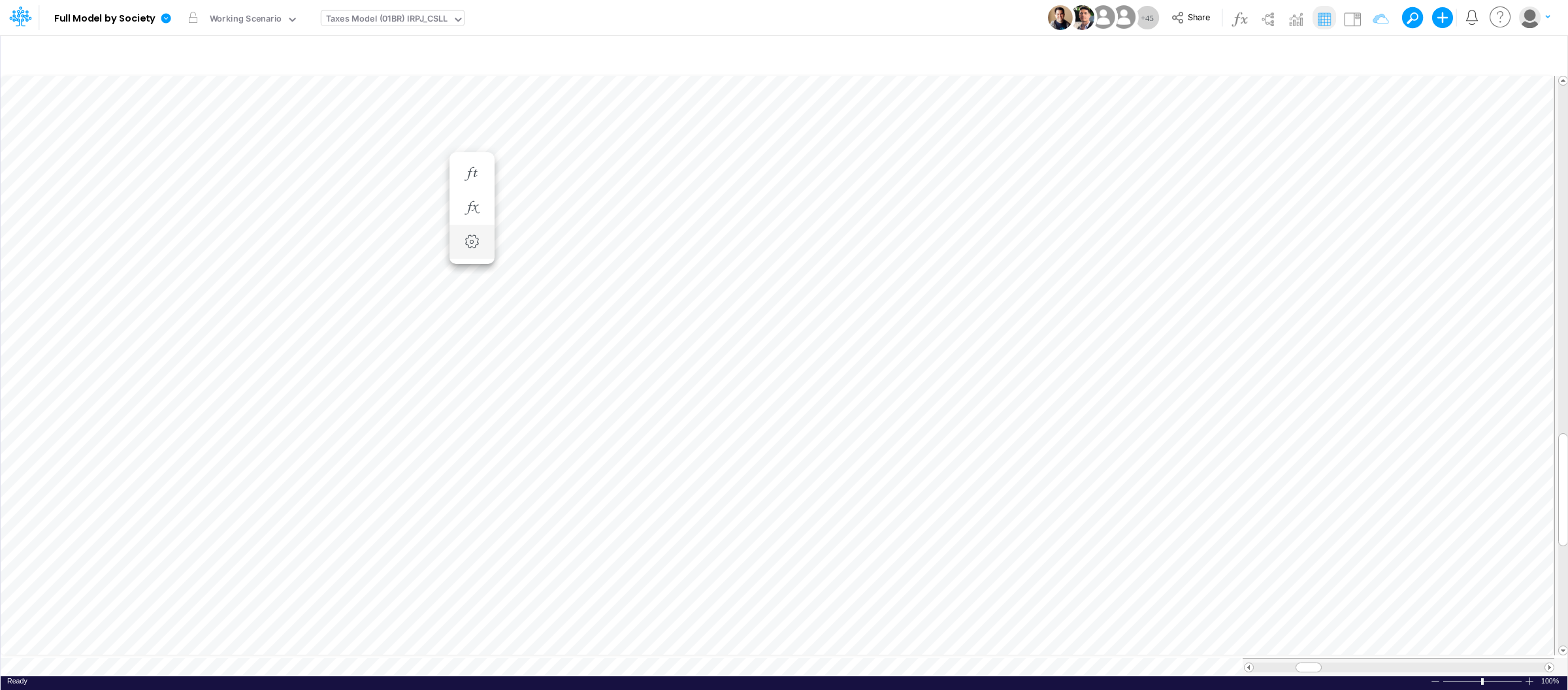
scroll to position [0, 1]
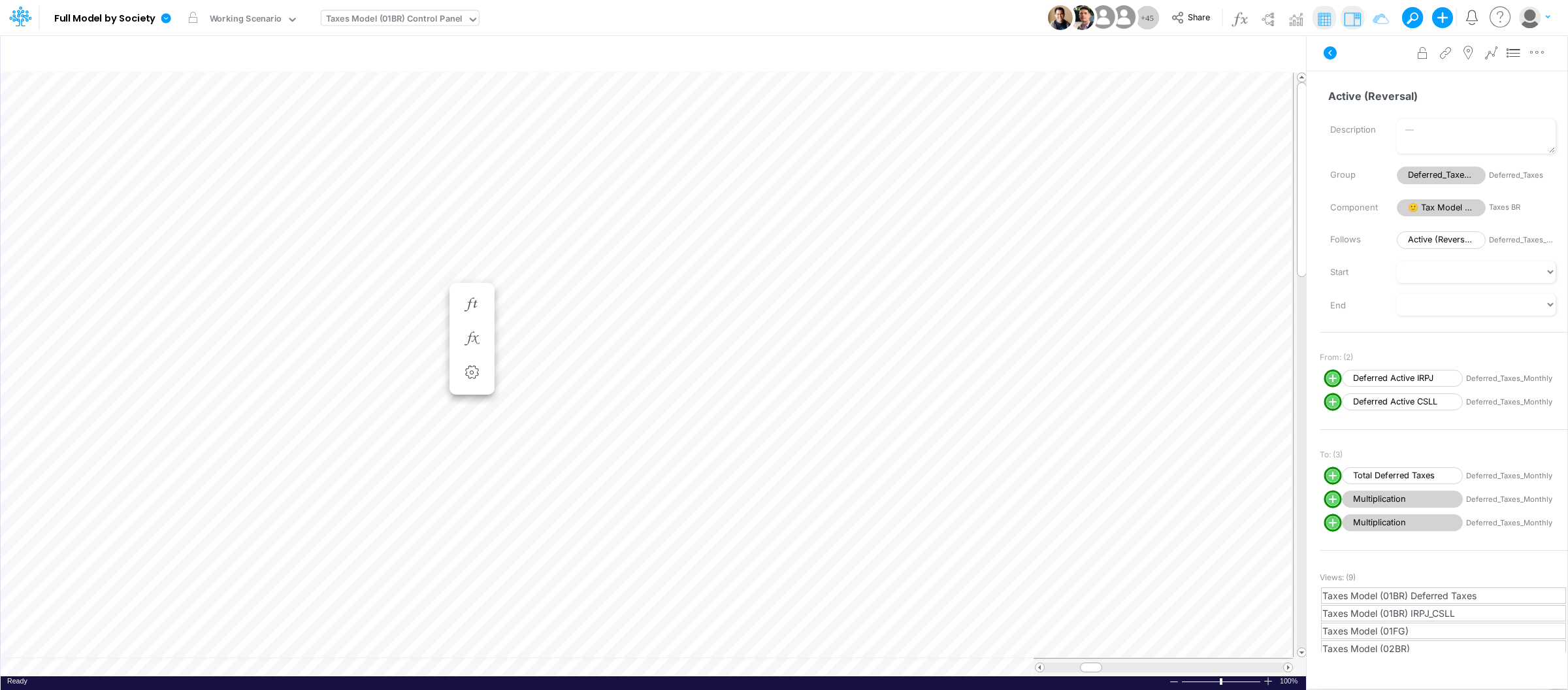
scroll to position [0, 1]
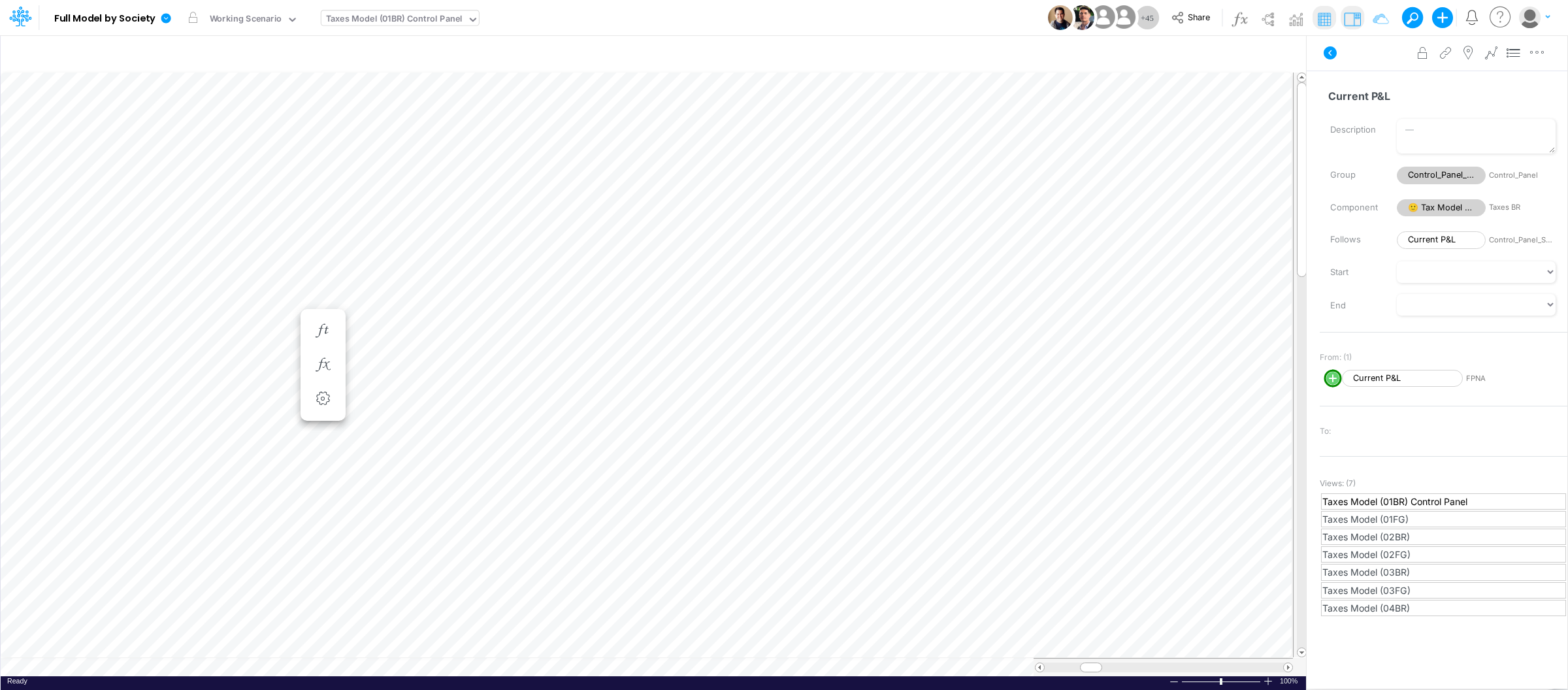
scroll to position [0, 1]
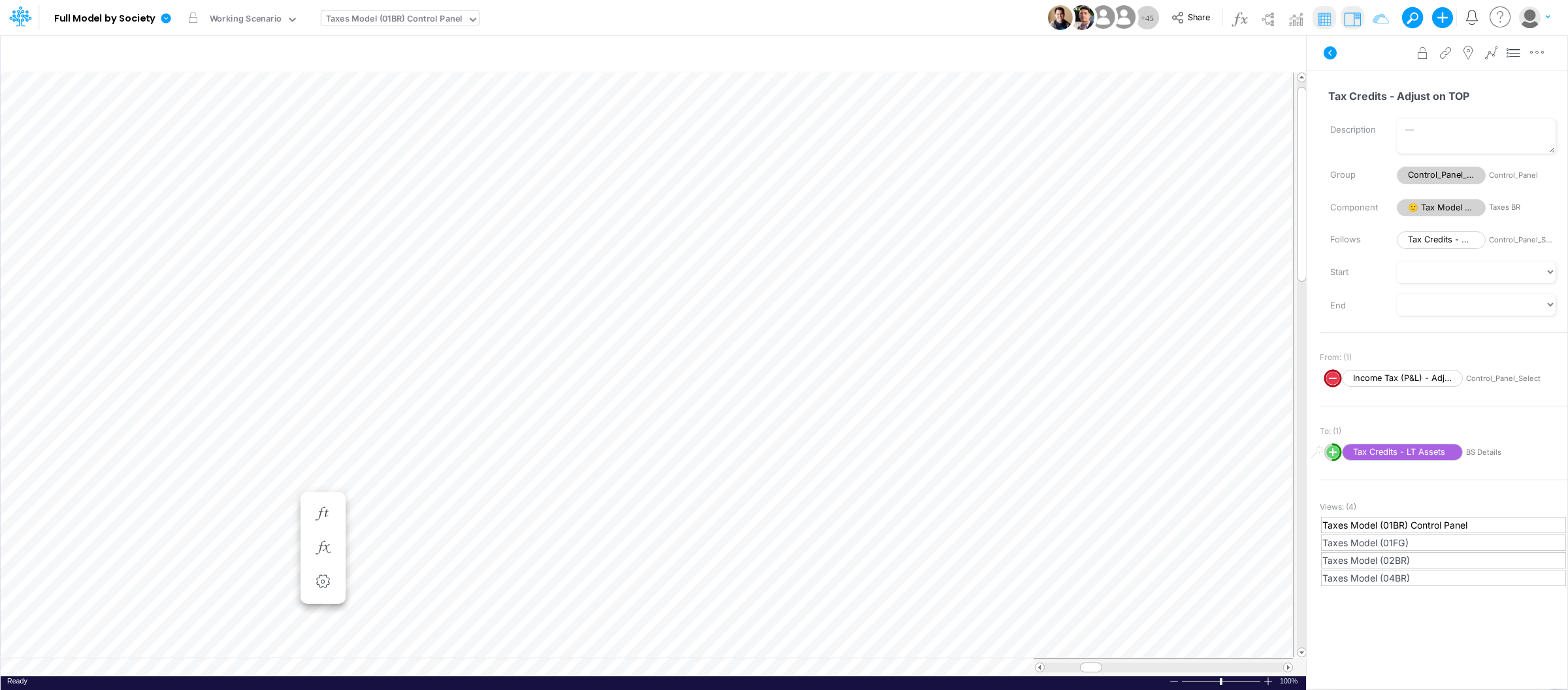
scroll to position [0, 1]
type input "Consolidated FS - USGAAP"
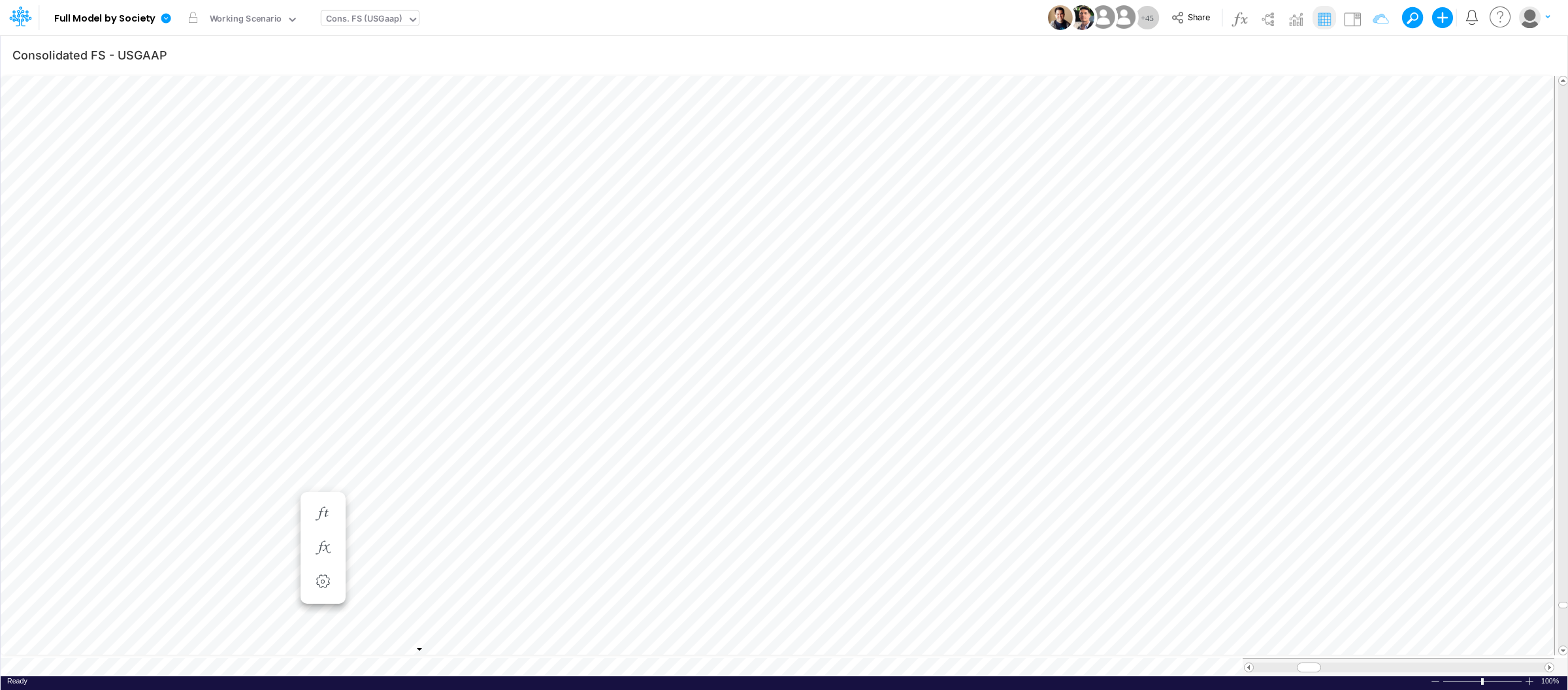
scroll to position [0, 1]
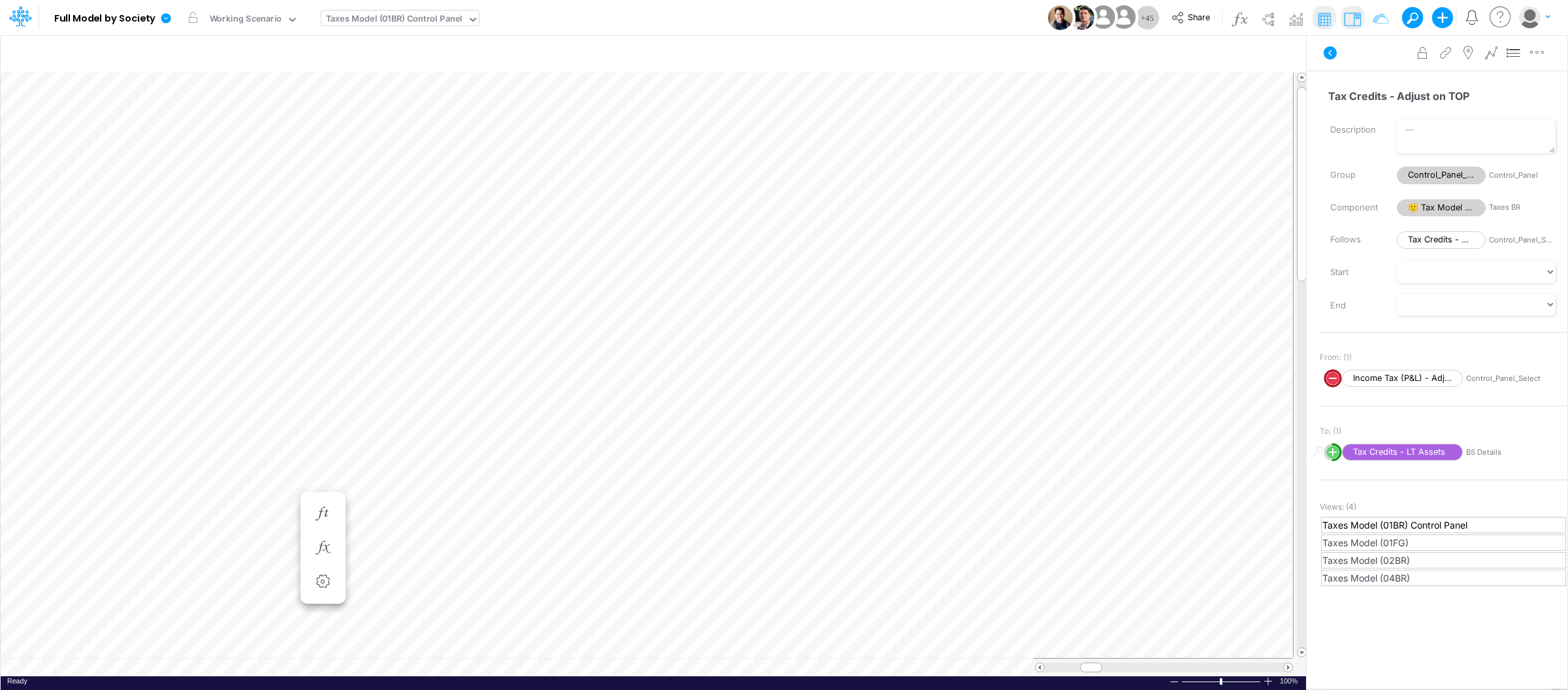
scroll to position [0, 1]
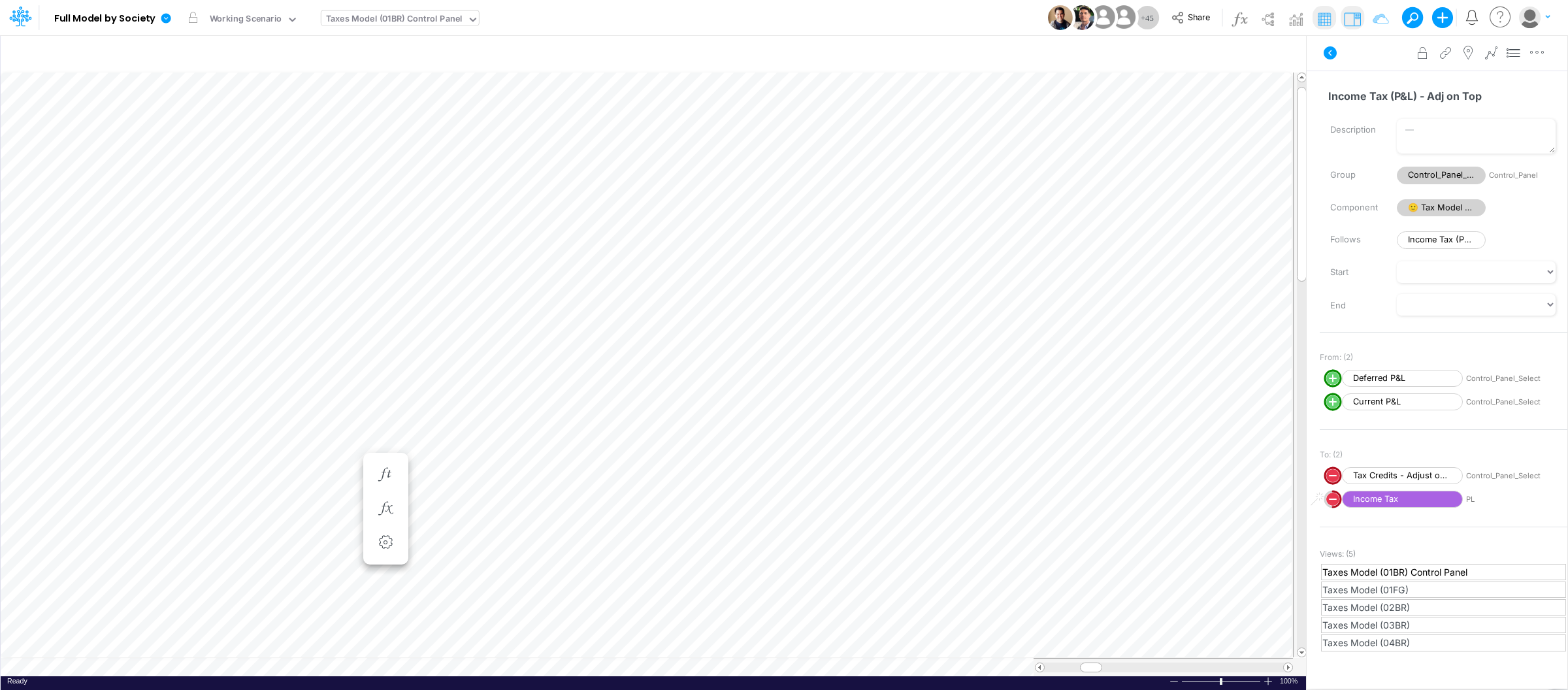
scroll to position [0, 1]
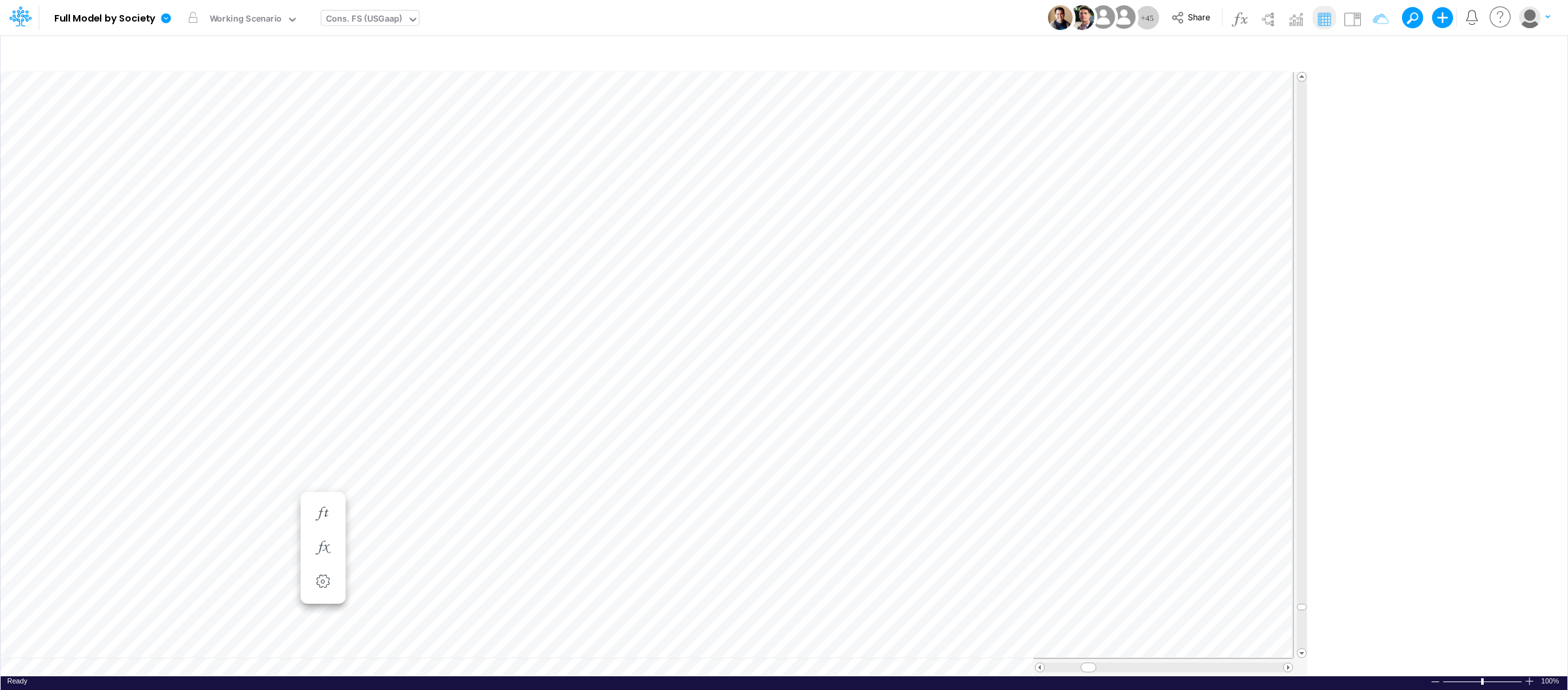
type input "Consolidated FS - USGAAP"
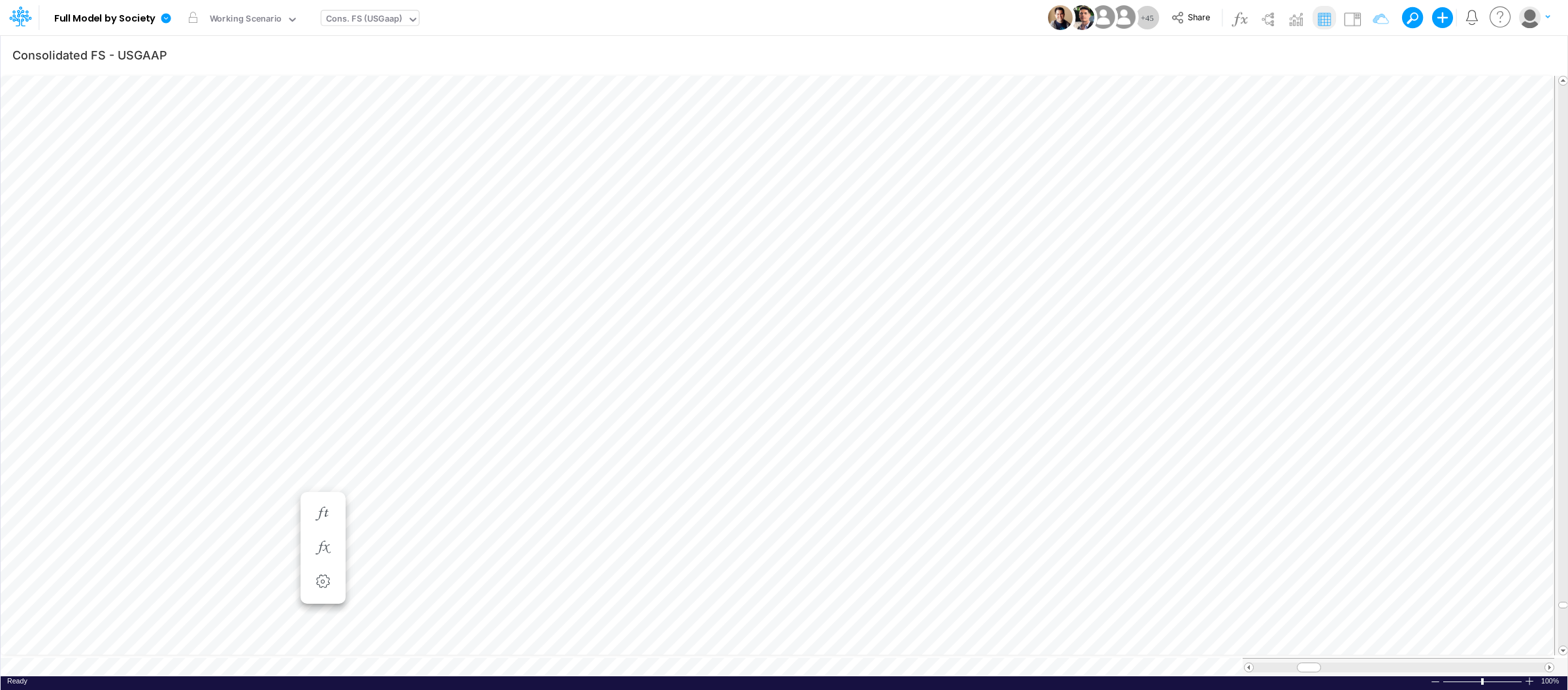
scroll to position [0, 1]
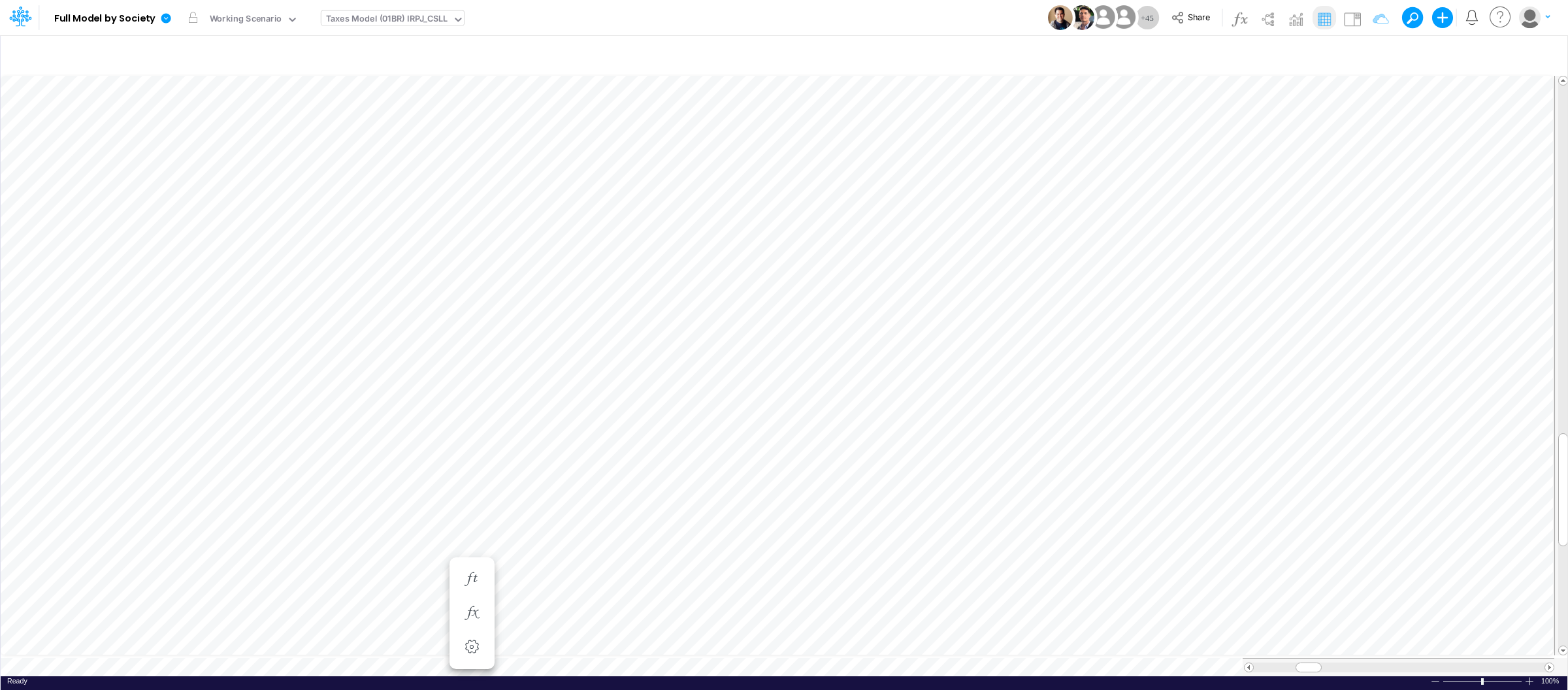
scroll to position [0, 1]
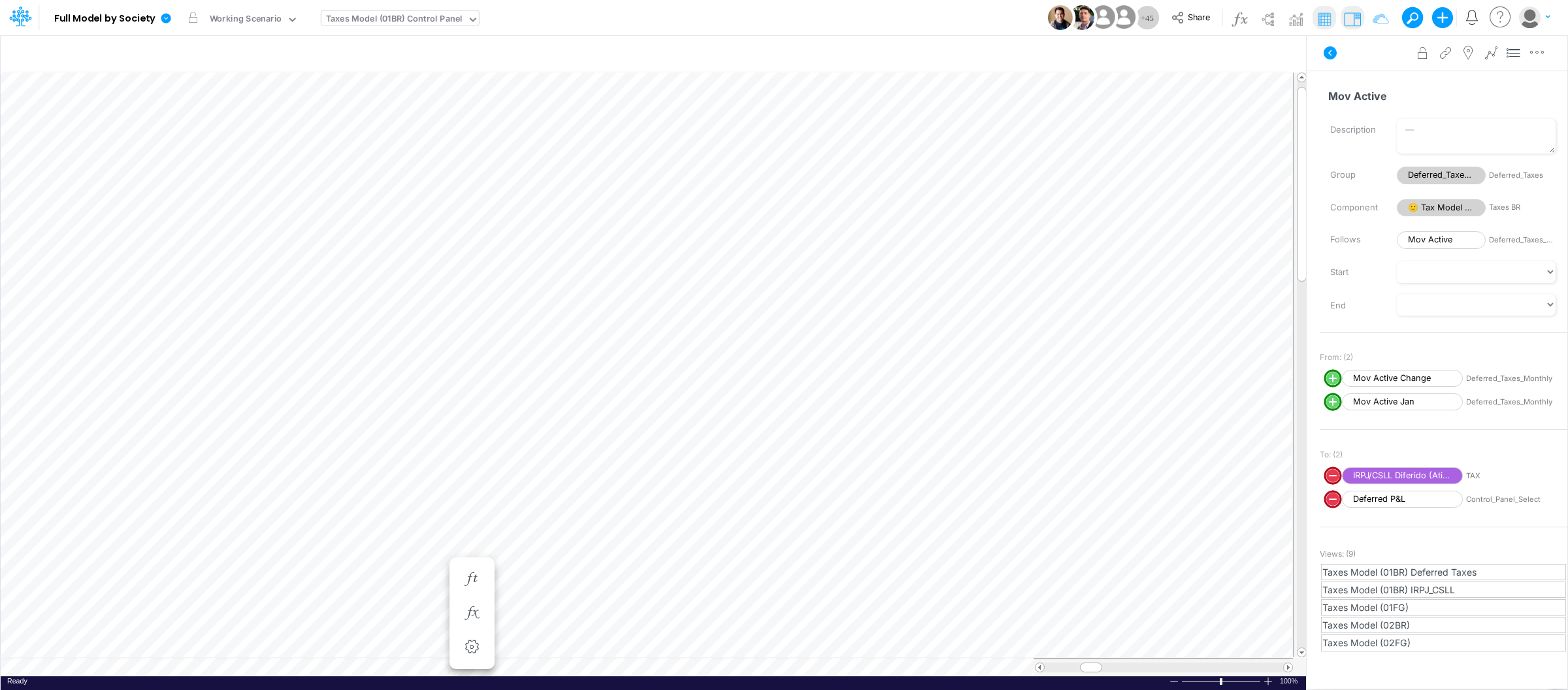
scroll to position [0, 1]
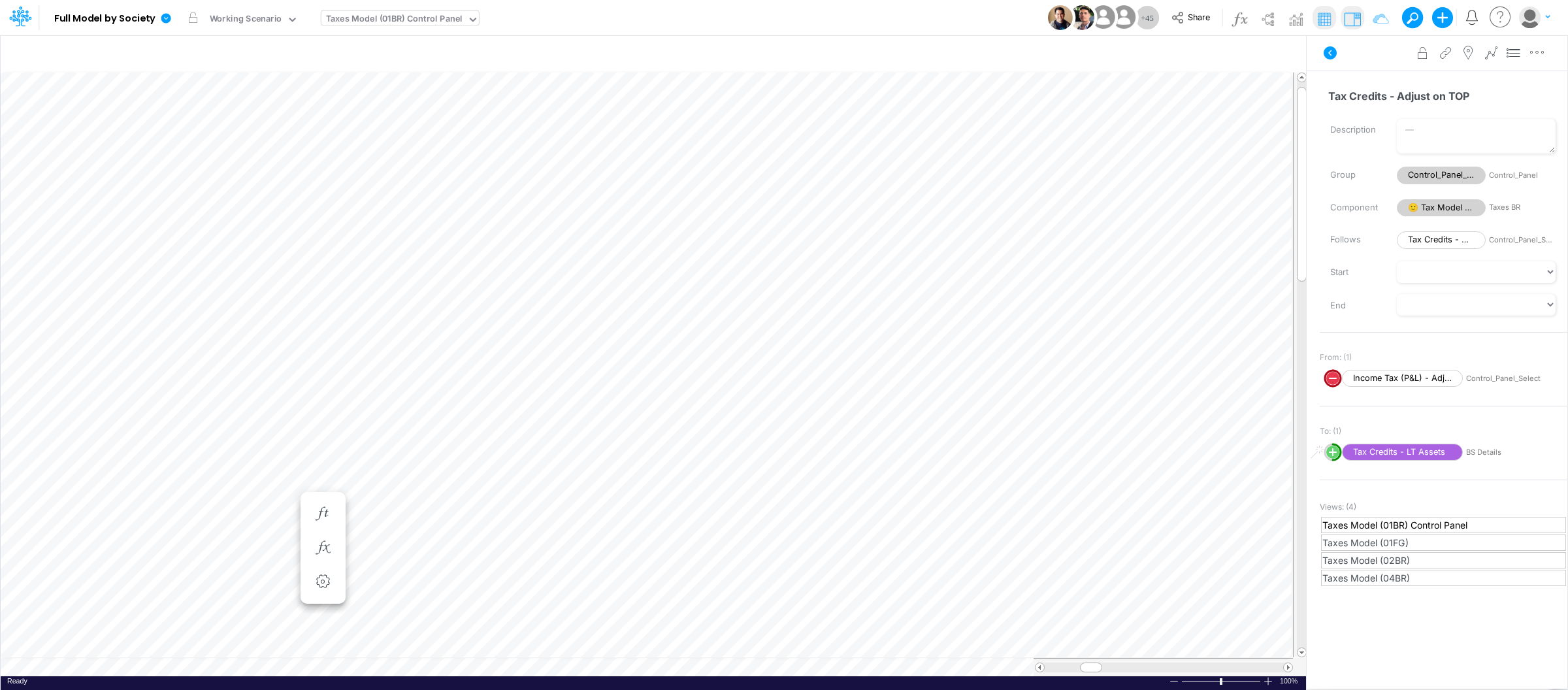
scroll to position [0, 1]
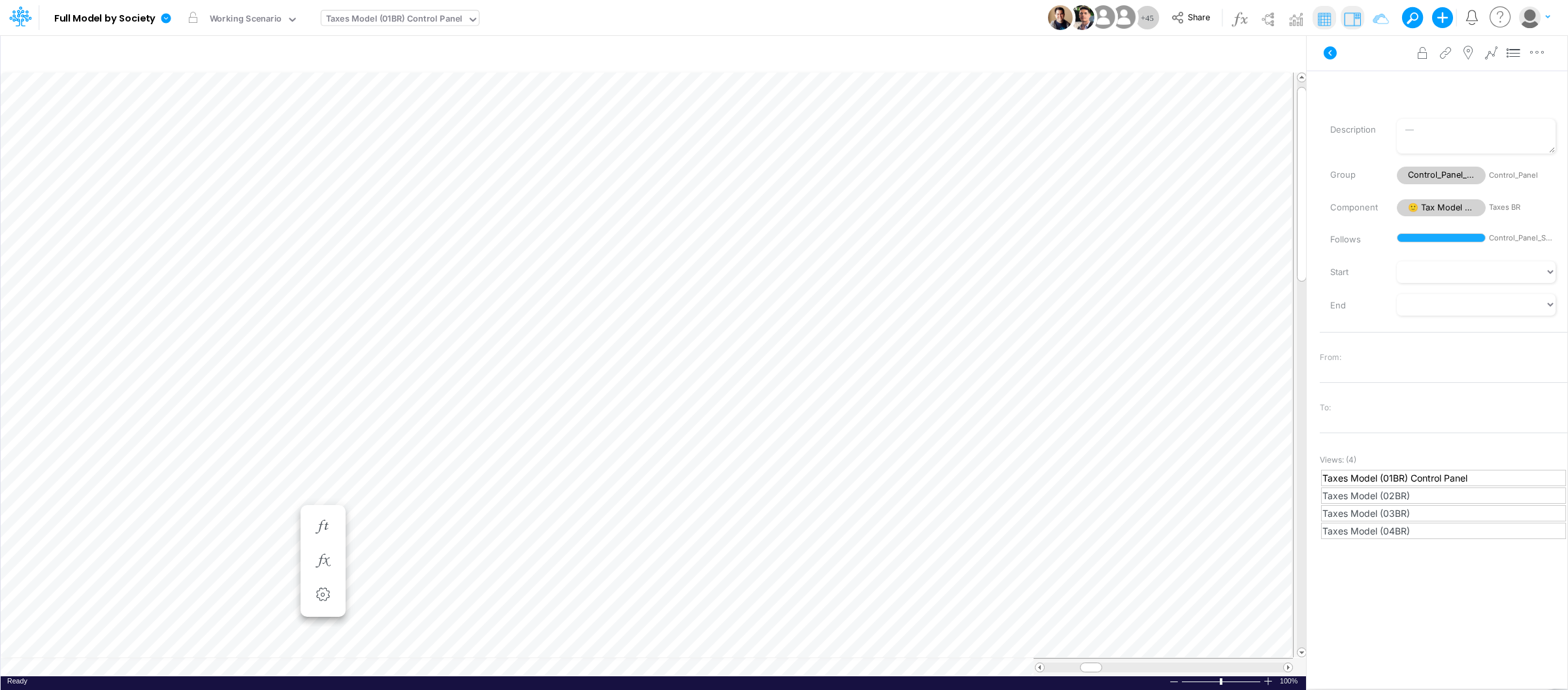
type input "Consolidated FS - USGAAP"
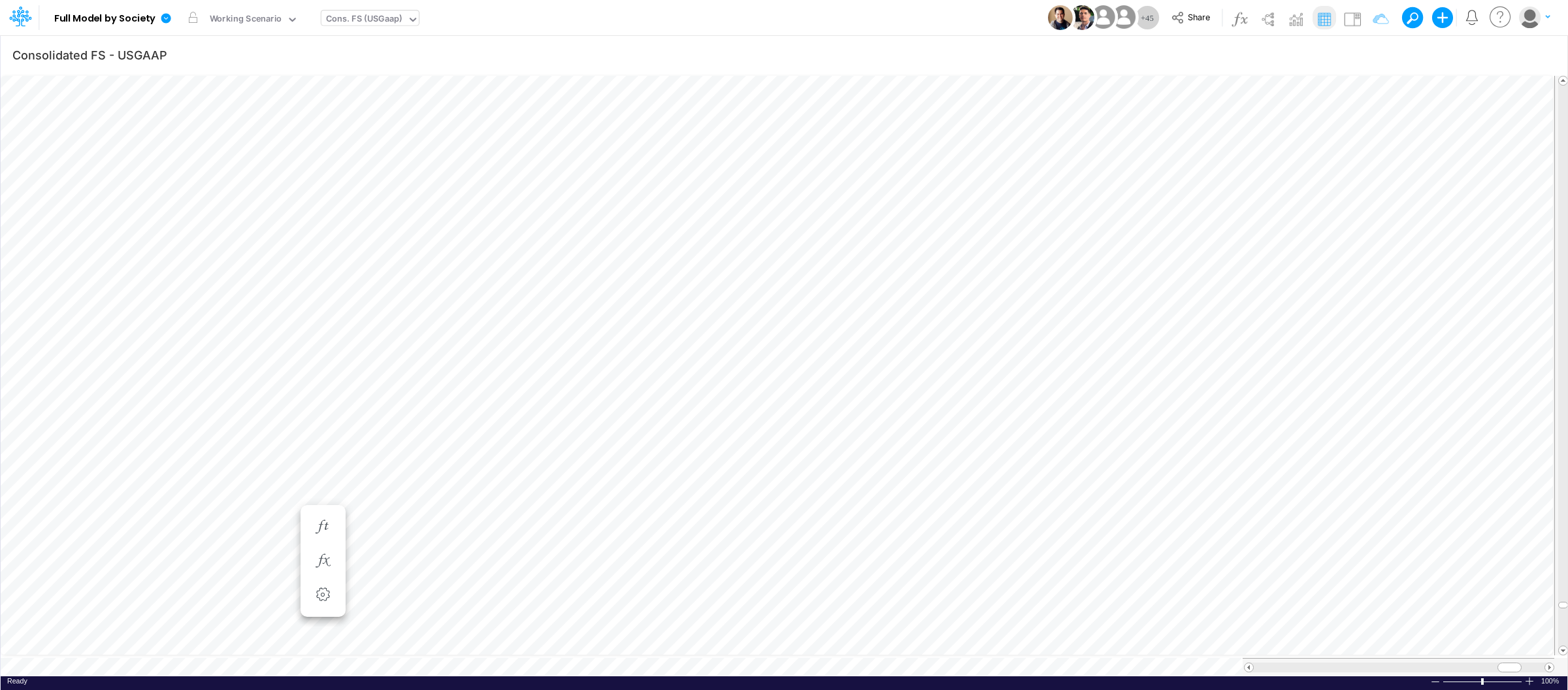
scroll to position [0, 1]
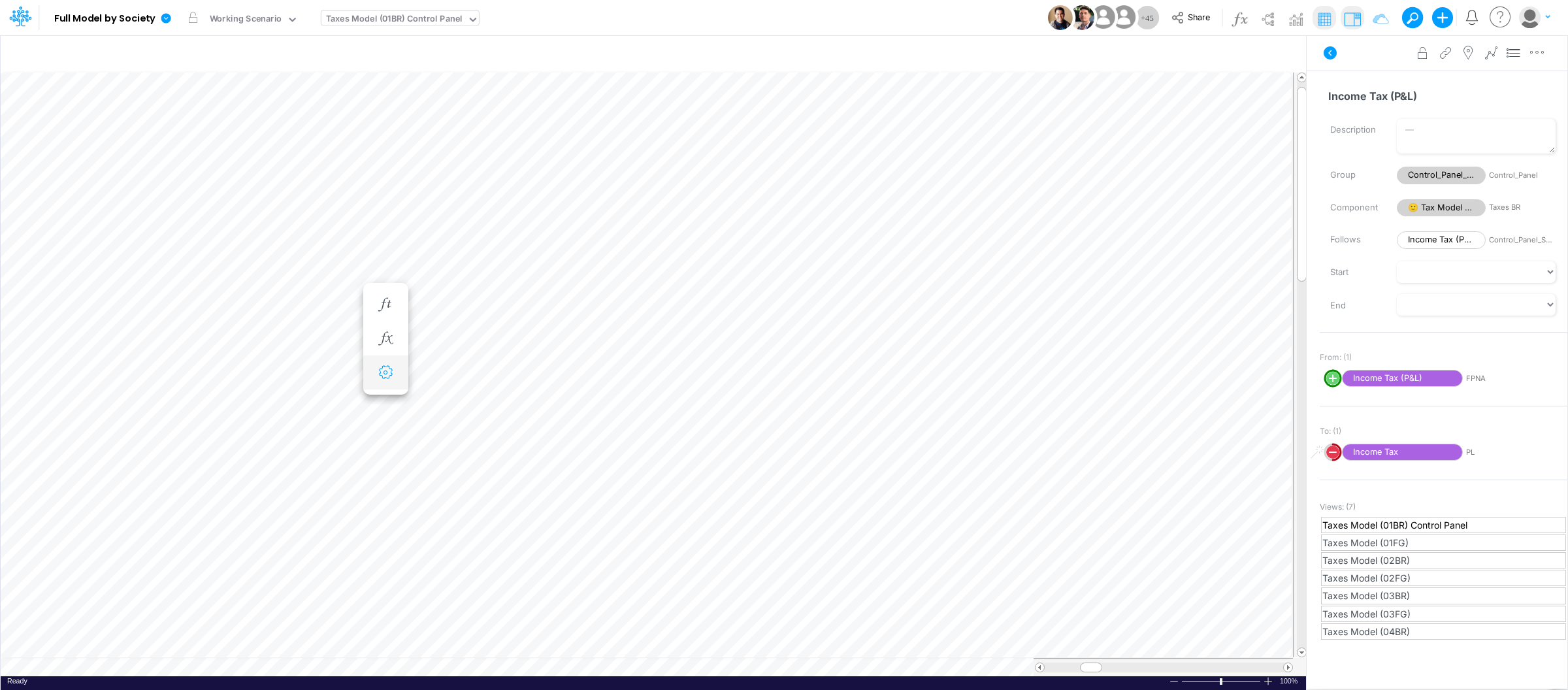
type input "Consolidated FS - USGAAP"
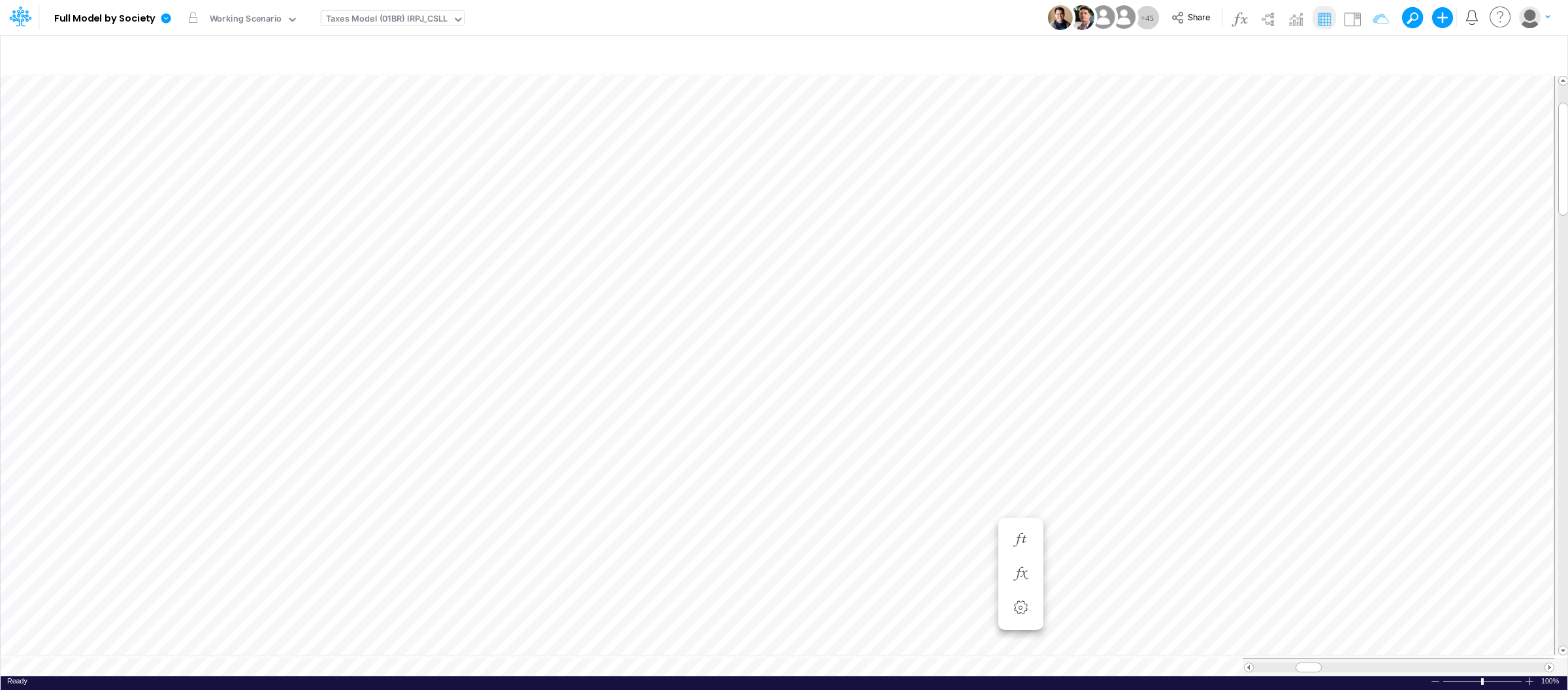
scroll to position [0, 1]
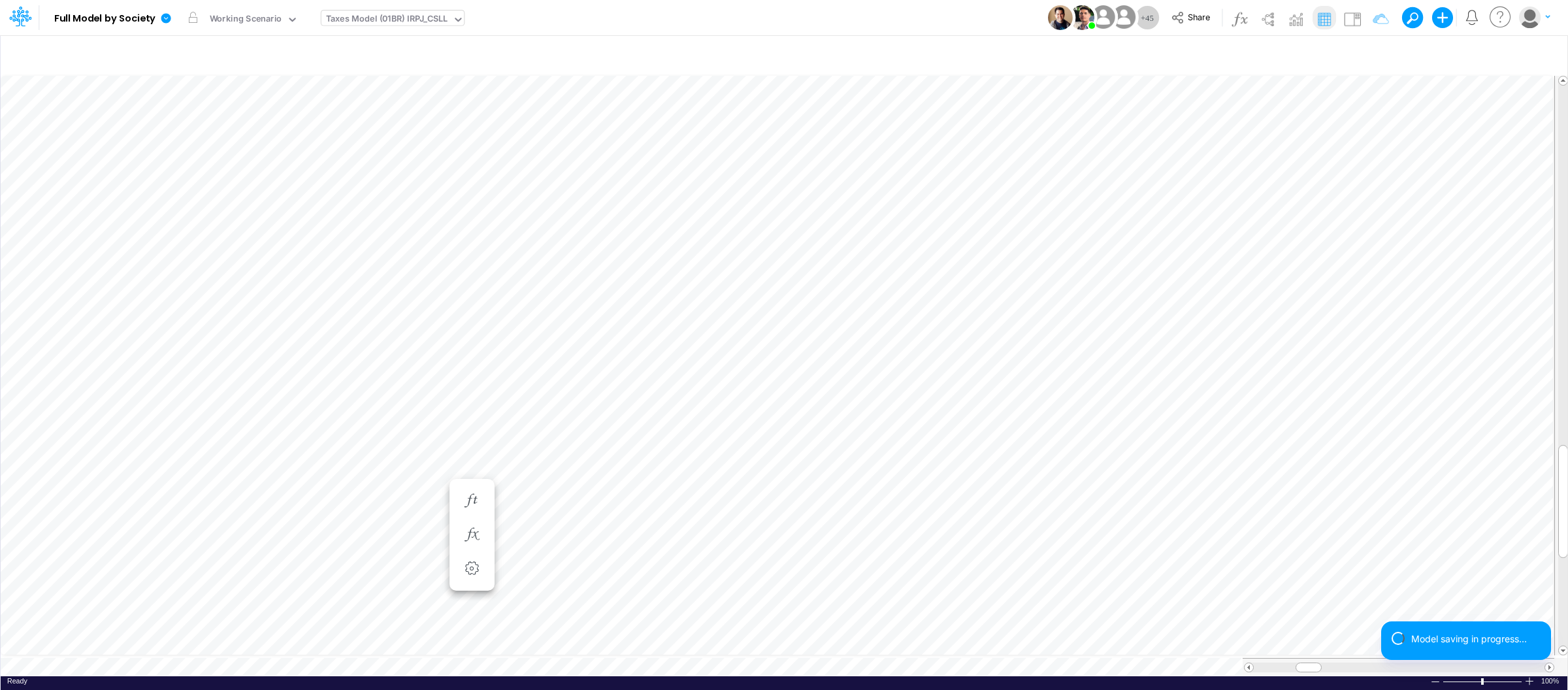
scroll to position [0, 1]
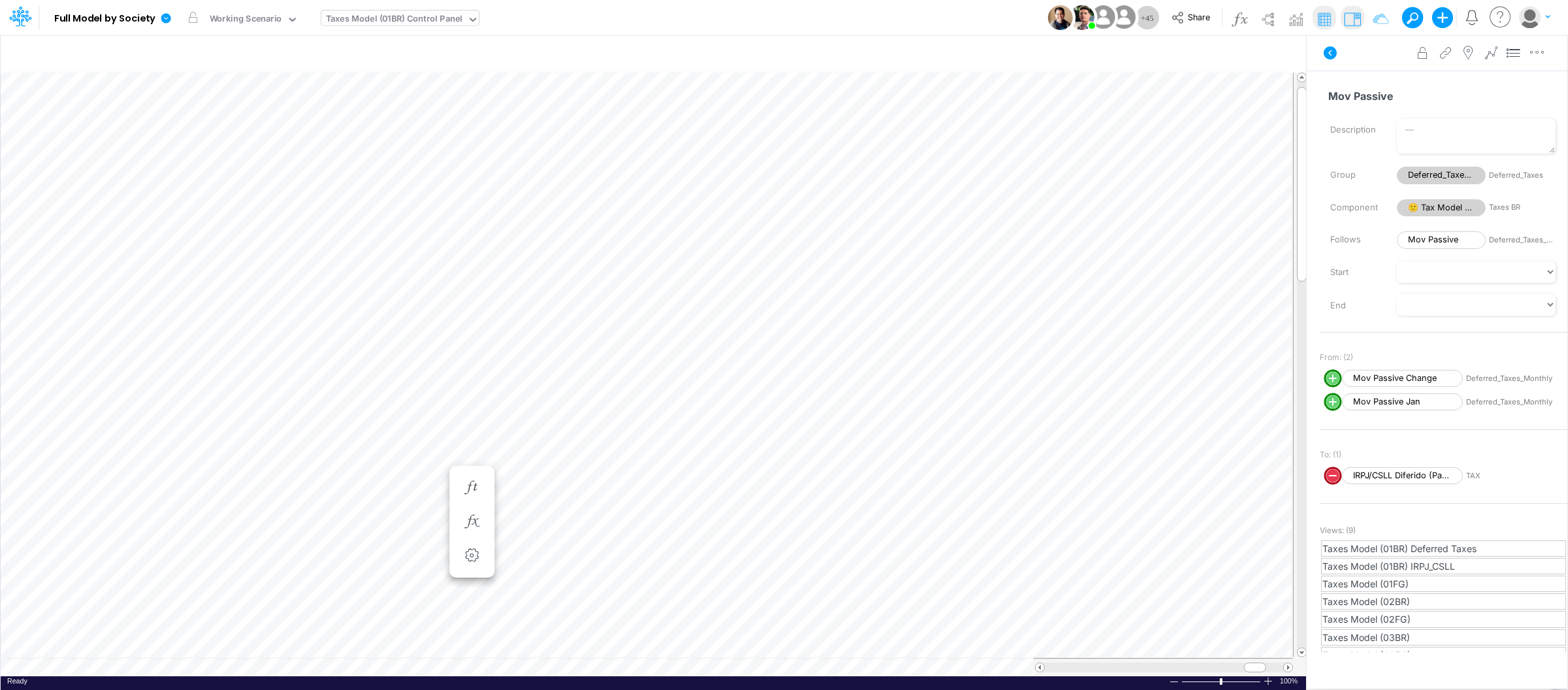
scroll to position [0, 1]
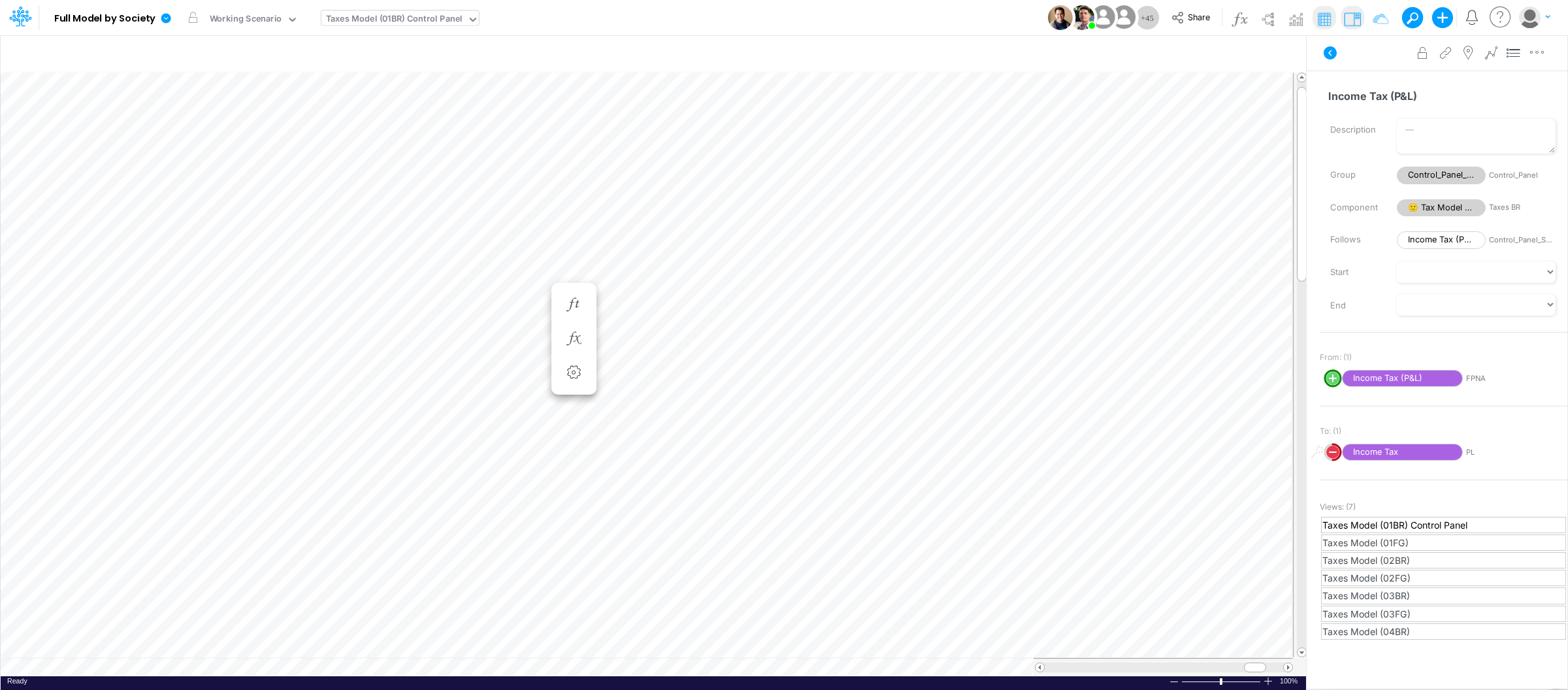
scroll to position [0, 1]
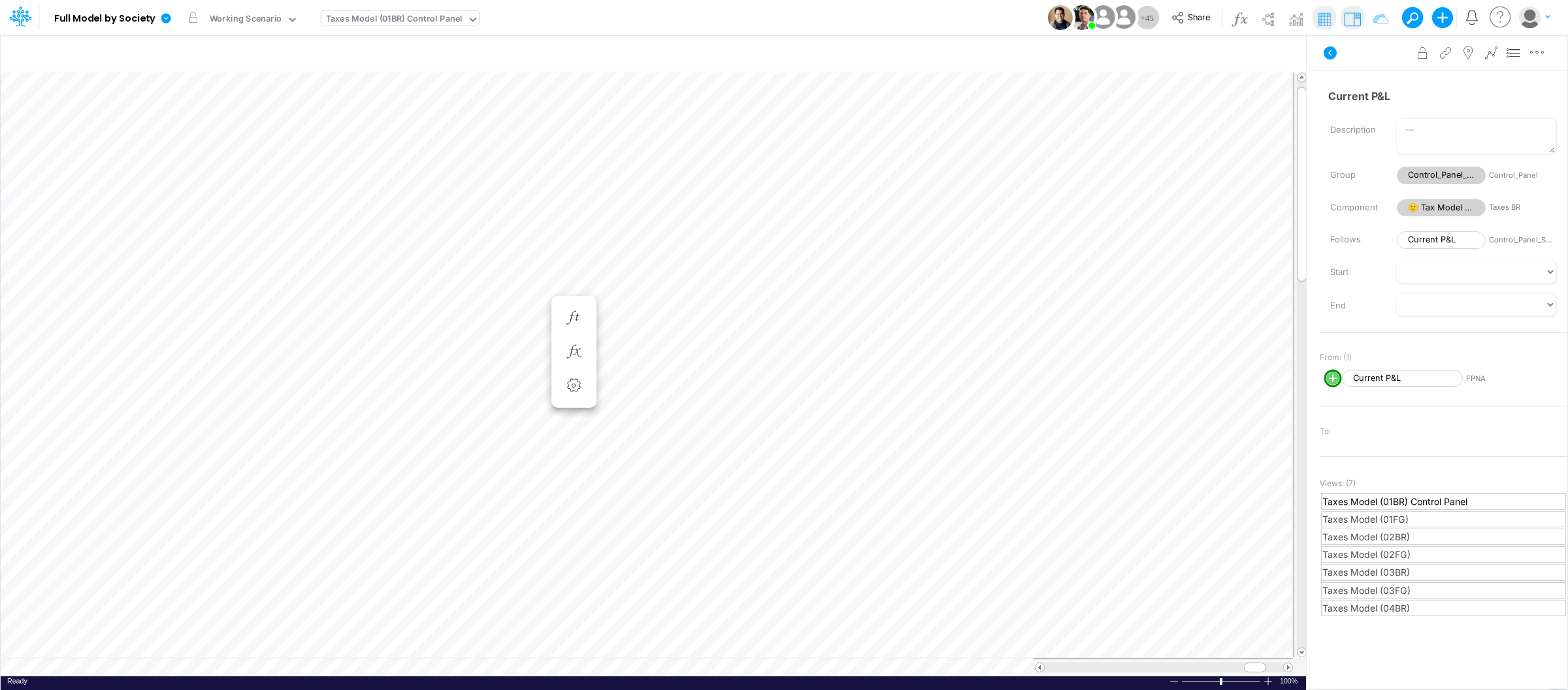
type input "Consolidated FS - USGAAP"
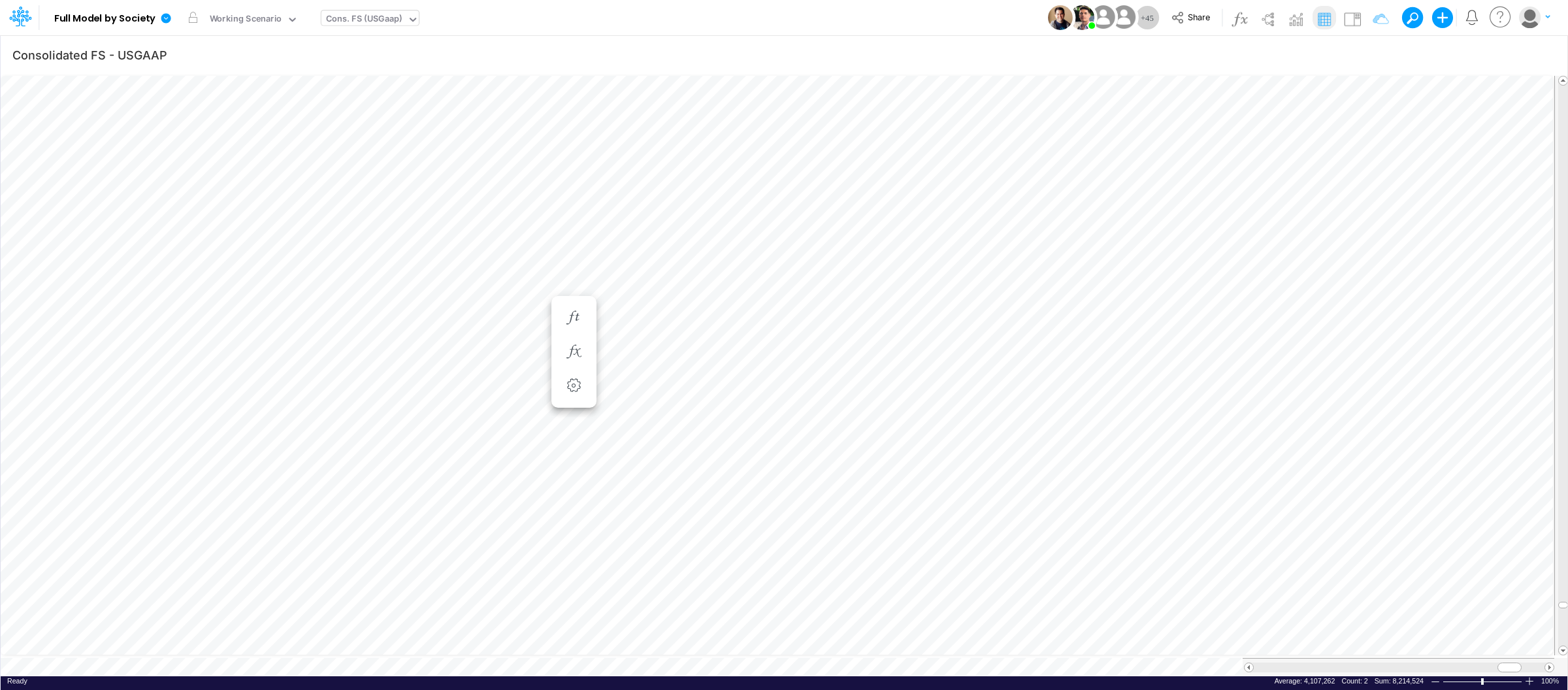
scroll to position [0, 1]
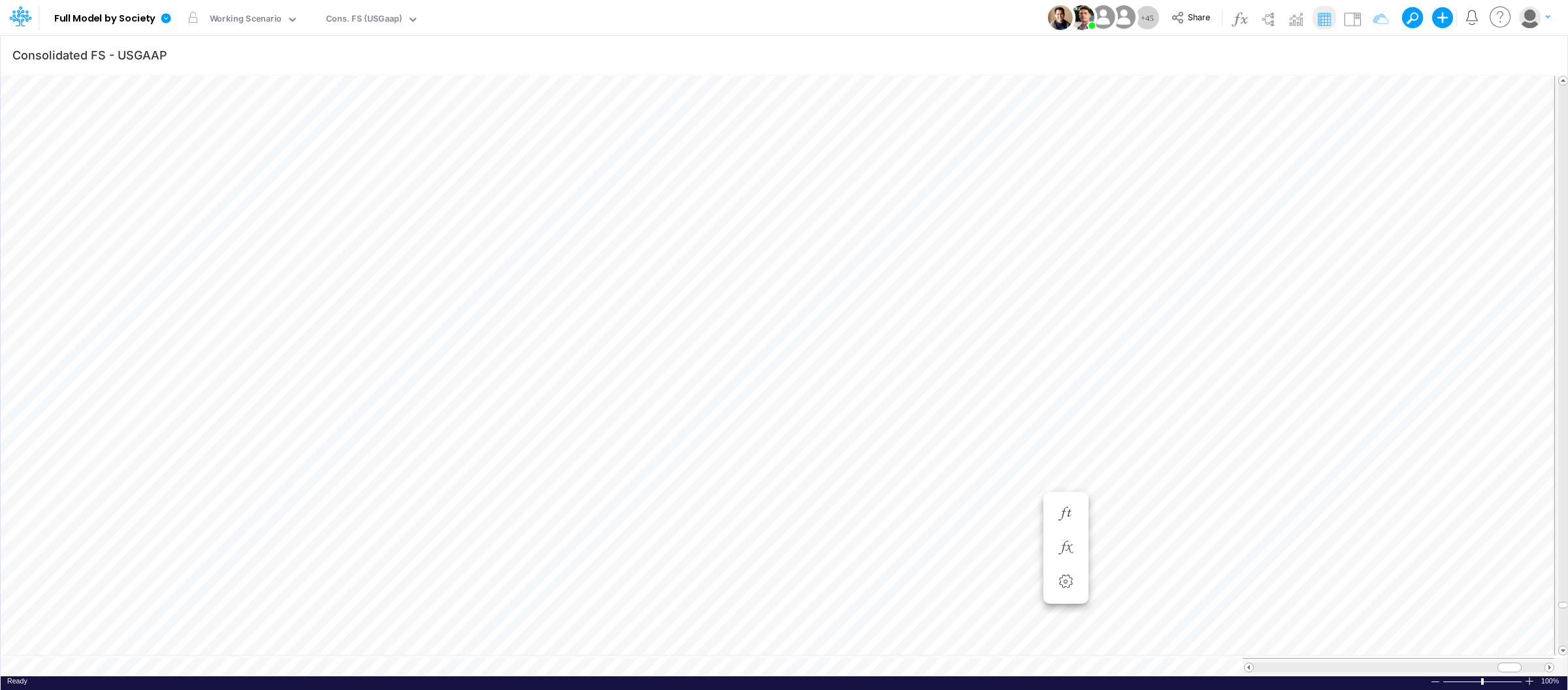
scroll to position [0, 1]
click at [162, 22] on icon at bounding box center [166, 18] width 11 height 11
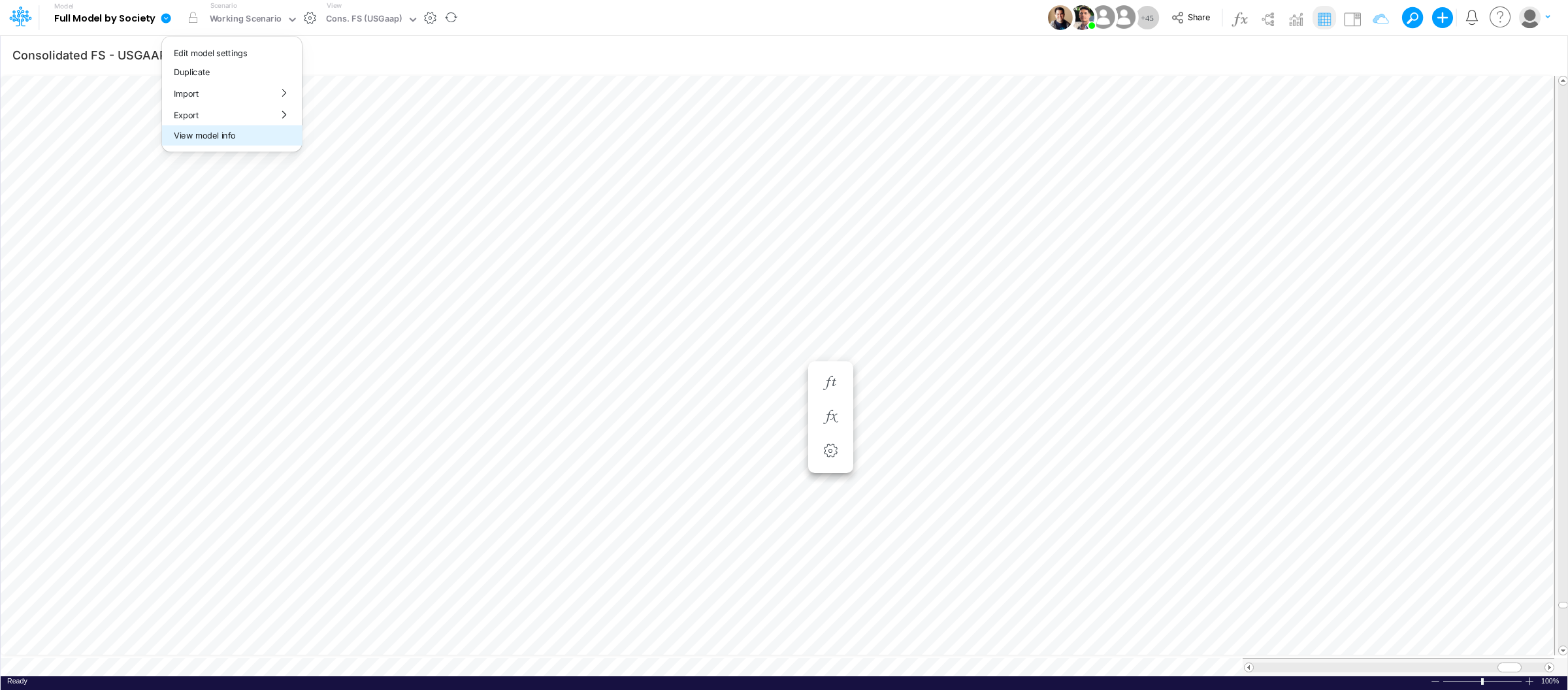
click at [216, 140] on button "View model info" at bounding box center [232, 135] width 140 height 20
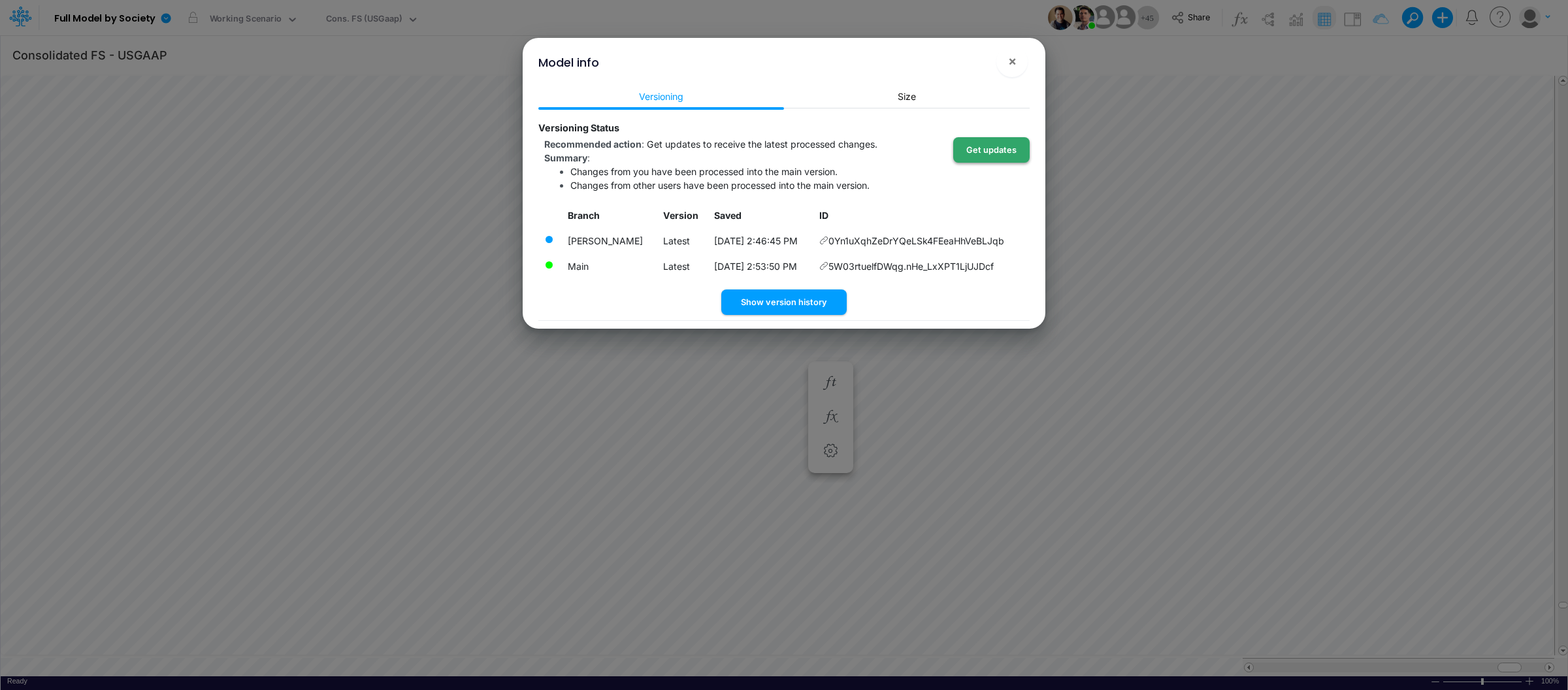
click at [986, 149] on button "Get updates" at bounding box center [991, 149] width 76 height 25
click at [1018, 55] on button "×" at bounding box center [1012, 61] width 32 height 32
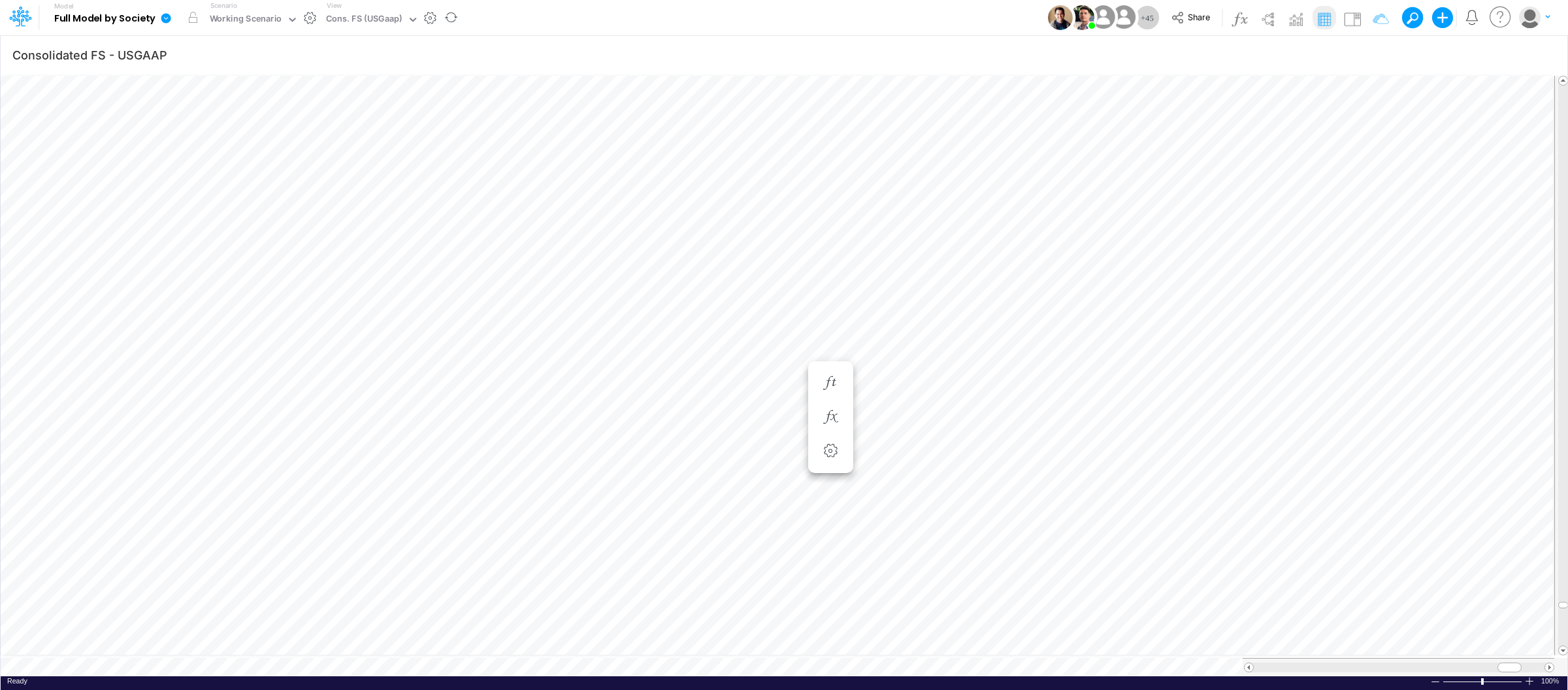
click at [168, 19] on icon at bounding box center [166, 18] width 10 height 10
click at [224, 128] on button "View model info" at bounding box center [232, 135] width 140 height 20
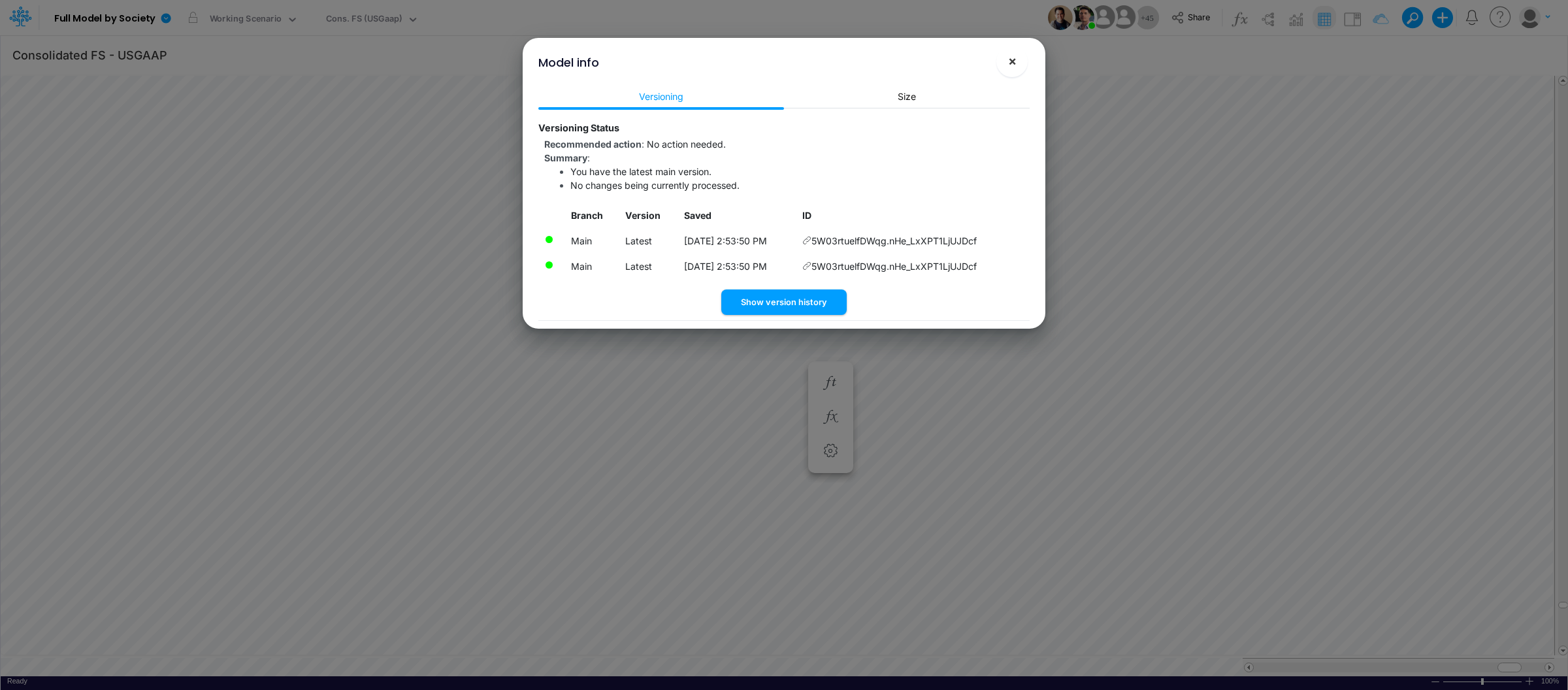
click at [1005, 62] on button "×" at bounding box center [1012, 61] width 32 height 32
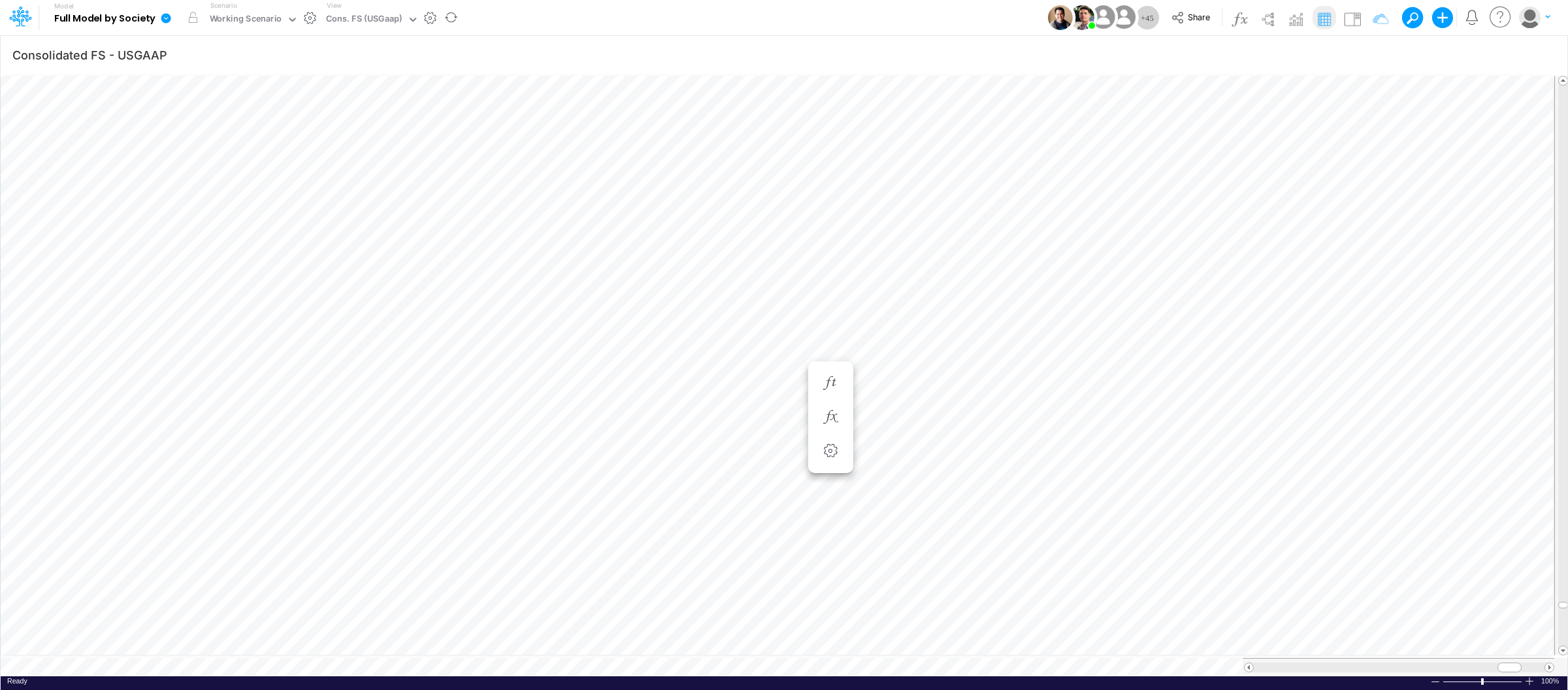
click at [156, 22] on link at bounding box center [168, 18] width 26 height 34
click at [232, 116] on button "Export" at bounding box center [232, 114] width 140 height 22
click at [355, 119] on button "Excel" at bounding box center [372, 122] width 140 height 20
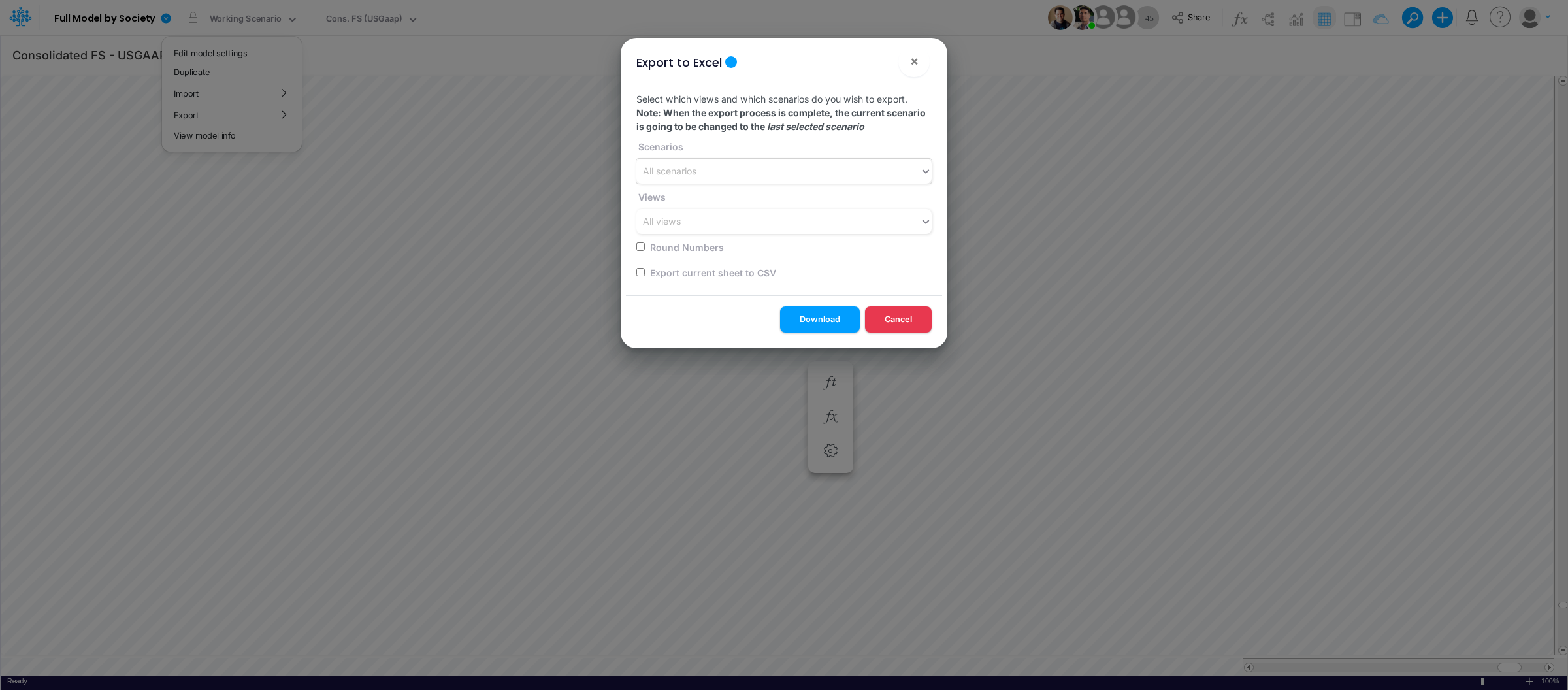
click at [804, 182] on div "All scenarios" at bounding box center [784, 170] width 296 height 25
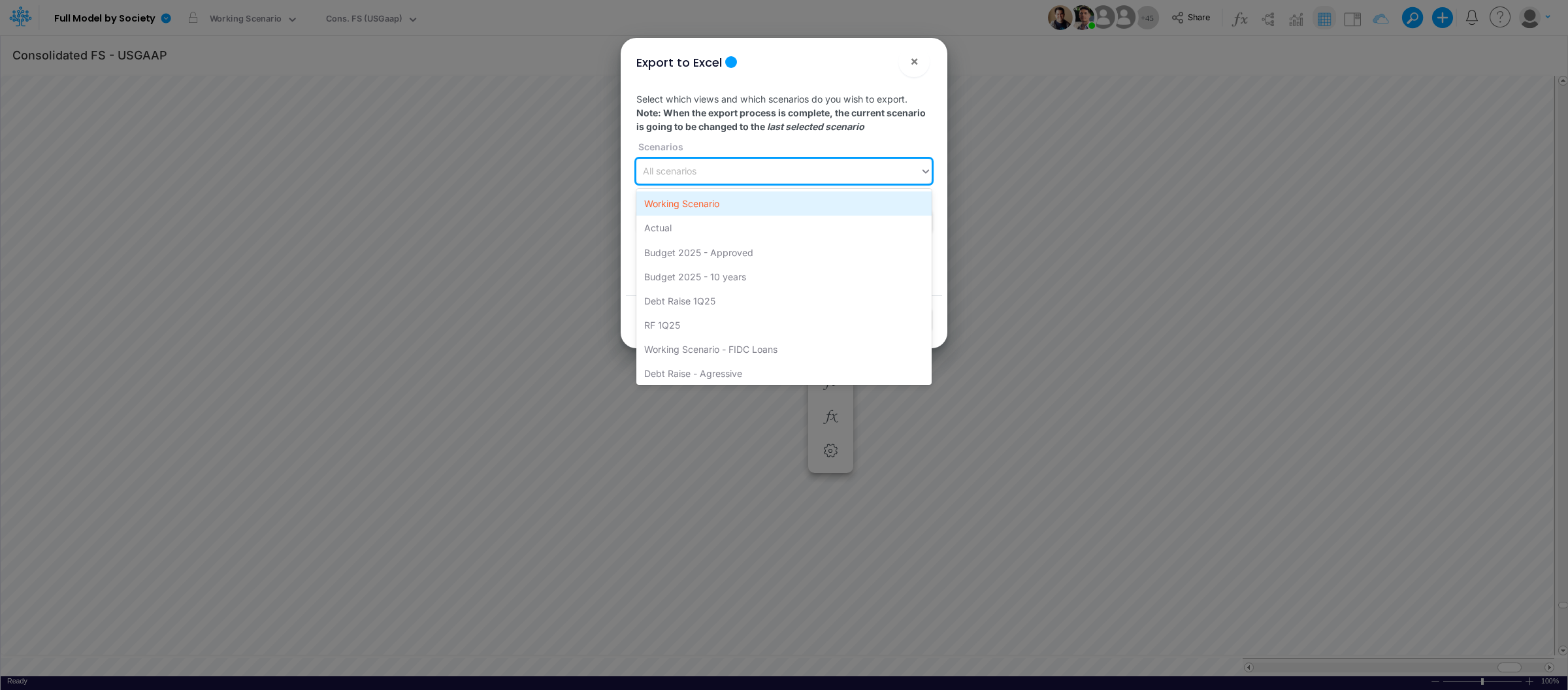
click at [767, 207] on div "Working Scenario" at bounding box center [784, 204] width 296 height 24
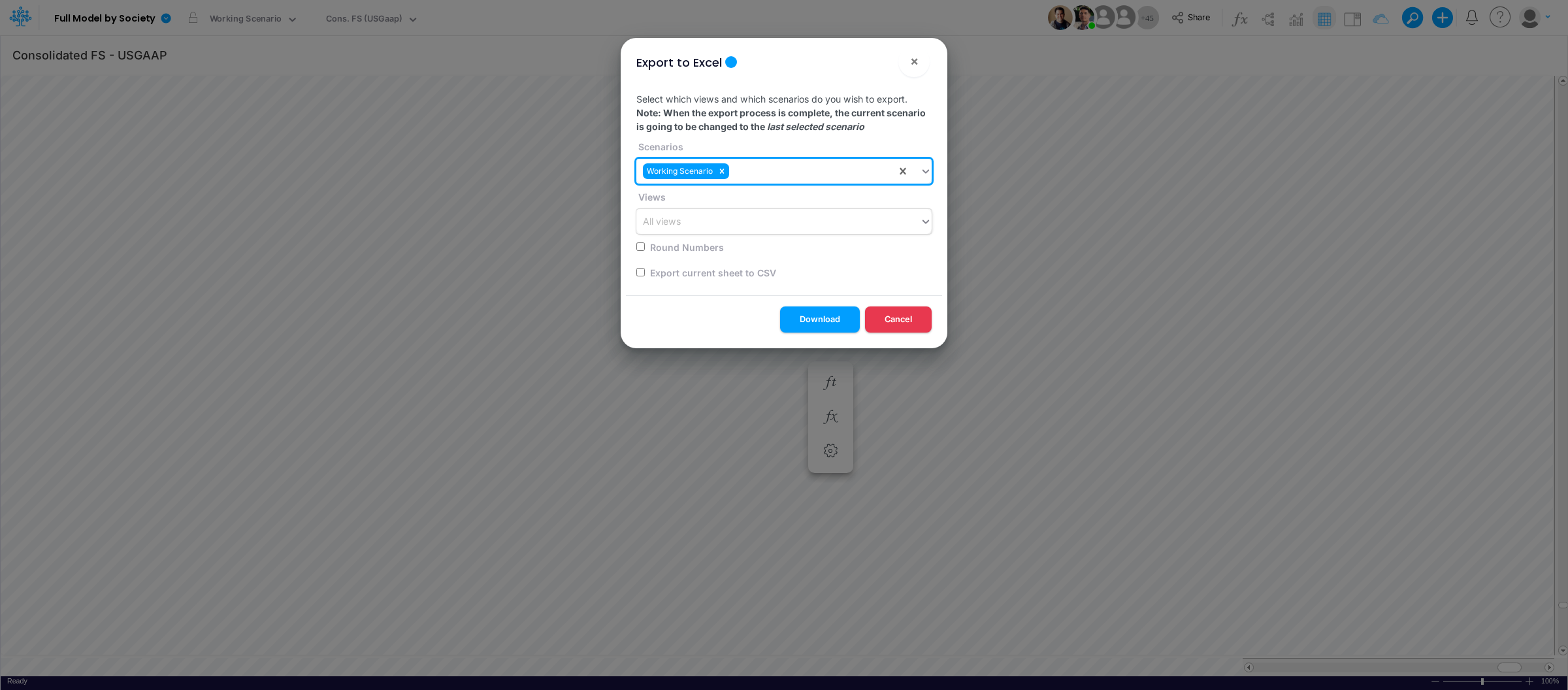
click at [680, 232] on div "All views" at bounding box center [784, 221] width 296 height 25
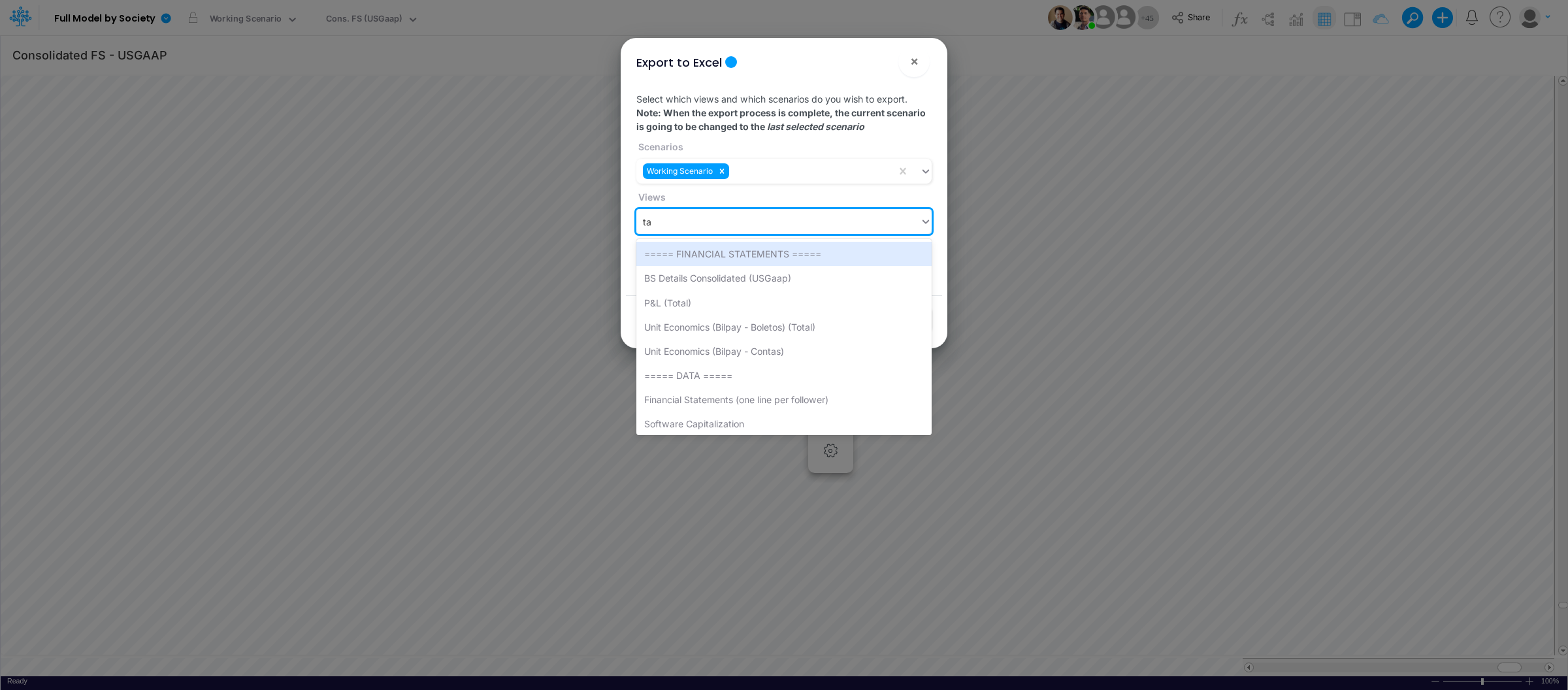
type input "tax"
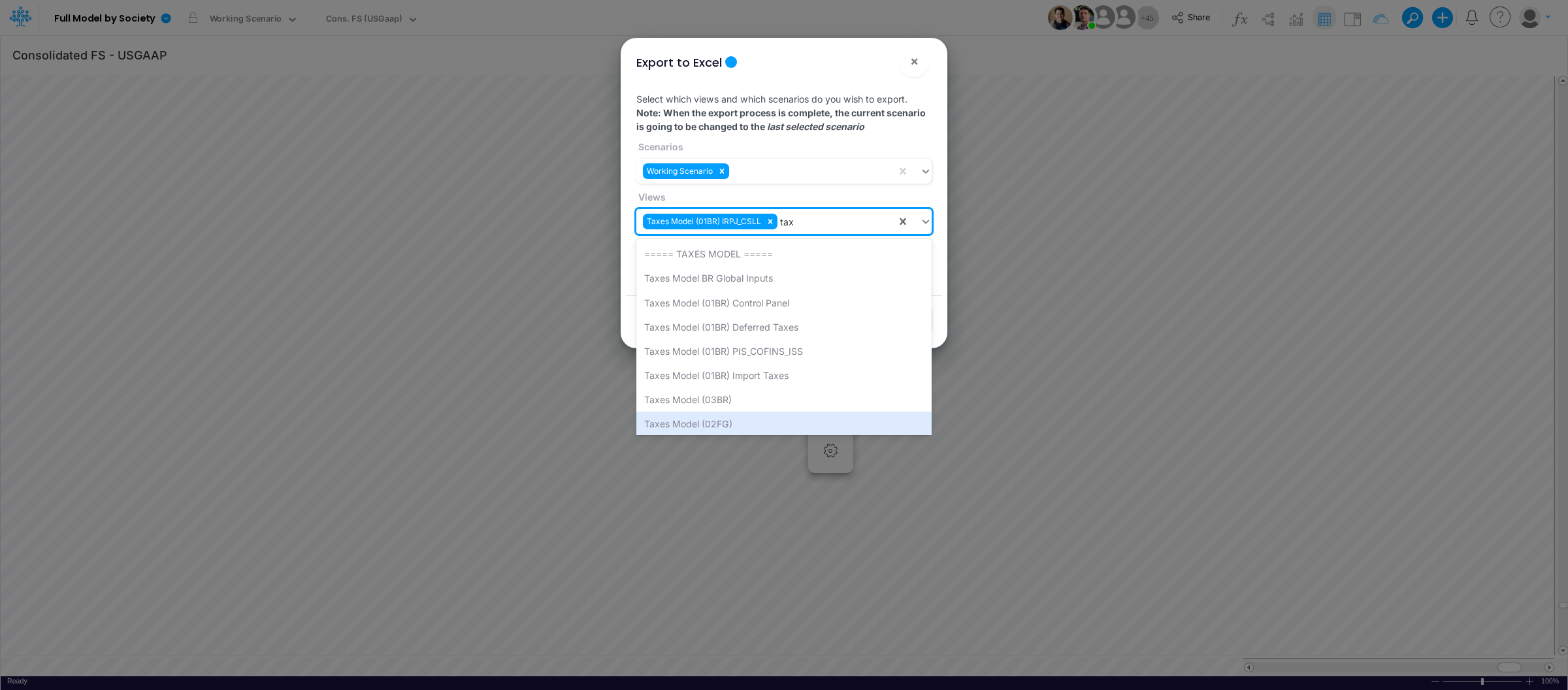
scroll to position [8, 0]
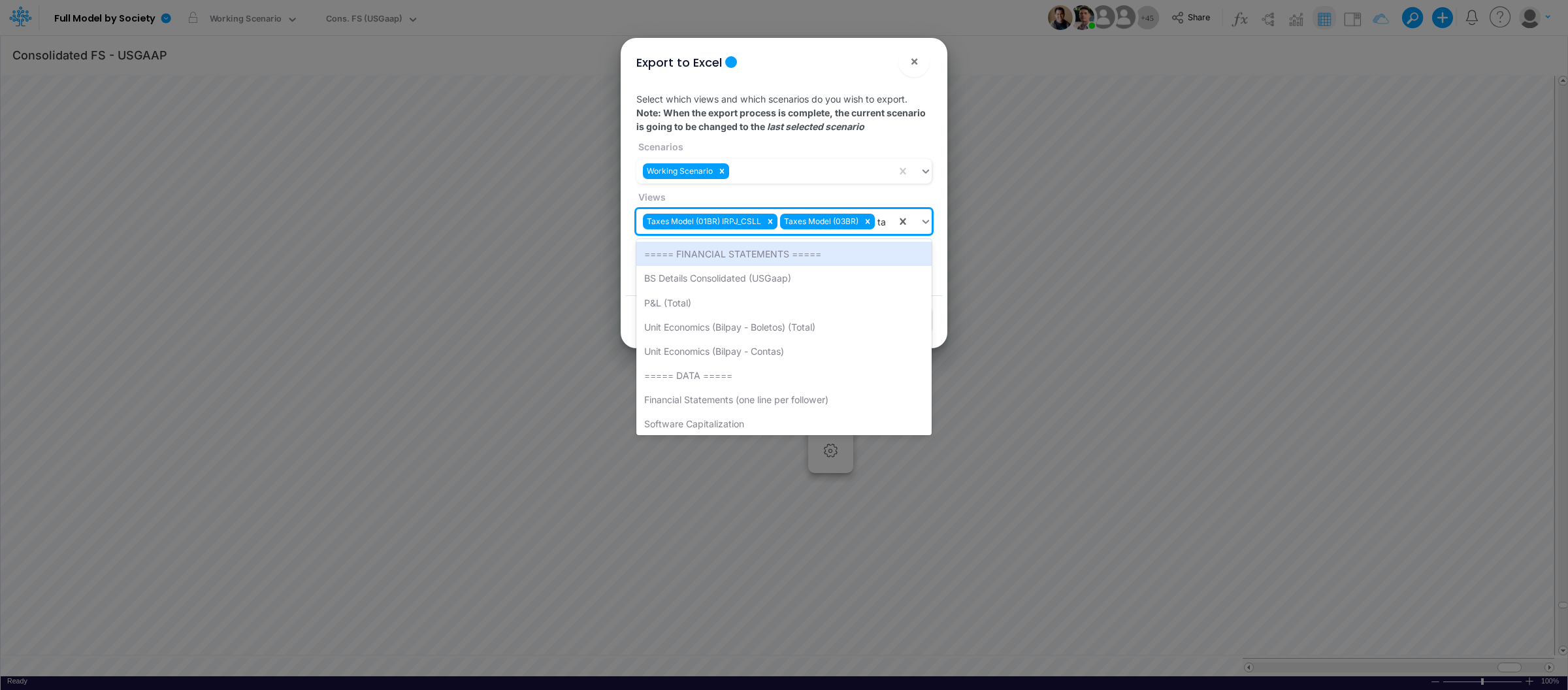
type input "tax"
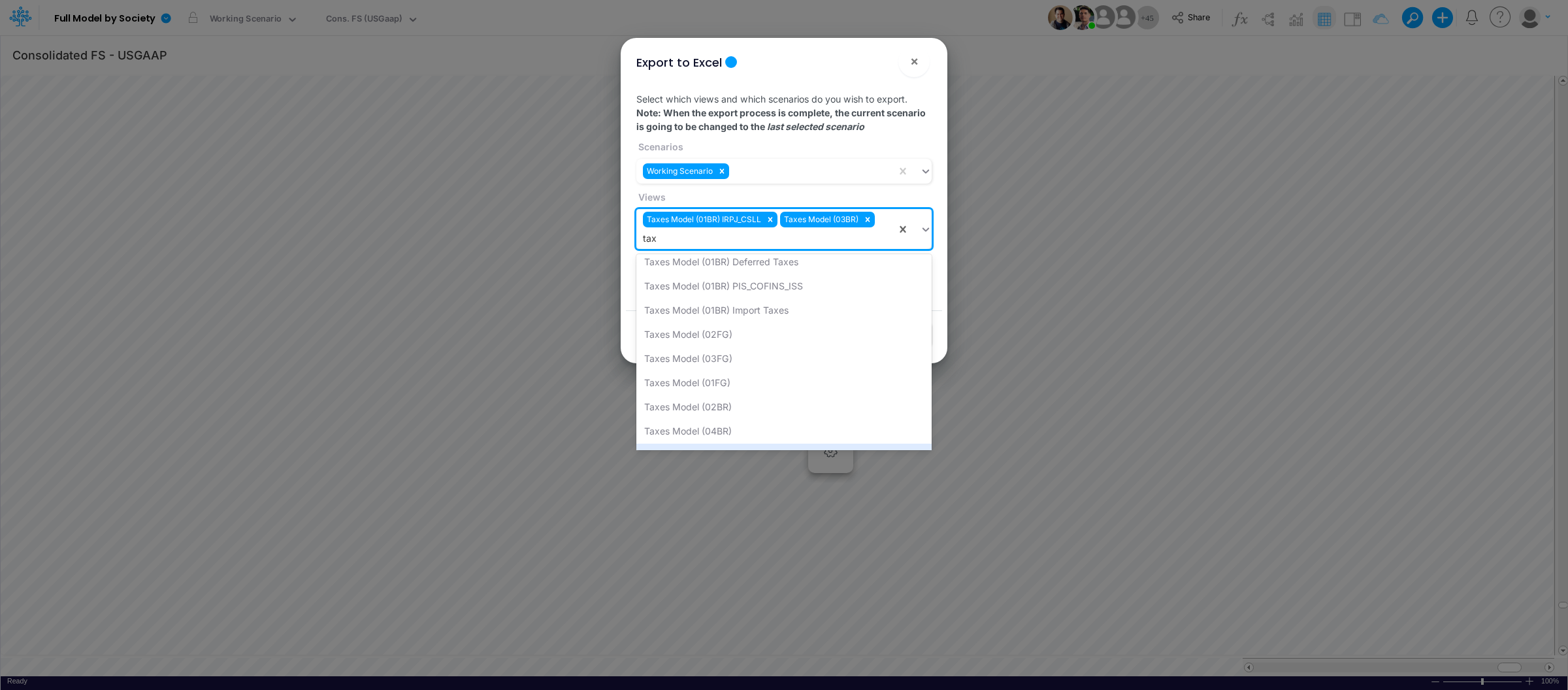
scroll to position [106, 0]
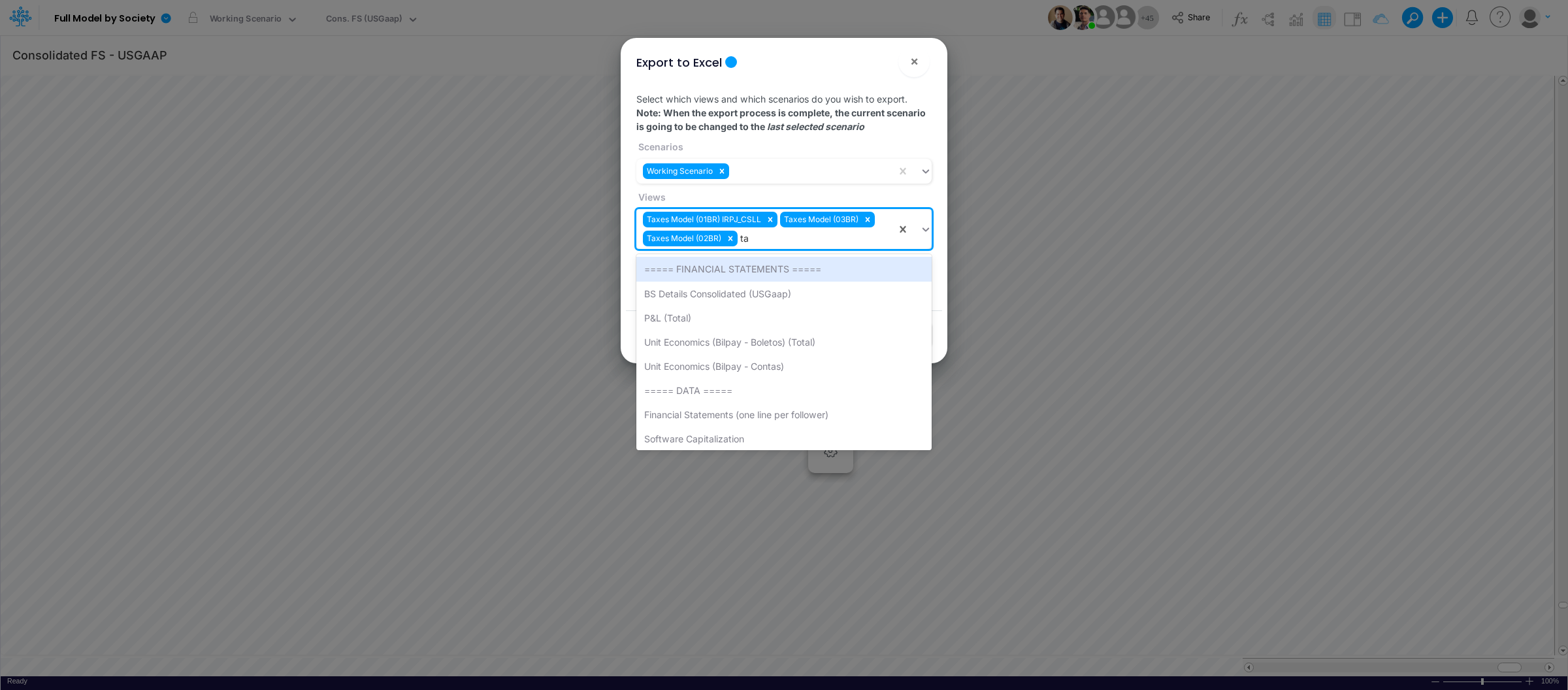
type input "tax"
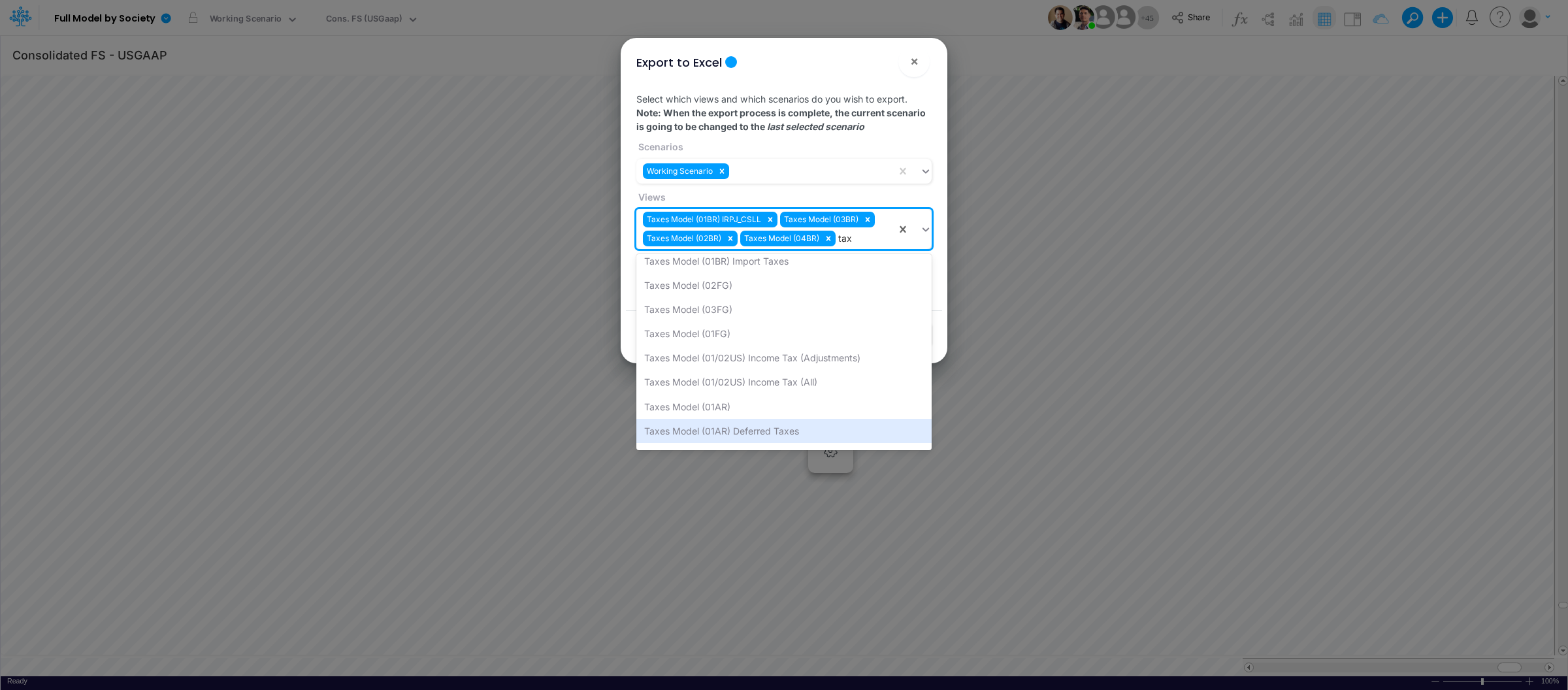
scroll to position [153, 0]
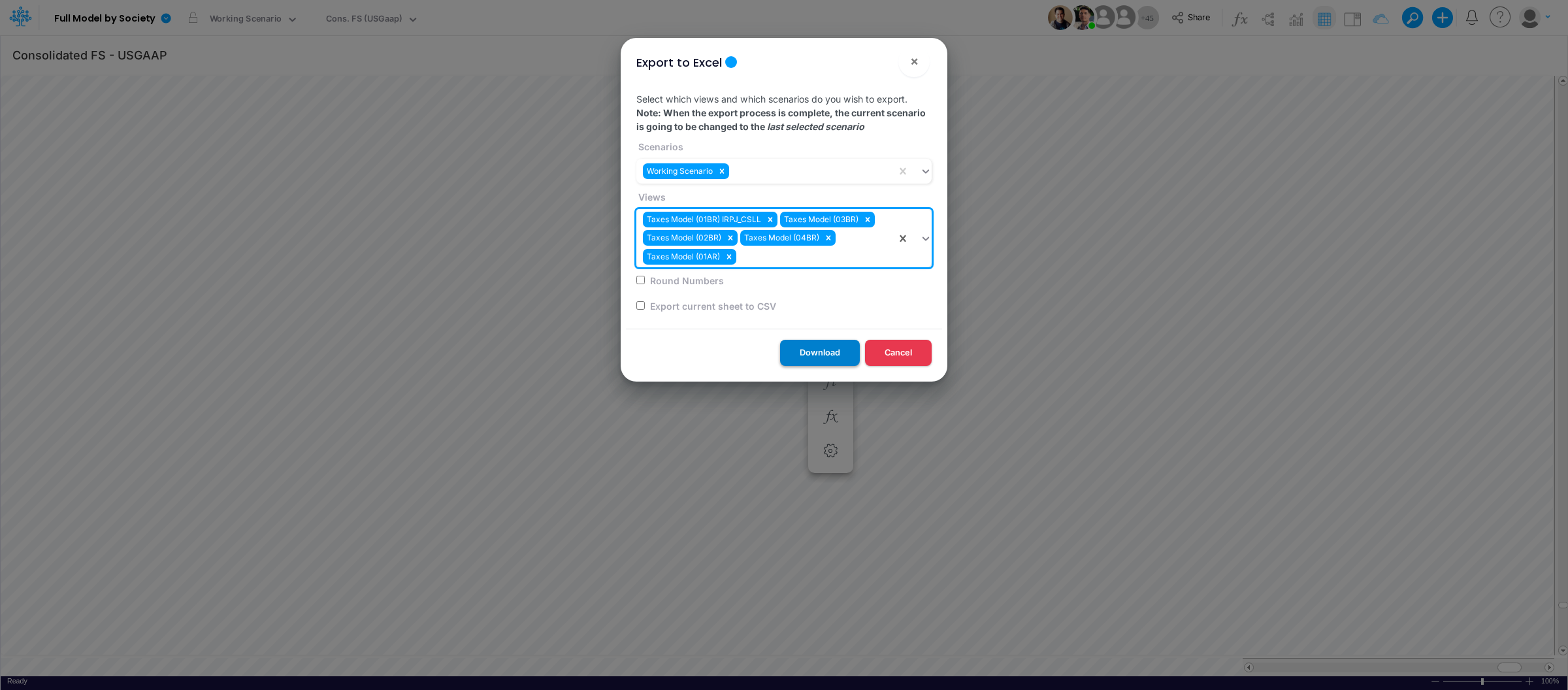
click at [832, 352] on button "Download" at bounding box center [820, 351] width 80 height 25
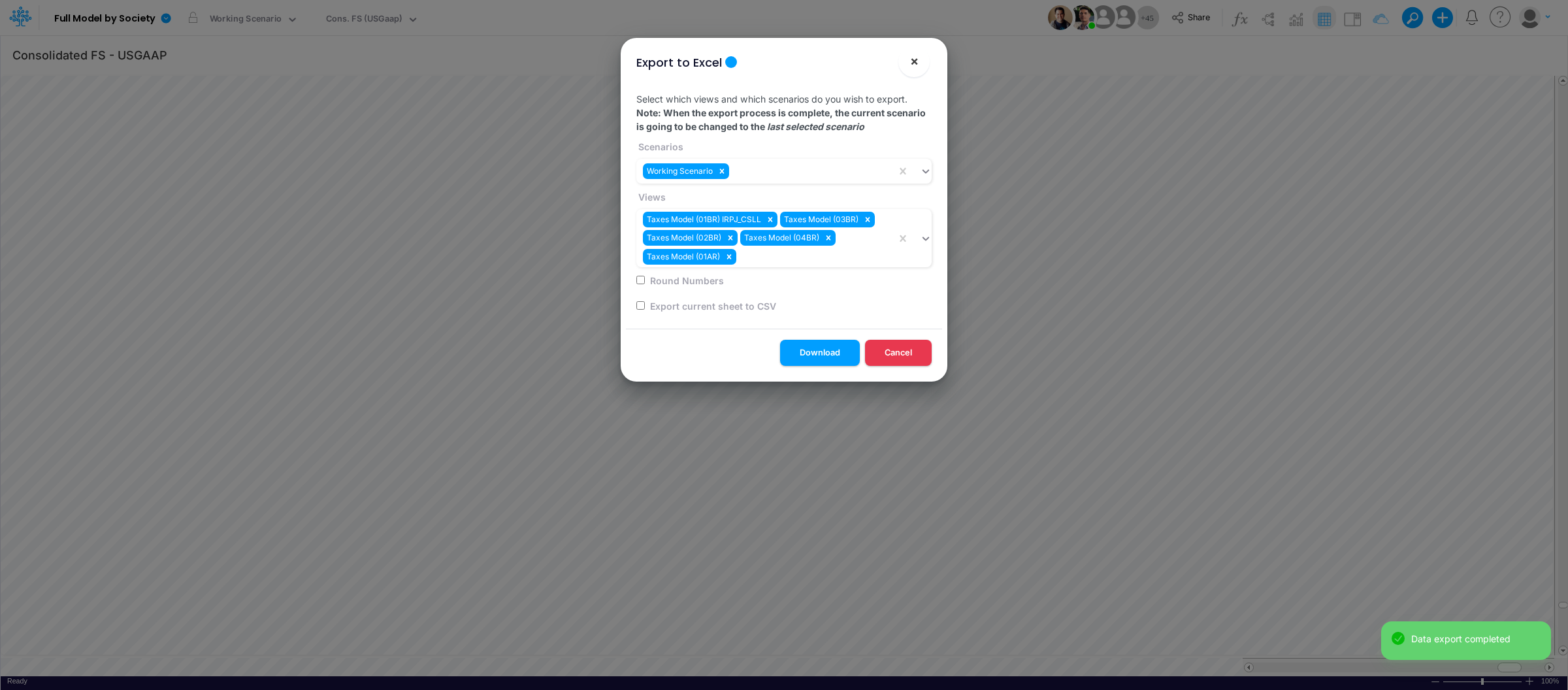
click at [918, 58] on span "×" at bounding box center [914, 60] width 8 height 15
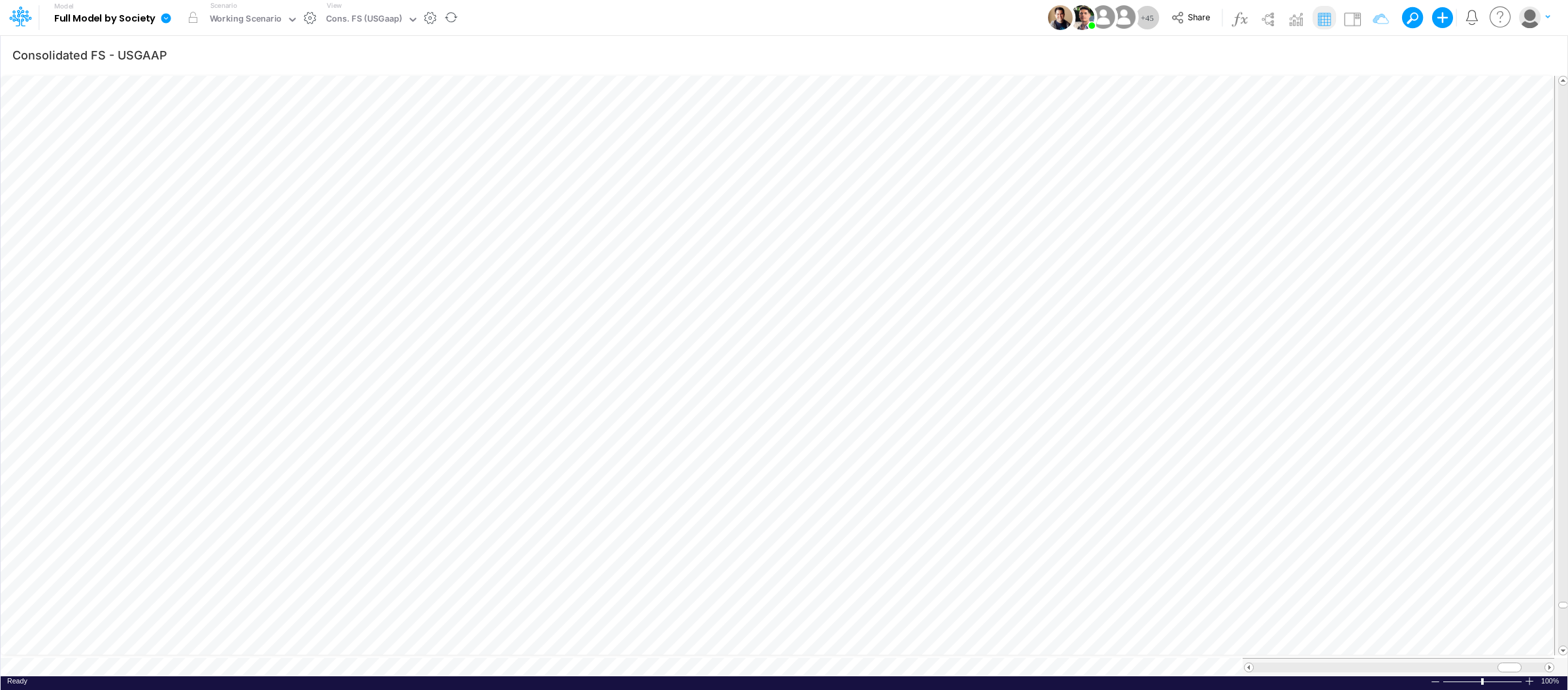
click at [382, 4] on div "View Cons. FS (USGaap)" at bounding box center [370, 18] width 97 height 34
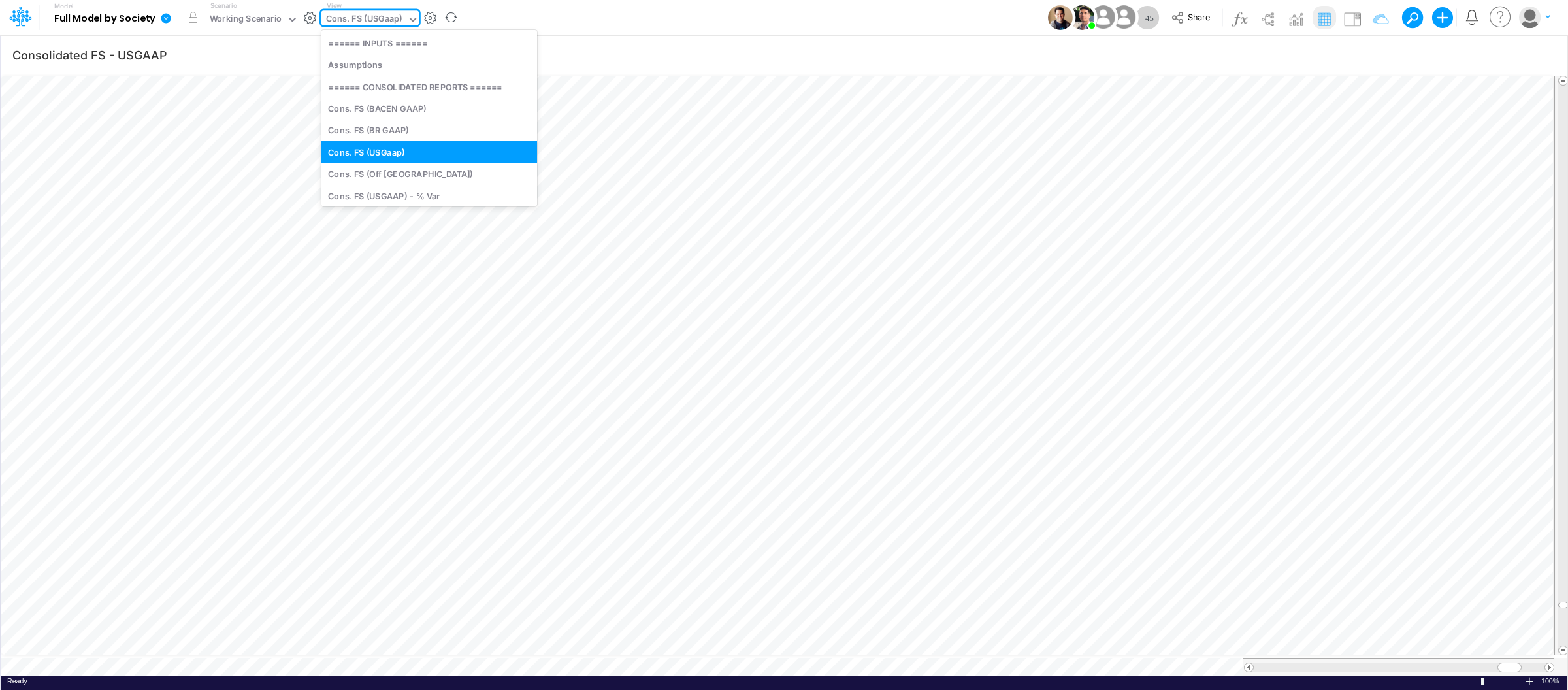
click at [390, 21] on div "Cons. FS (USGaap)" at bounding box center [364, 19] width 76 height 15
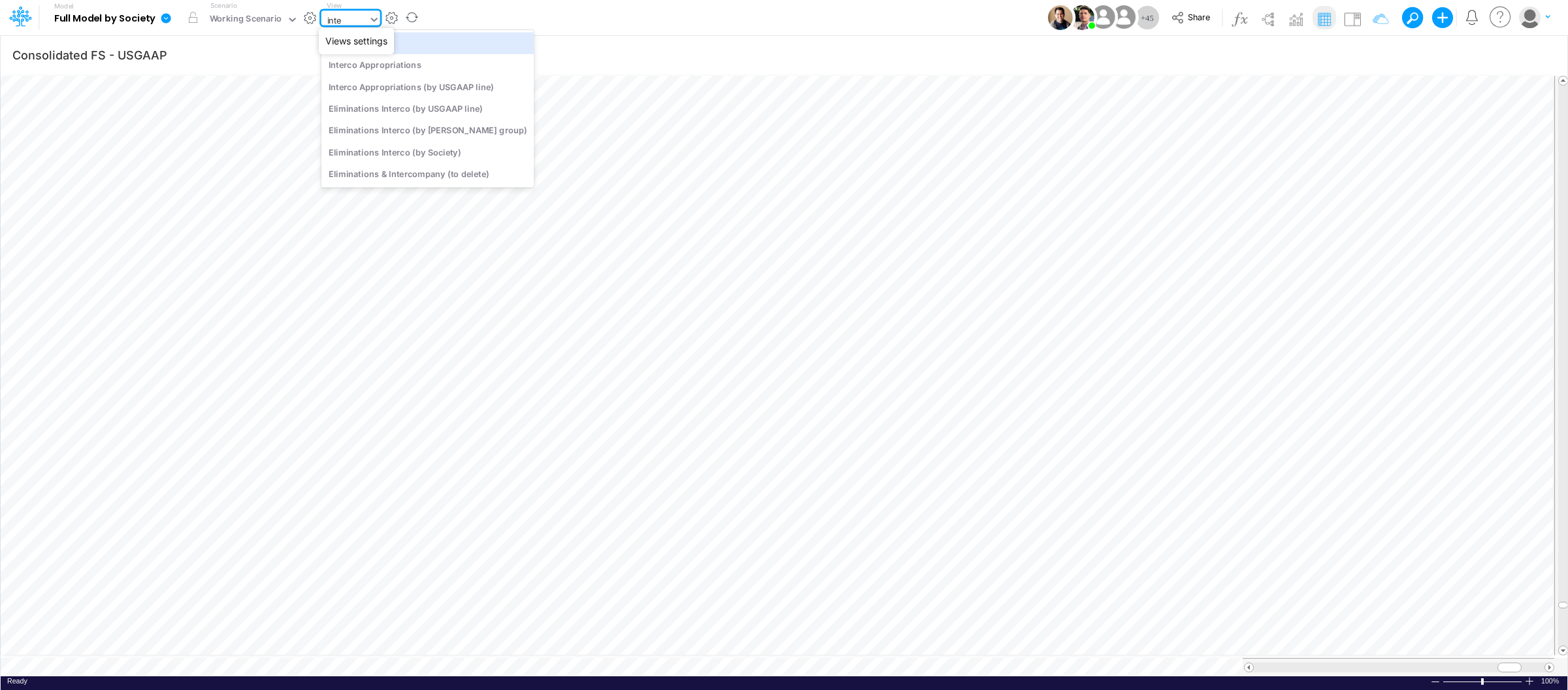
type input "inter"
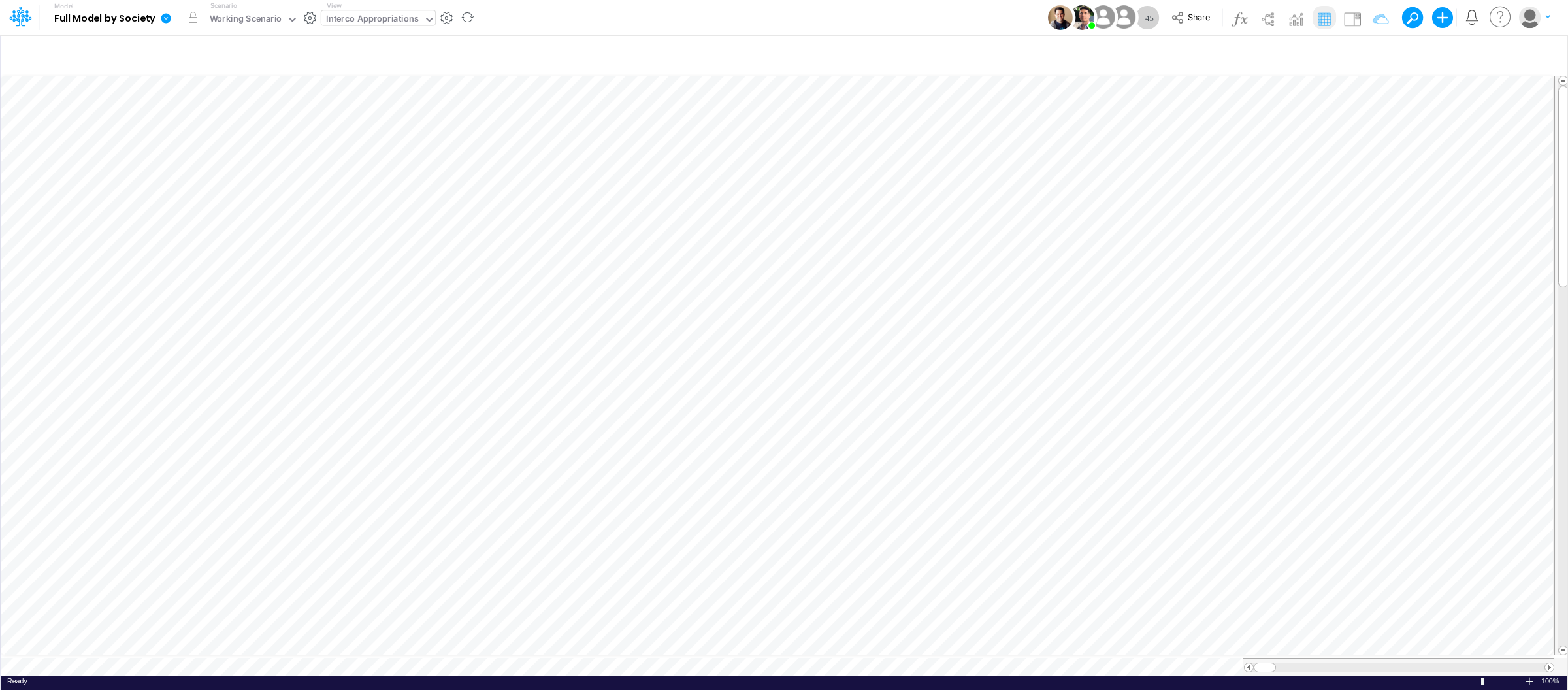
scroll to position [0, 1]
